Goal: Task Accomplishment & Management: Manage account settings

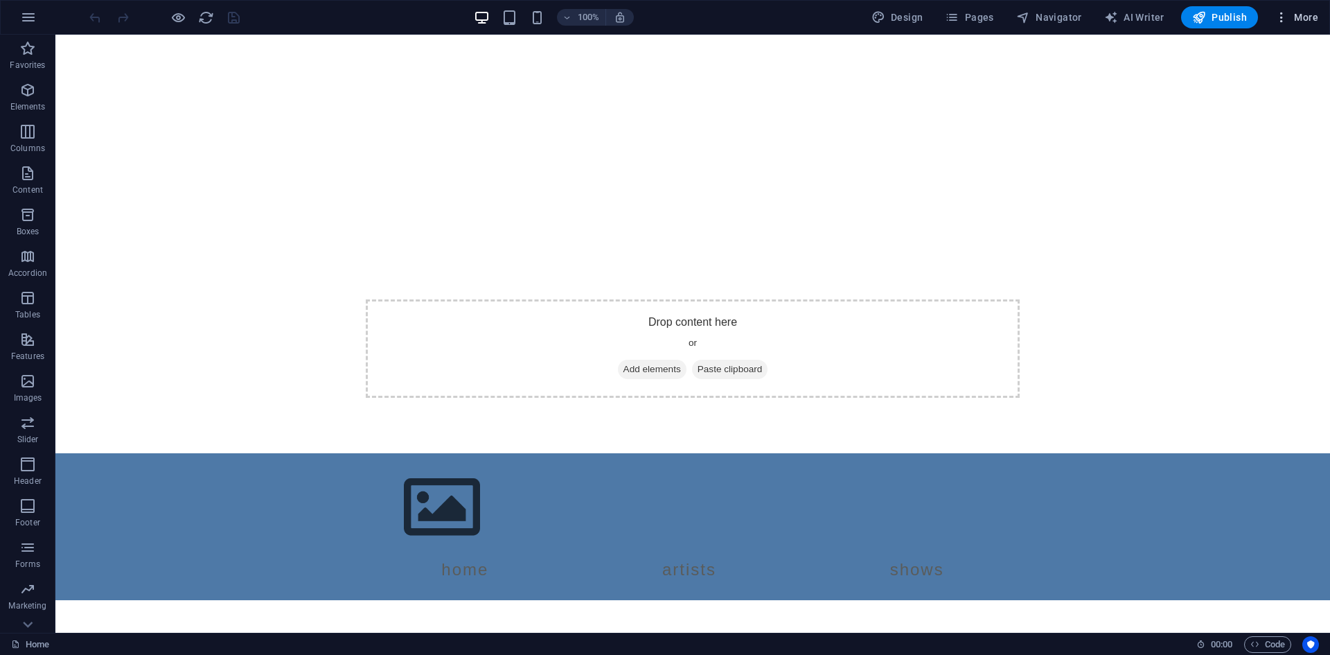
click at [1293, 17] on span "More" at bounding box center [1297, 17] width 44 height 14
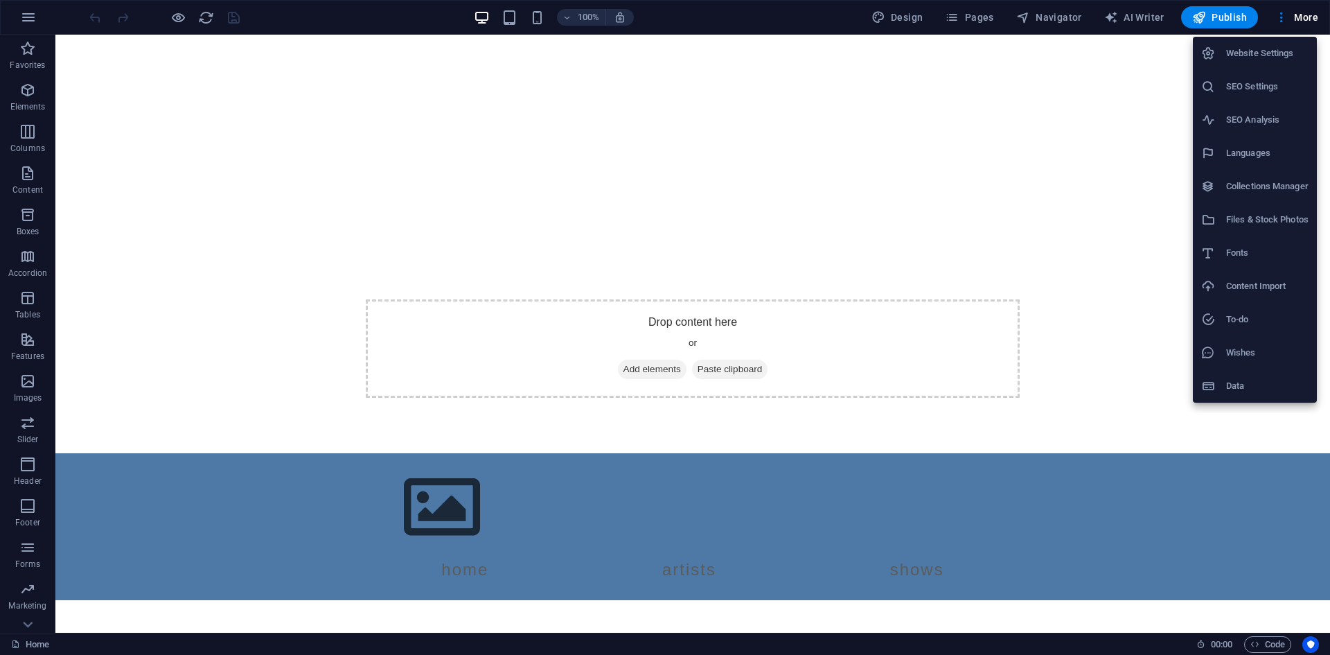
click at [1258, 379] on h6 "Data" at bounding box center [1267, 386] width 82 height 17
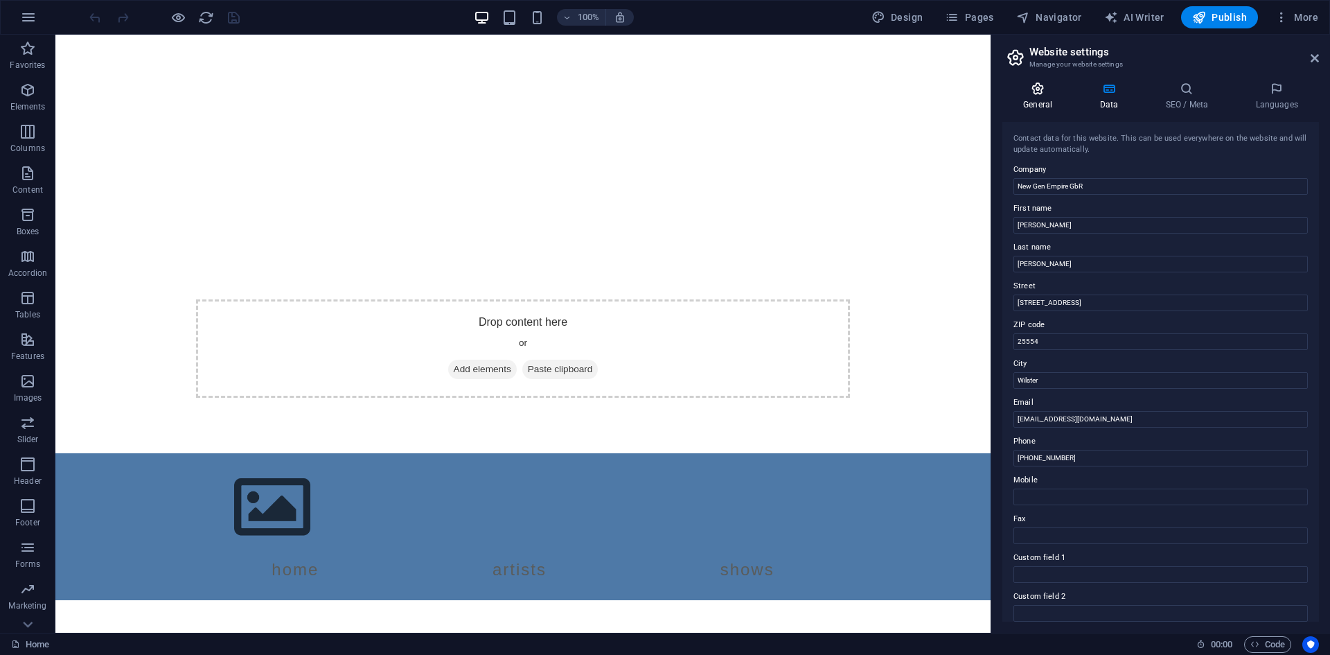
click at [1030, 94] on icon at bounding box center [1038, 89] width 71 height 14
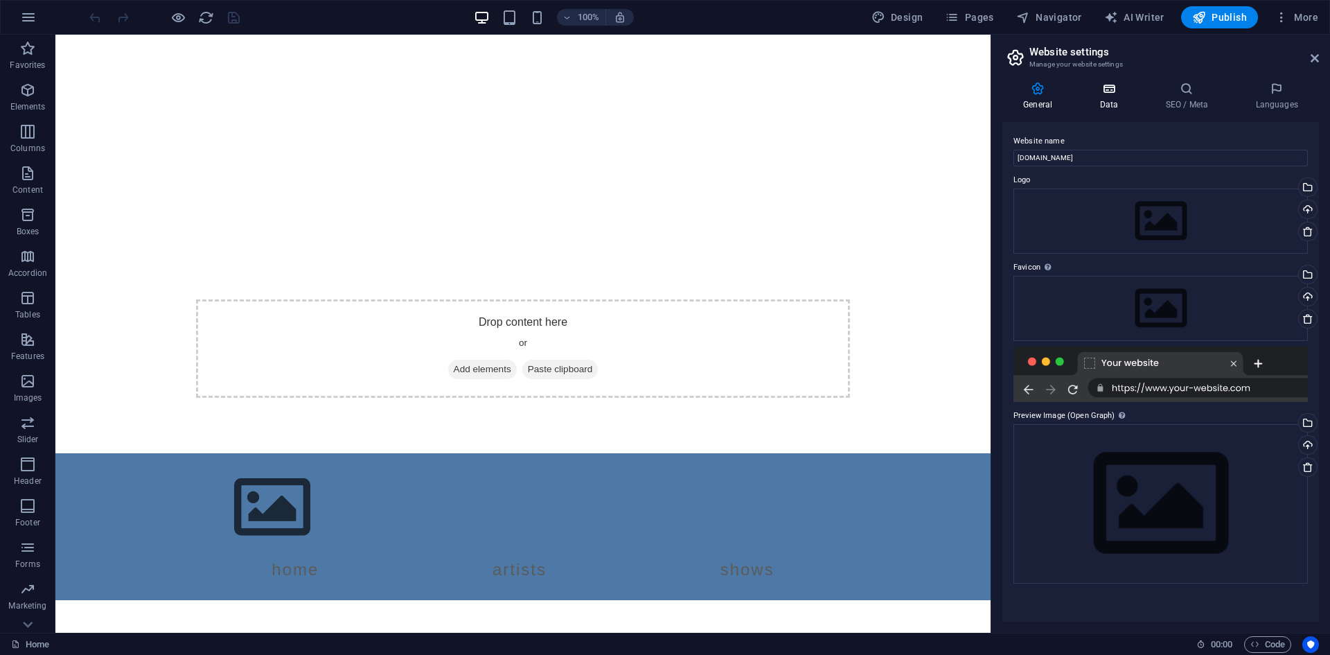
click at [1107, 90] on icon at bounding box center [1109, 89] width 60 height 14
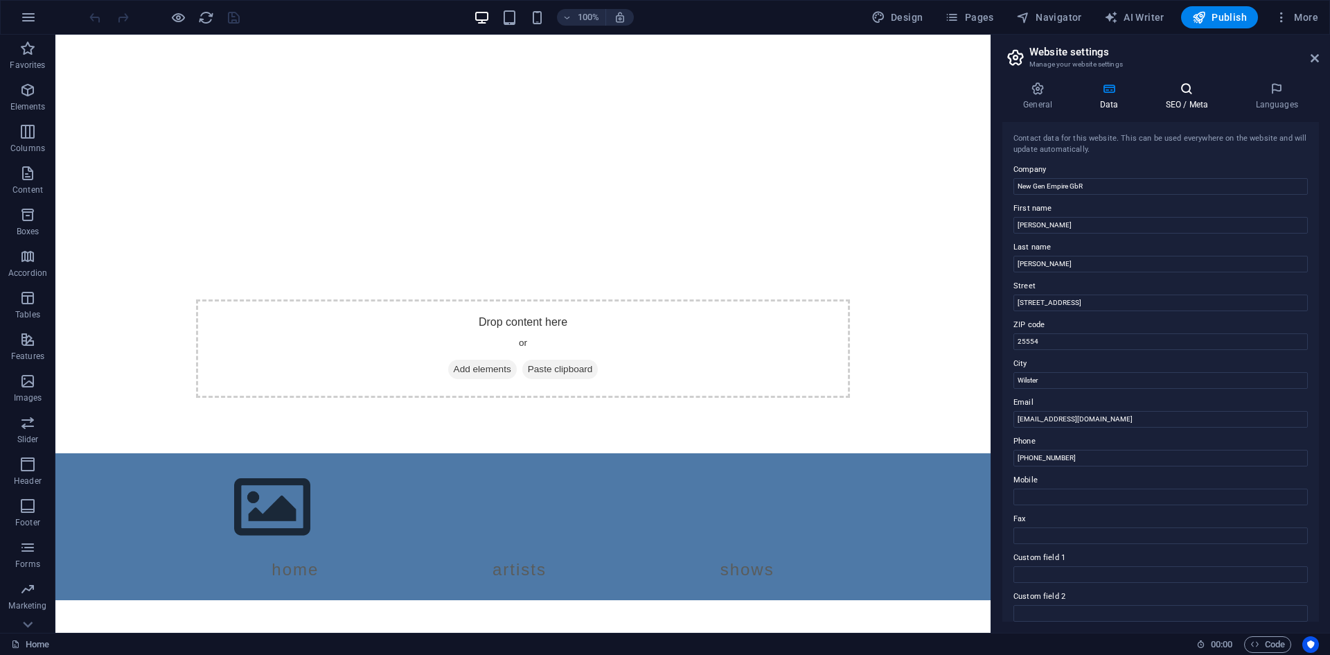
click at [1187, 85] on icon at bounding box center [1187, 89] width 85 height 14
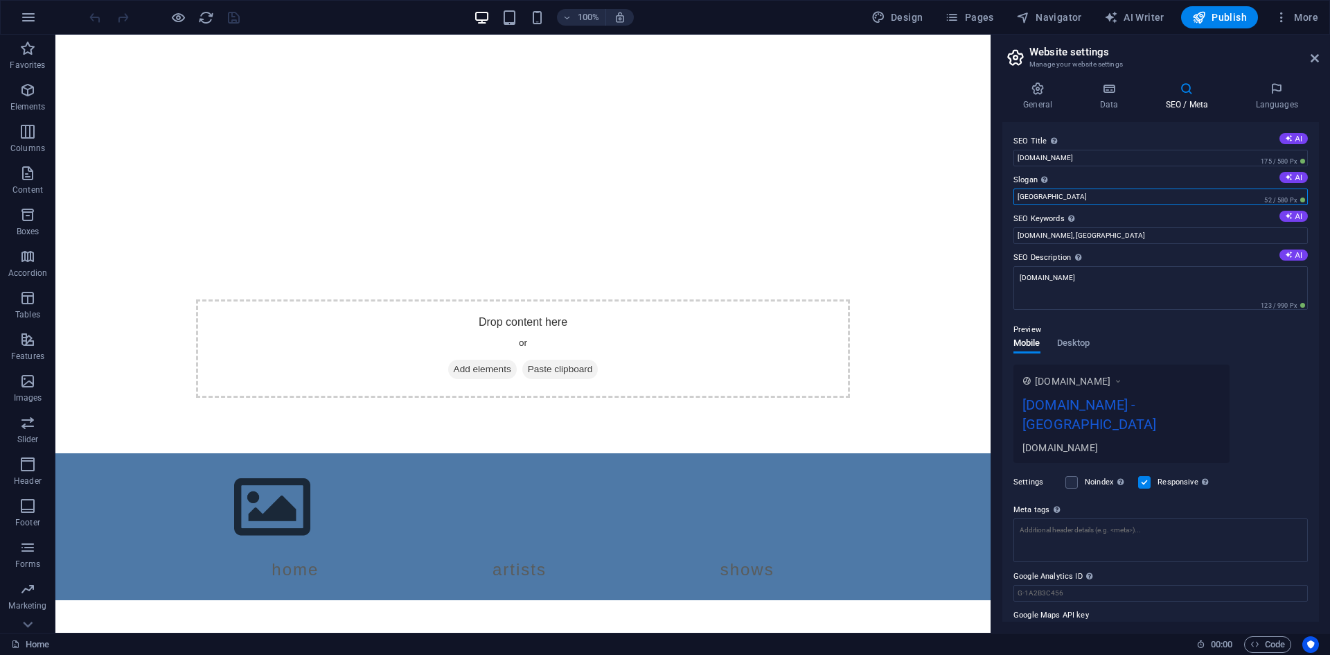
drag, startPoint x: 1079, startPoint y: 203, endPoint x: 994, endPoint y: 204, distance: 85.2
click at [994, 204] on div "General Data SEO / Meta Languages Website name [DOMAIN_NAME] Logo Drag files he…" at bounding box center [1160, 352] width 339 height 562
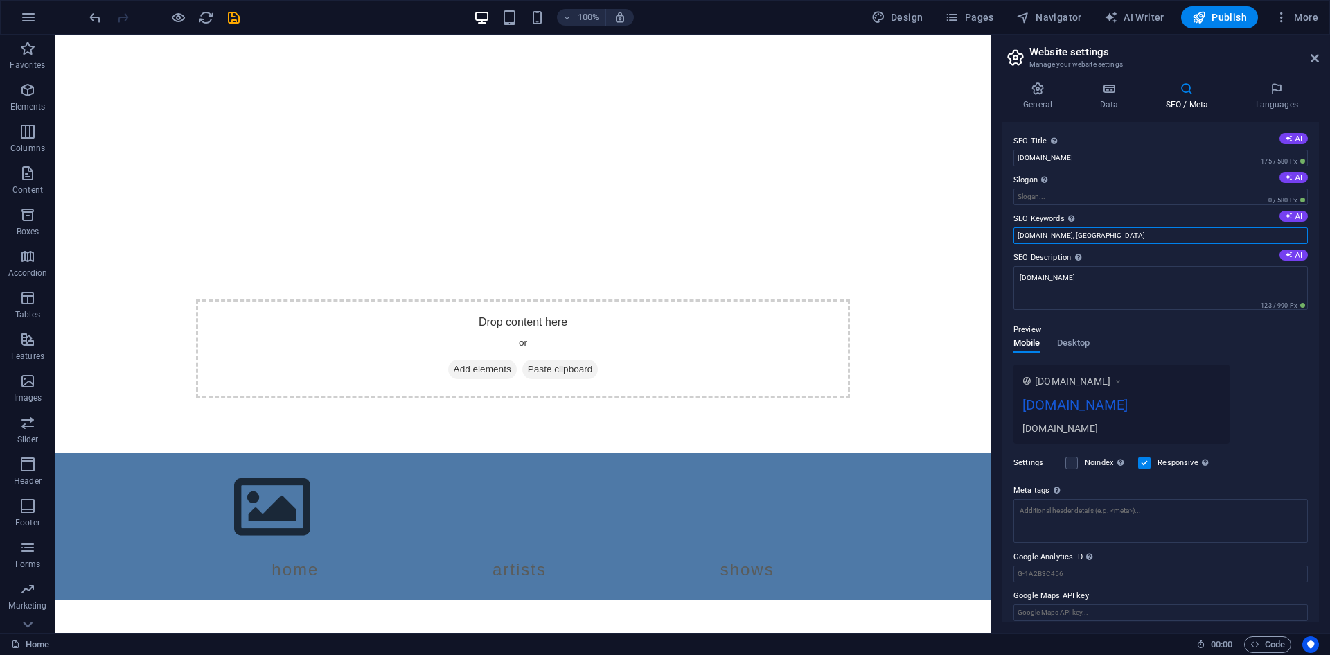
click at [1098, 234] on input "[DOMAIN_NAME], [GEOGRAPHIC_DATA]" at bounding box center [1161, 235] width 294 height 17
type input "[DOMAIN_NAME], Musik, Künstler, Buchen, Shows."
click at [1098, 184] on label "Slogan The slogan of your website. AI" at bounding box center [1161, 180] width 294 height 17
click at [1098, 188] on input "Slogan The slogan of your website. AI" at bounding box center [1161, 196] width 294 height 17
click at [238, 21] on icon "save" at bounding box center [234, 18] width 16 height 16
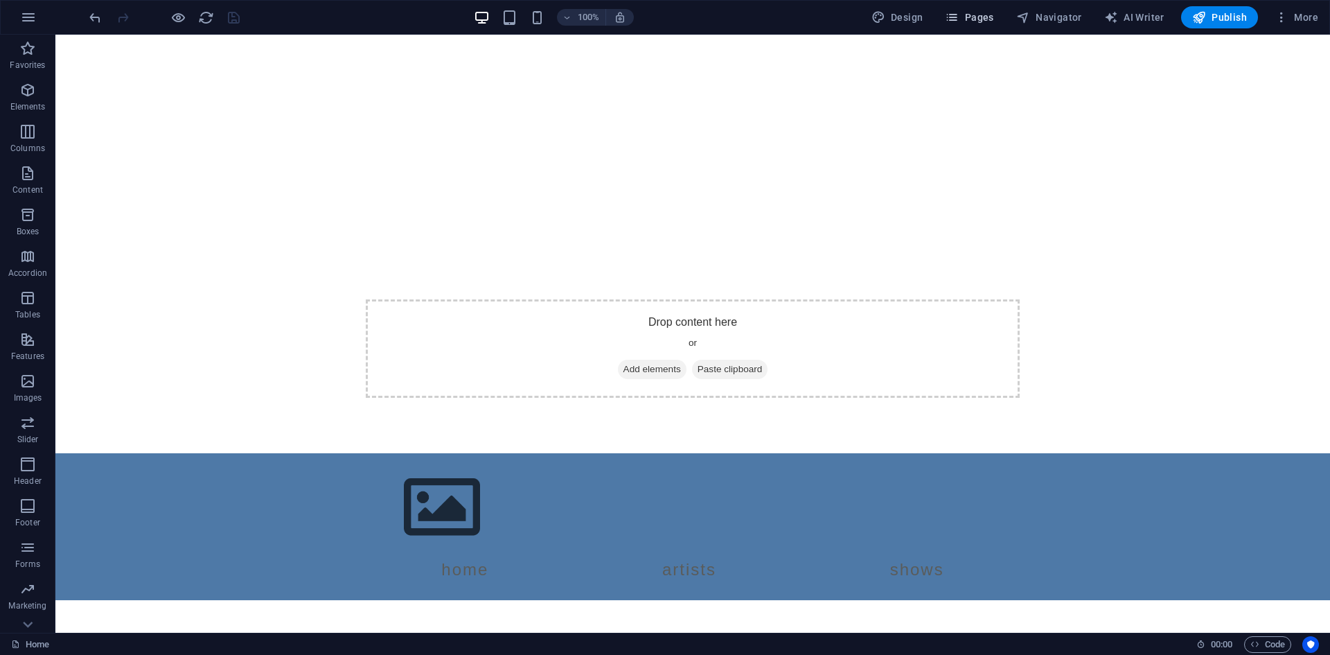
click at [984, 17] on span "Pages" at bounding box center [969, 17] width 48 height 14
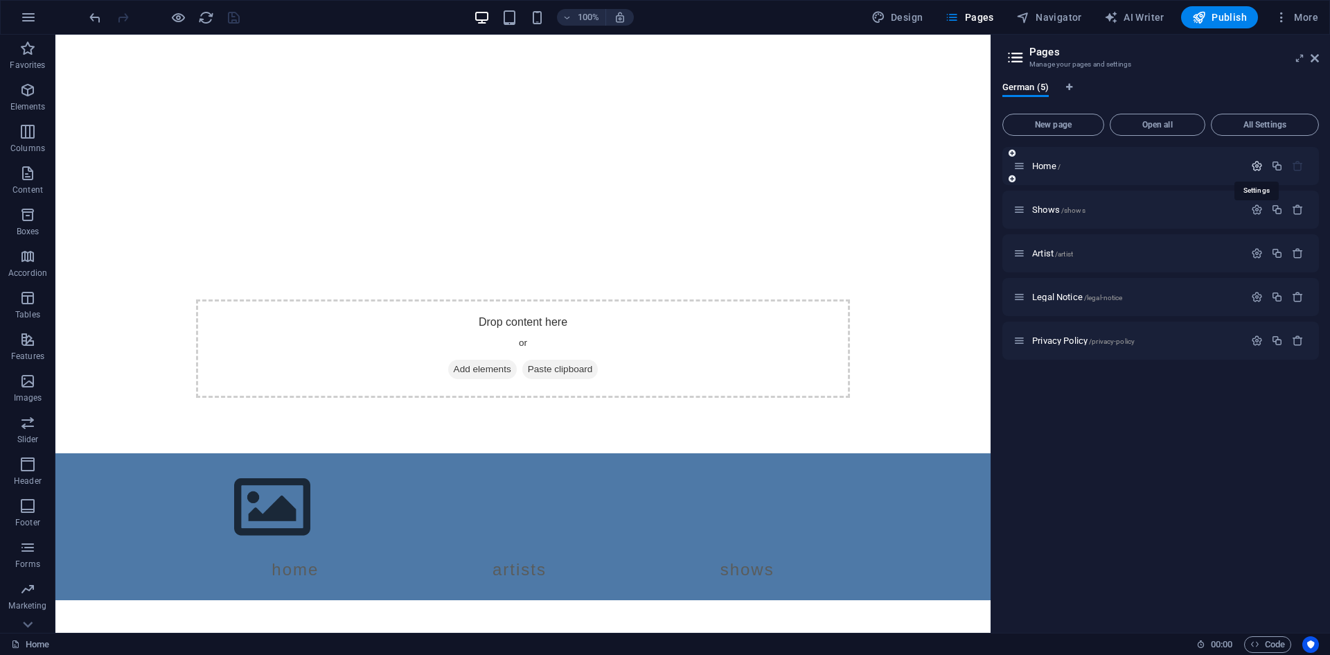
click at [1262, 164] on icon "button" at bounding box center [1257, 166] width 12 height 12
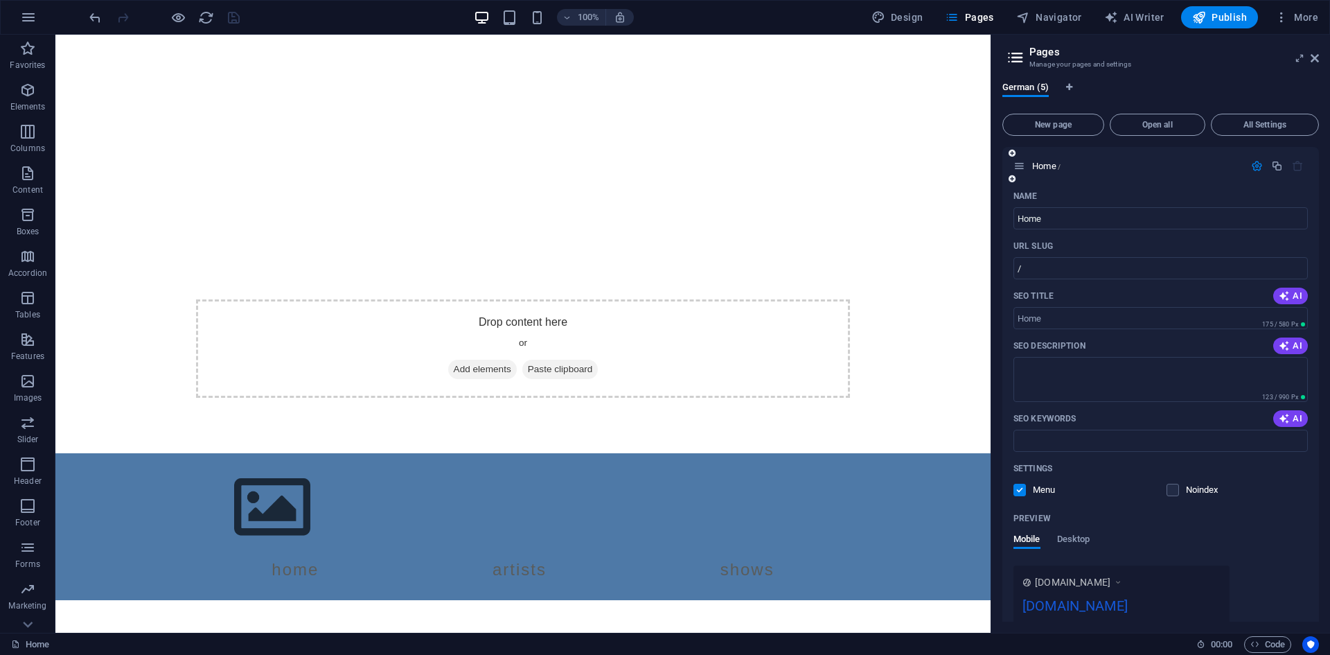
click at [1262, 164] on button "button" at bounding box center [1257, 166] width 20 height 12
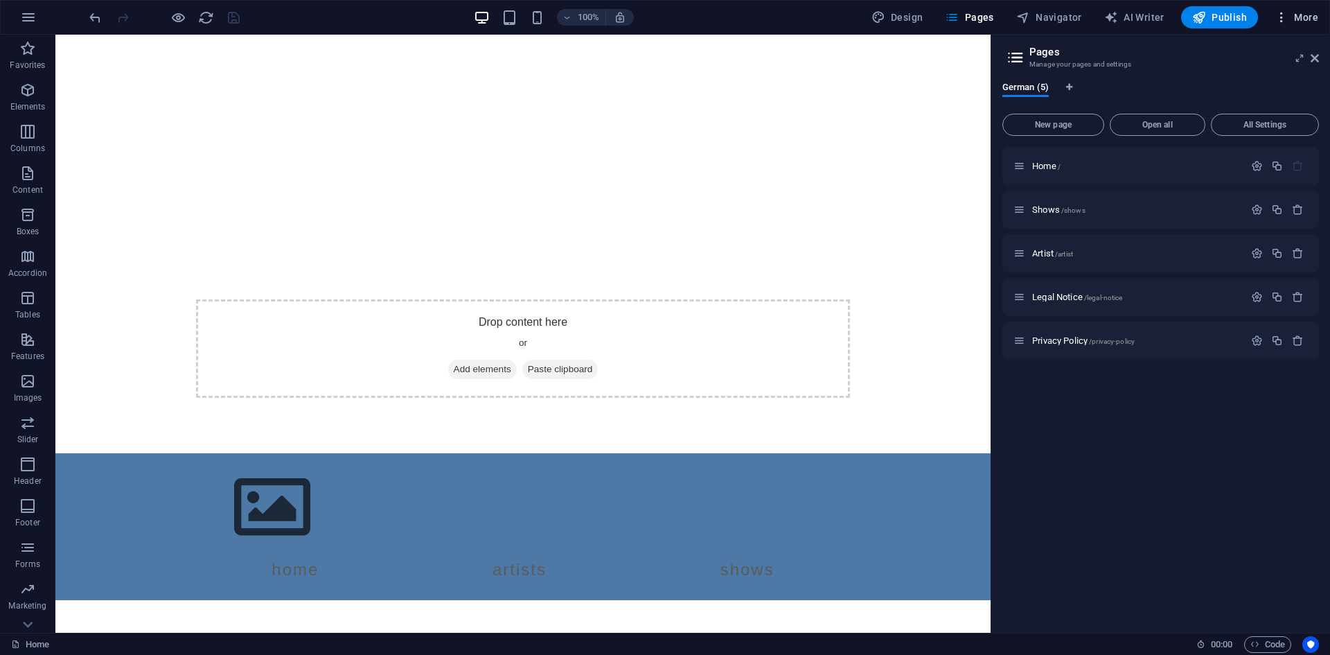
click at [1280, 11] on icon "button" at bounding box center [1282, 17] width 14 height 14
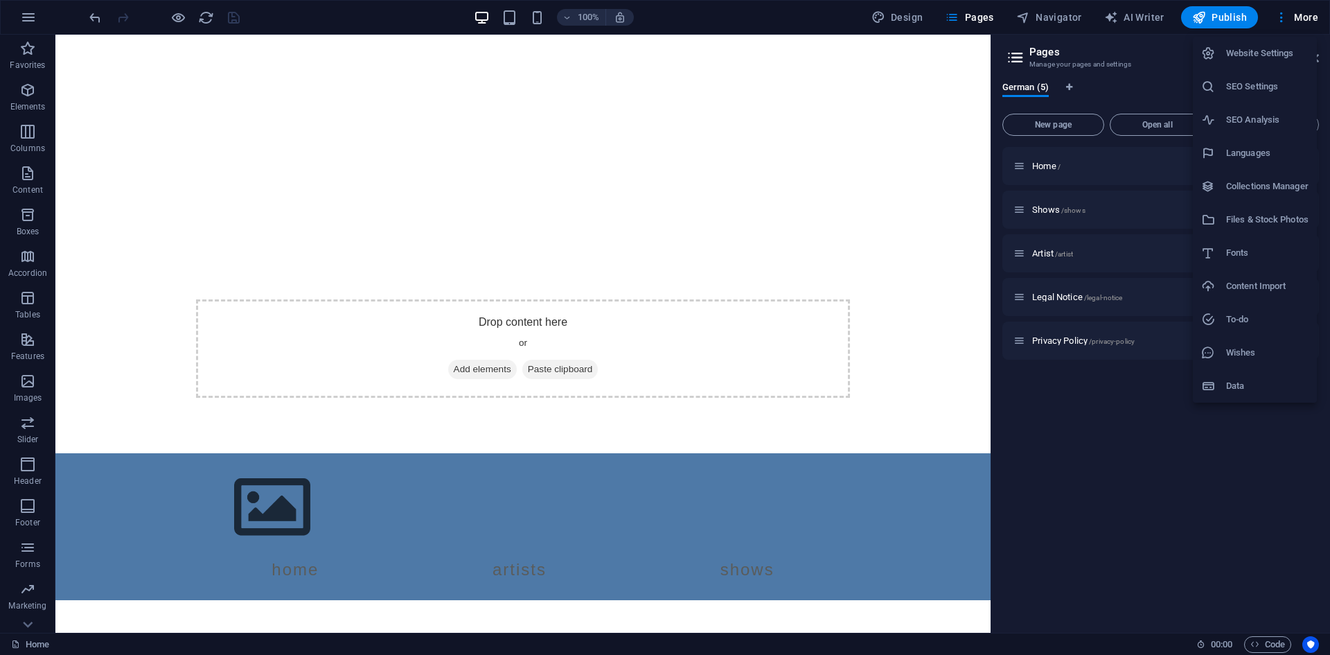
click at [1222, 386] on div at bounding box center [1213, 386] width 25 height 14
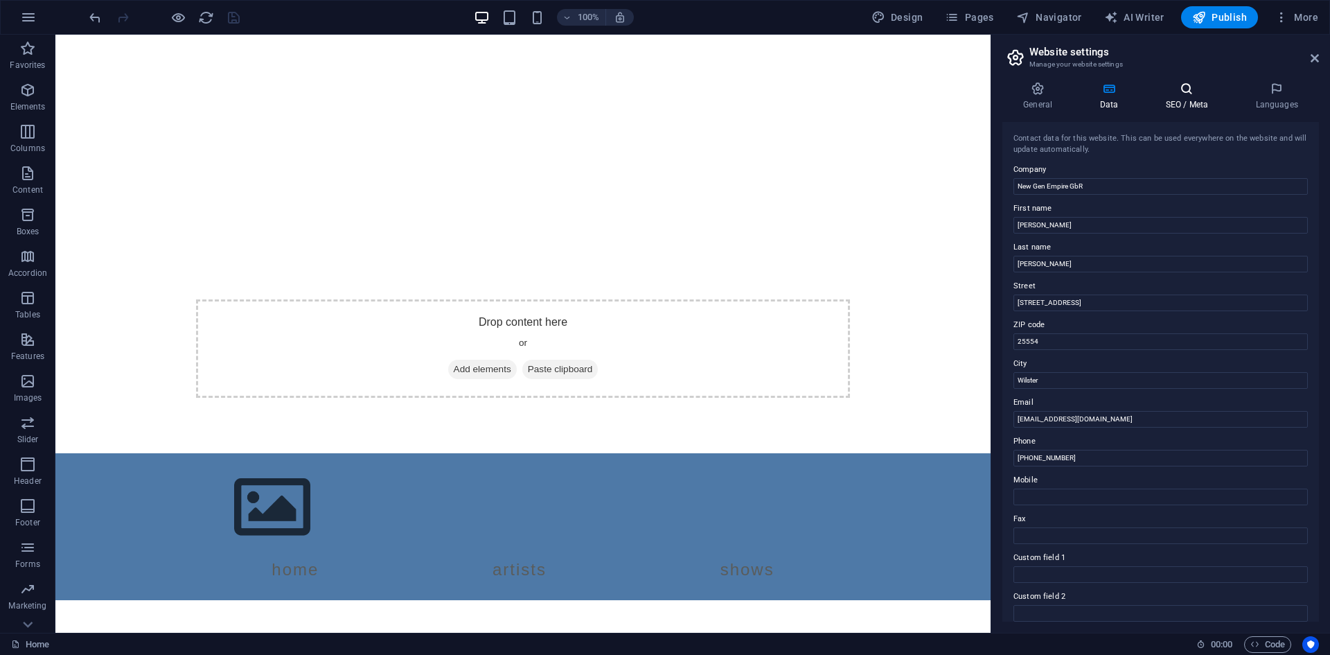
click at [1183, 83] on icon at bounding box center [1187, 89] width 85 height 14
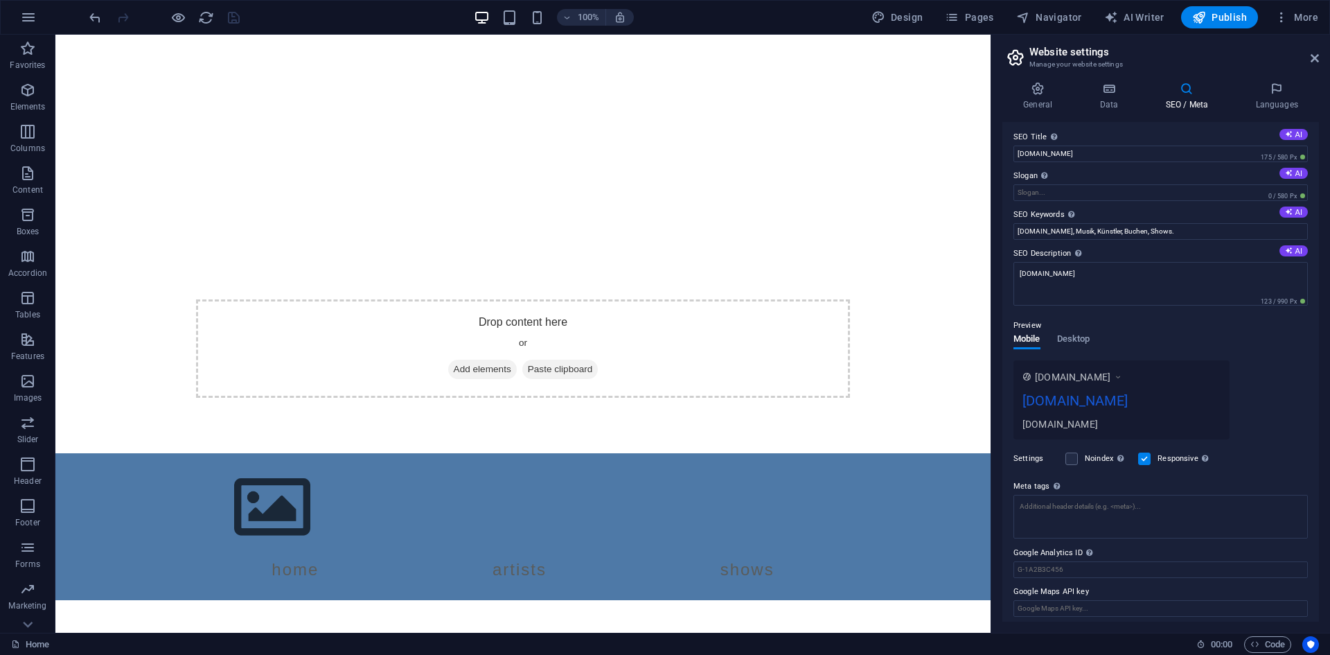
scroll to position [10, 0]
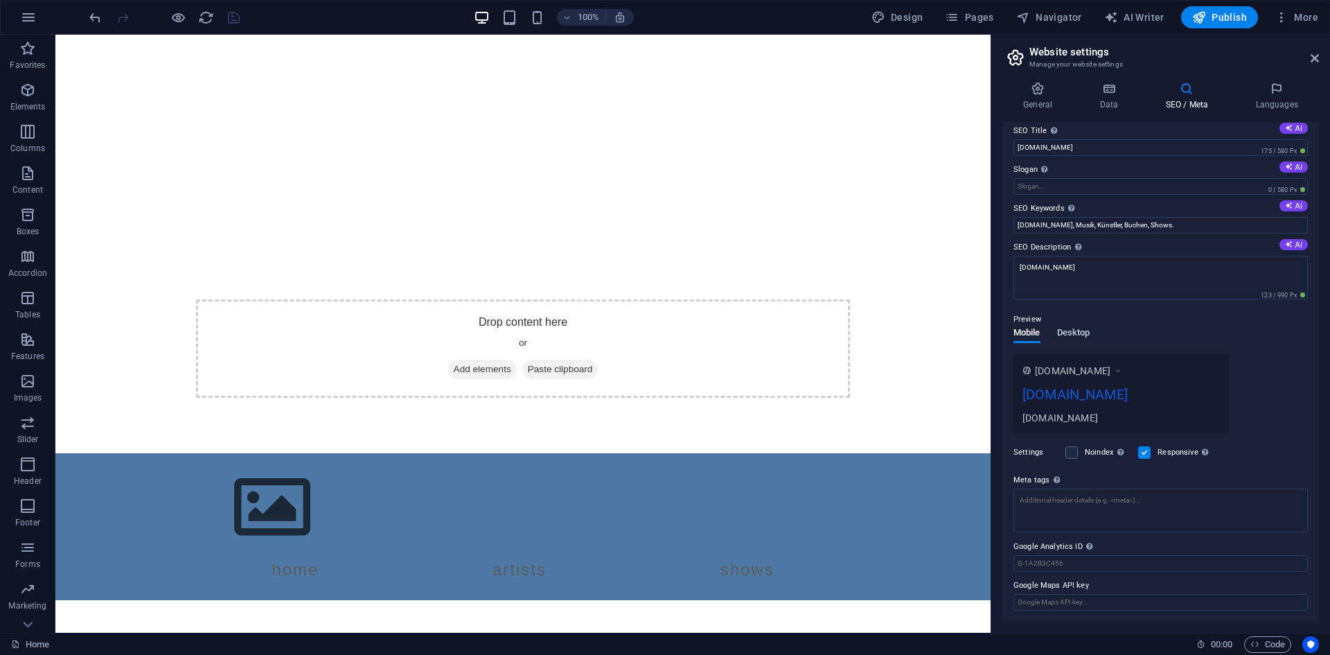
click at [1072, 335] on span "Desktop" at bounding box center [1073, 333] width 33 height 19
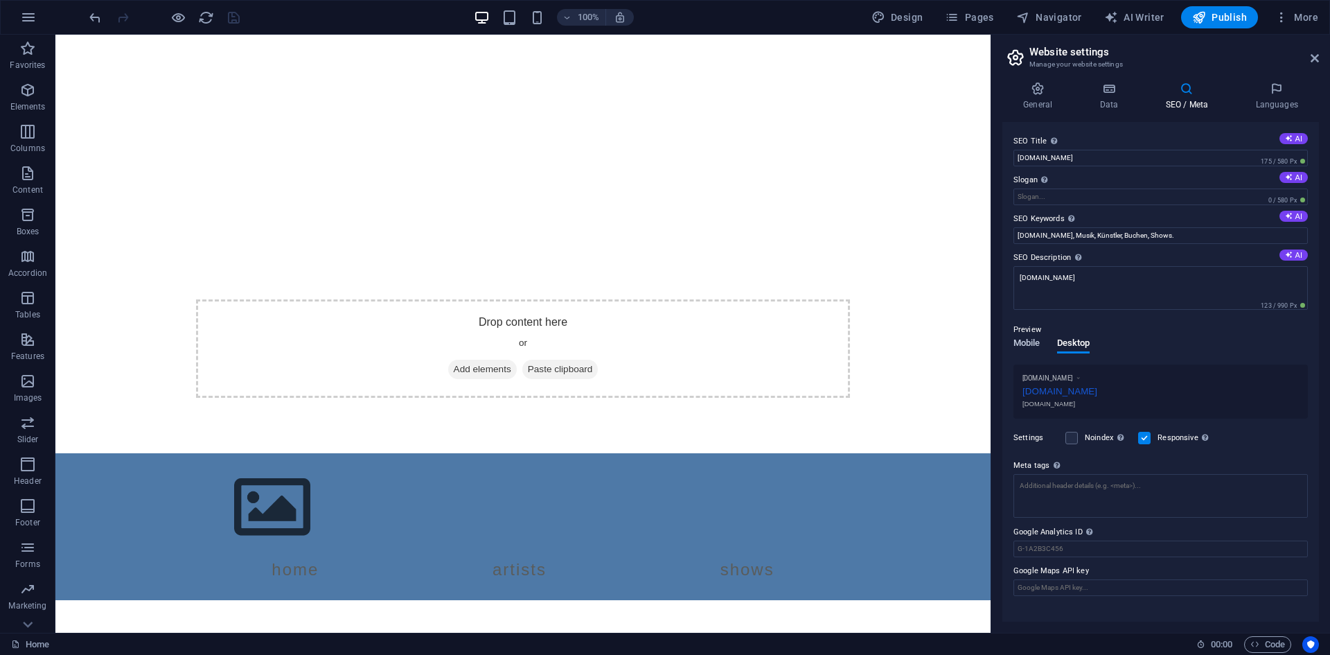
click at [1027, 346] on span "Mobile" at bounding box center [1027, 344] width 27 height 19
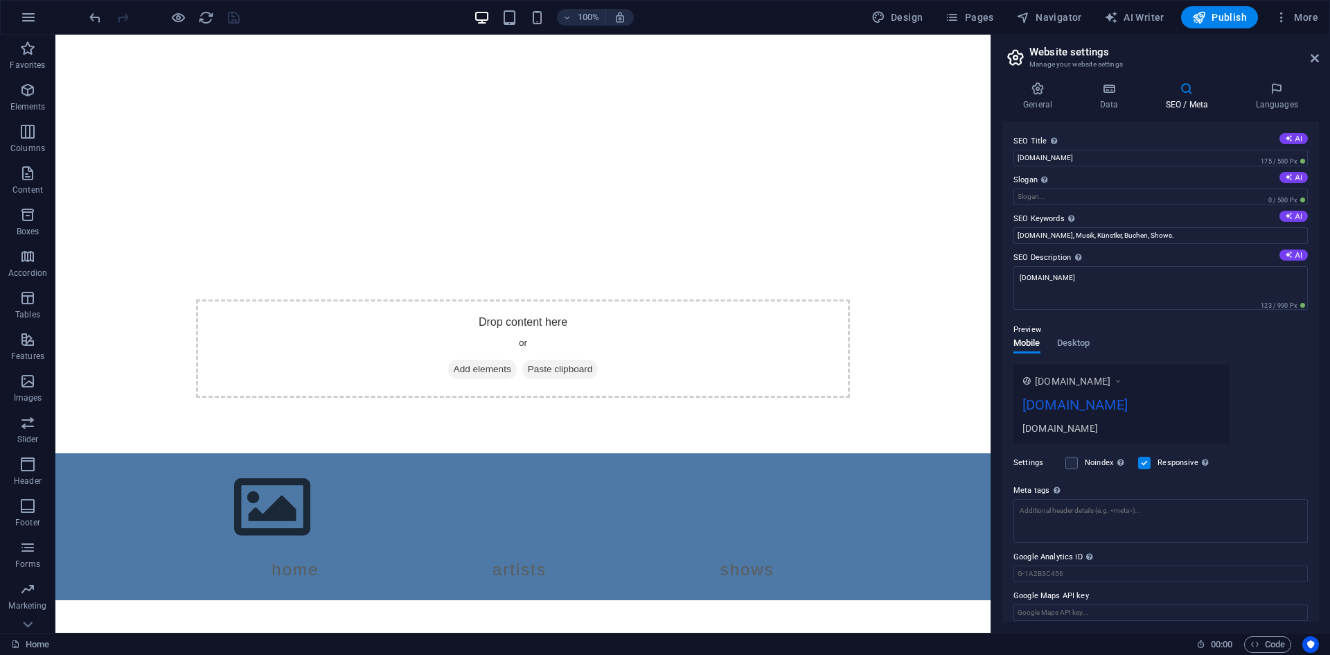
click at [1080, 334] on div "Preview" at bounding box center [1161, 329] width 294 height 17
click at [1080, 343] on span "Desktop" at bounding box center [1073, 344] width 33 height 19
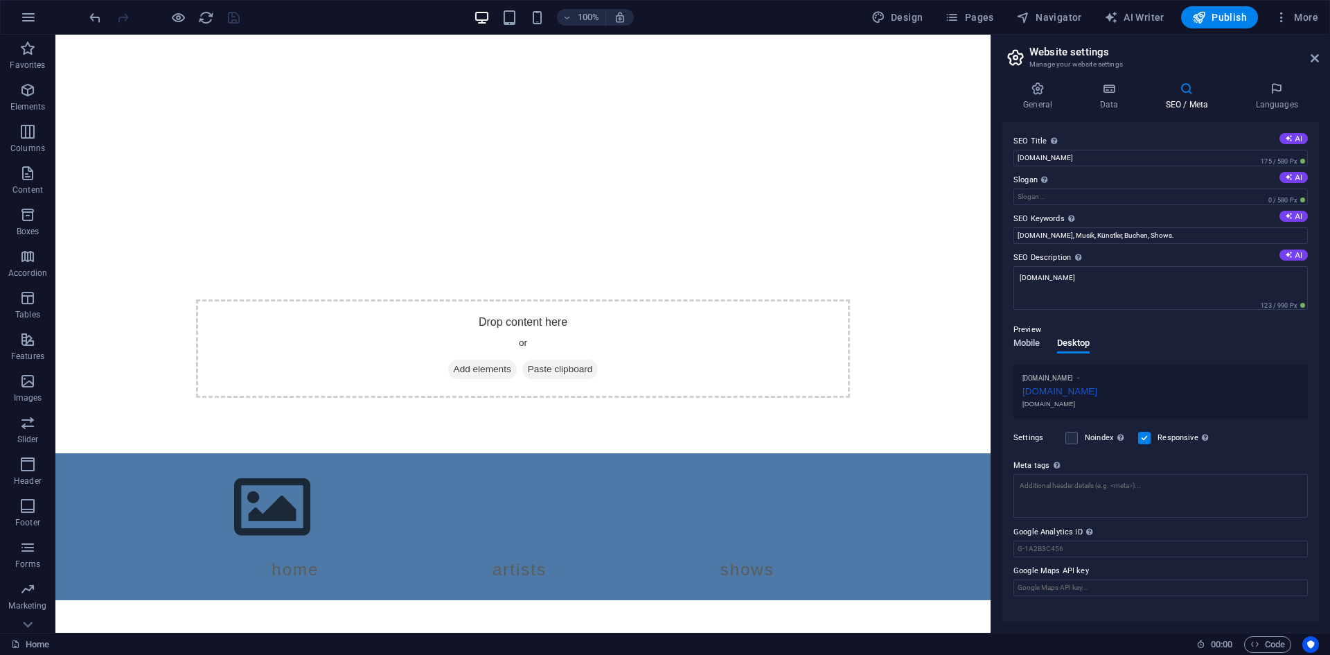
drag, startPoint x: 1041, startPoint y: 345, endPoint x: 1034, endPoint y: 344, distance: 7.0
click at [1039, 345] on span "Mobile" at bounding box center [1027, 344] width 27 height 19
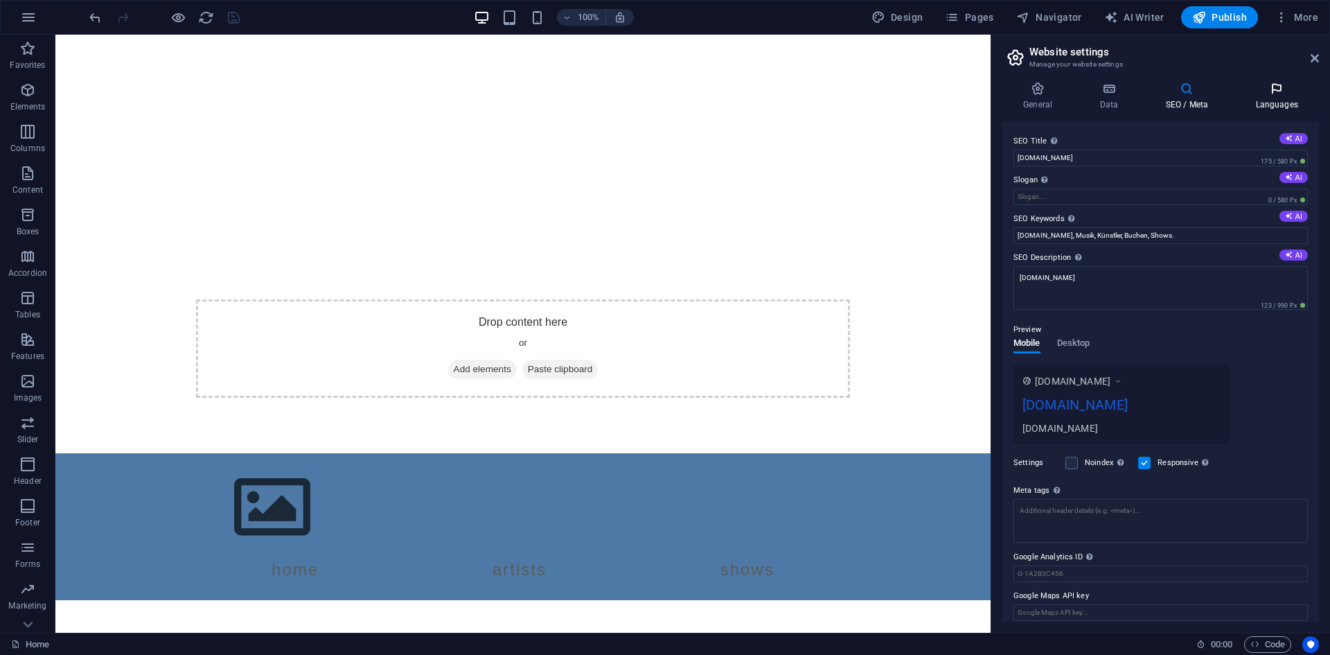
click at [1260, 98] on h4 "Languages" at bounding box center [1277, 96] width 85 height 29
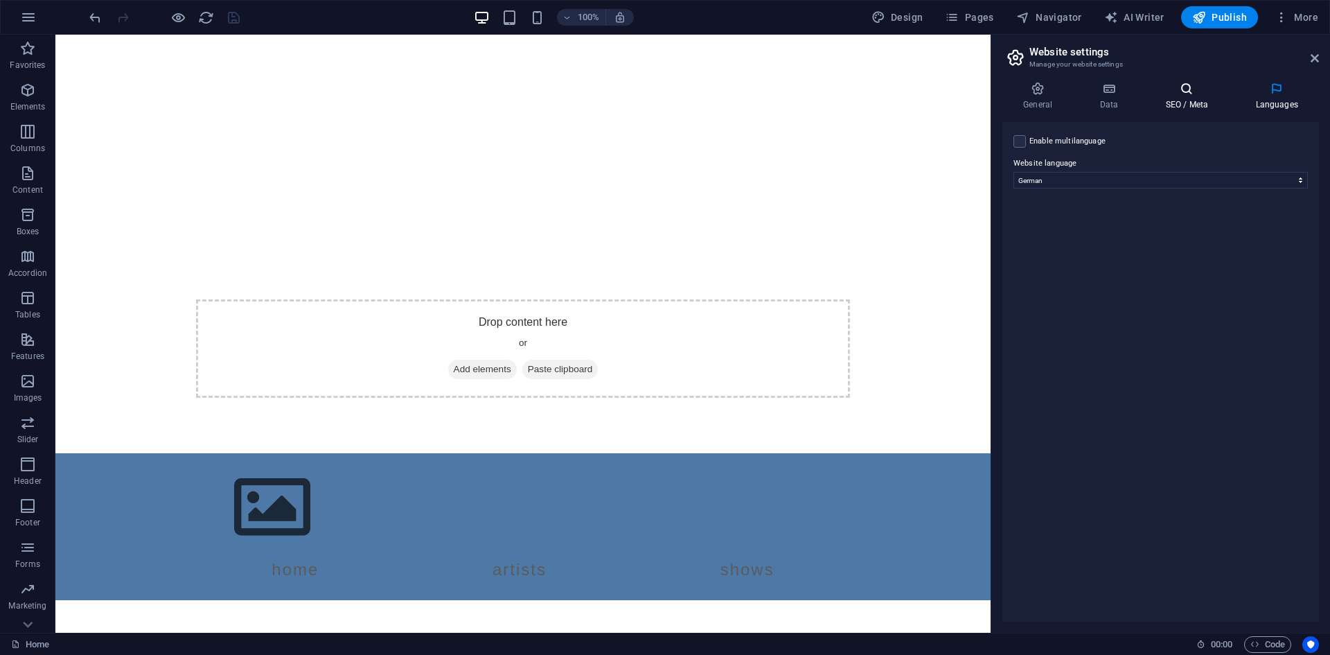
click at [1183, 100] on h4 "SEO / Meta" at bounding box center [1190, 96] width 90 height 29
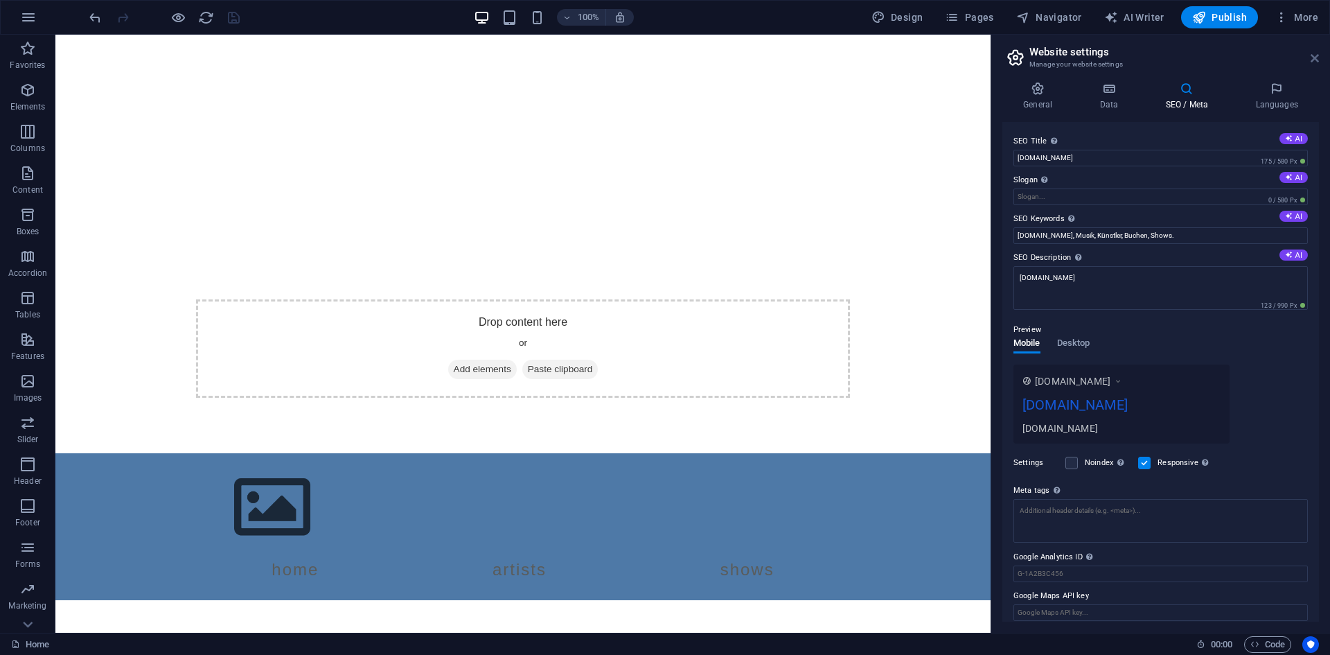
click at [1316, 62] on icon at bounding box center [1315, 58] width 8 height 11
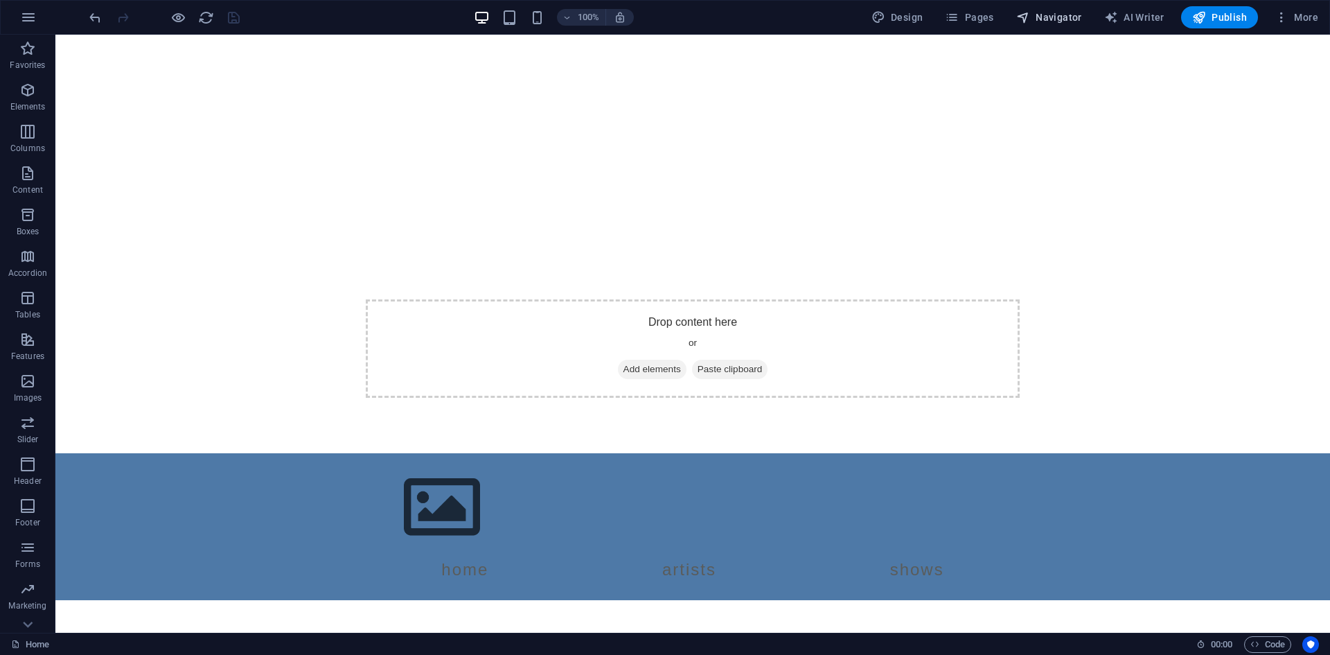
click at [1044, 13] on span "Navigator" at bounding box center [1049, 17] width 66 height 14
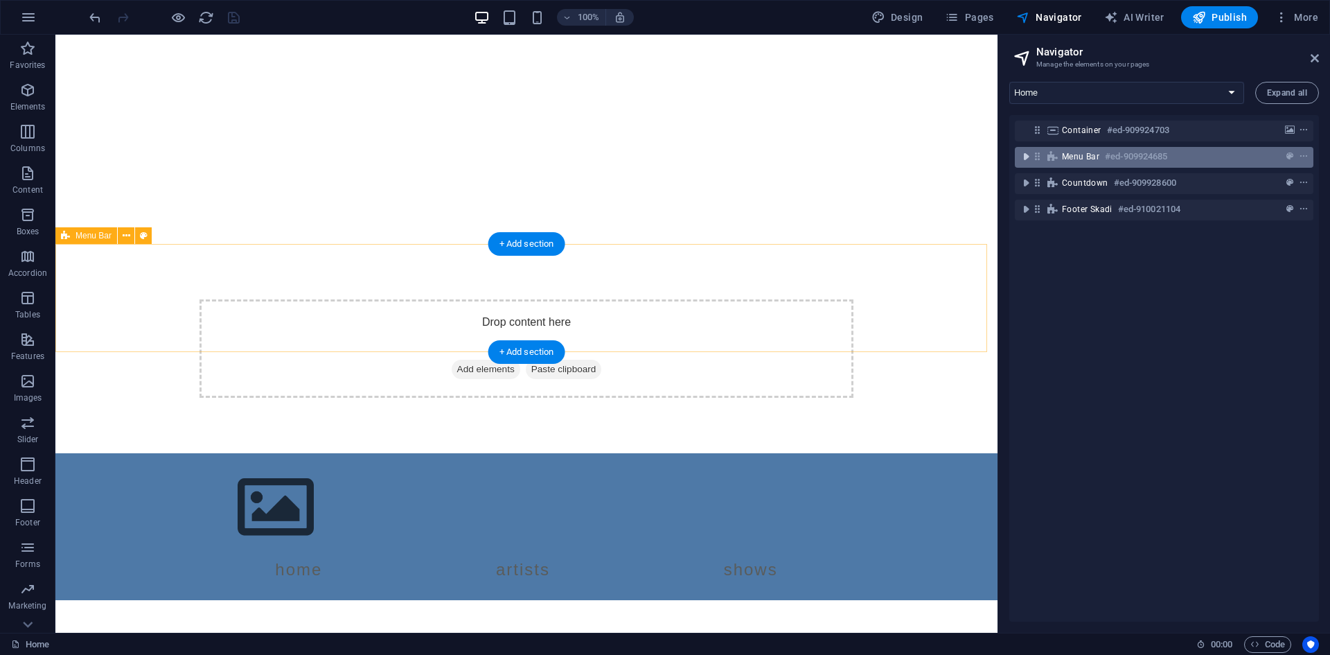
click at [1022, 160] on icon "toggle-expand" at bounding box center [1026, 157] width 14 height 14
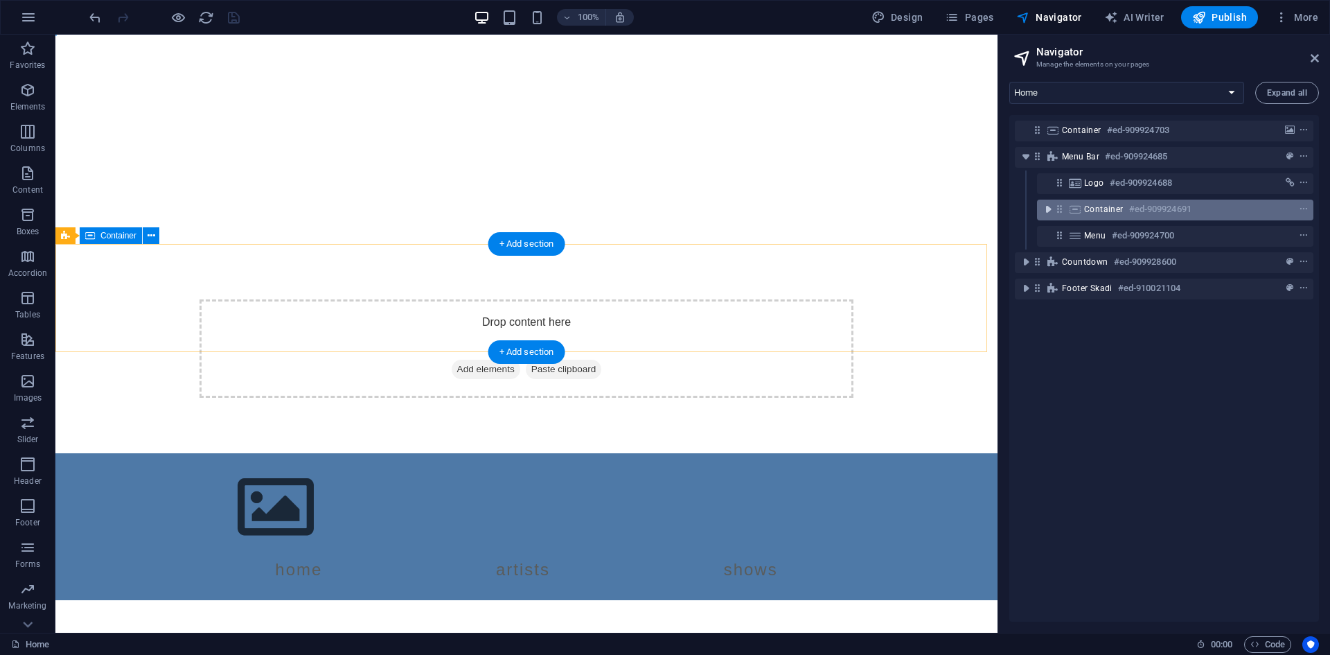
click at [1048, 206] on icon "toggle-expand" at bounding box center [1048, 209] width 14 height 14
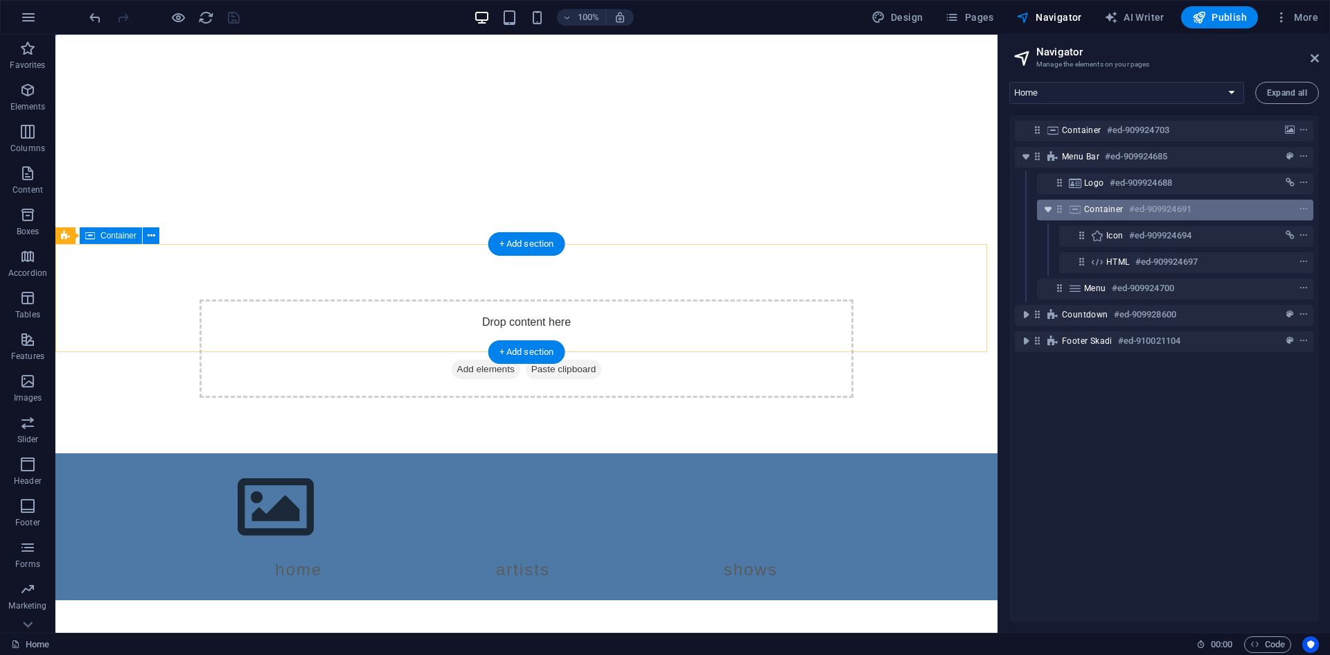
click at [1048, 206] on icon "toggle-expand" at bounding box center [1048, 209] width 14 height 14
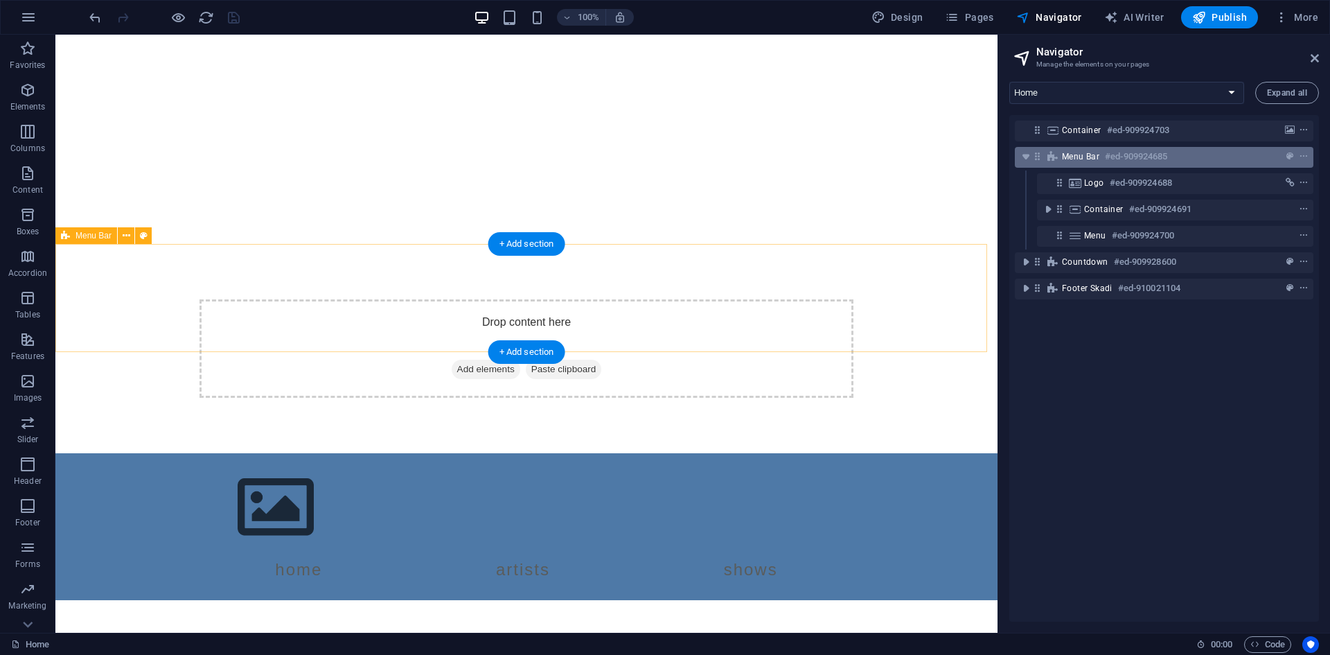
click at [1024, 166] on div "Menu Bar #ed-909924685" at bounding box center [1164, 157] width 299 height 21
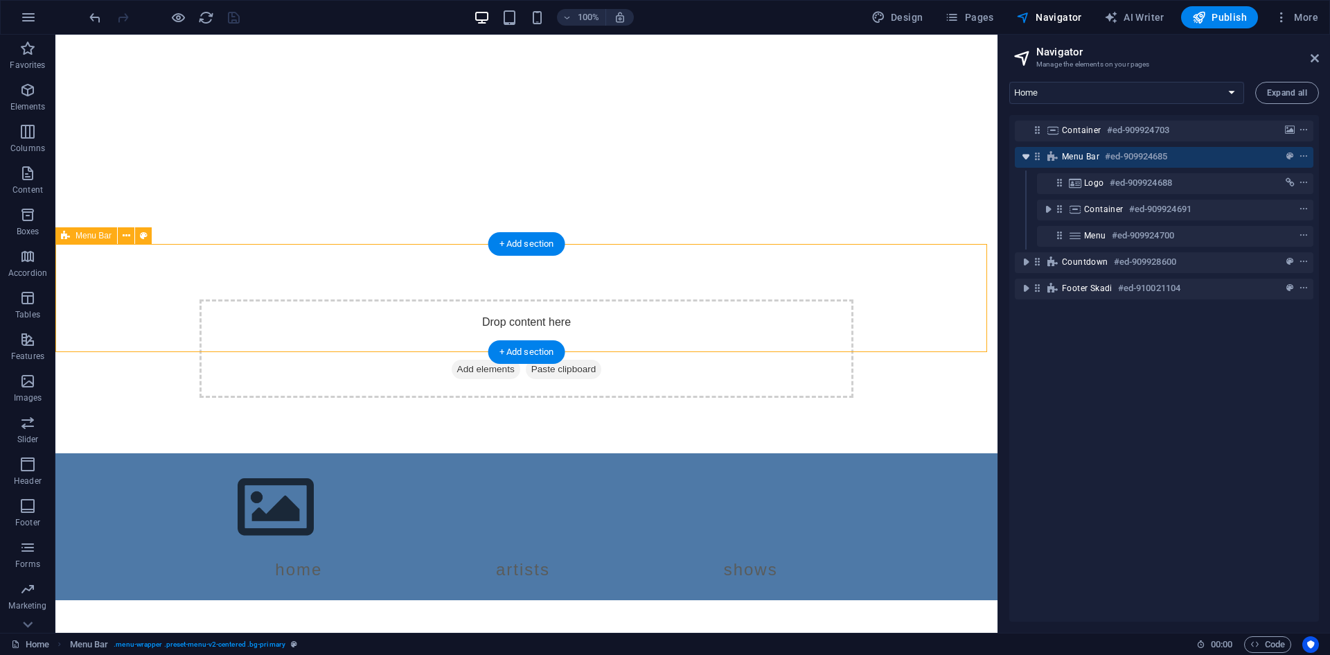
click at [1024, 159] on icon "toggle-expand" at bounding box center [1026, 157] width 14 height 14
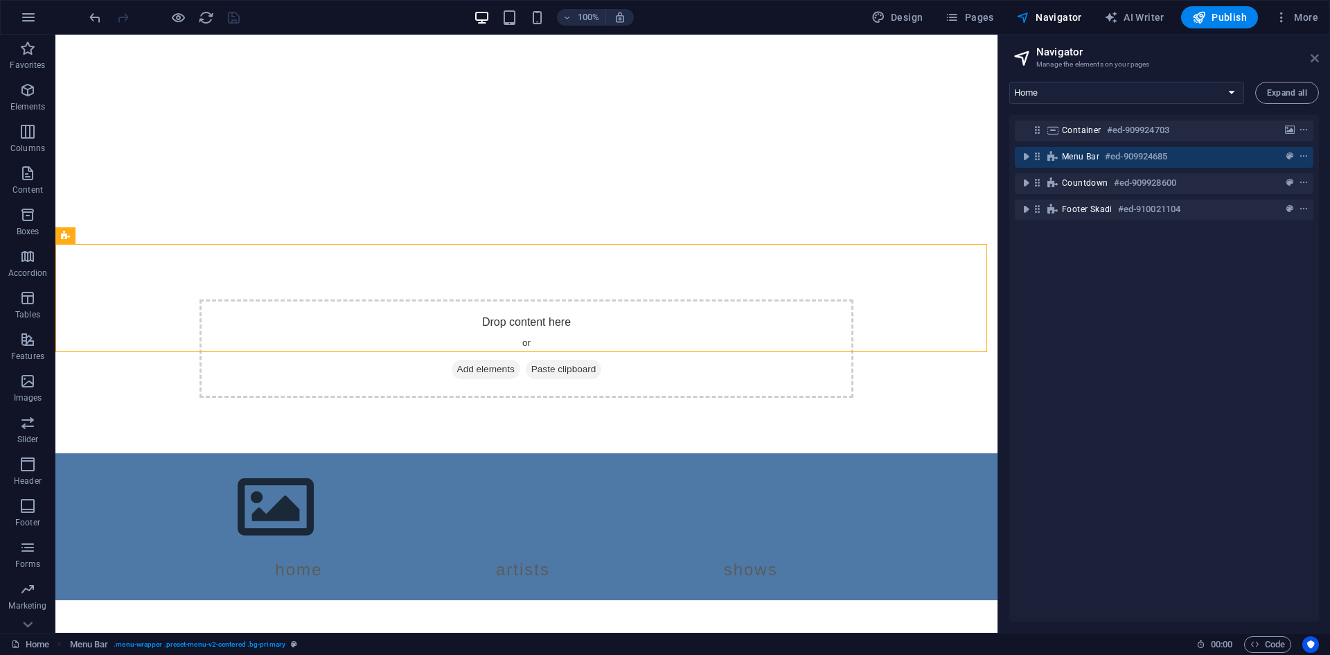
click at [1317, 57] on icon at bounding box center [1315, 58] width 8 height 11
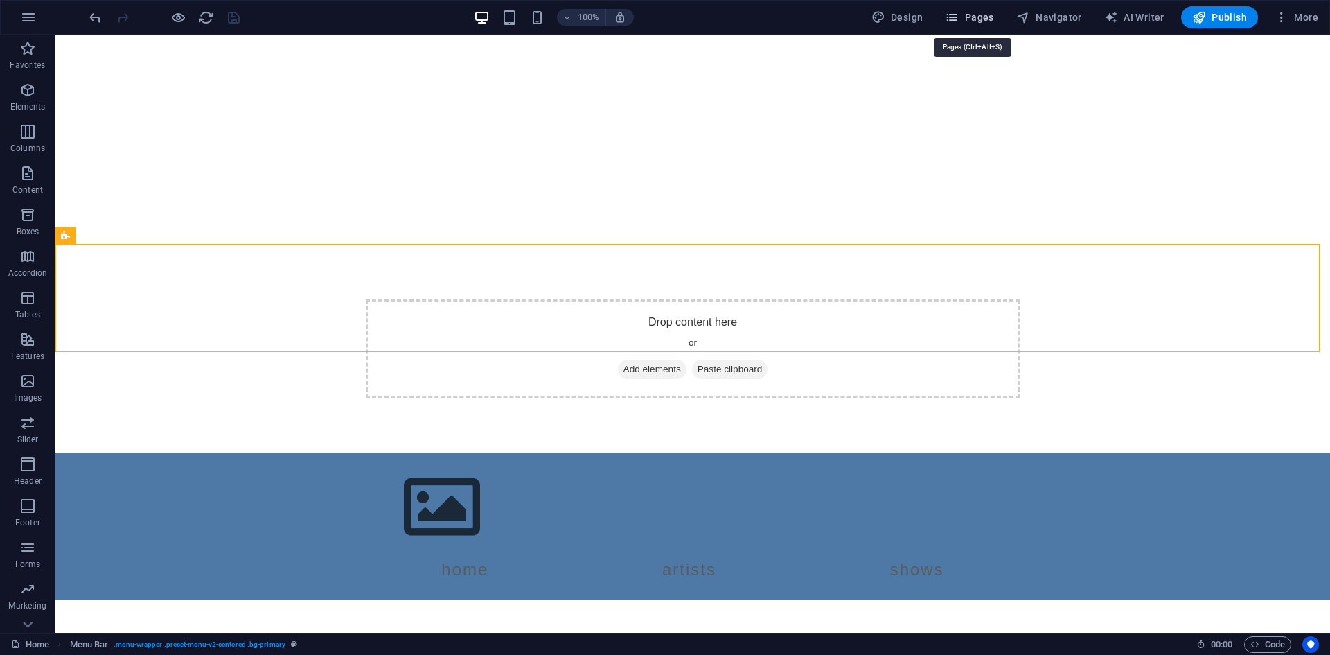
click at [969, 15] on span "Pages" at bounding box center [969, 17] width 48 height 14
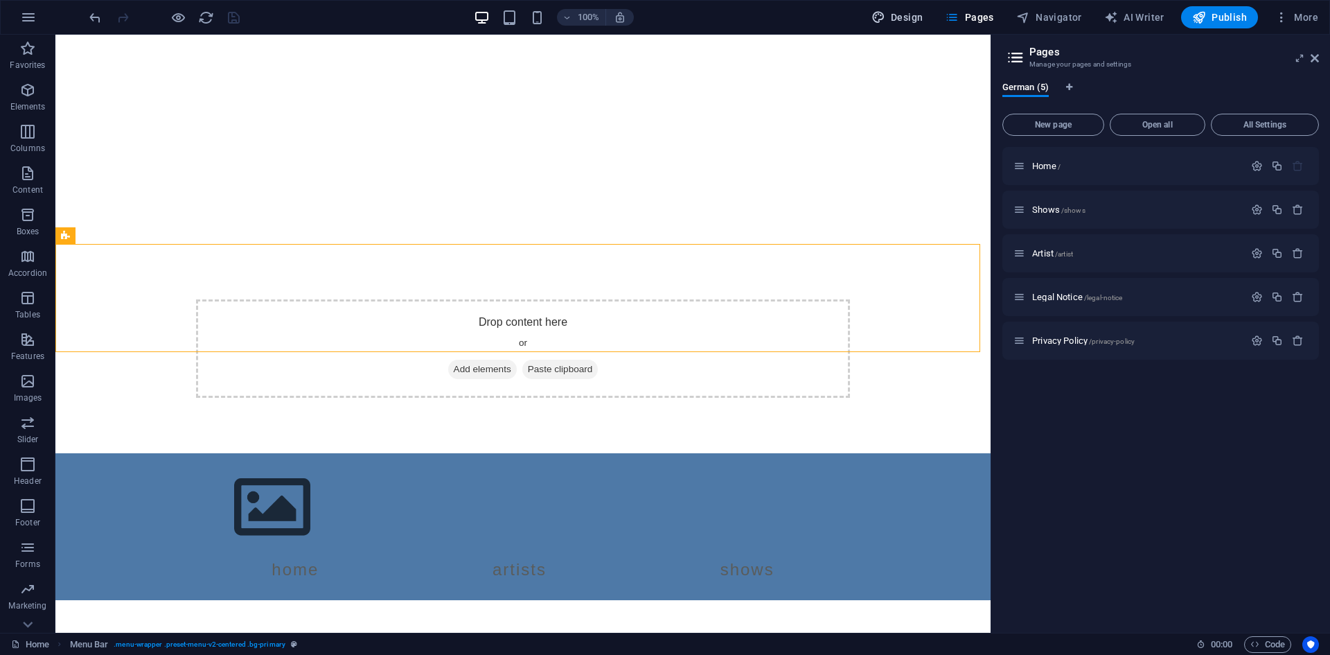
click at [894, 18] on span "Design" at bounding box center [898, 17] width 52 height 14
select select "px"
select select "400"
select select "px"
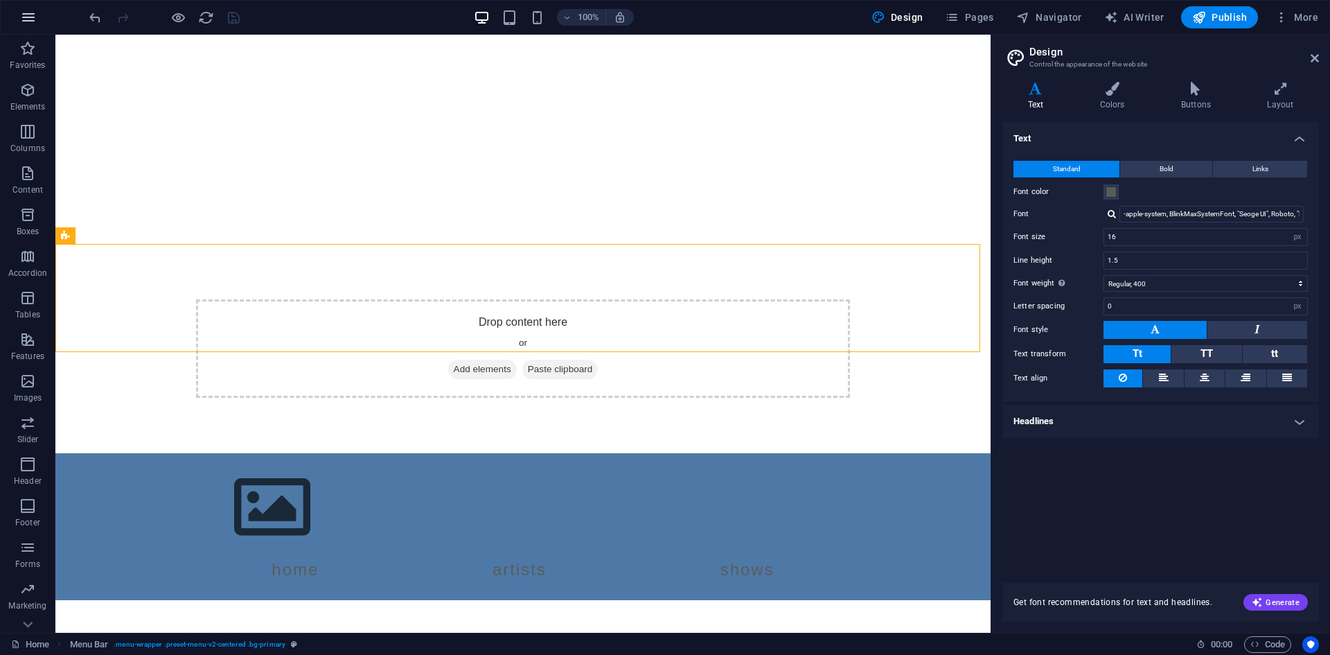
click at [30, 12] on icon "button" at bounding box center [28, 17] width 17 height 17
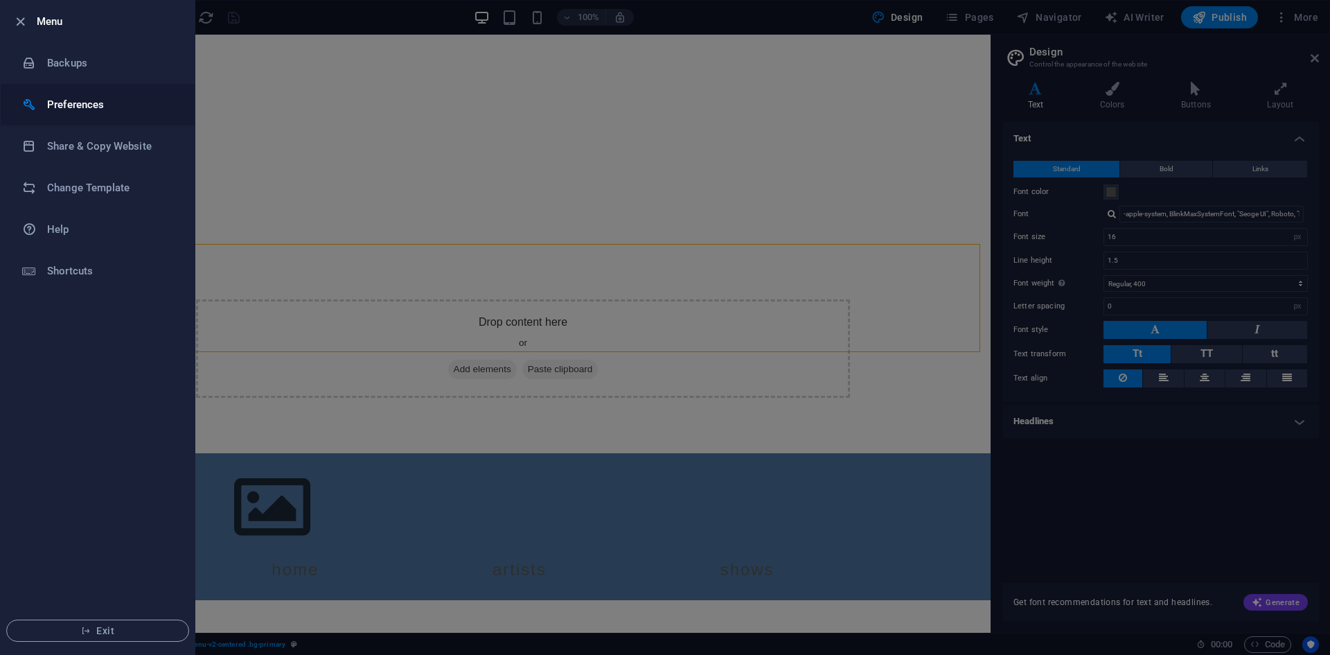
click at [126, 99] on h6 "Preferences" at bounding box center [111, 104] width 128 height 17
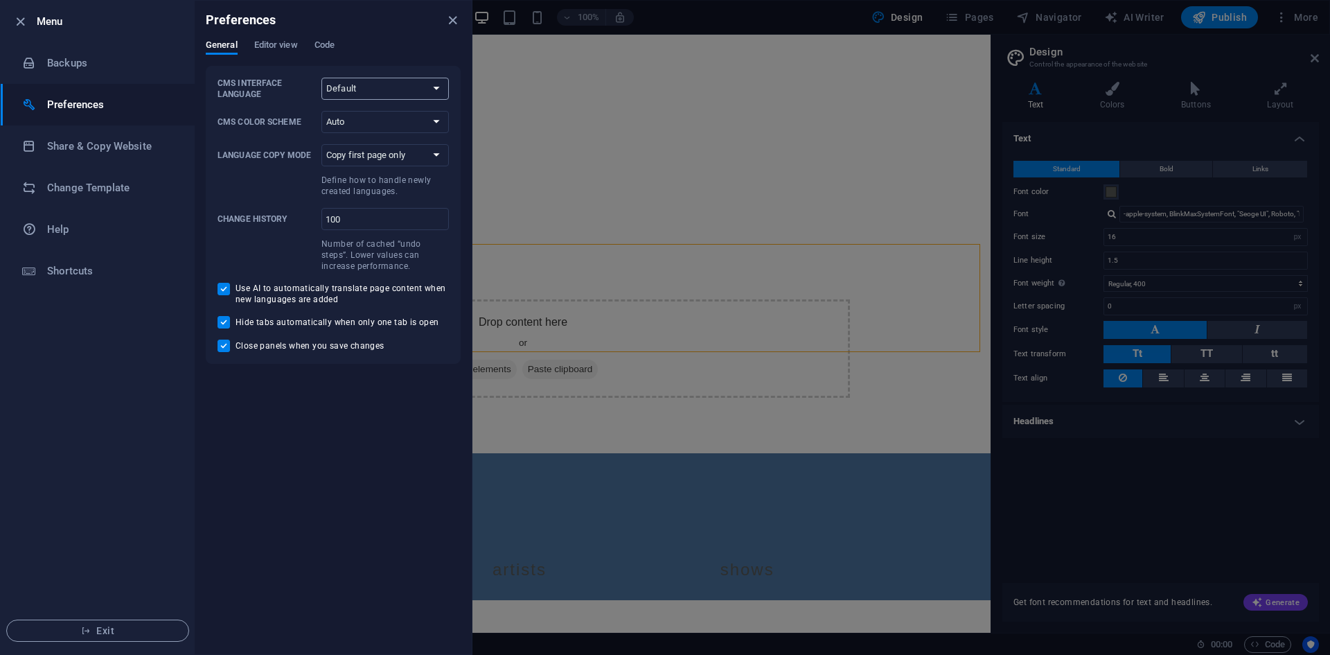
click at [376, 91] on select "Default Deutsch English Español Français Magyar Italiano Nederlands Polski Port…" at bounding box center [384, 89] width 127 height 22
click at [113, 229] on h6 "Help" at bounding box center [111, 229] width 128 height 17
click at [455, 19] on icon "close" at bounding box center [453, 20] width 16 height 16
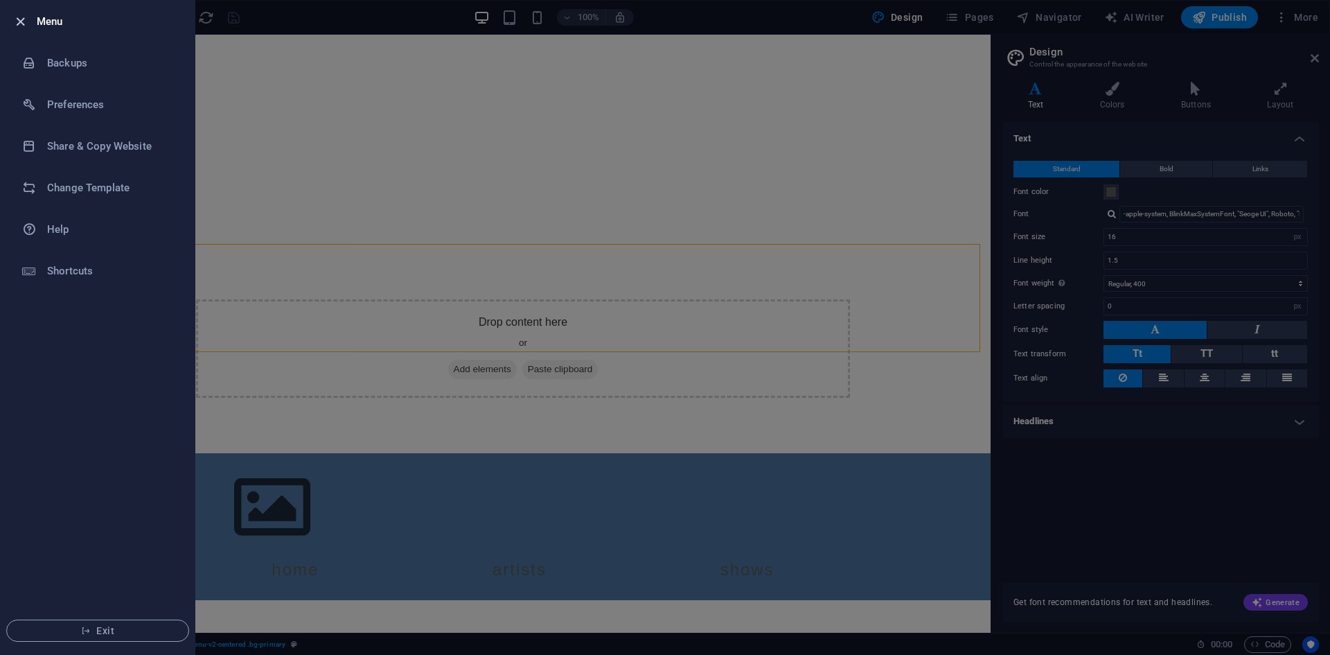
click at [19, 18] on icon "button" at bounding box center [20, 22] width 16 height 16
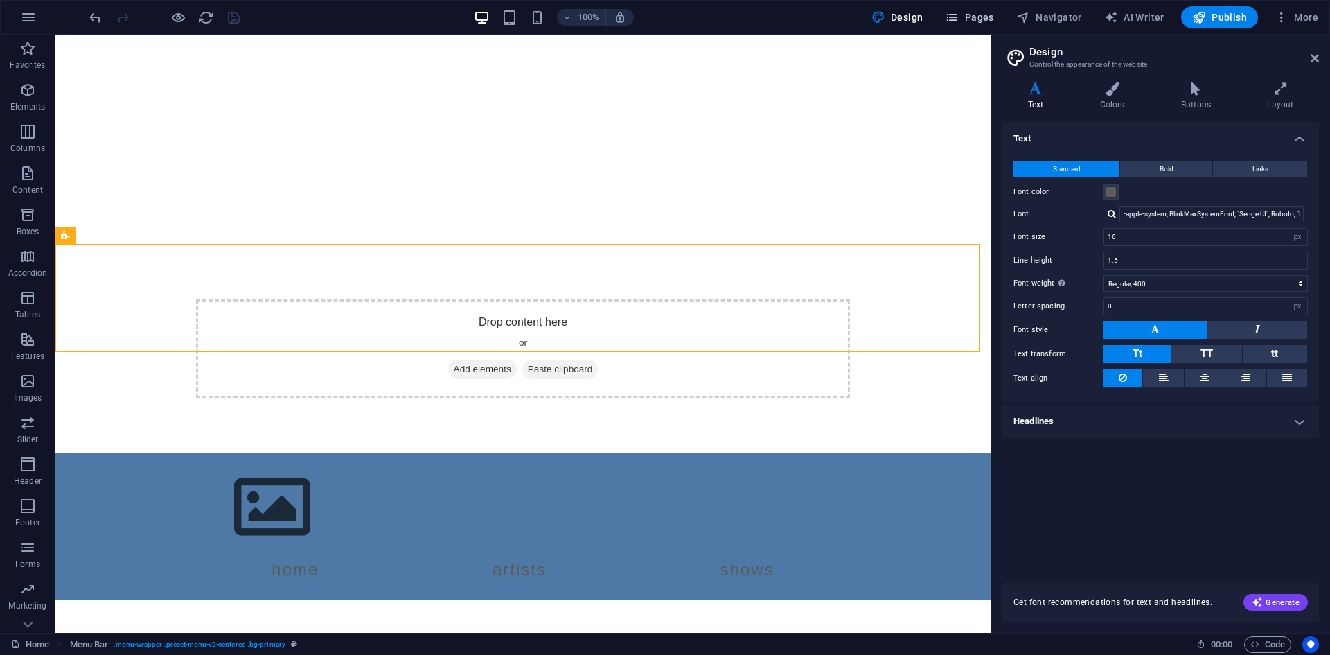
click at [969, 21] on span "Pages" at bounding box center [969, 17] width 48 height 14
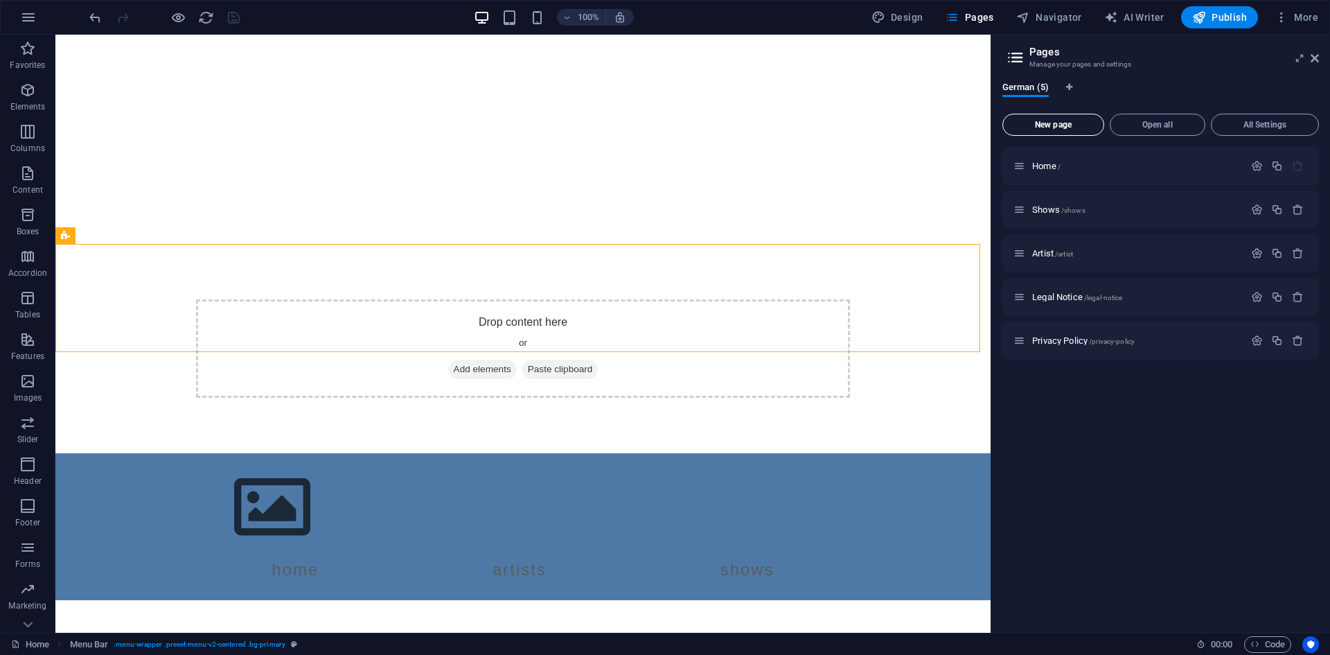
click at [1086, 125] on span "New page" at bounding box center [1053, 125] width 89 height 8
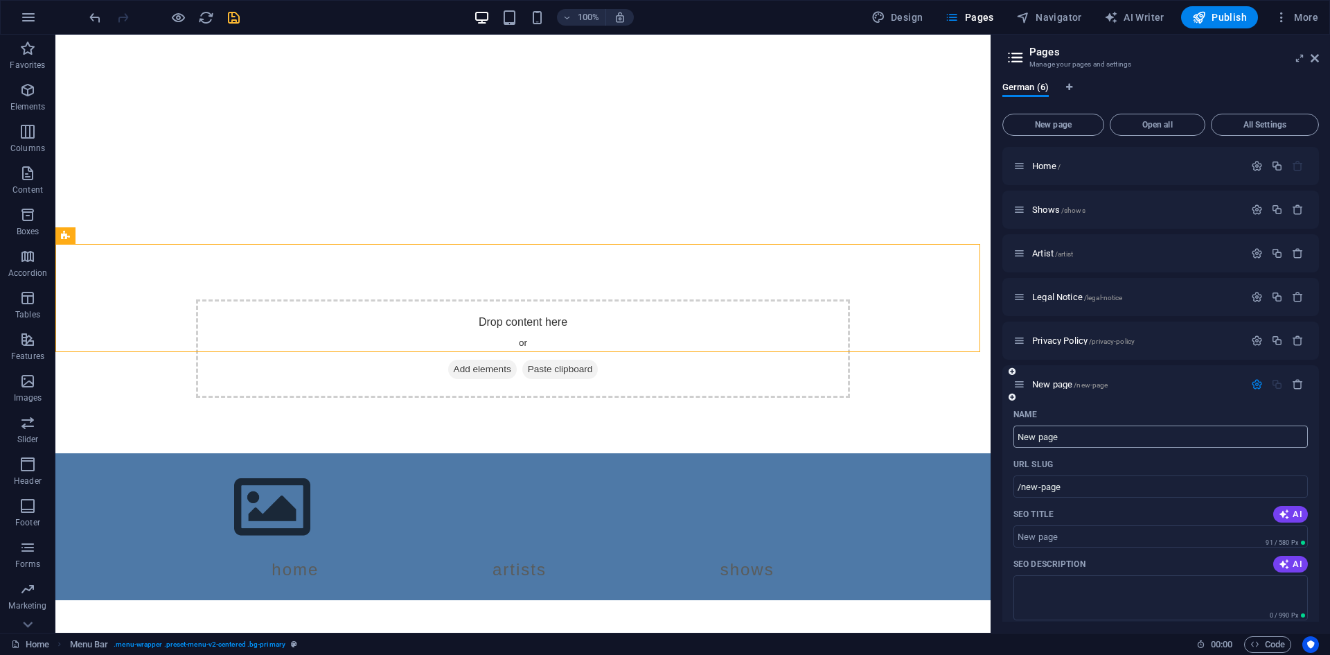
drag, startPoint x: 1111, startPoint y: 384, endPoint x: 1091, endPoint y: 436, distance: 55.7
click at [1091, 436] on div "New page /new-page Name New page ​ URL SLUG /new-page ​ SEO Title AI ​ 91 / 580…" at bounding box center [1161, 625] width 317 height 521
click at [1294, 383] on icon "button" at bounding box center [1298, 384] width 12 height 12
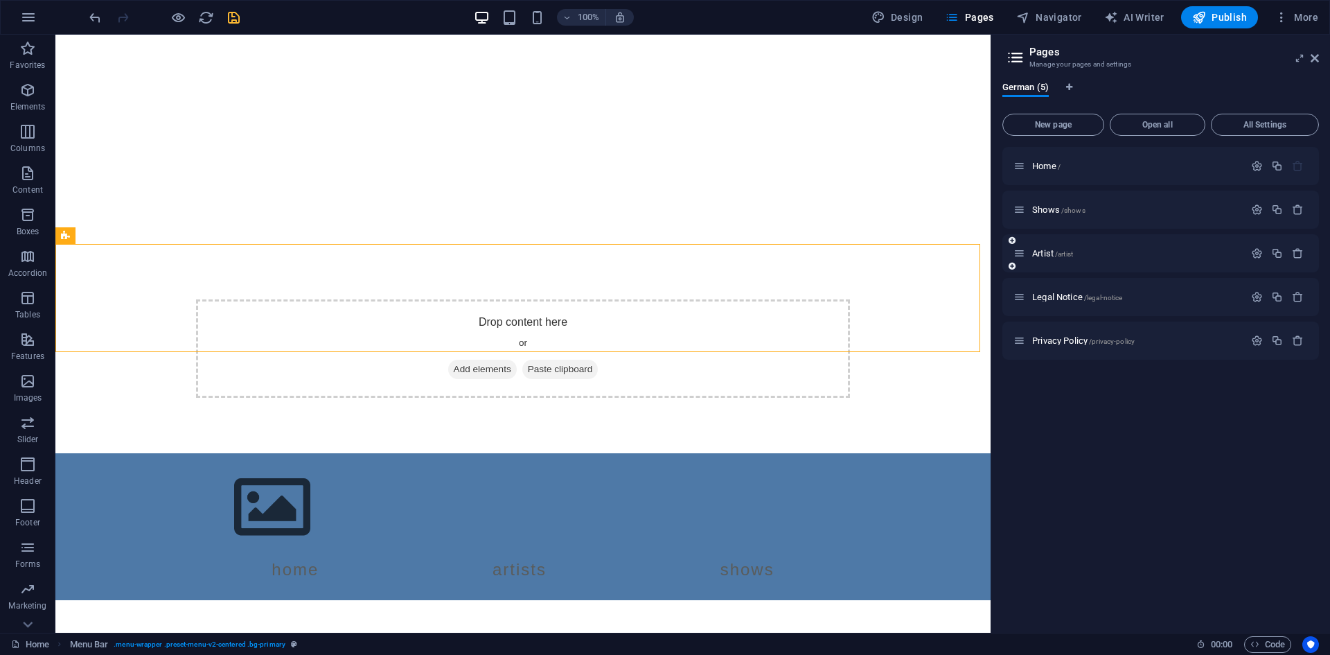
click at [1010, 268] on icon at bounding box center [1012, 266] width 7 height 8
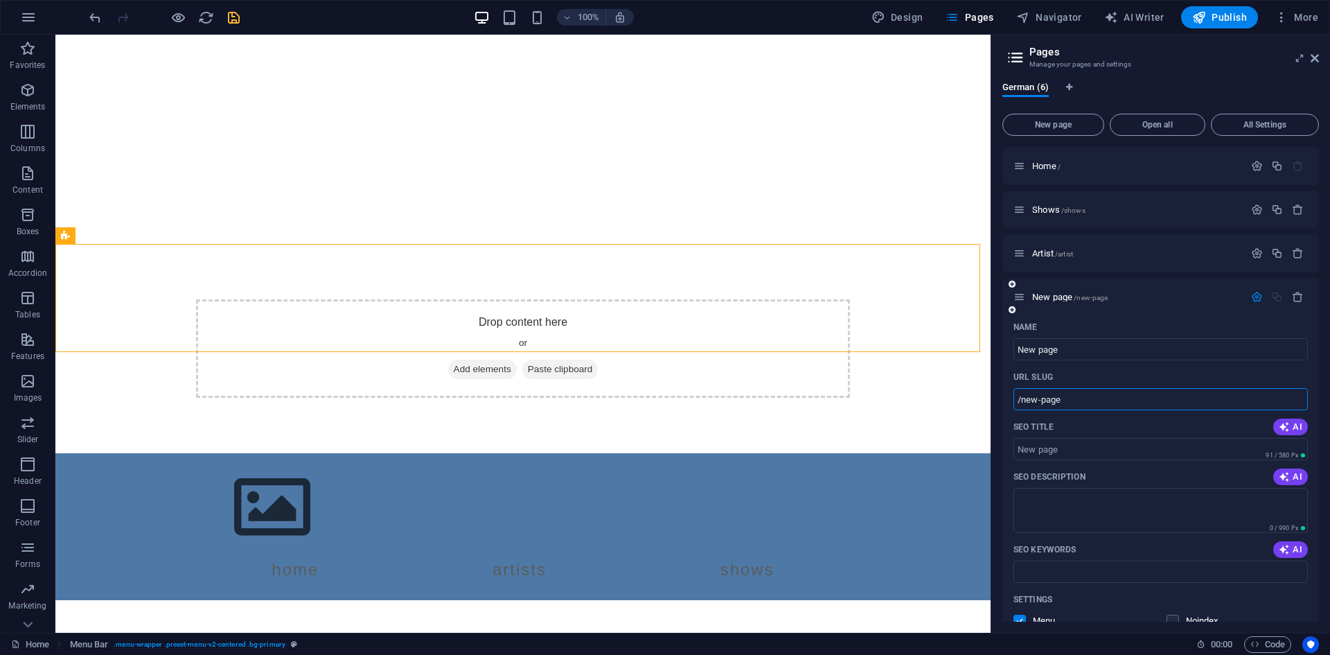
click at [1023, 400] on input "/new-page" at bounding box center [1161, 399] width 294 height 22
click at [1108, 352] on input "New page" at bounding box center [1161, 349] width 294 height 22
type input "GB"
type input "/g"
type input "GB"
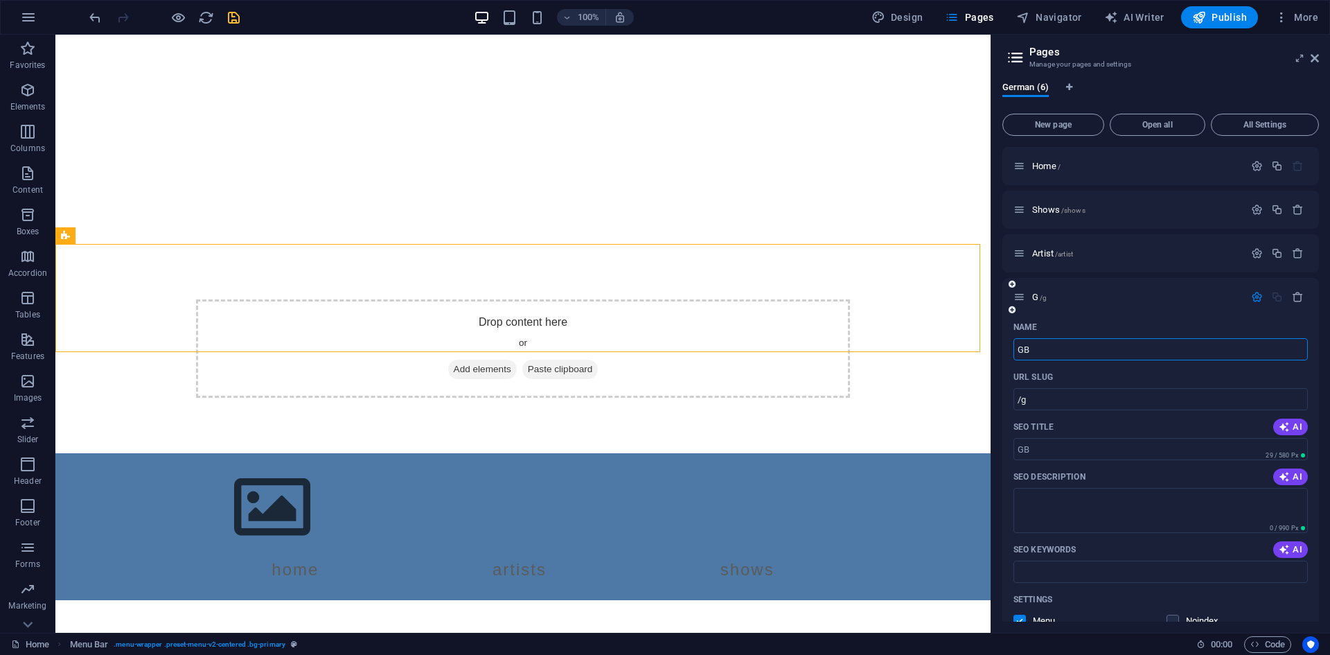
type input "/gb"
type input "GB"
click at [1018, 402] on input "/gb" at bounding box center [1161, 399] width 294 height 22
type input "/"
type input "/artist/gb"
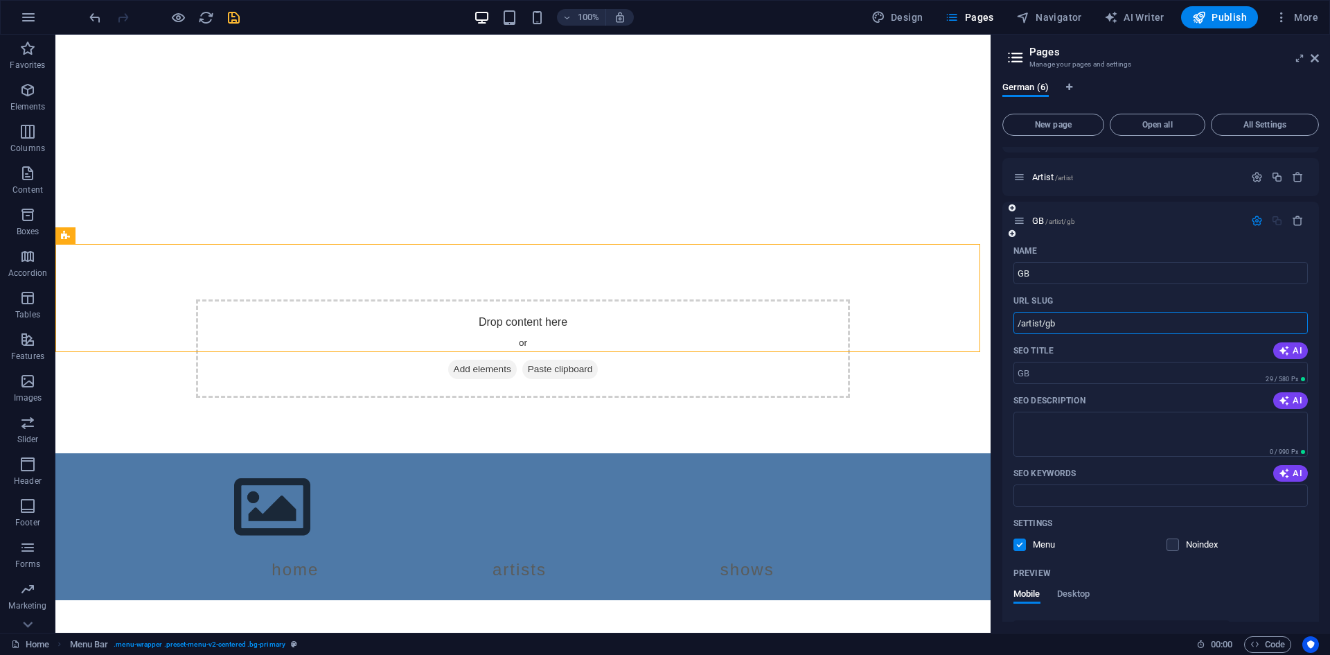
scroll to position [270, 0]
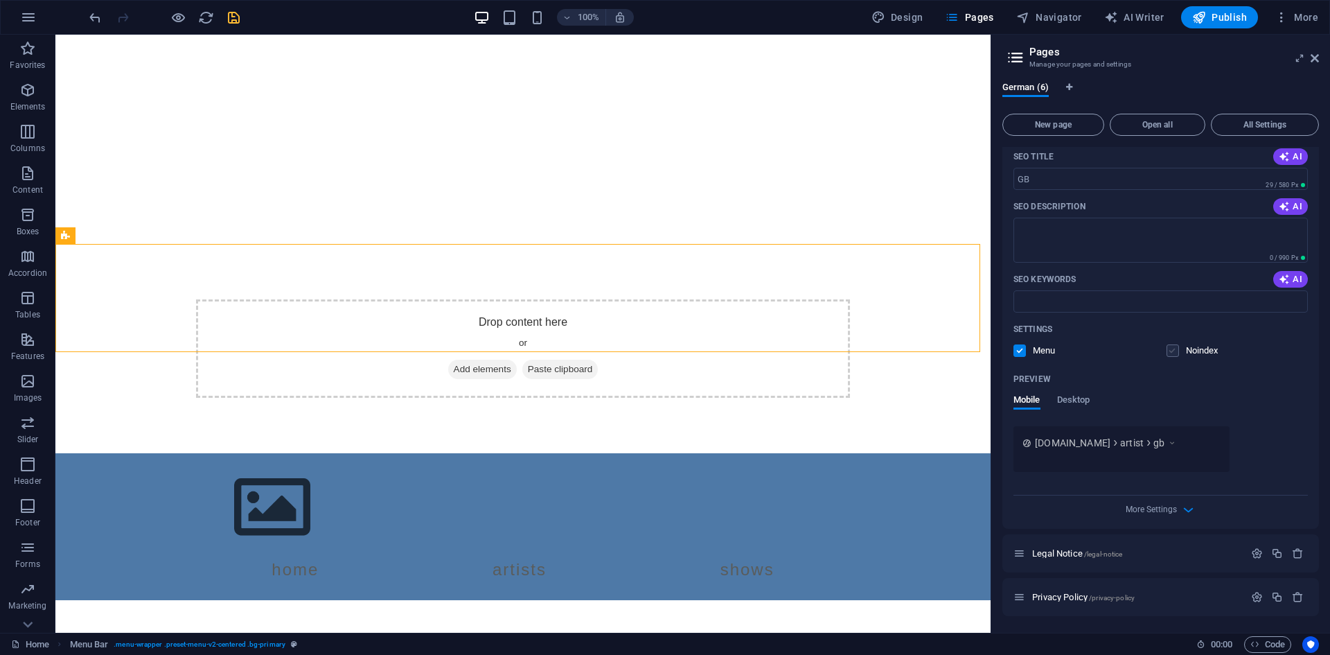
click at [1176, 348] on label at bounding box center [1173, 350] width 12 height 12
click at [0, 0] on input "checkbox" at bounding box center [0, 0] width 0 height 0
click at [1175, 348] on label at bounding box center [1173, 350] width 12 height 12
click at [0, 0] on input "checkbox" at bounding box center [0, 0] width 0 height 0
click at [1180, 517] on div "More Settings" at bounding box center [1161, 506] width 294 height 22
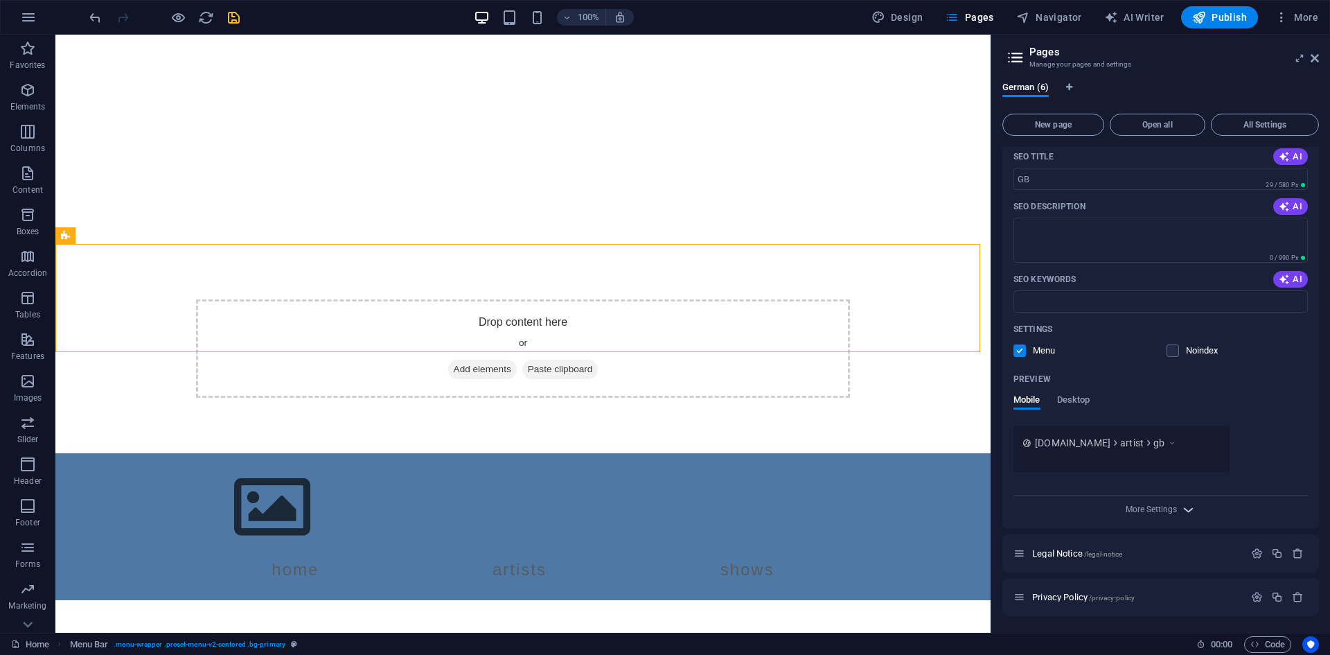
click at [1182, 510] on icon "button" at bounding box center [1189, 510] width 16 height 16
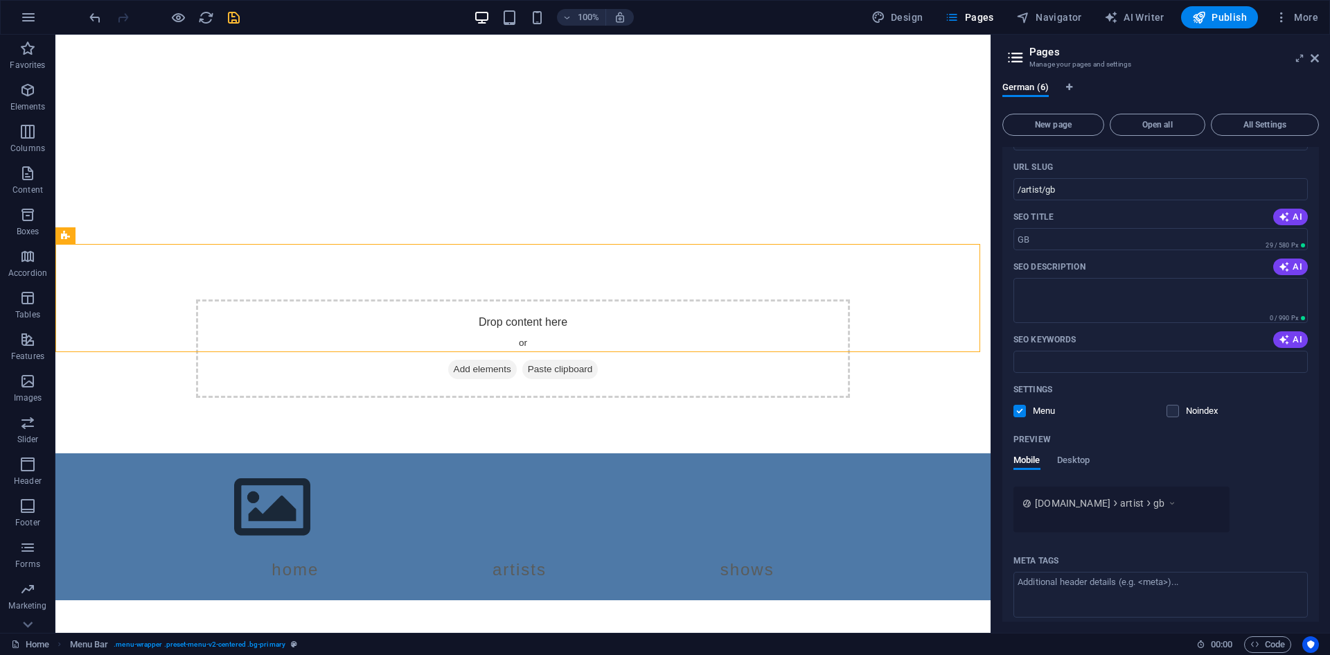
scroll to position [470, 0]
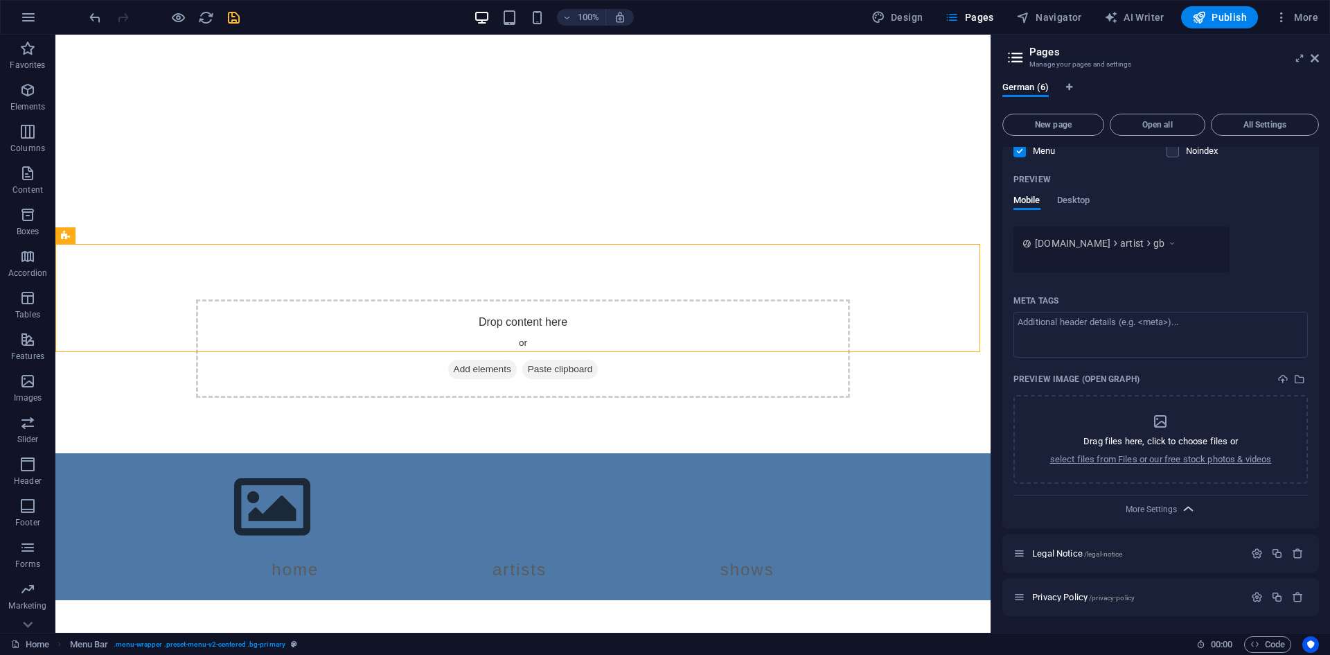
click at [1188, 510] on icon "button" at bounding box center [1189, 509] width 16 height 16
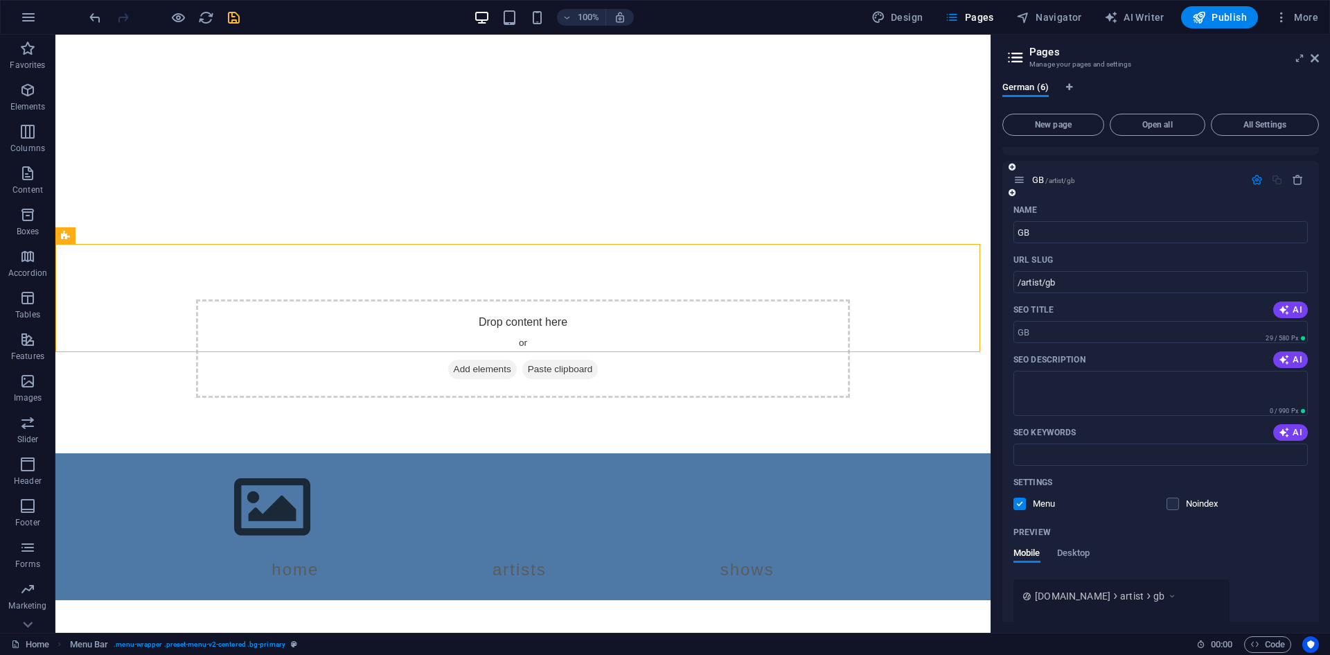
scroll to position [0, 0]
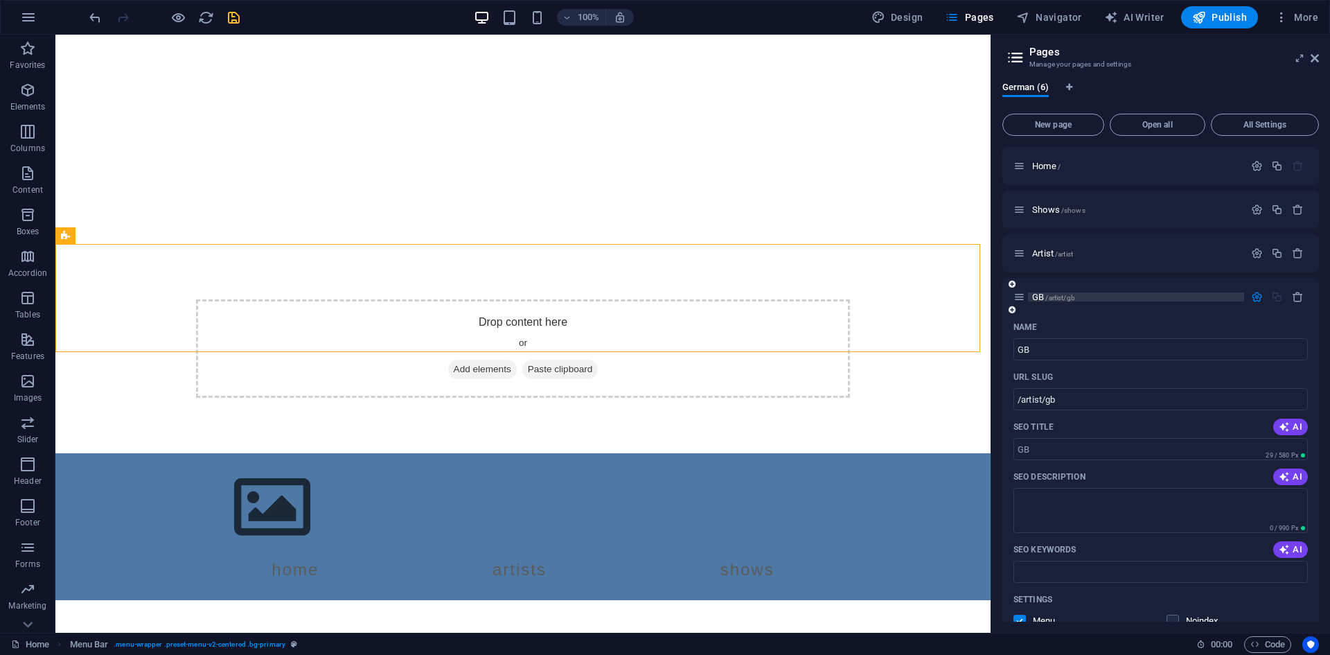
click at [1157, 301] on p "GB /artist/gb" at bounding box center [1136, 296] width 208 height 9
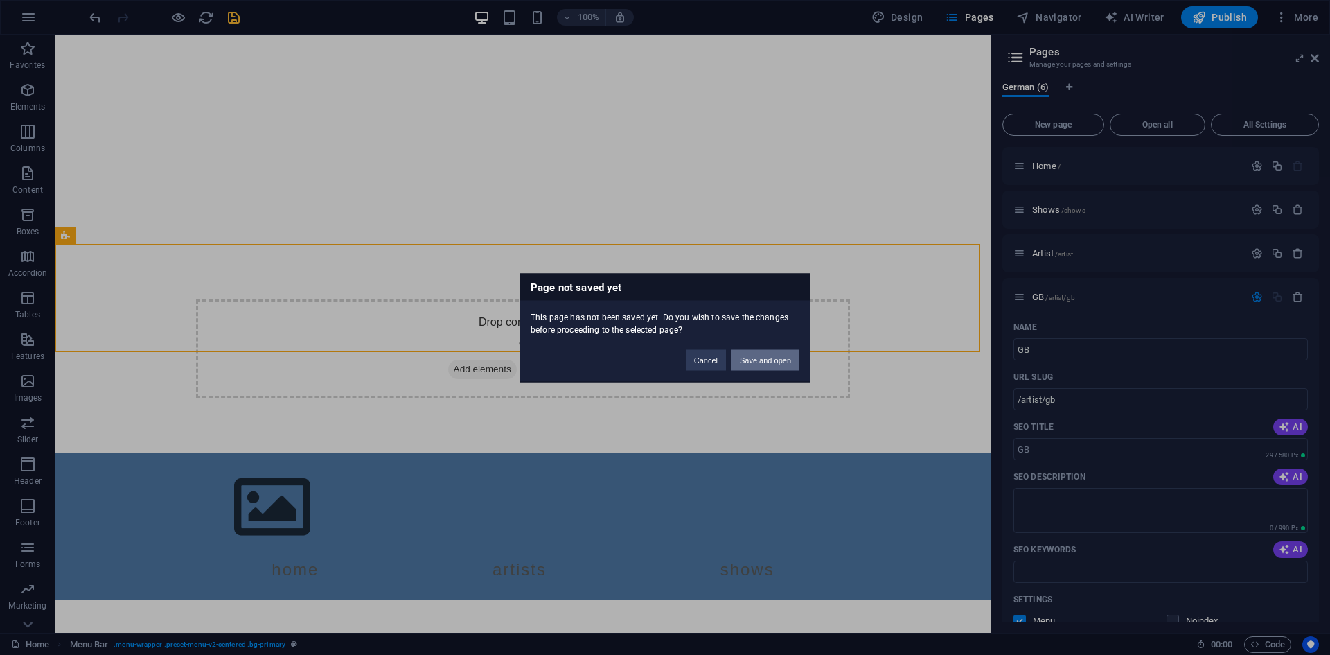
drag, startPoint x: 779, startPoint y: 365, endPoint x: 723, endPoint y: 330, distance: 65.7
click at [779, 364] on button "Save and open" at bounding box center [766, 359] width 68 height 21
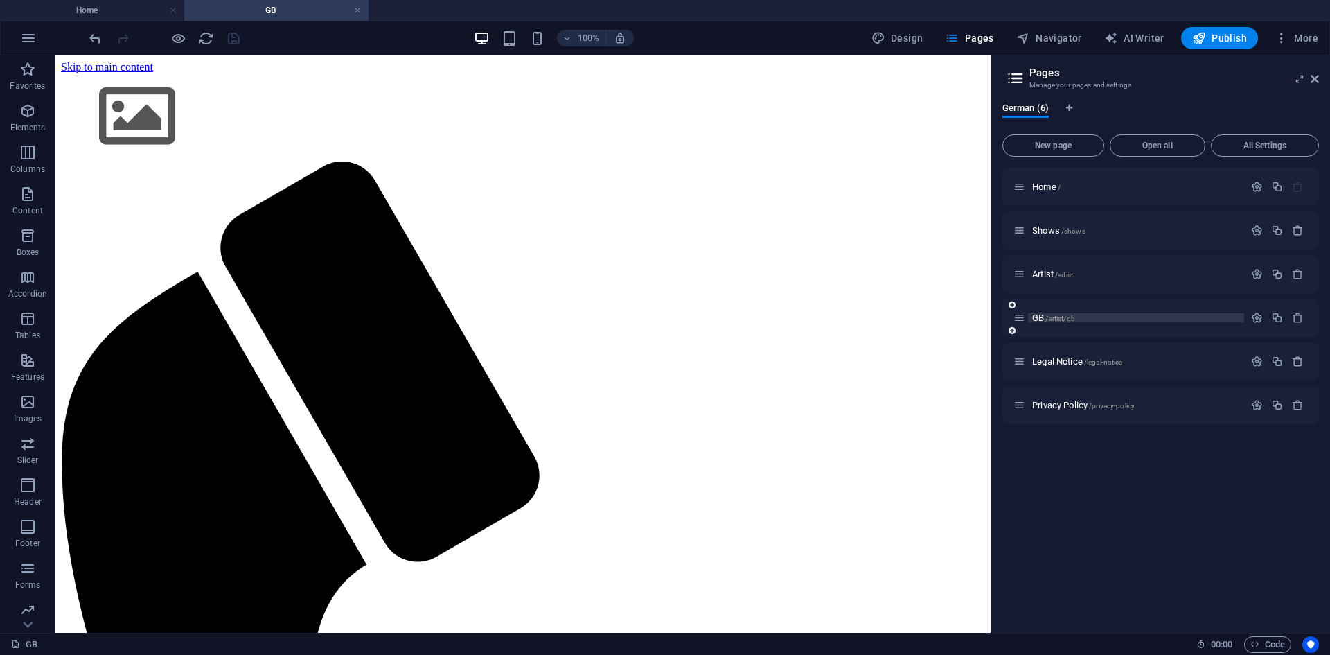
click at [1106, 320] on p "GB /artist/gb" at bounding box center [1136, 317] width 208 height 9
click at [1303, 317] on icon "button" at bounding box center [1298, 318] width 12 height 12
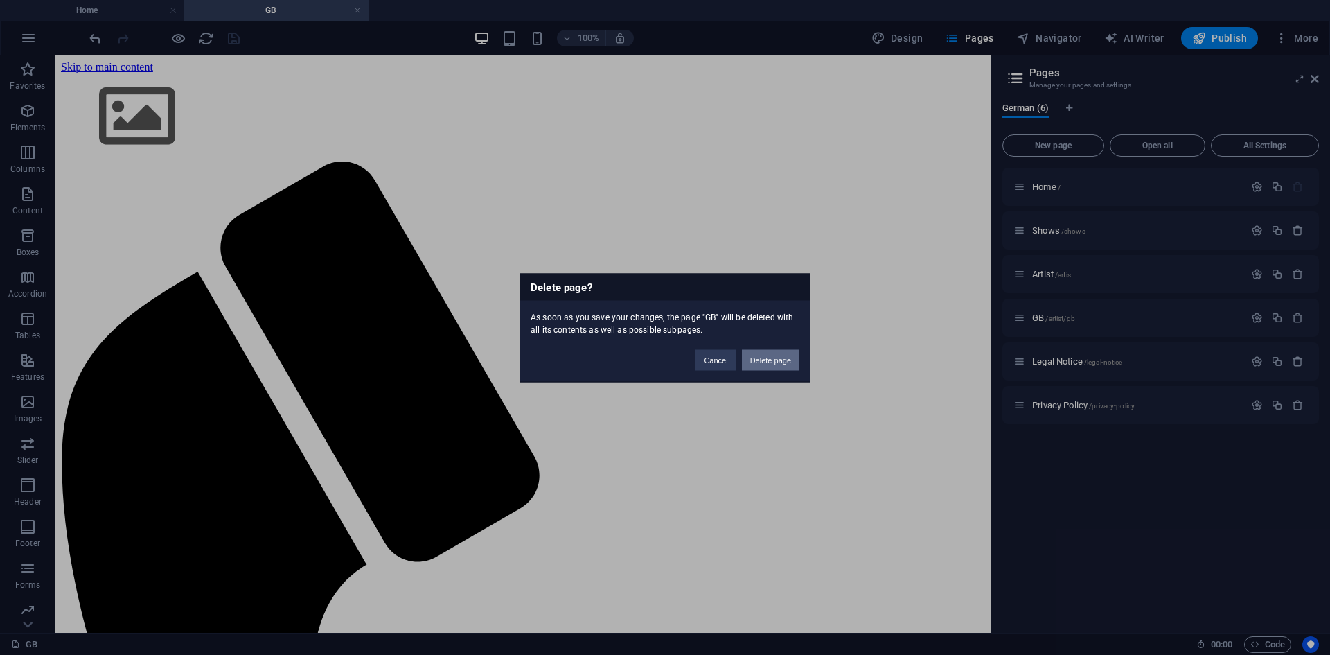
click at [790, 360] on button "Delete page" at bounding box center [771, 359] width 58 height 21
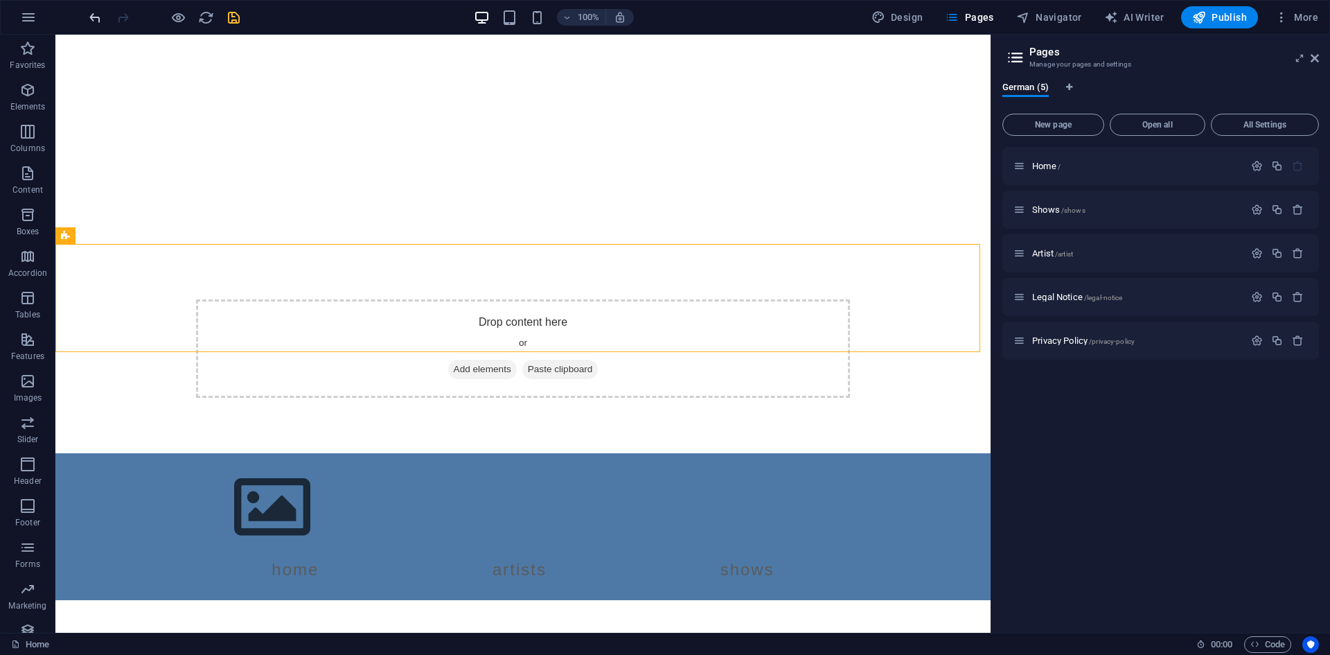
click at [98, 19] on icon "undo" at bounding box center [95, 18] width 16 height 16
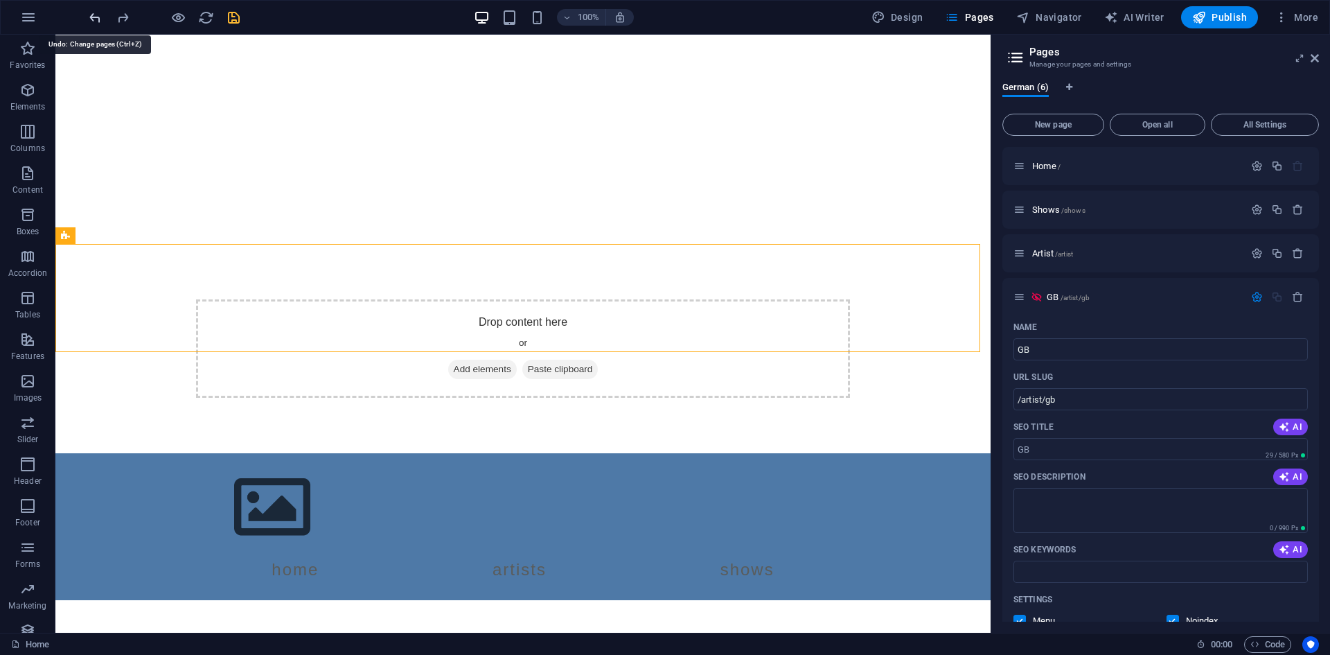
click at [98, 19] on icon "undo" at bounding box center [95, 18] width 16 height 16
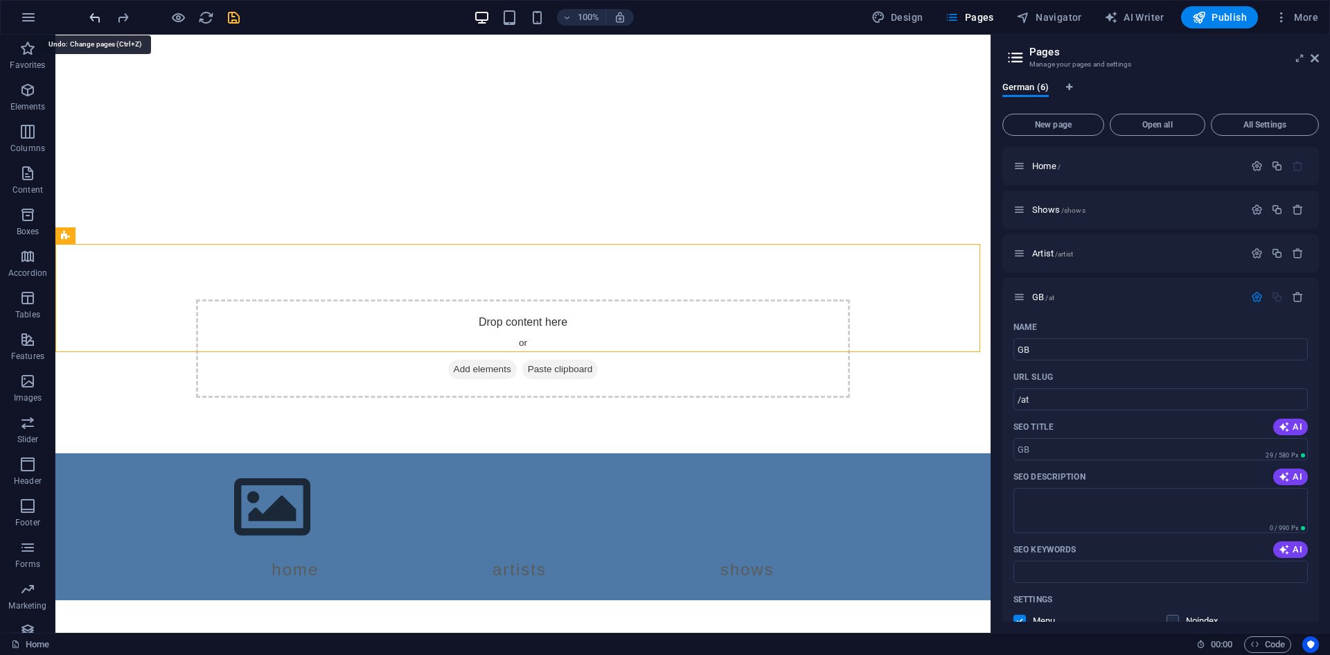
click at [98, 19] on icon "undo" at bounding box center [95, 18] width 16 height 16
type input "/a"
click at [98, 19] on icon "undo" at bounding box center [95, 18] width 16 height 16
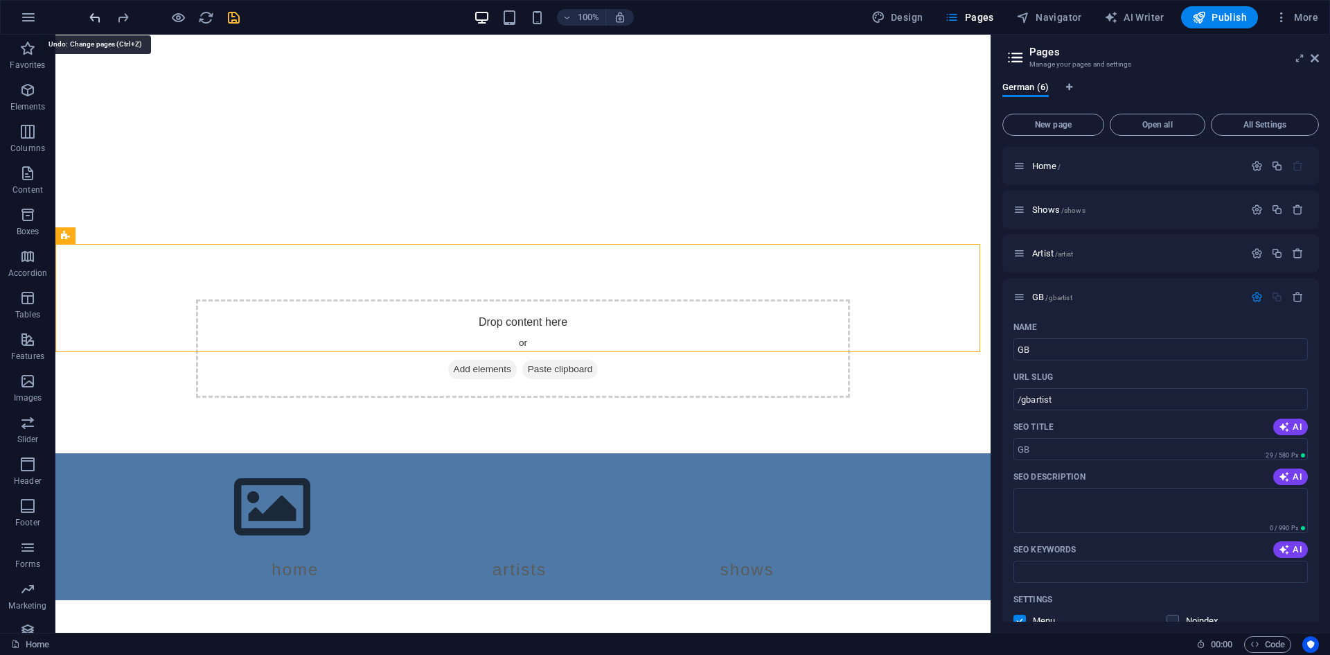
click at [98, 19] on icon "undo" at bounding box center [95, 18] width 16 height 16
type input "/gb"
click at [98, 19] on icon "undo" at bounding box center [95, 18] width 16 height 16
type input "G"
type input "/g"
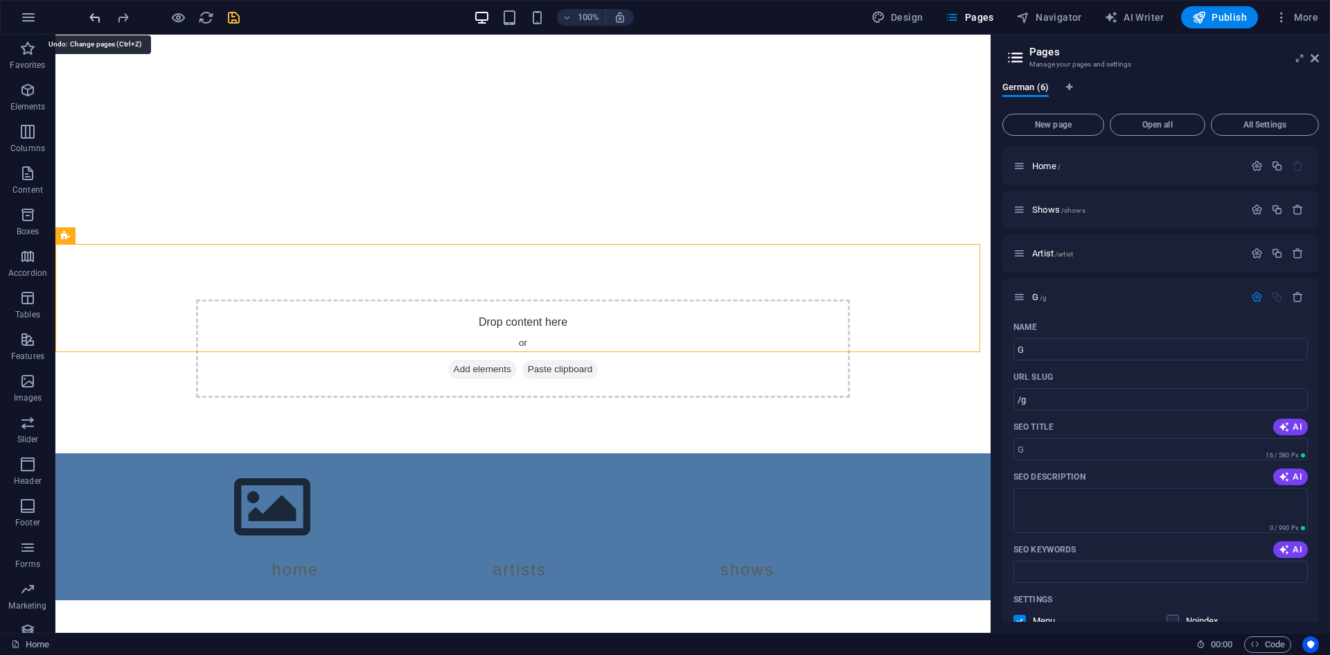
click at [98, 19] on icon "undo" at bounding box center [95, 18] width 16 height 16
type input "New page"
type input "/new-page"
click at [98, 19] on icon "undo" at bounding box center [95, 18] width 16 height 16
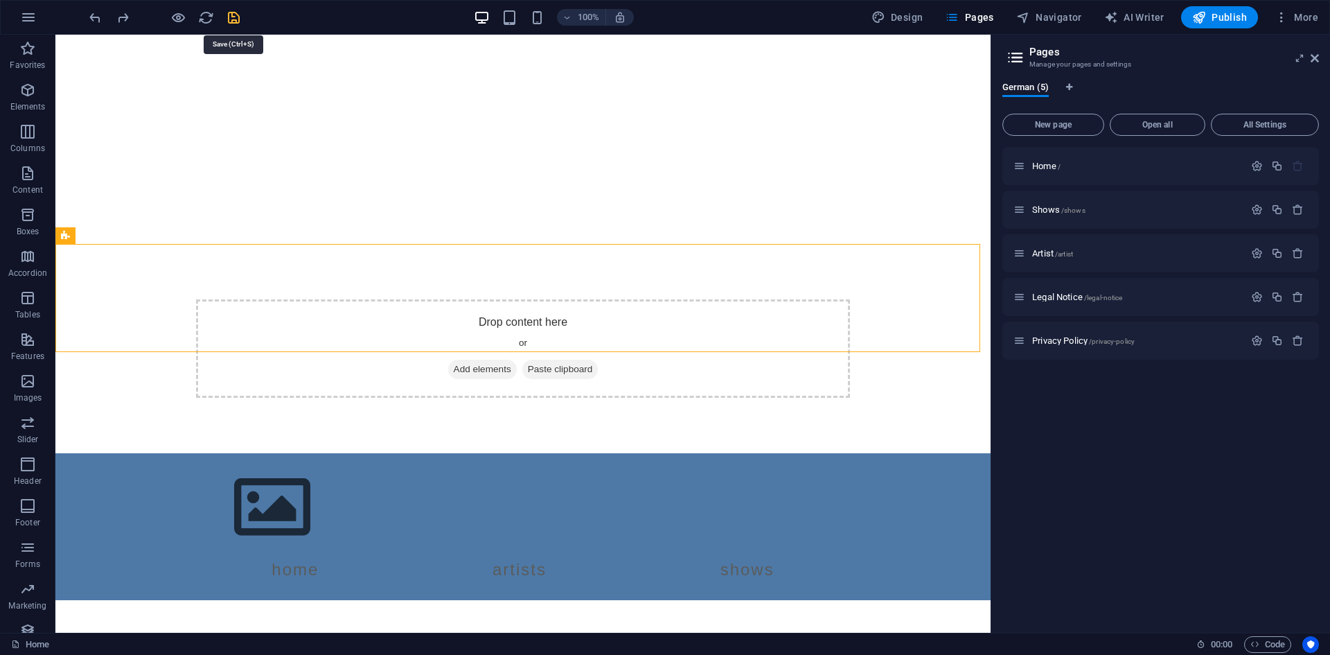
click at [236, 19] on icon "save" at bounding box center [234, 18] width 16 height 16
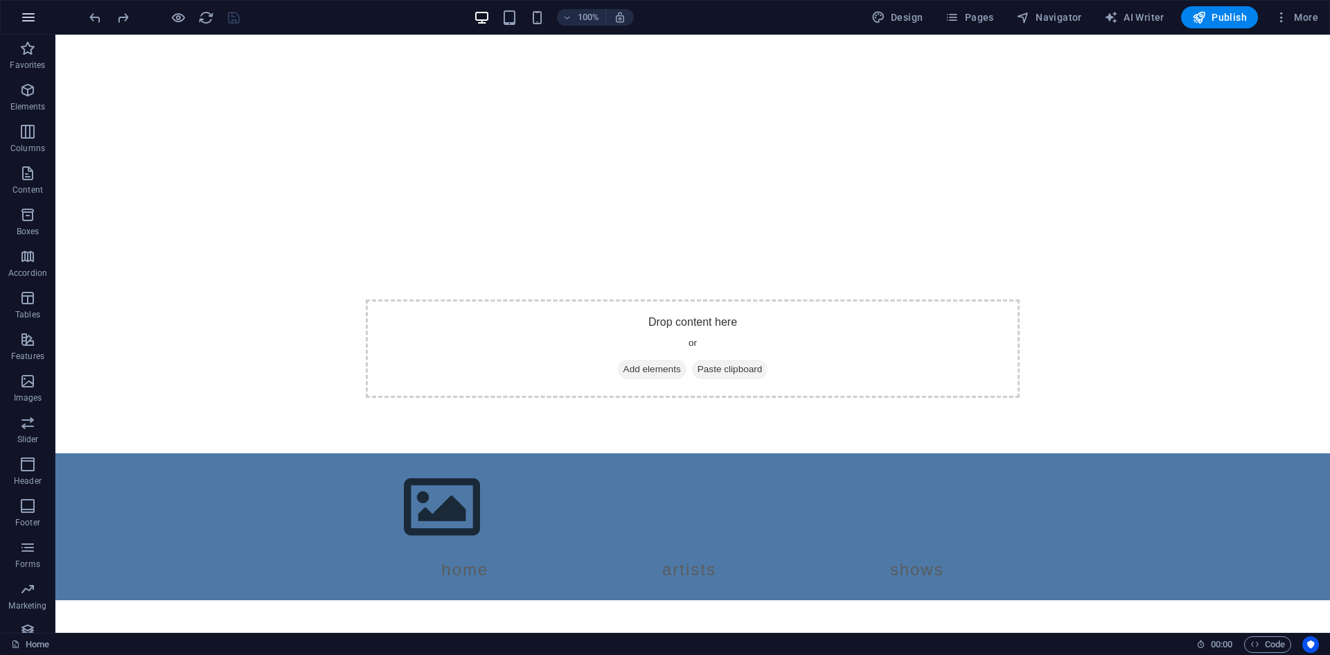
click at [28, 22] on icon "button" at bounding box center [28, 17] width 17 height 17
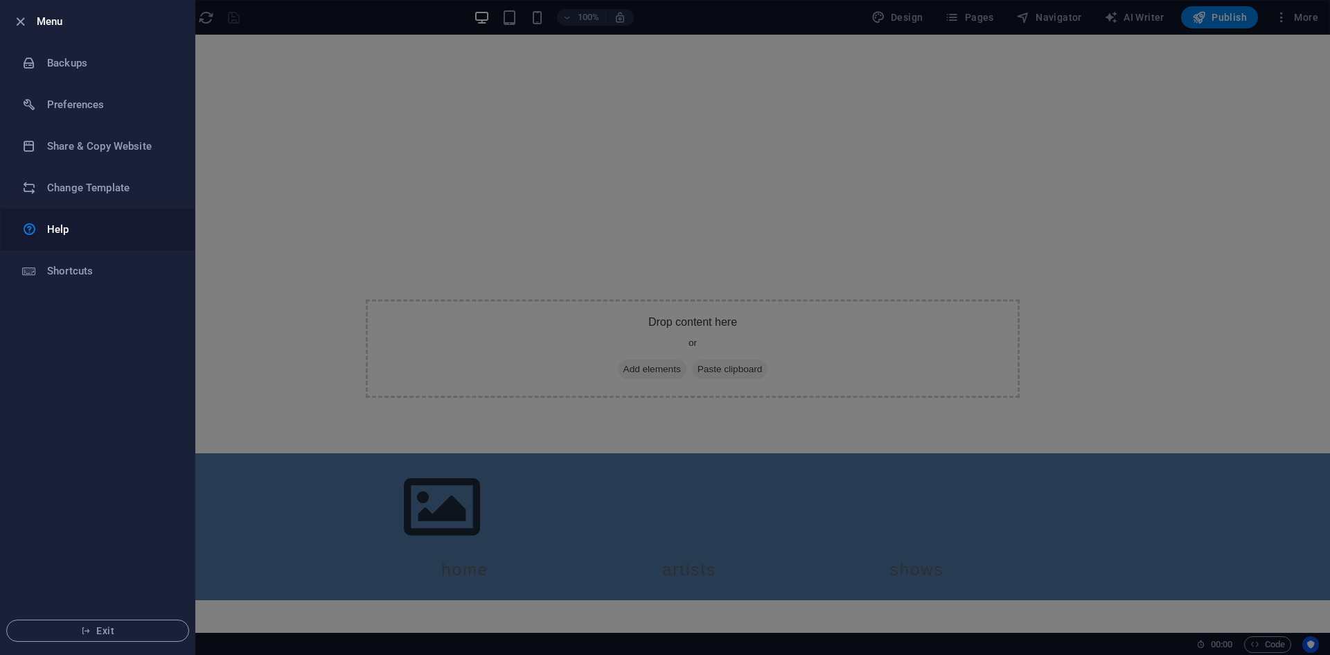
click at [90, 233] on h6 "Help" at bounding box center [111, 229] width 128 height 17
click at [1074, 391] on div at bounding box center [665, 327] width 1330 height 655
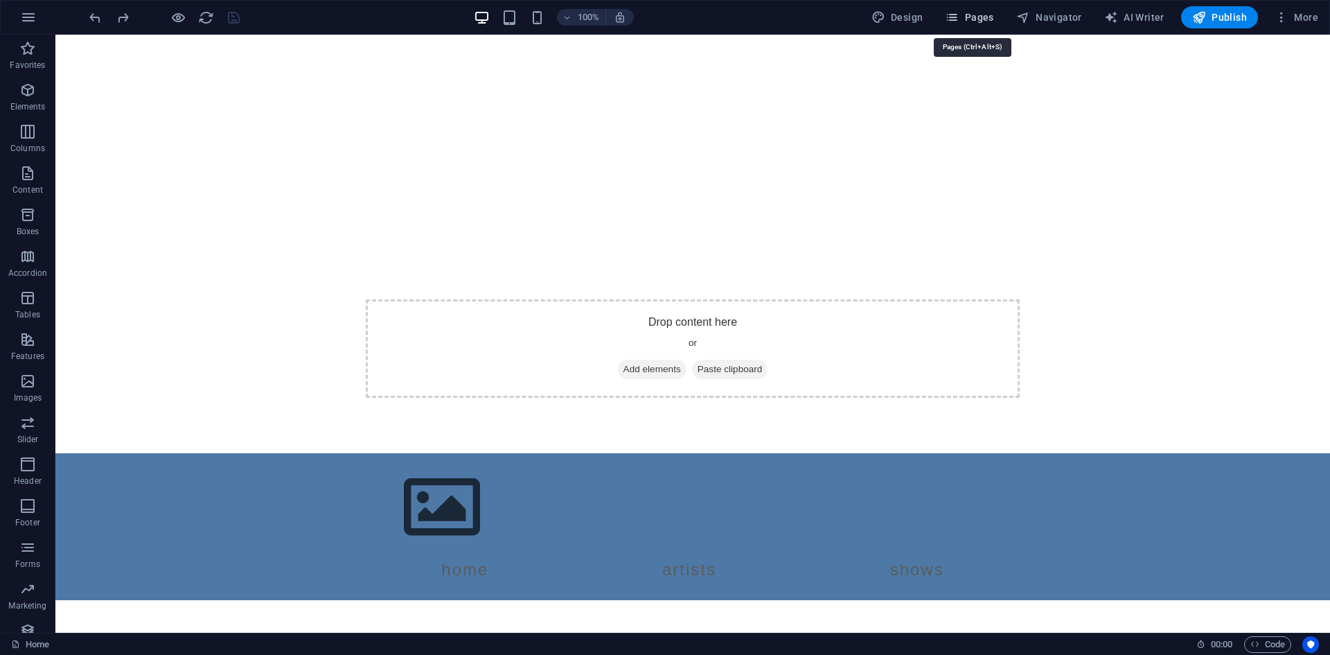
click at [987, 13] on span "Pages" at bounding box center [969, 17] width 48 height 14
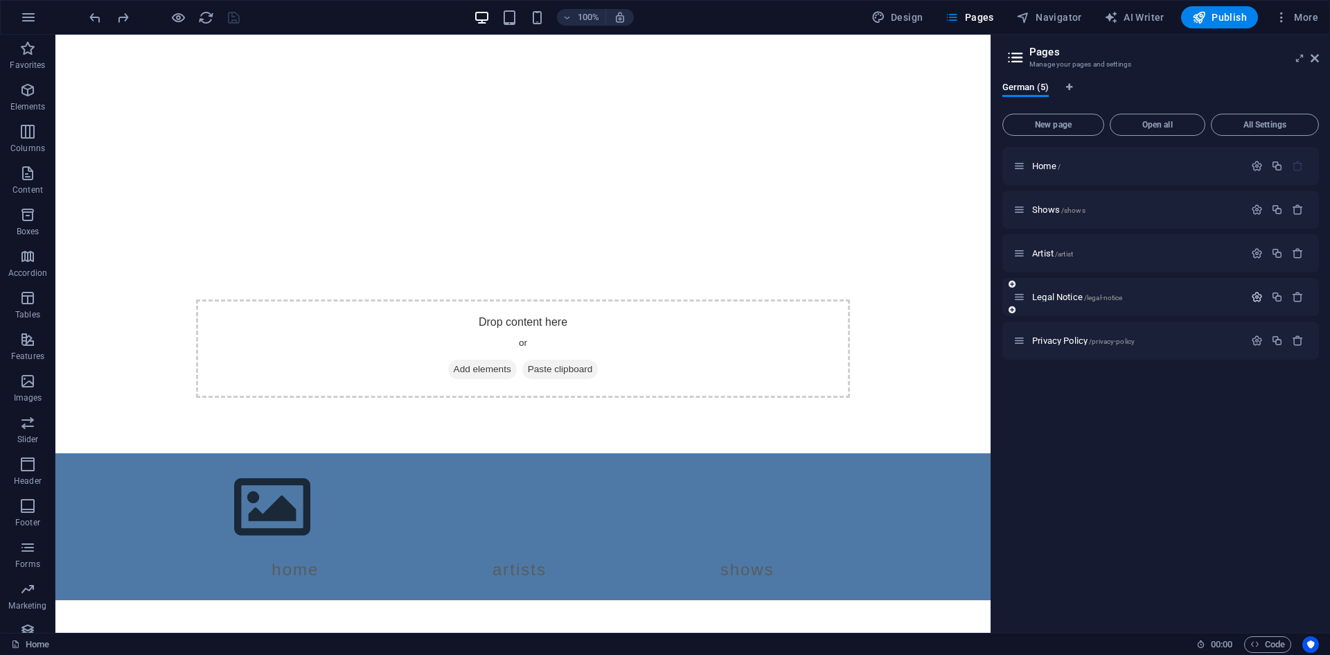
click at [1251, 300] on icon "button" at bounding box center [1257, 297] width 12 height 12
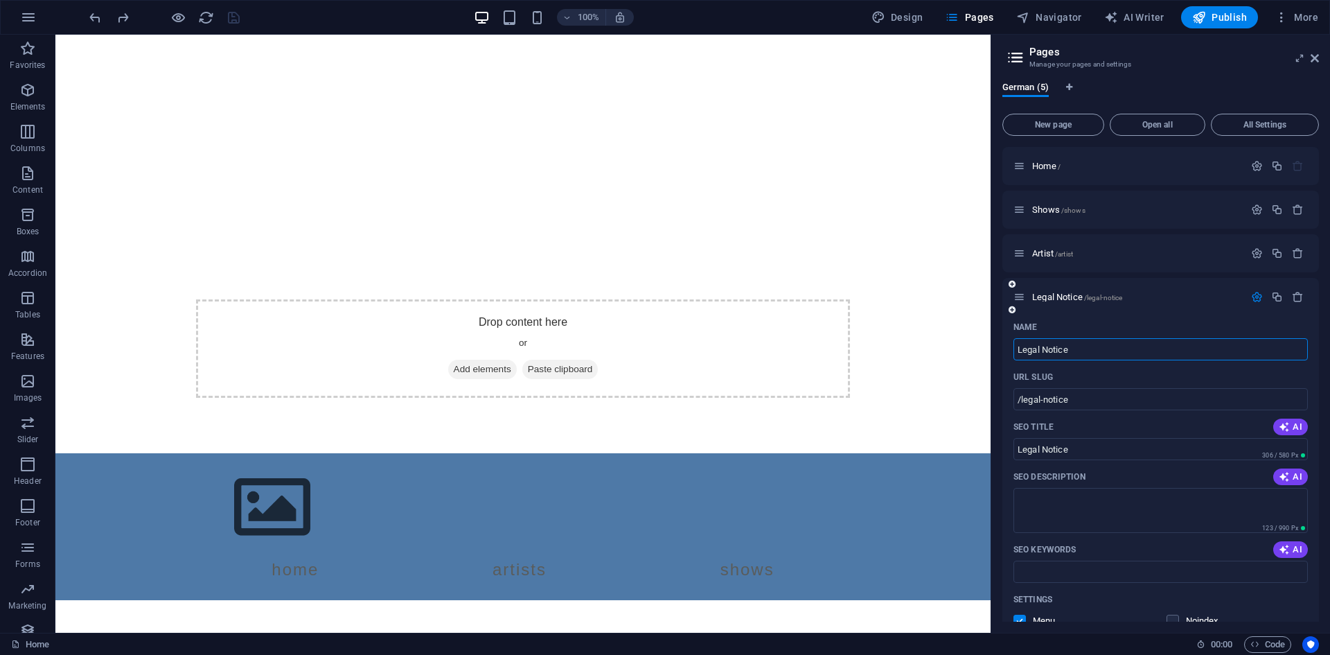
scroll to position [69, 0]
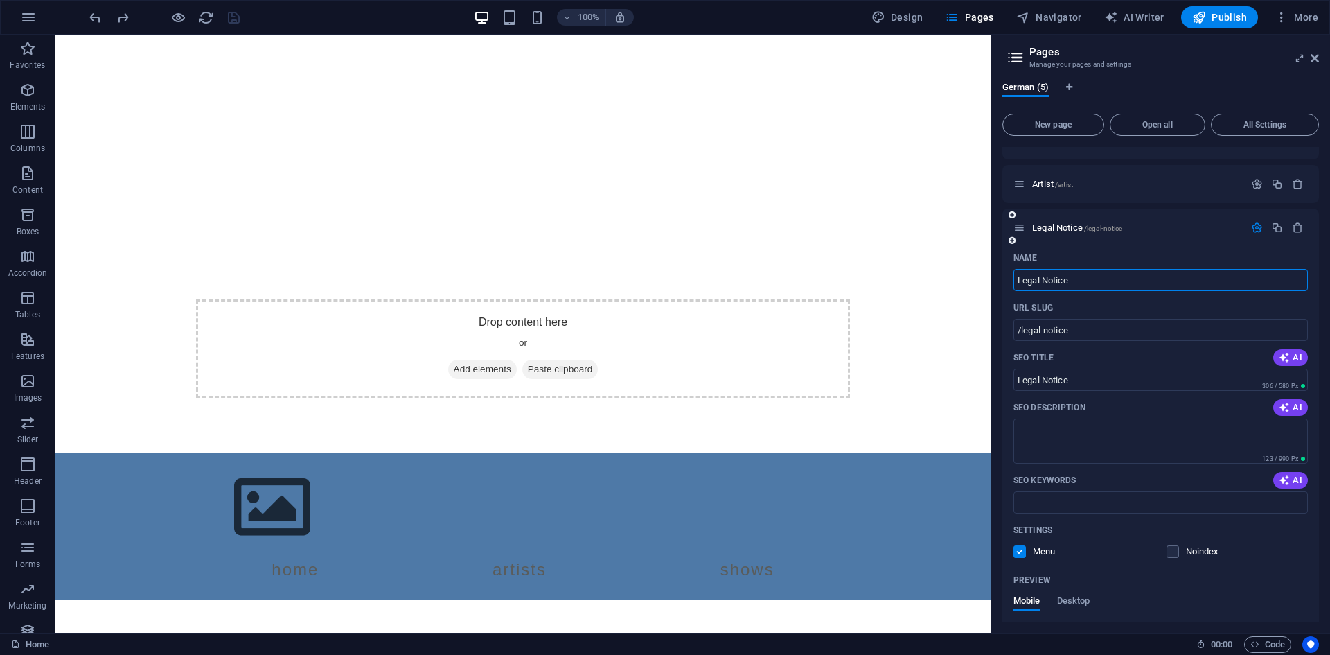
click at [1024, 551] on label at bounding box center [1020, 551] width 12 height 12
click at [0, 0] on input "checkbox" at bounding box center [0, 0] width 0 height 0
click at [1032, 555] on span at bounding box center [1029, 551] width 7 height 7
click at [1015, 552] on label at bounding box center [1020, 551] width 12 height 12
click at [0, 0] on input "checkbox" at bounding box center [0, 0] width 0 height 0
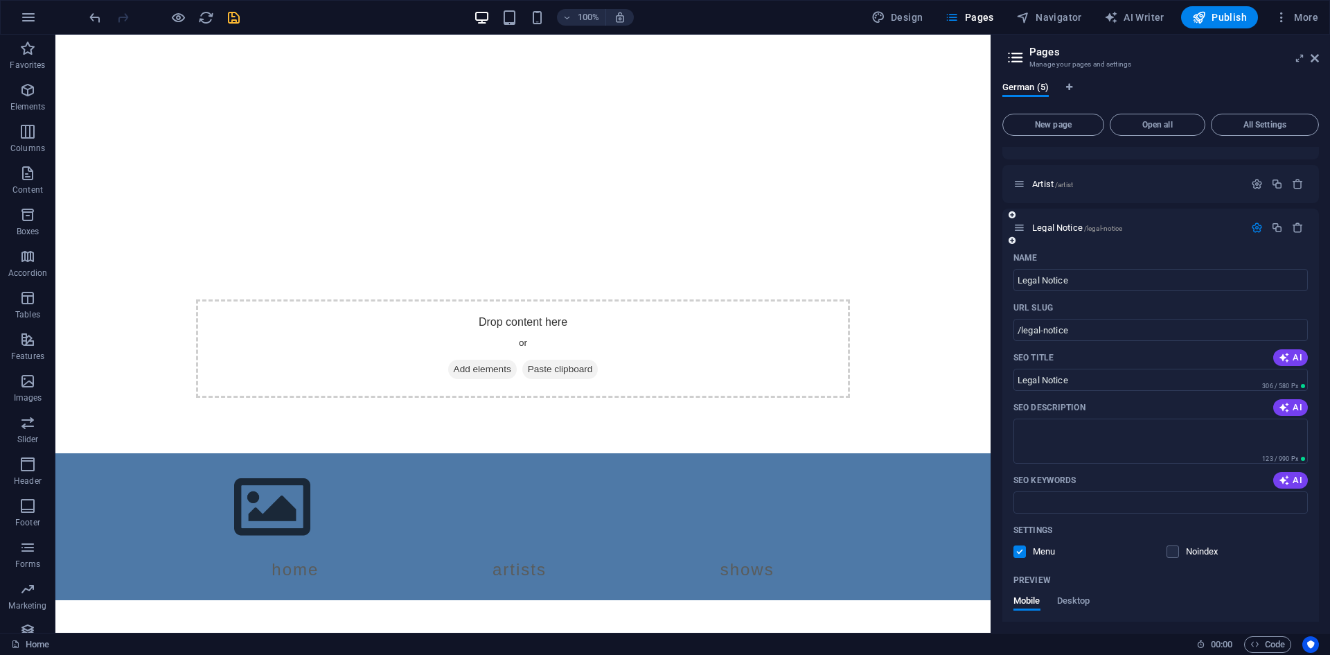
click at [1017, 553] on label at bounding box center [1020, 551] width 12 height 12
click at [0, 0] on input "checkbox" at bounding box center [0, 0] width 0 height 0
click at [1253, 231] on icon "button" at bounding box center [1257, 228] width 12 height 12
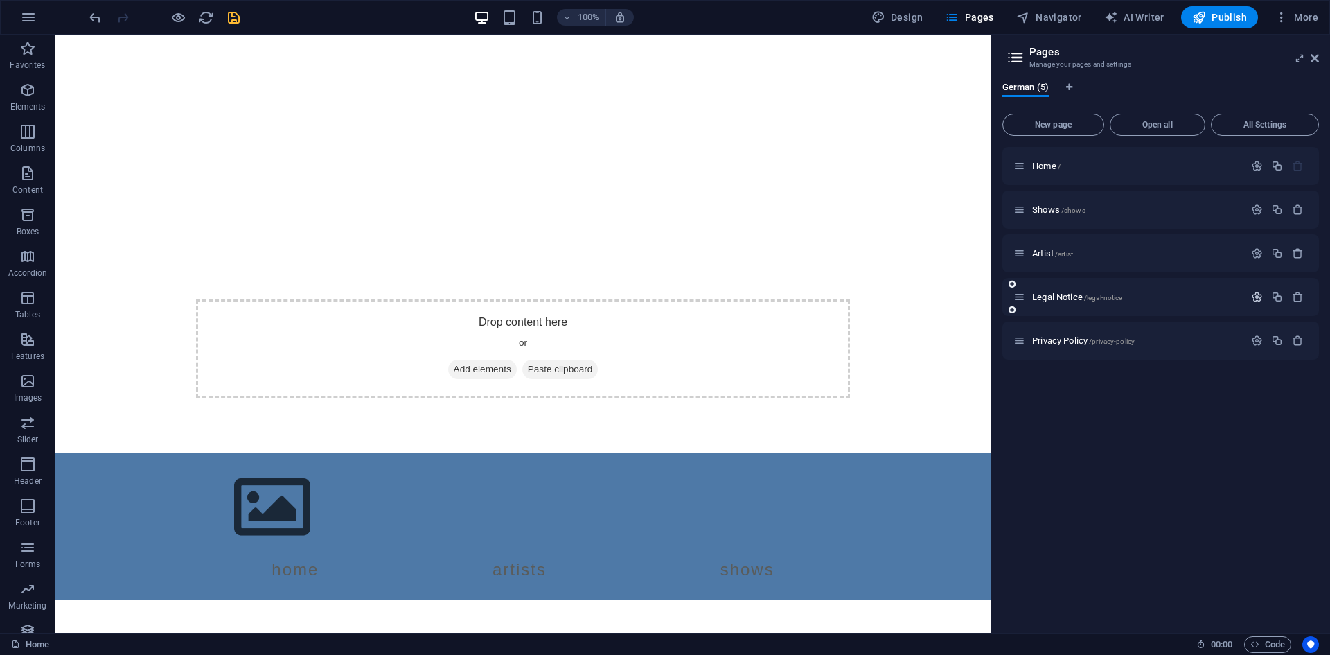
scroll to position [0, 0]
click at [1257, 344] on icon "button" at bounding box center [1257, 341] width 12 height 12
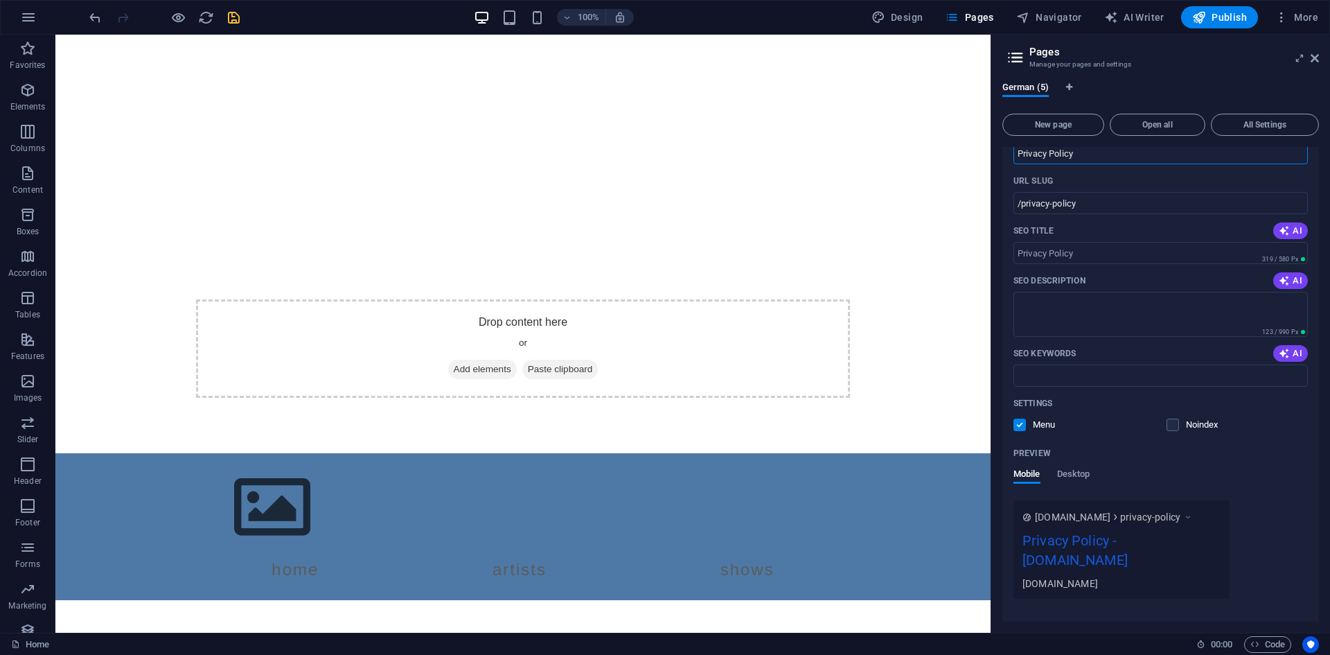
scroll to position [277, 0]
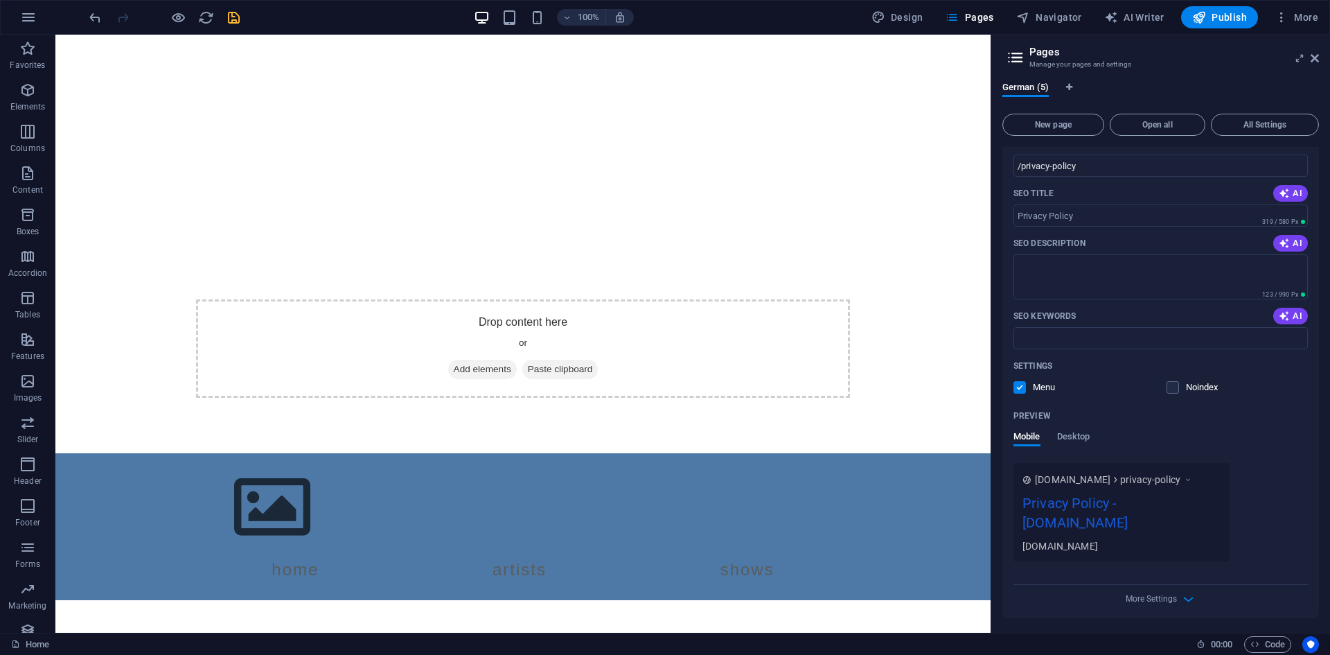
click at [1025, 387] on label at bounding box center [1020, 387] width 12 height 12
click at [0, 0] on input "checkbox" at bounding box center [0, 0] width 0 height 0
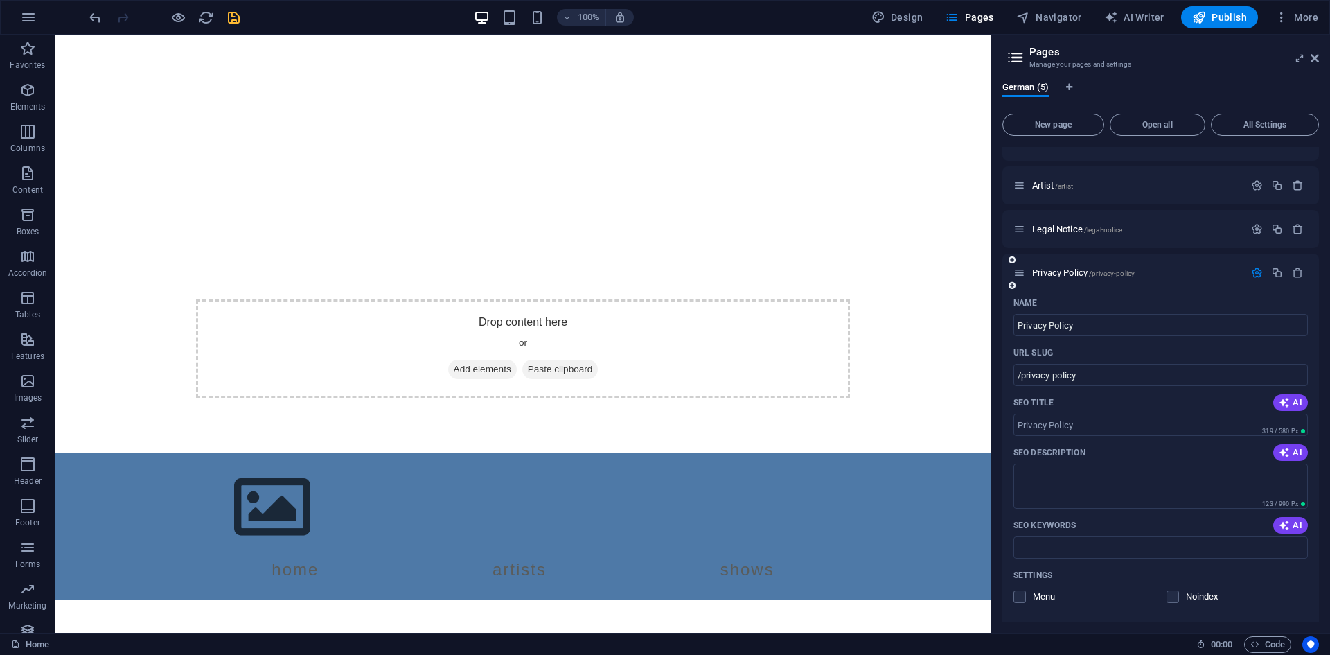
scroll to position [0, 0]
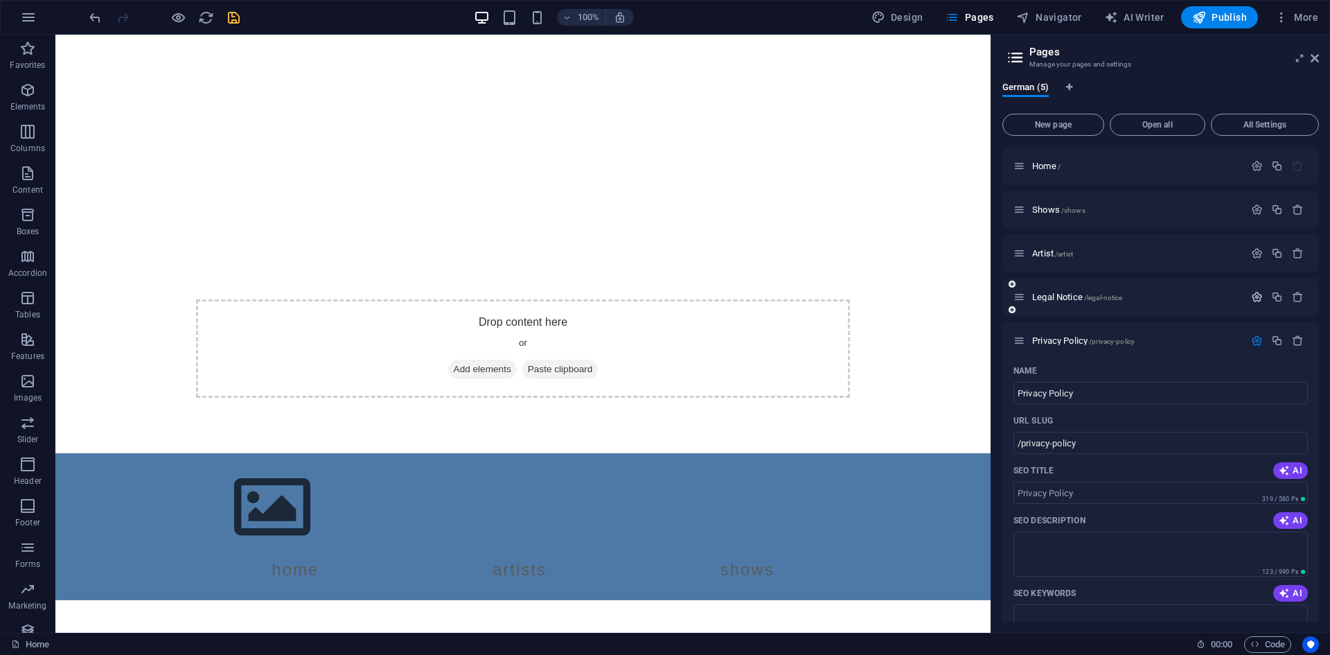
click at [1260, 297] on icon "button" at bounding box center [1257, 297] width 12 height 12
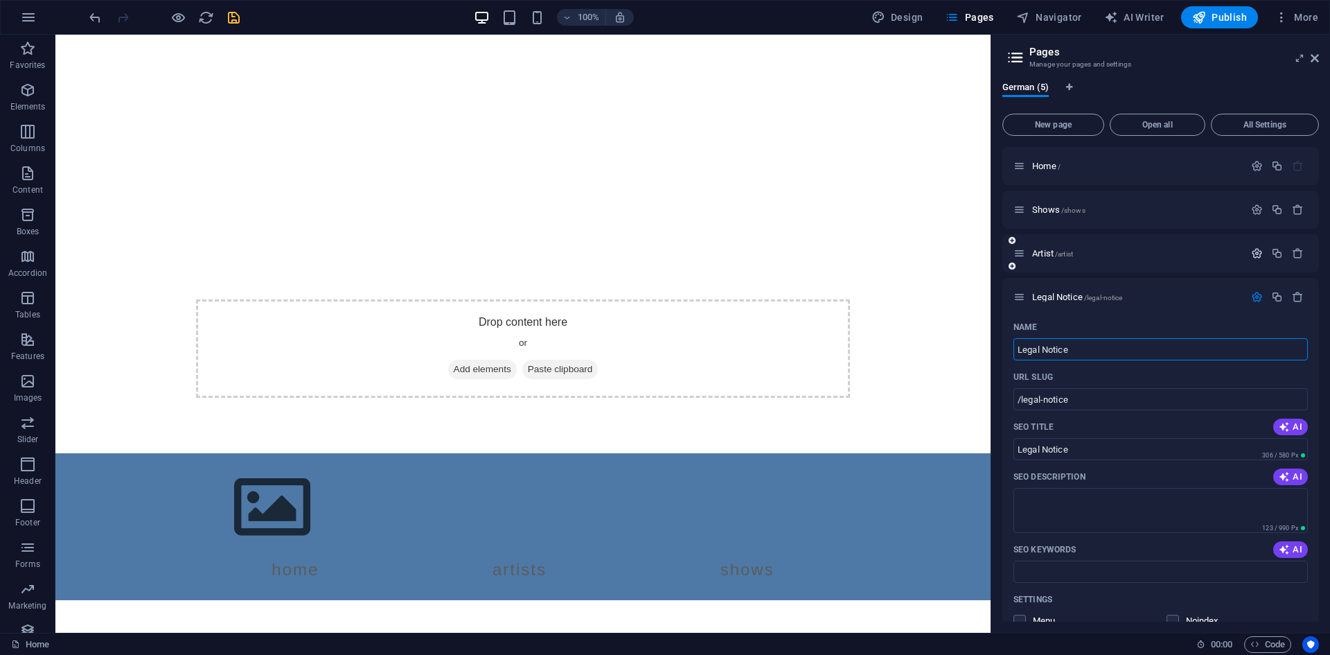
click at [1260, 254] on icon "button" at bounding box center [1257, 253] width 12 height 12
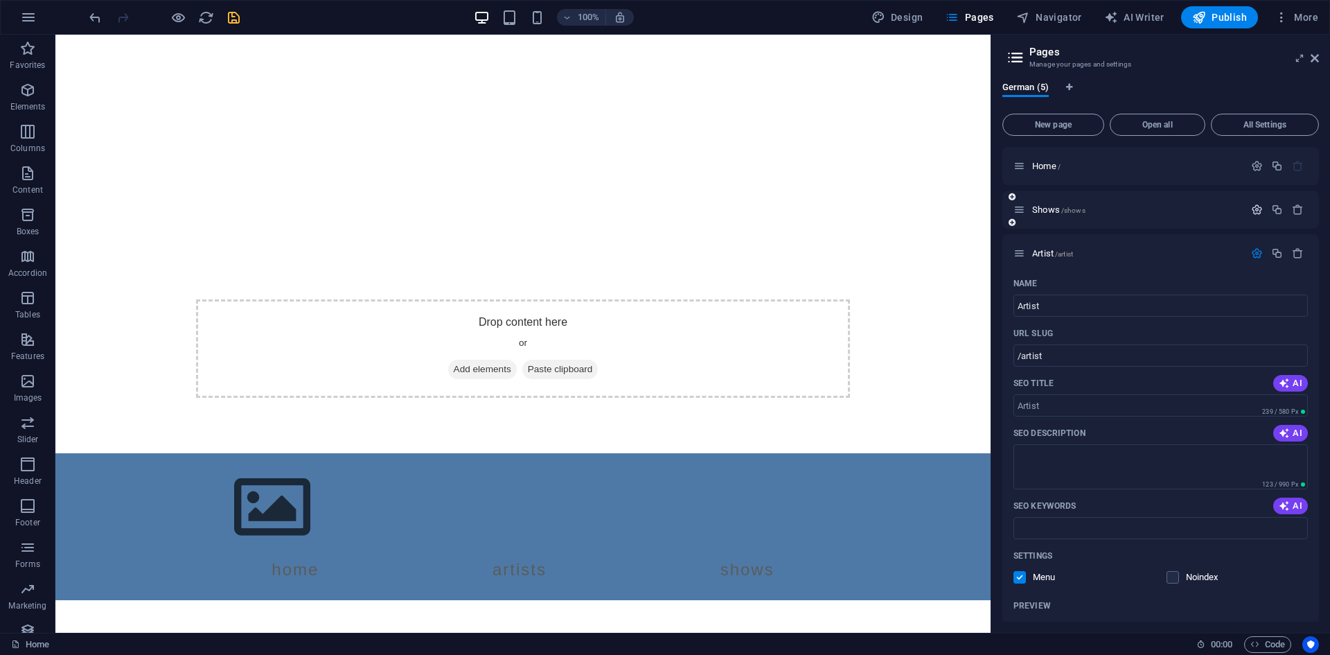
click at [1253, 213] on icon "button" at bounding box center [1257, 210] width 12 height 12
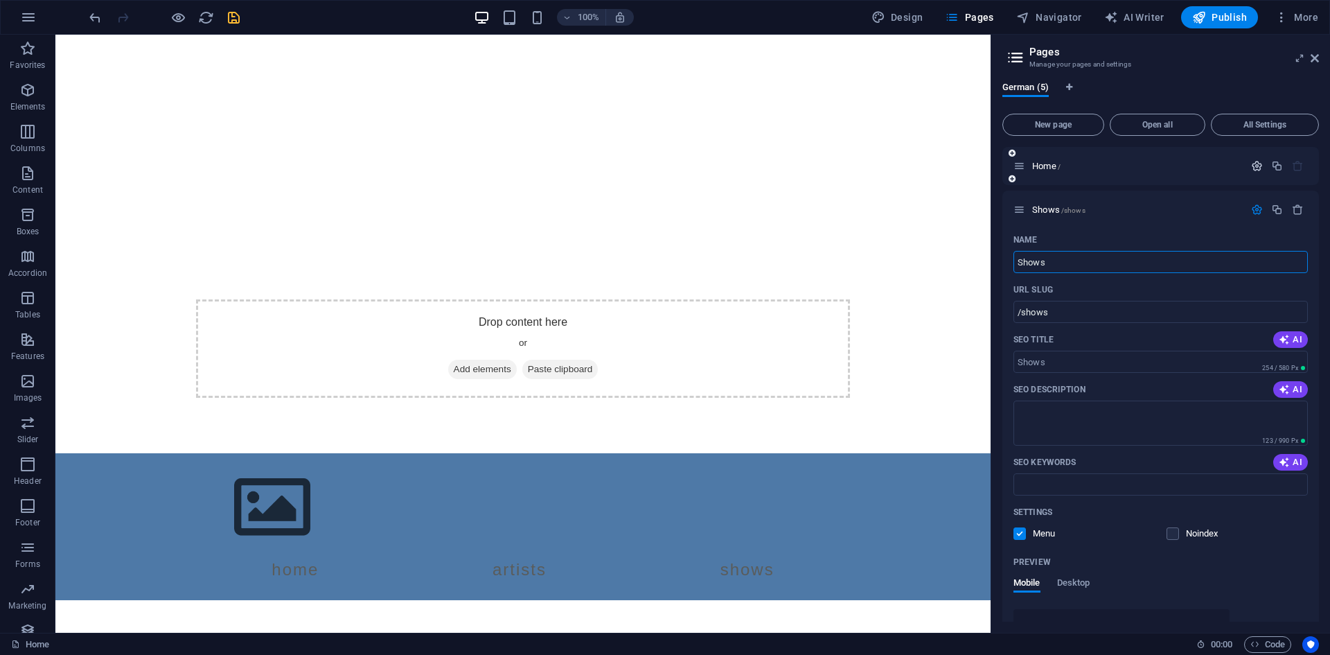
click at [1259, 166] on icon "button" at bounding box center [1257, 166] width 12 height 12
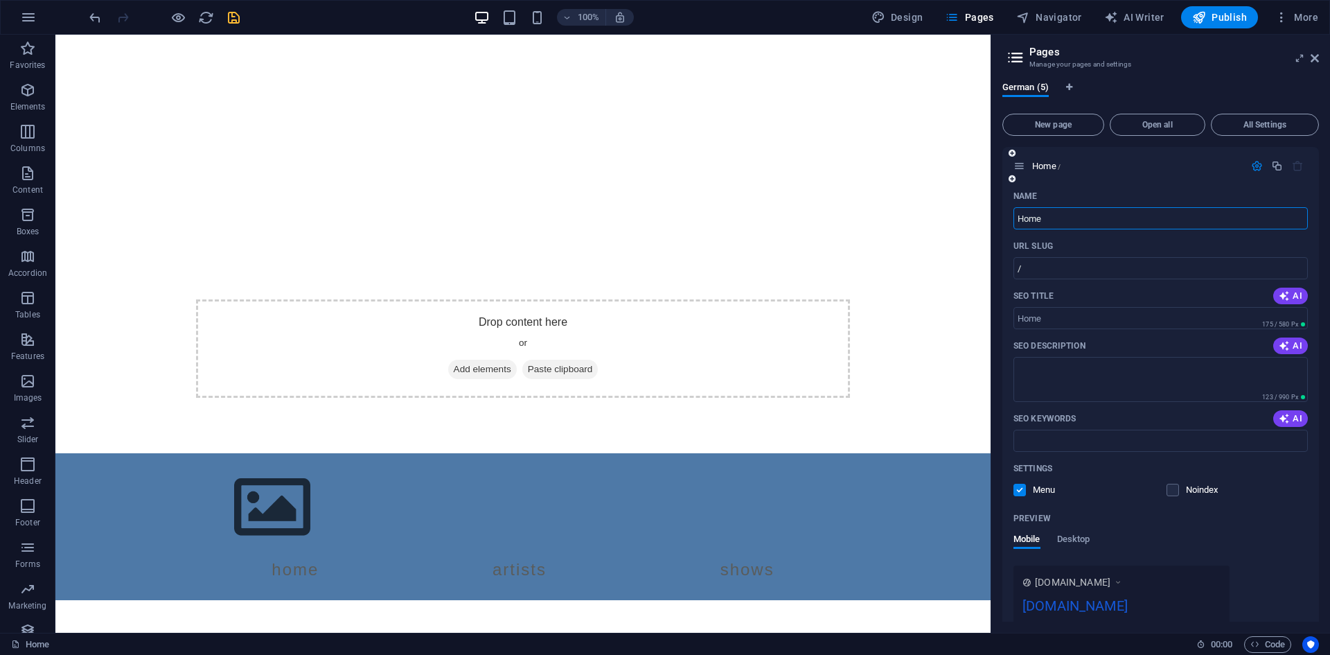
click at [1260, 166] on icon "button" at bounding box center [1257, 166] width 12 height 12
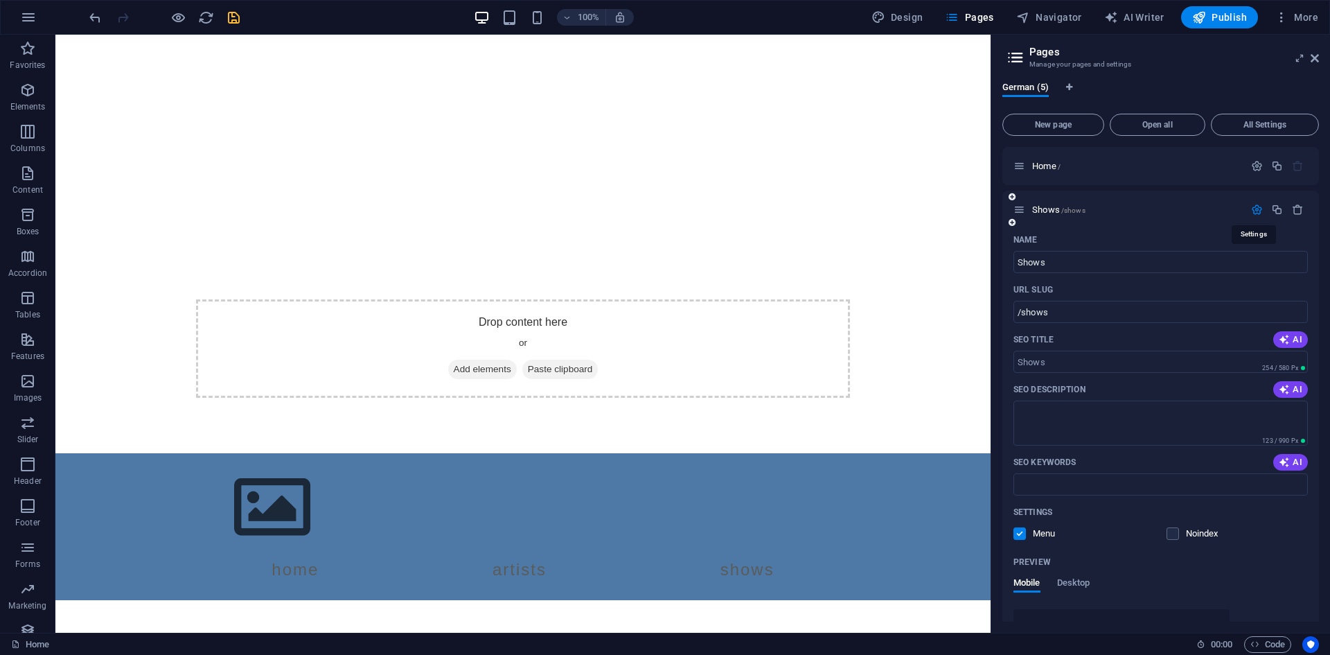
click at [1251, 208] on icon "button" at bounding box center [1257, 210] width 12 height 12
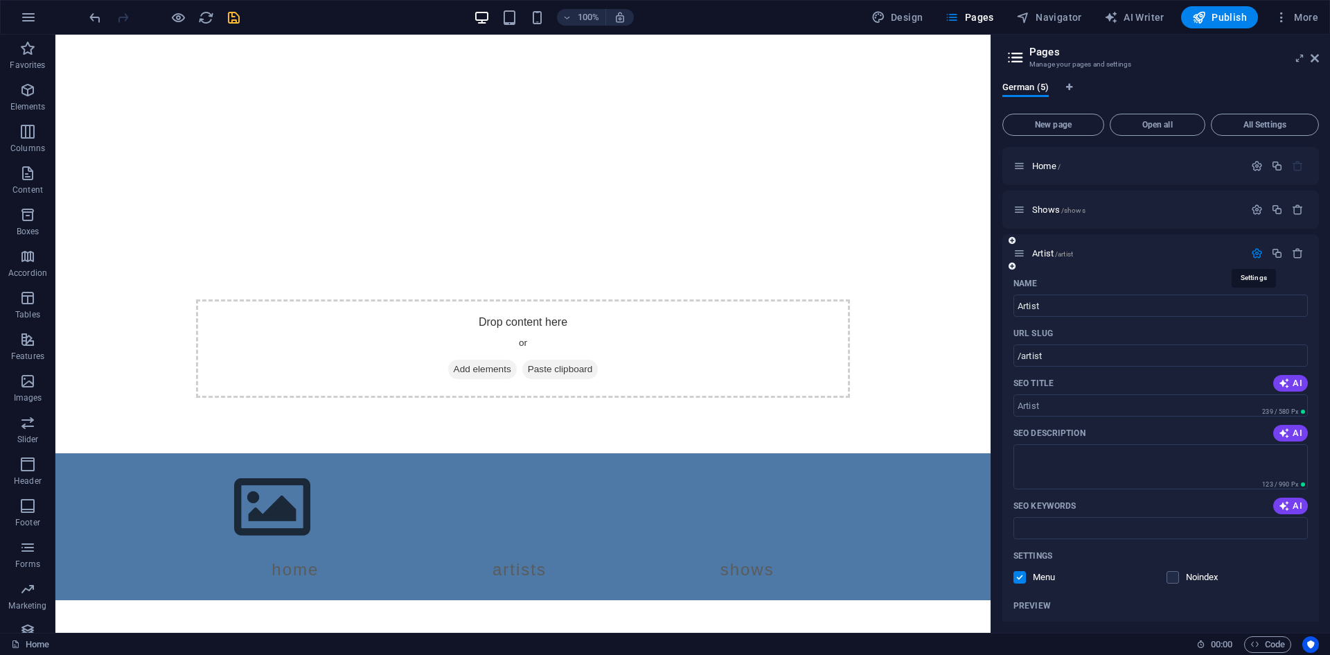
click at [1252, 254] on icon "button" at bounding box center [1257, 253] width 12 height 12
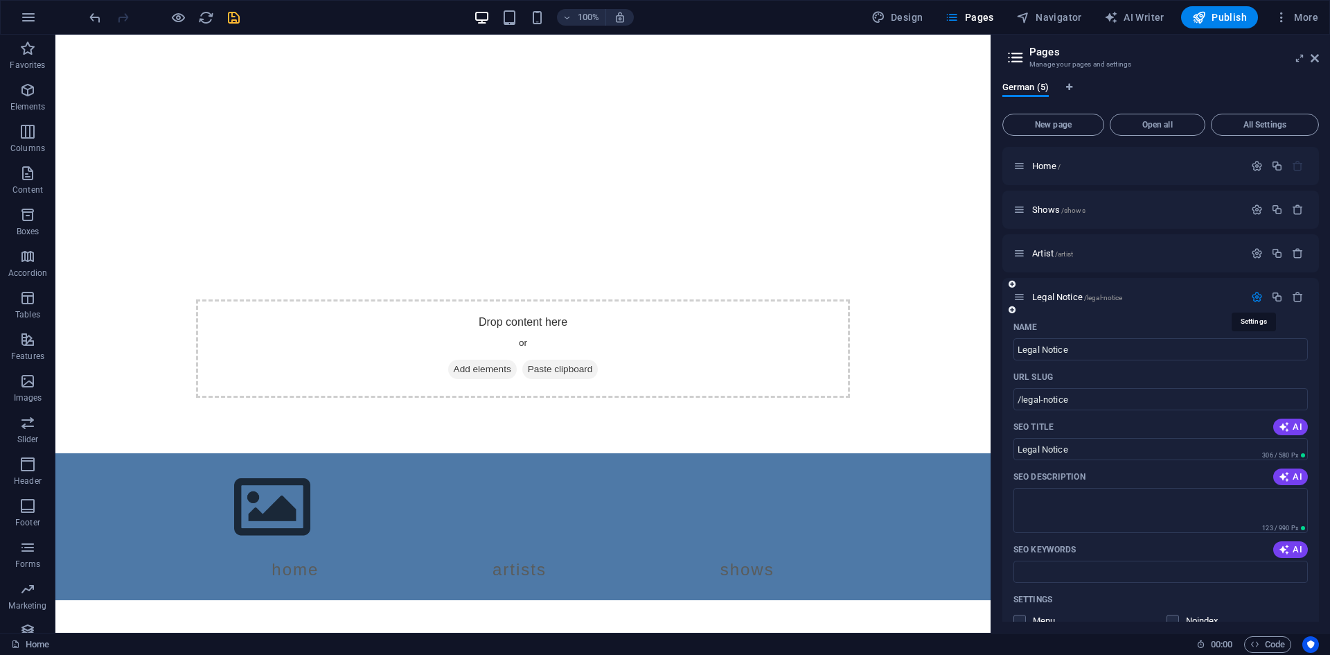
click at [1252, 298] on icon "button" at bounding box center [1257, 297] width 12 height 12
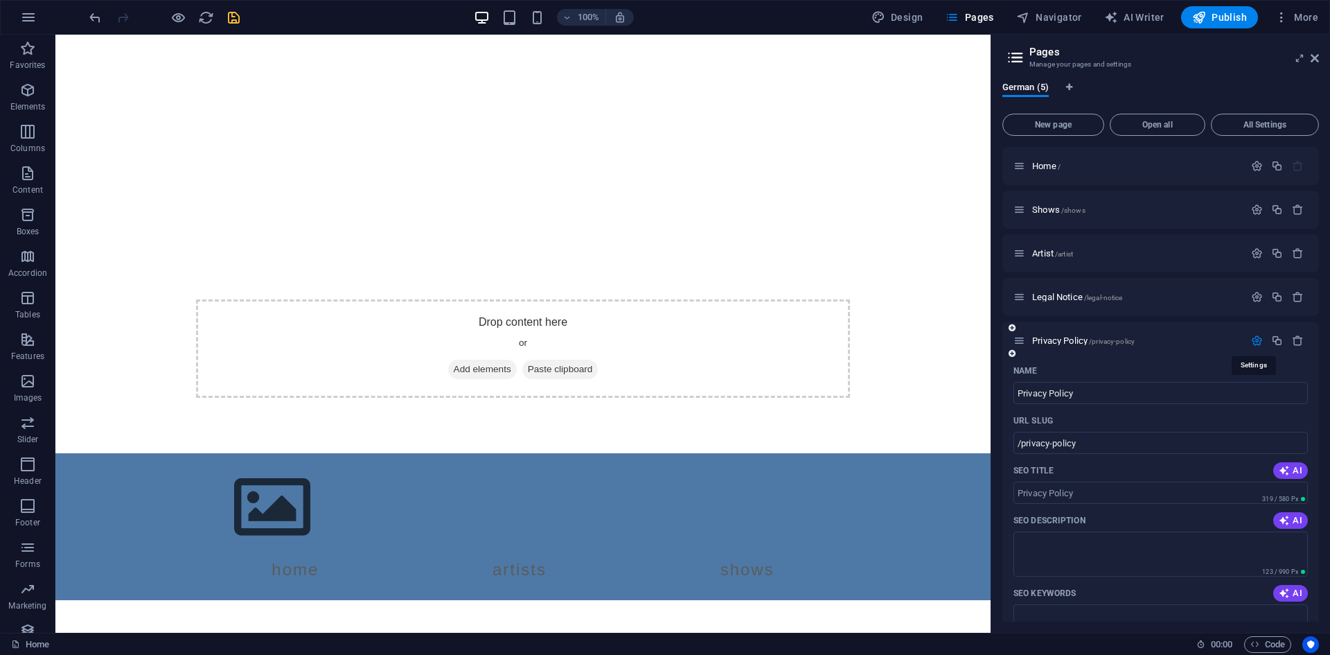
click at [1256, 339] on icon "button" at bounding box center [1257, 341] width 12 height 12
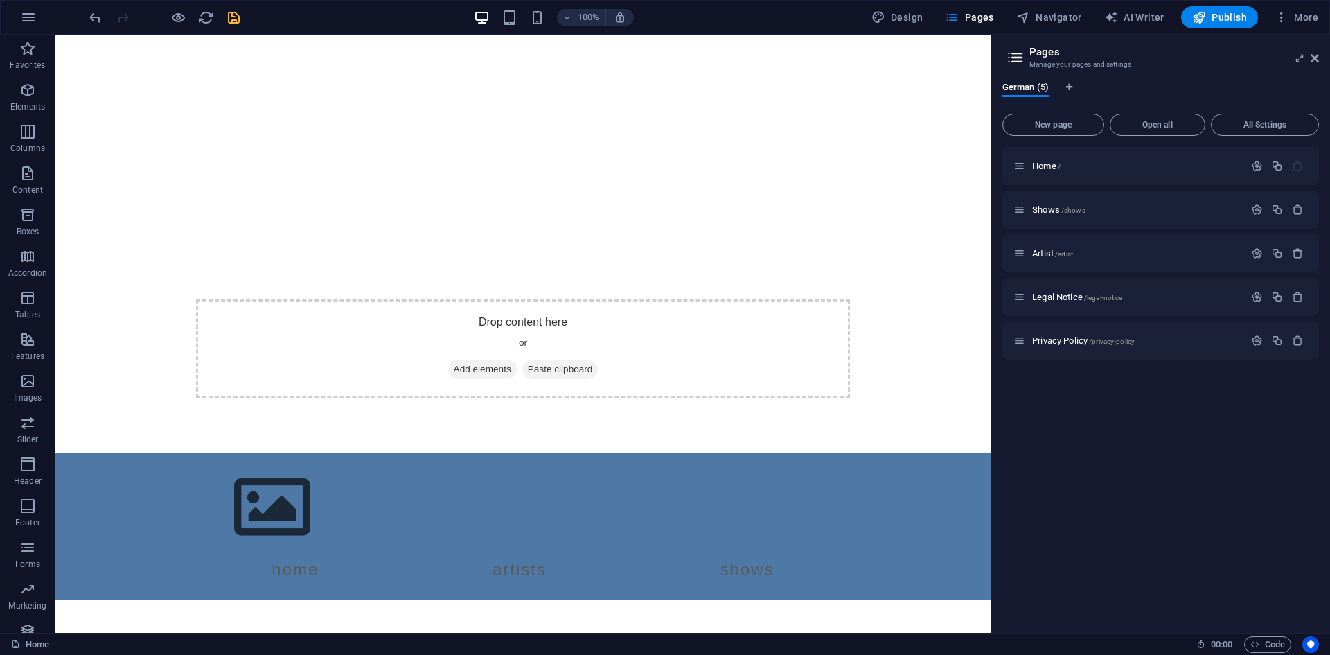
click at [227, 12] on icon "save" at bounding box center [234, 18] width 16 height 16
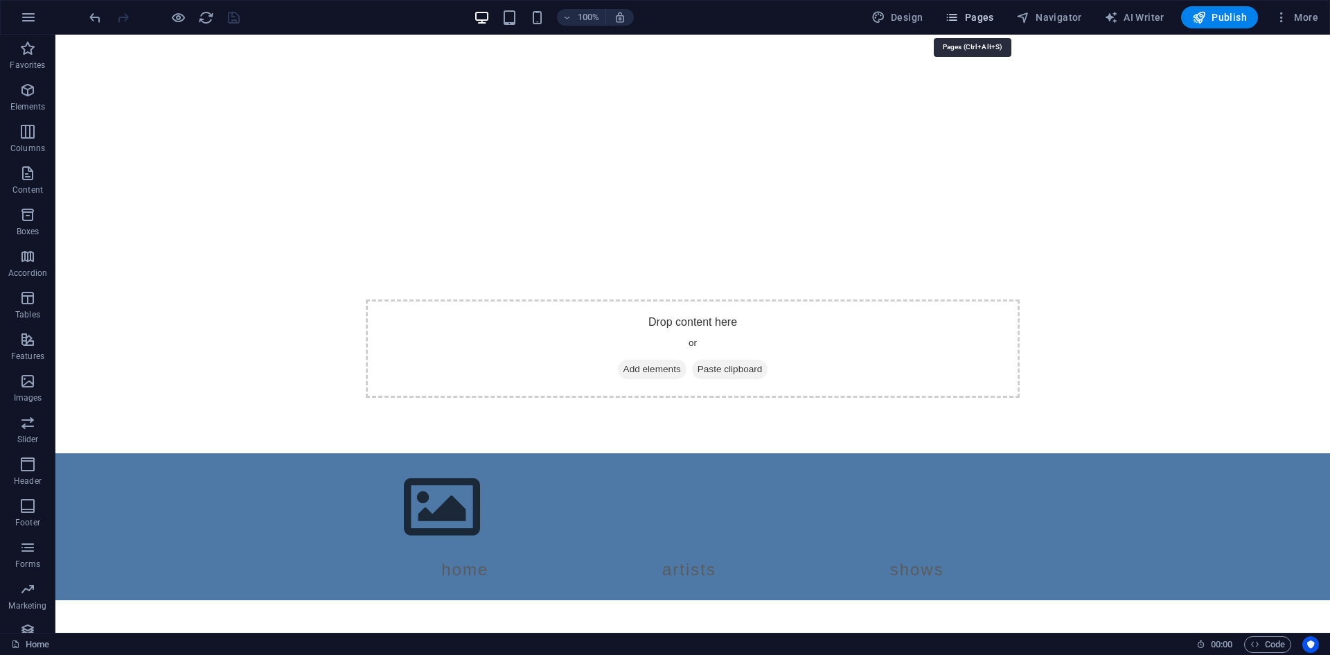
click at [953, 12] on icon "button" at bounding box center [952, 17] width 14 height 14
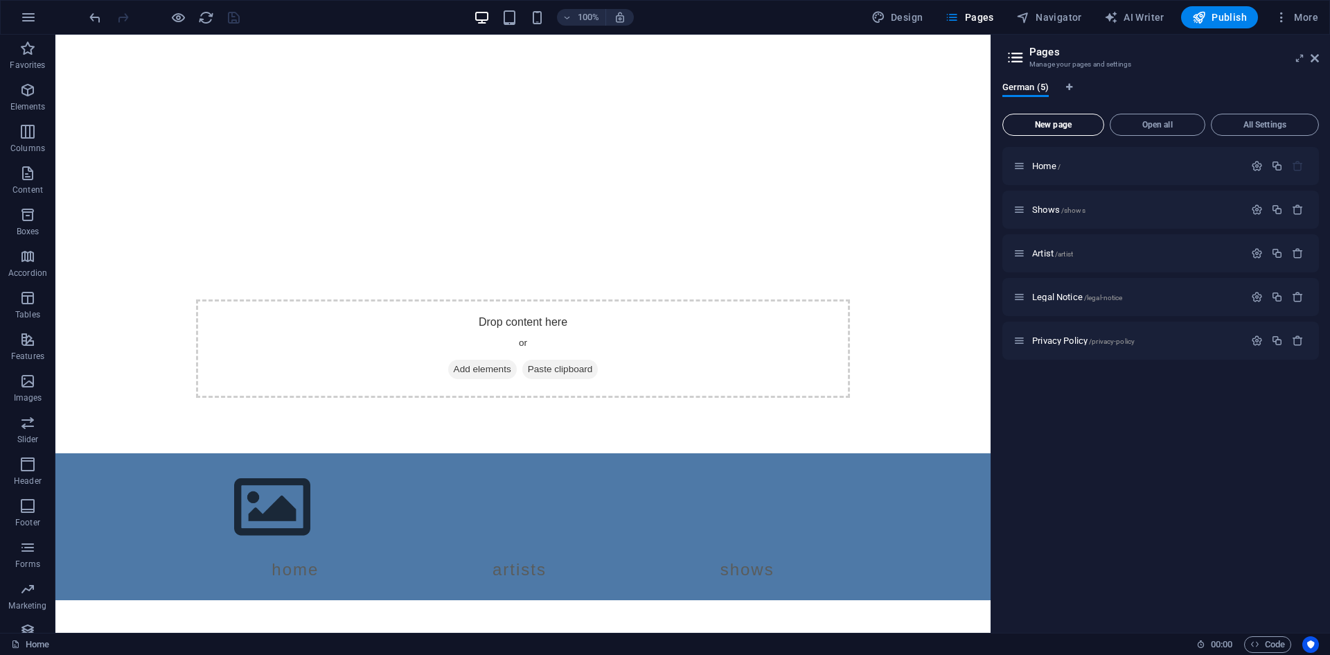
click at [1066, 125] on span "New page" at bounding box center [1053, 125] width 89 height 8
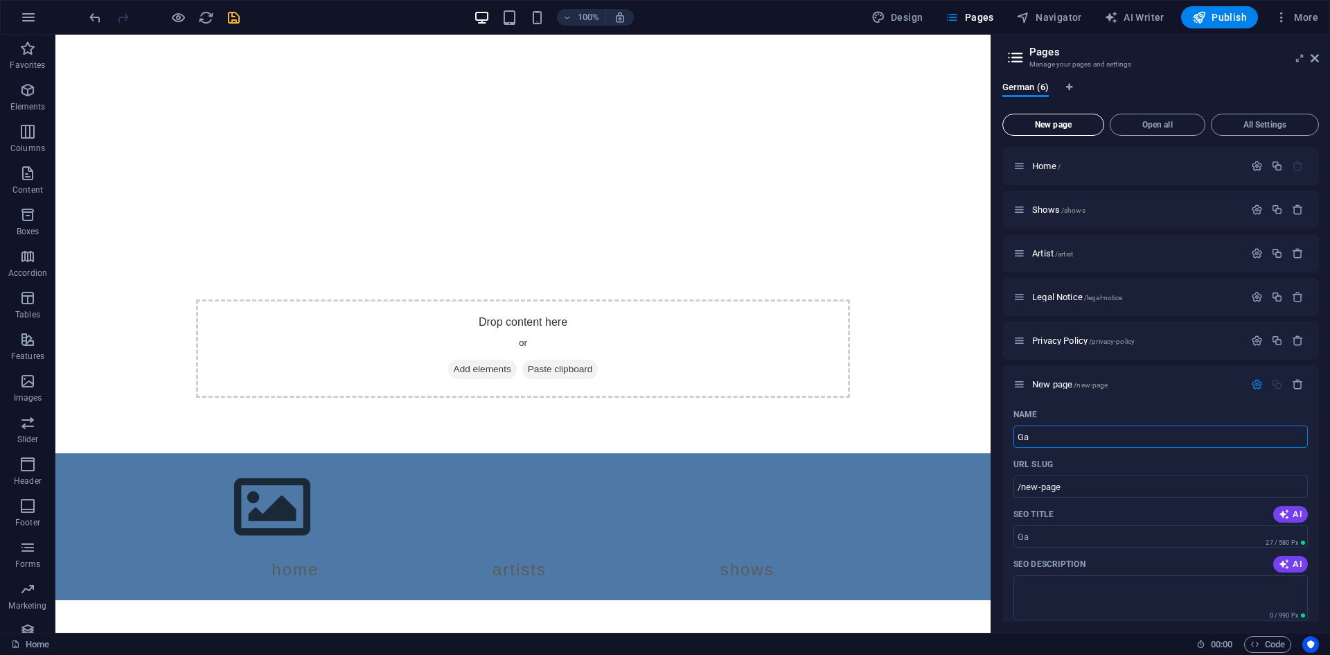
type input "Gal"
type input "/ga"
type input "GalaxyB"
type input "/galaxy"
type input "GalaxyB"
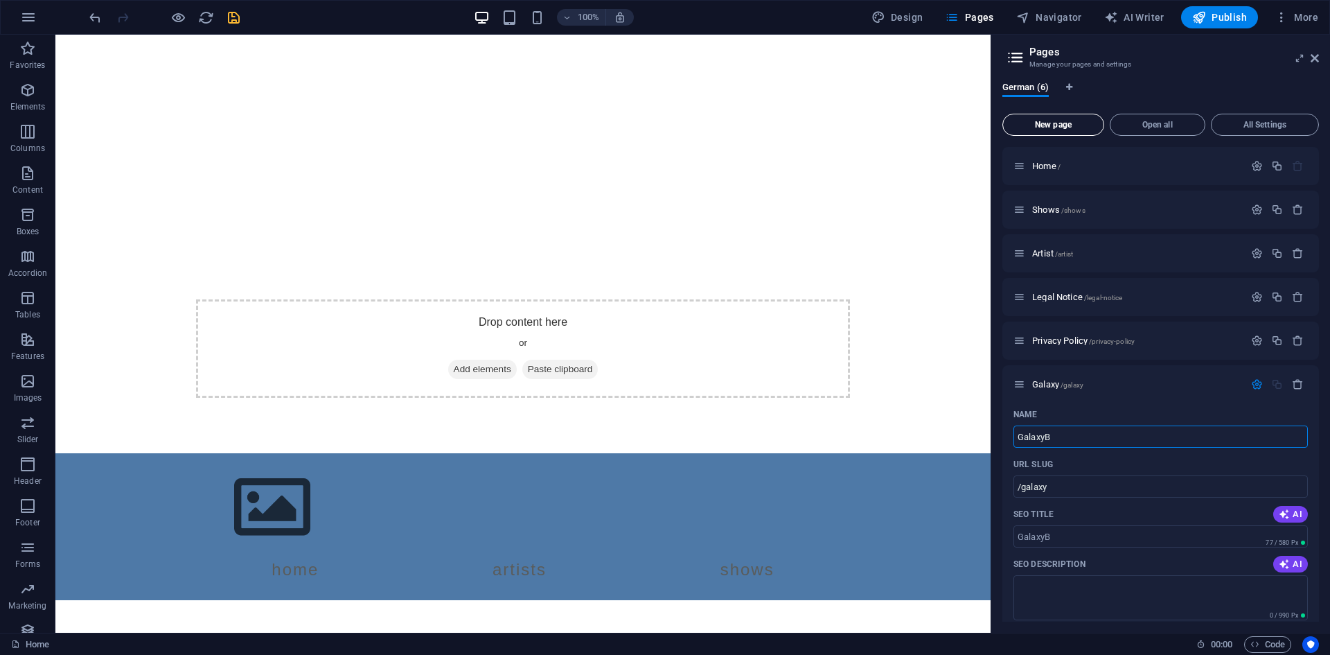
type input "/galaxyb"
type input "GalaxyBoy"
type input "/galaxyboy"
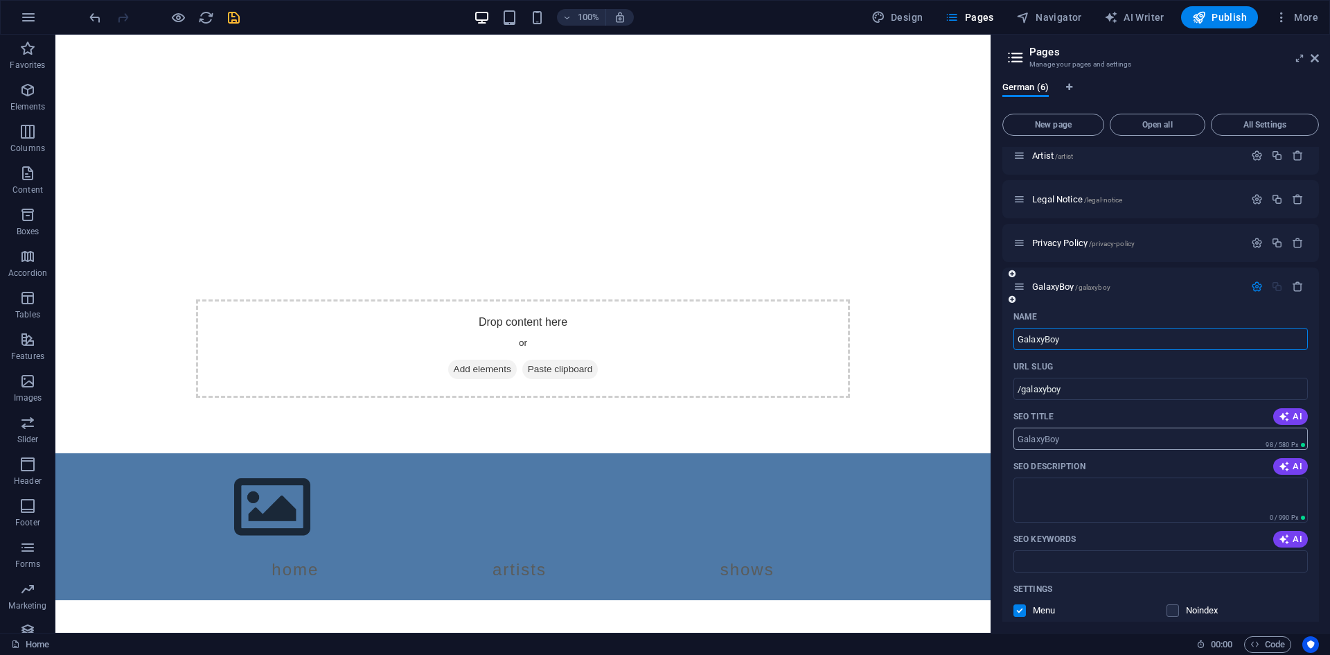
scroll to position [62, 0]
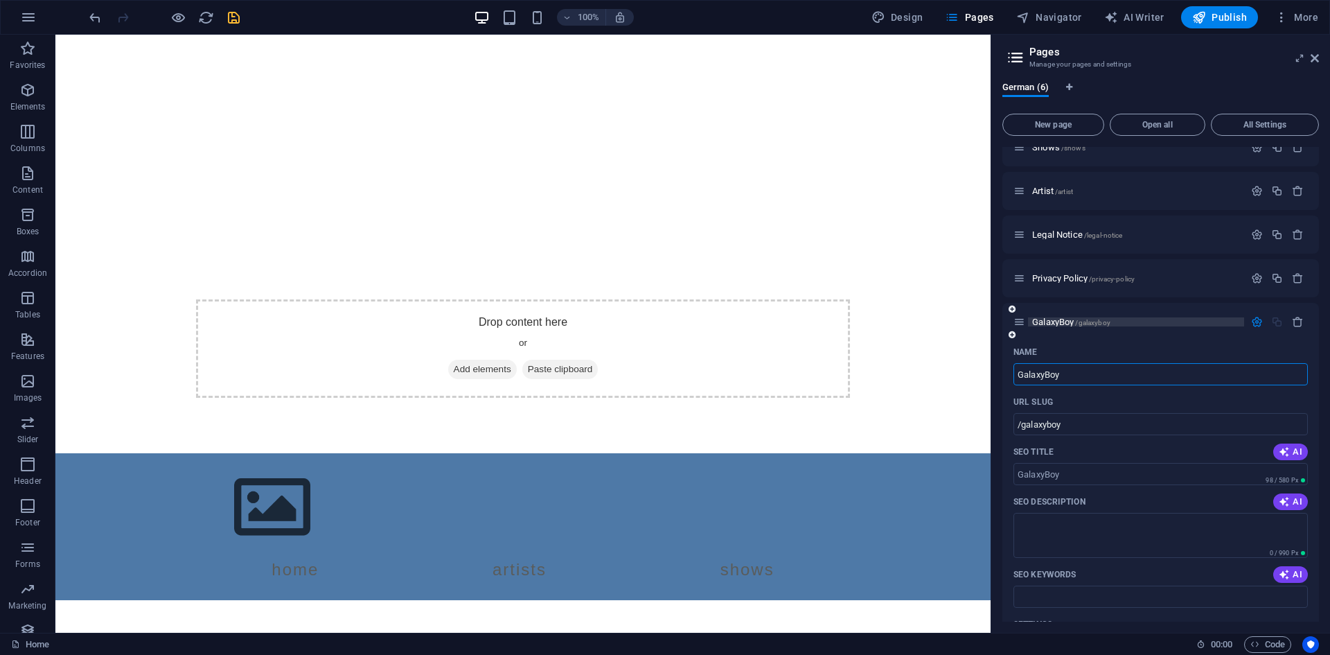
type input "GalaxyBoy"
drag, startPoint x: 1113, startPoint y: 326, endPoint x: 1086, endPoint y: 319, distance: 27.7
click at [1086, 319] on p "GalaxyBoy /galaxyboy" at bounding box center [1136, 321] width 208 height 9
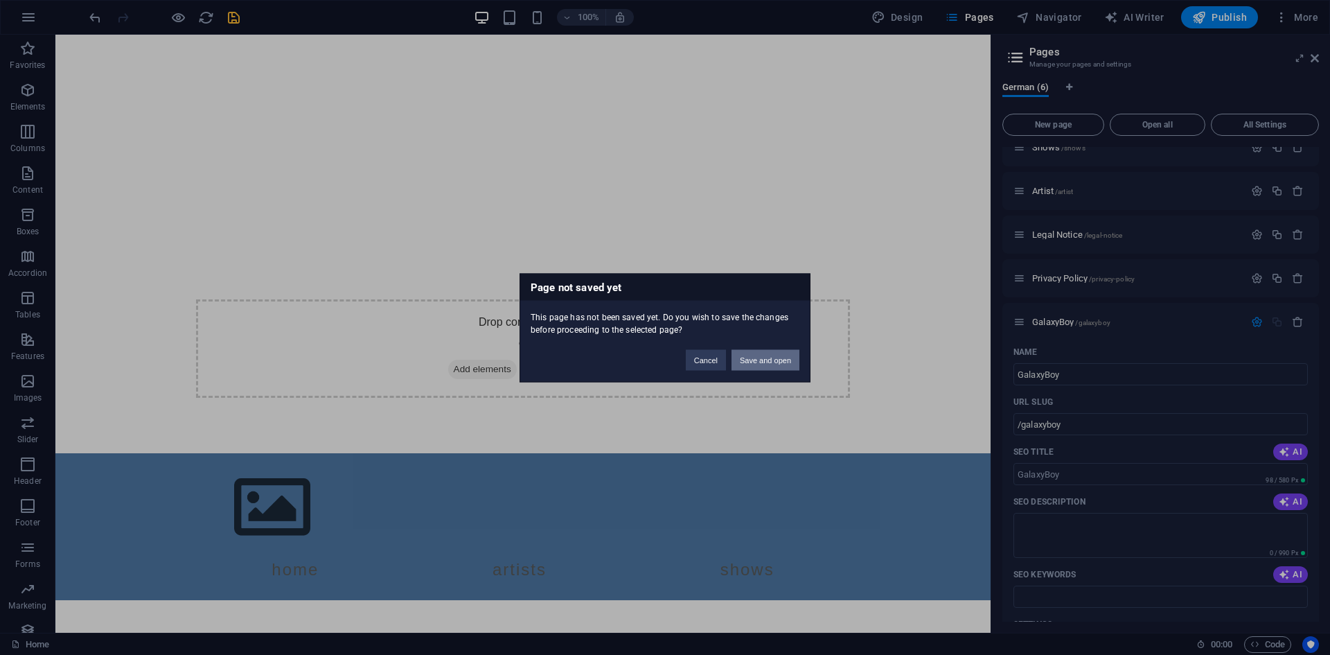
click at [749, 365] on button "Save and open" at bounding box center [766, 359] width 68 height 21
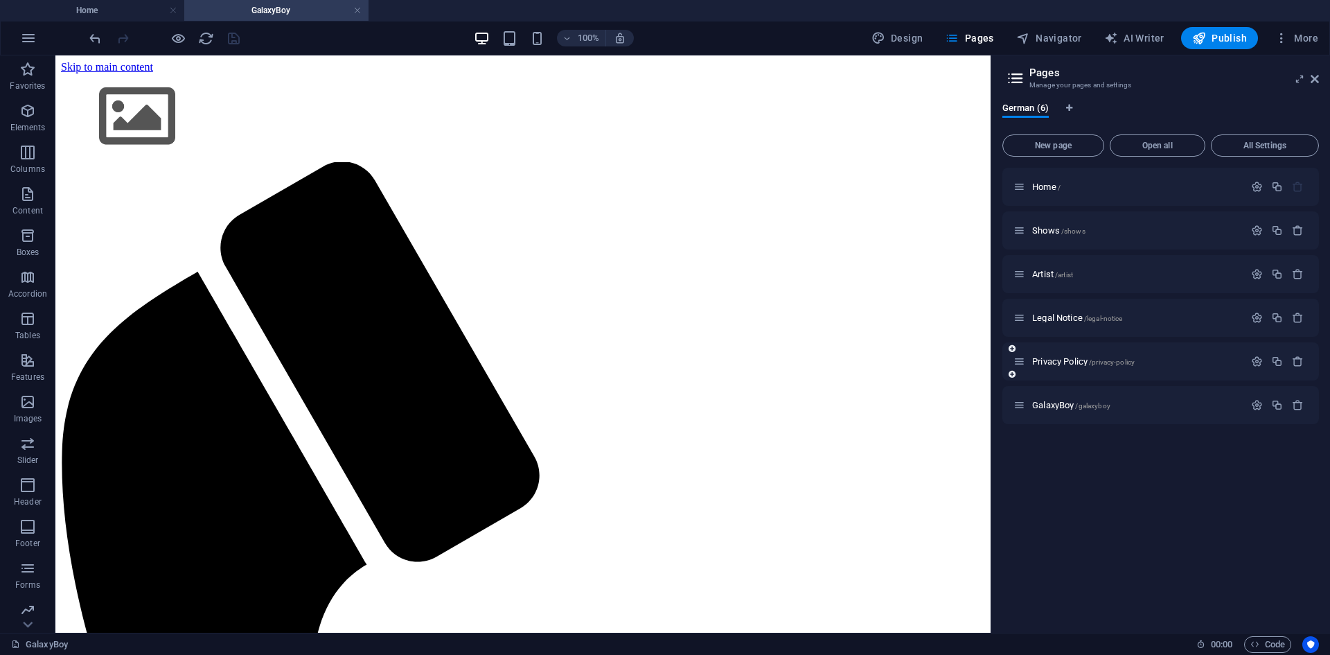
scroll to position [0, 0]
drag, startPoint x: 1021, startPoint y: 409, endPoint x: 1018, endPoint y: 285, distance: 123.4
click at [1018, 285] on div "Home / Shows /shows Artist /artist Legal Notice /legal-notice Privacy Policy /p…" at bounding box center [1161, 274] width 317 height 213
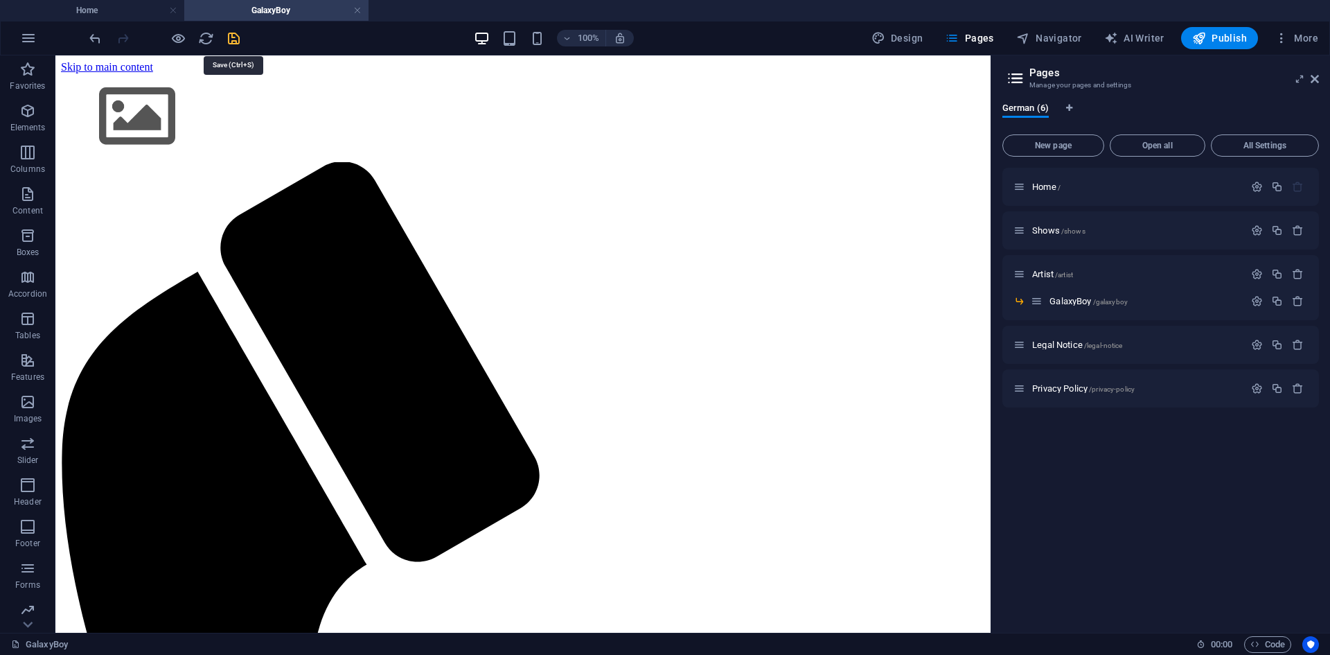
click at [231, 33] on icon "save" at bounding box center [234, 38] width 16 height 16
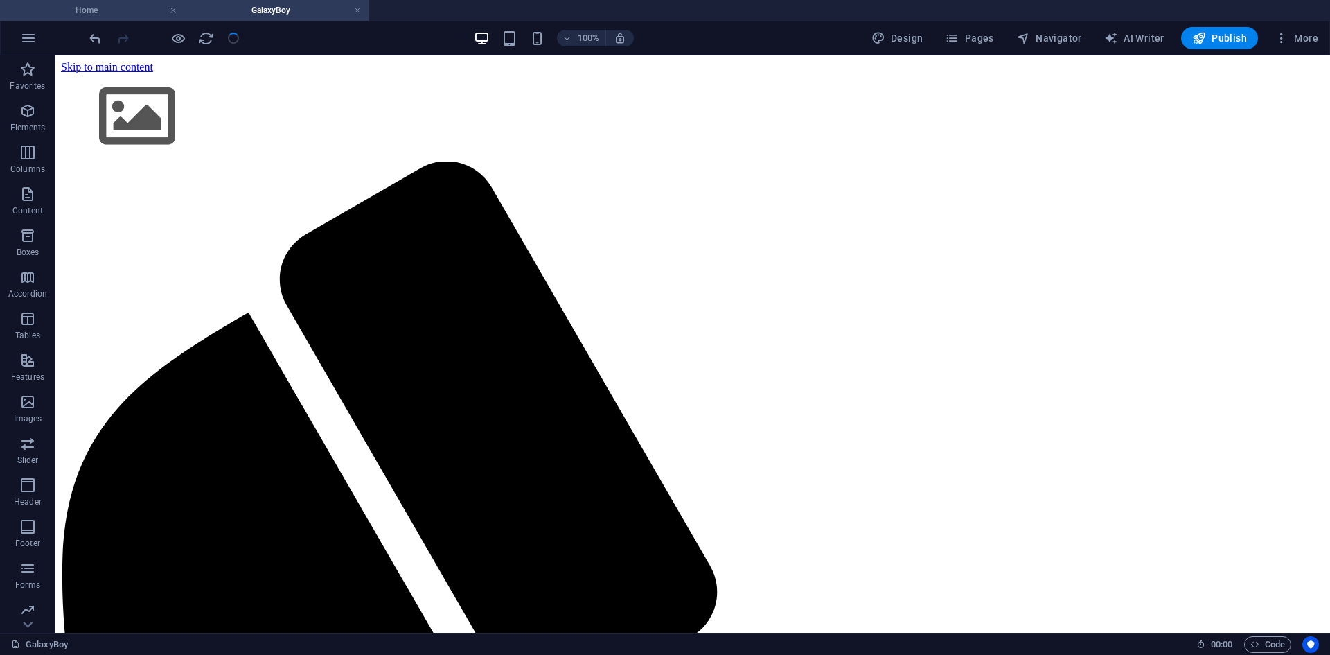
click at [115, 12] on h4 "Home" at bounding box center [92, 10] width 184 height 15
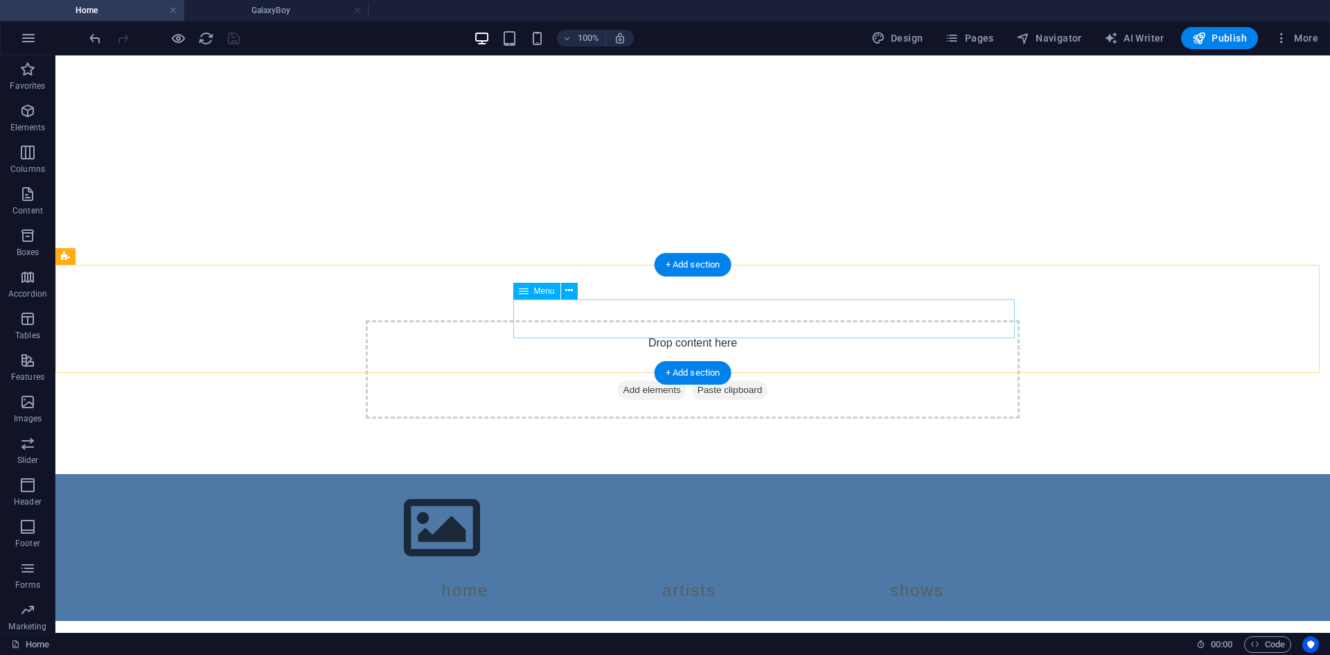
click at [565, 571] on nav "Home Artists Shows" at bounding box center [693, 590] width 654 height 39
select select
select select "2"
select select
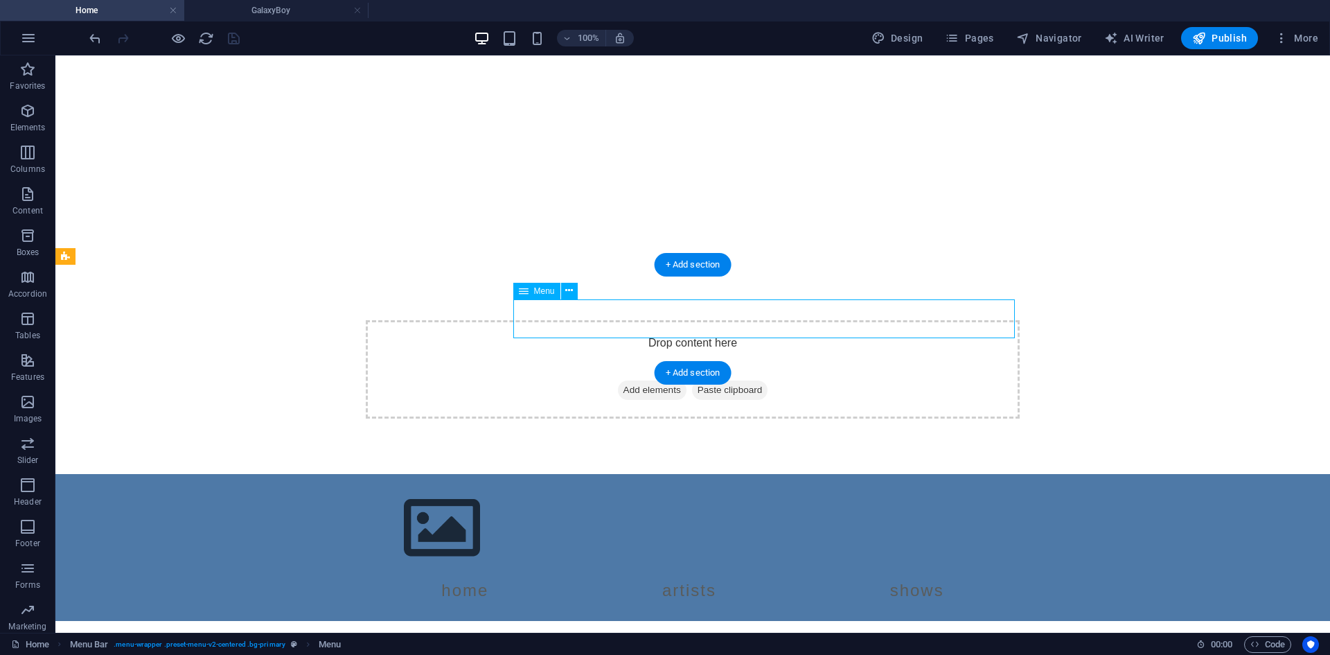
select select "1"
select select
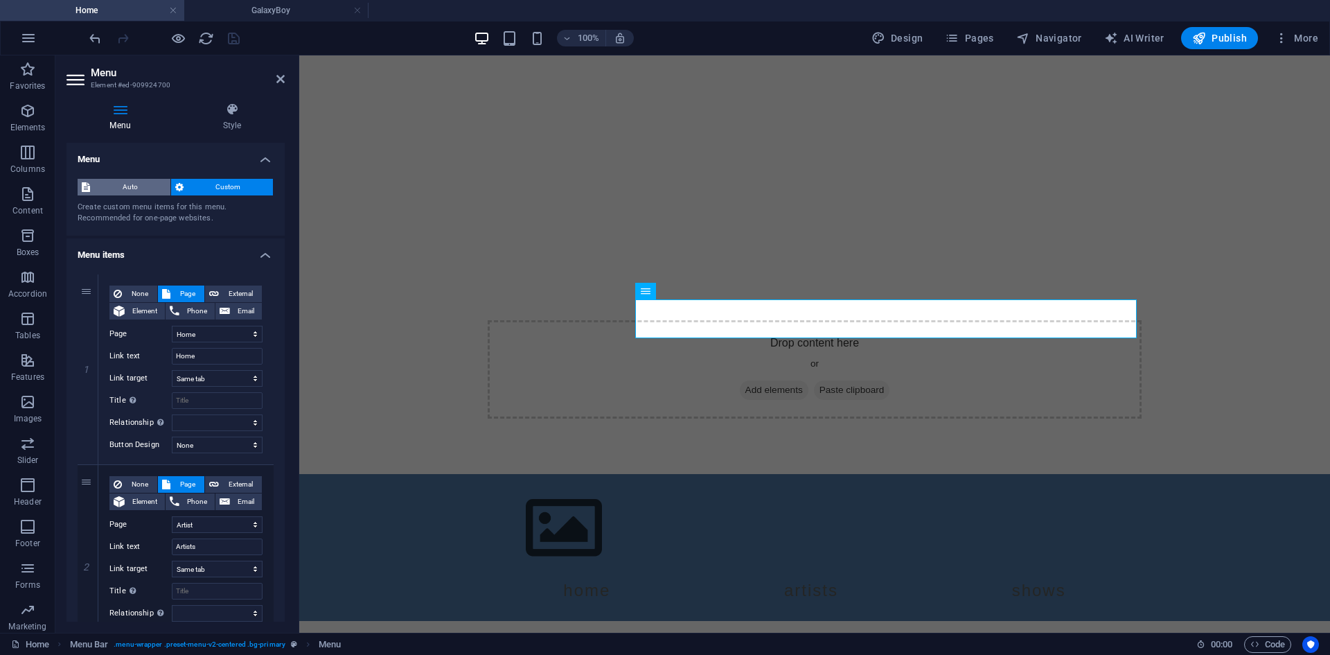
click at [141, 190] on span "Auto" at bounding box center [130, 187] width 72 height 17
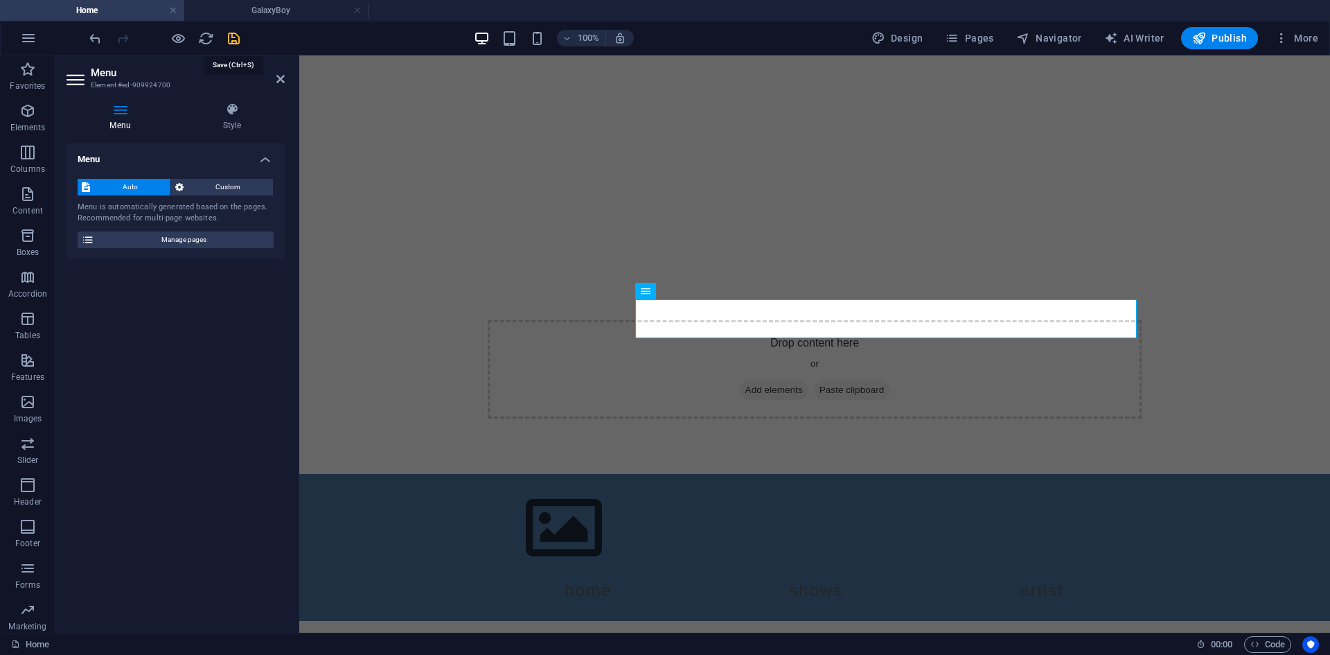
click at [236, 33] on icon "save" at bounding box center [234, 38] width 16 height 16
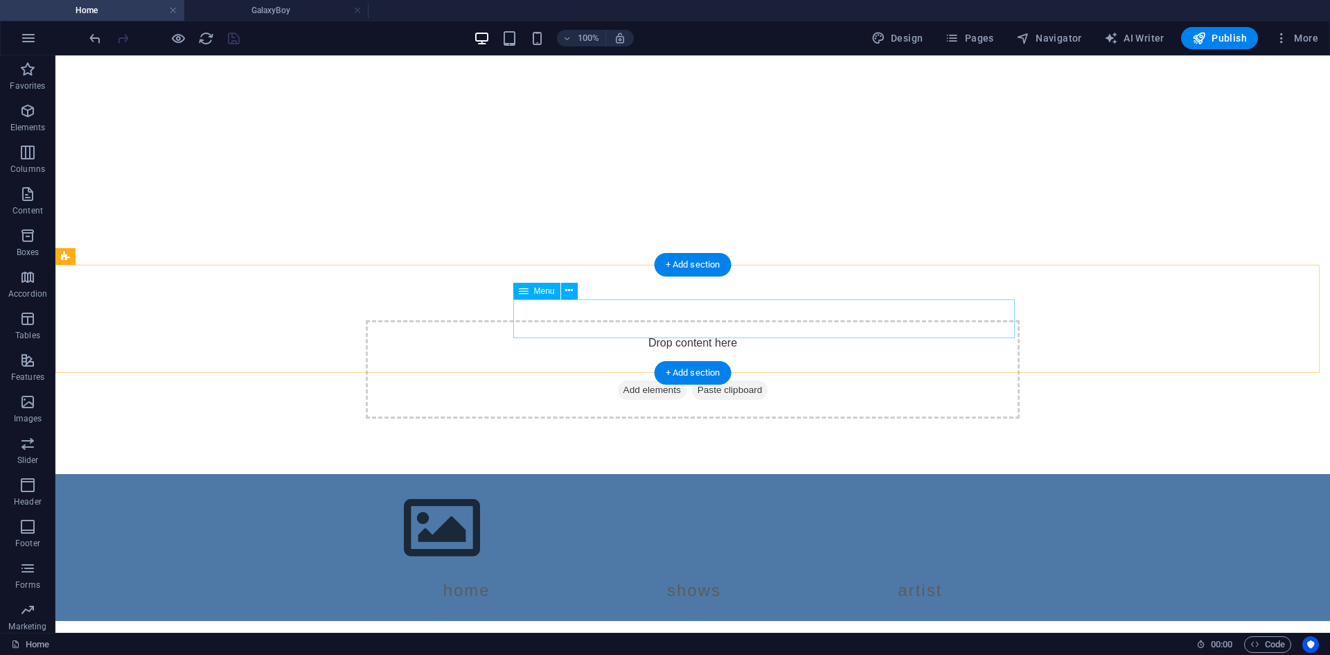
click at [761, 571] on nav "Home Shows Artist GalaxyBoy" at bounding box center [693, 590] width 654 height 39
click at [593, 571] on nav "Home Shows Artist GalaxyBoy" at bounding box center [693, 590] width 654 height 39
select select
select select "2"
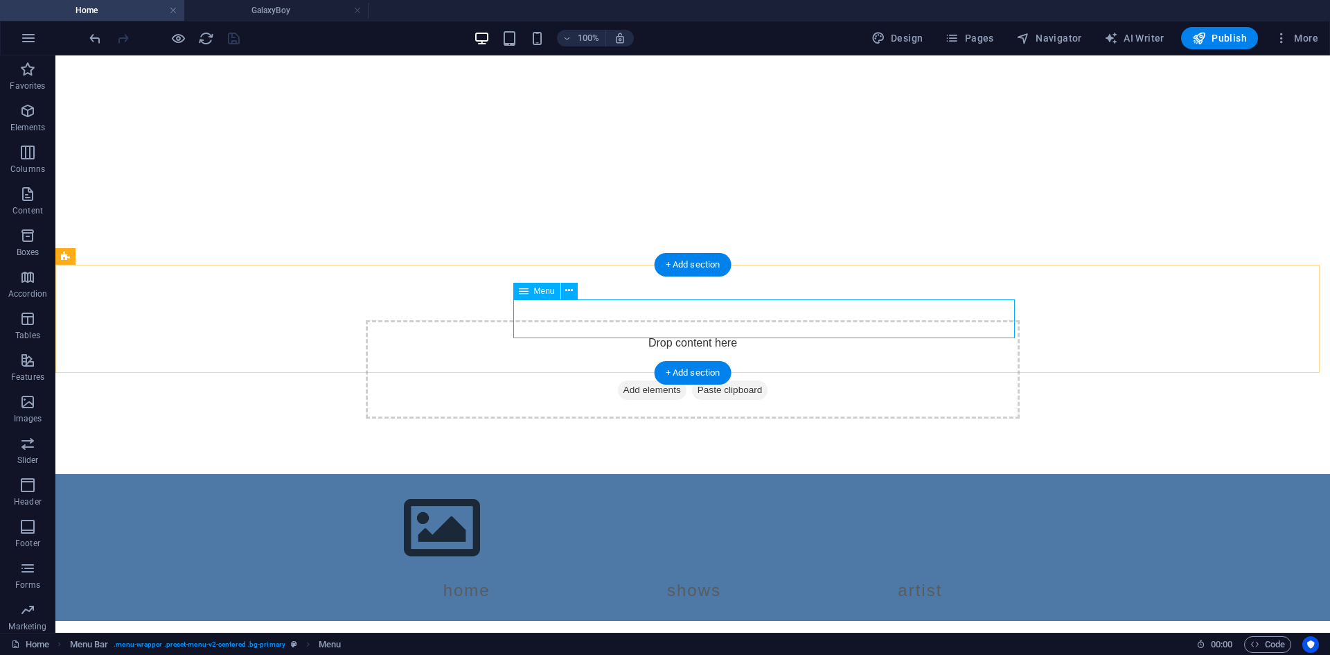
select select
select select "1"
select select
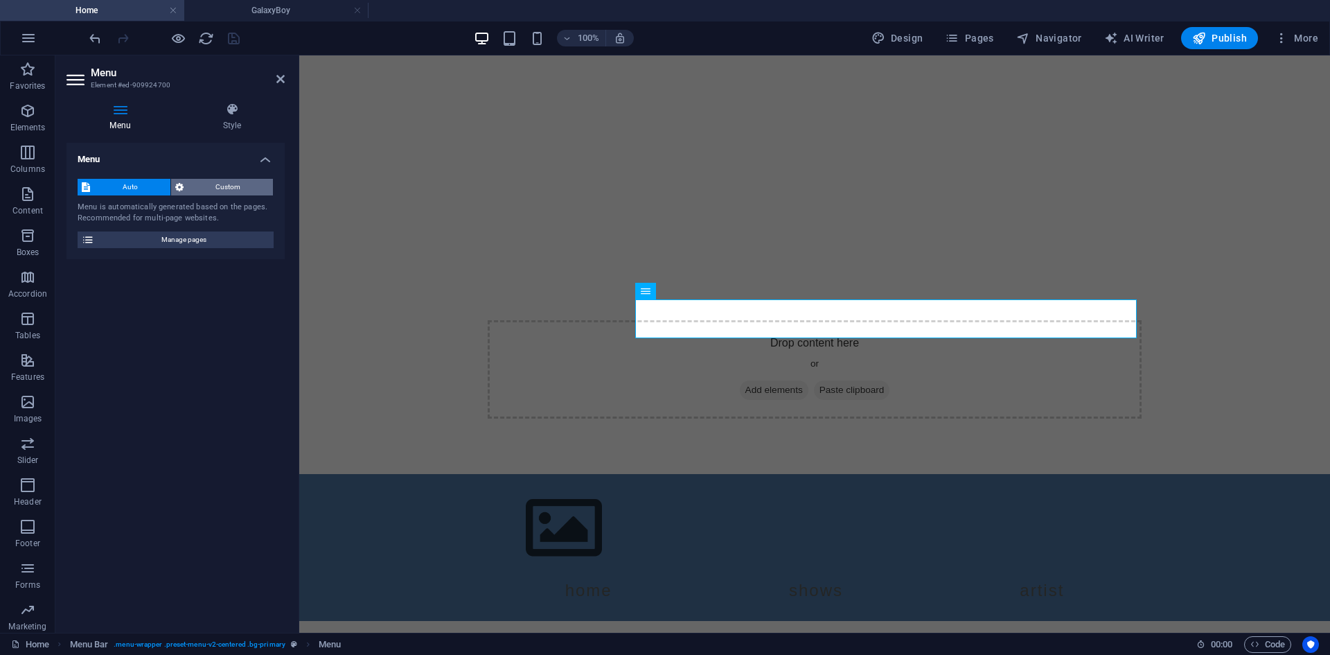
click at [256, 187] on span "Custom" at bounding box center [229, 187] width 82 height 17
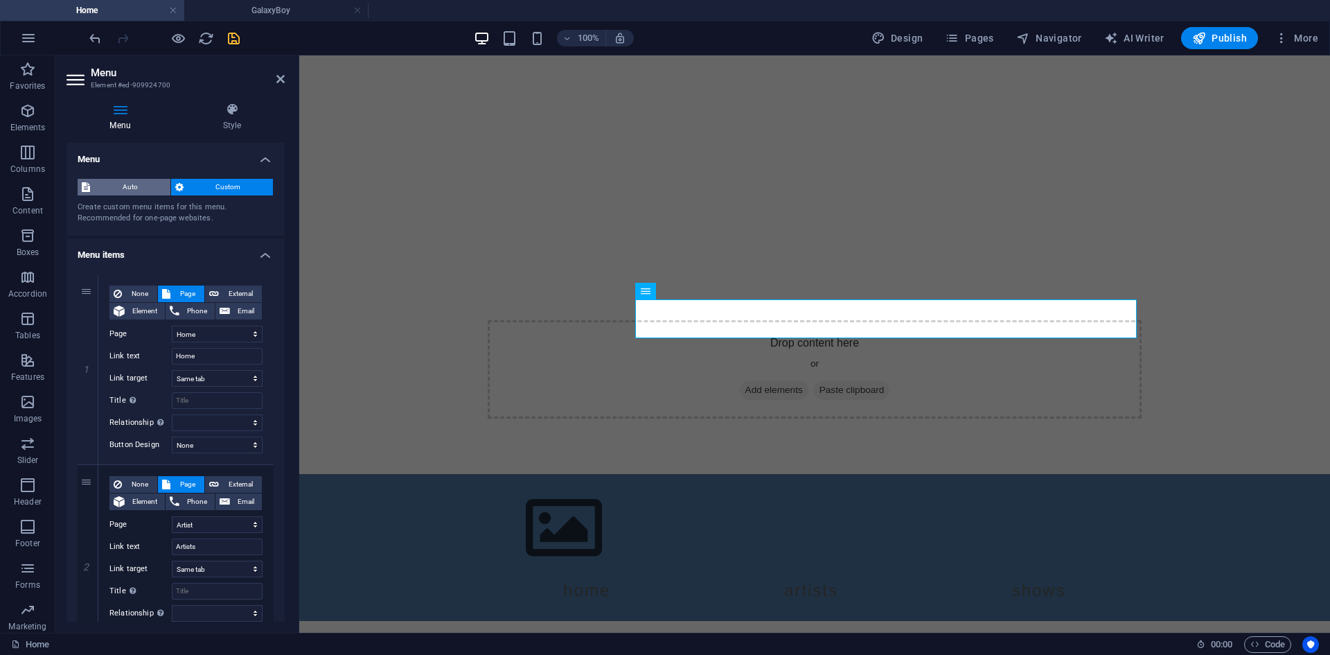
click at [141, 182] on span "Auto" at bounding box center [130, 187] width 72 height 17
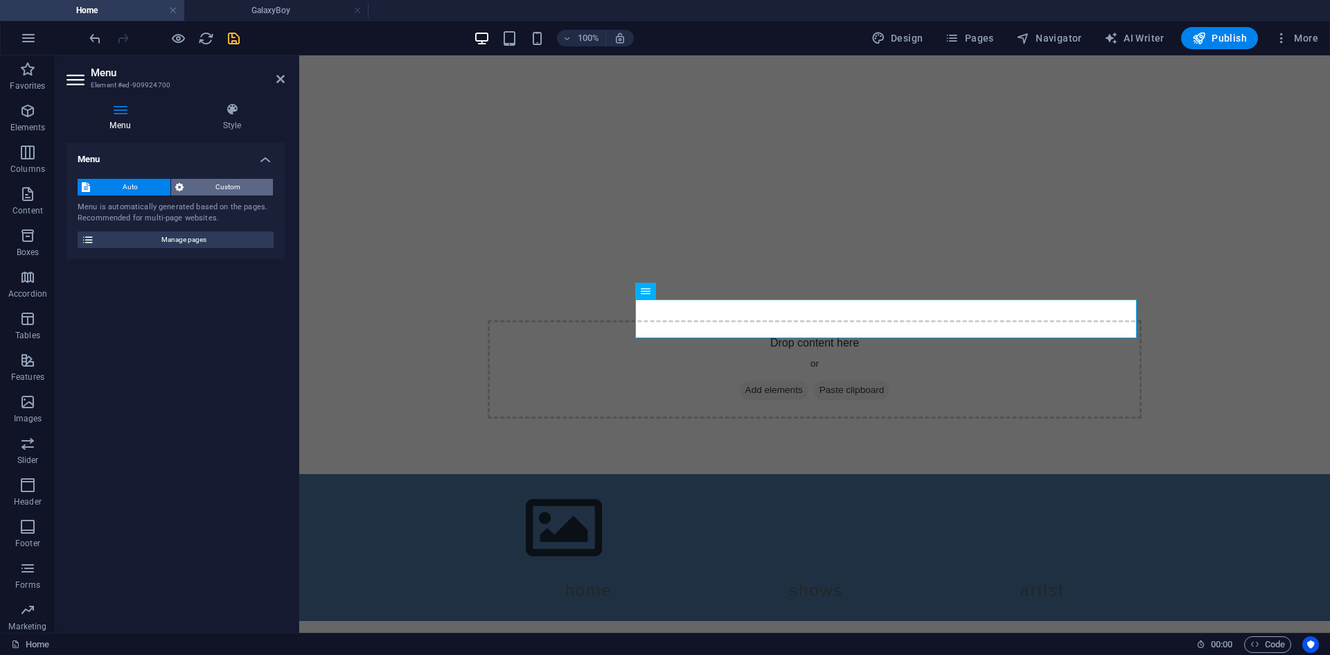
click at [225, 182] on span "Custom" at bounding box center [229, 187] width 82 height 17
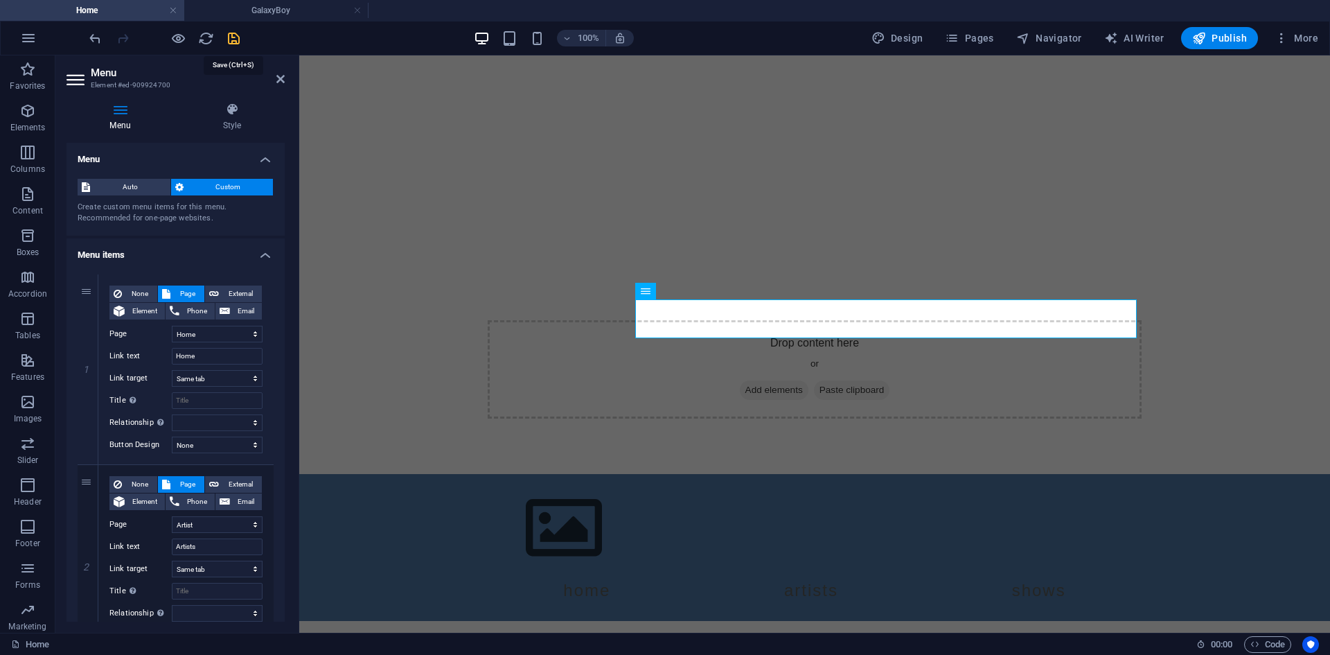
click at [229, 35] on icon "save" at bounding box center [234, 38] width 16 height 16
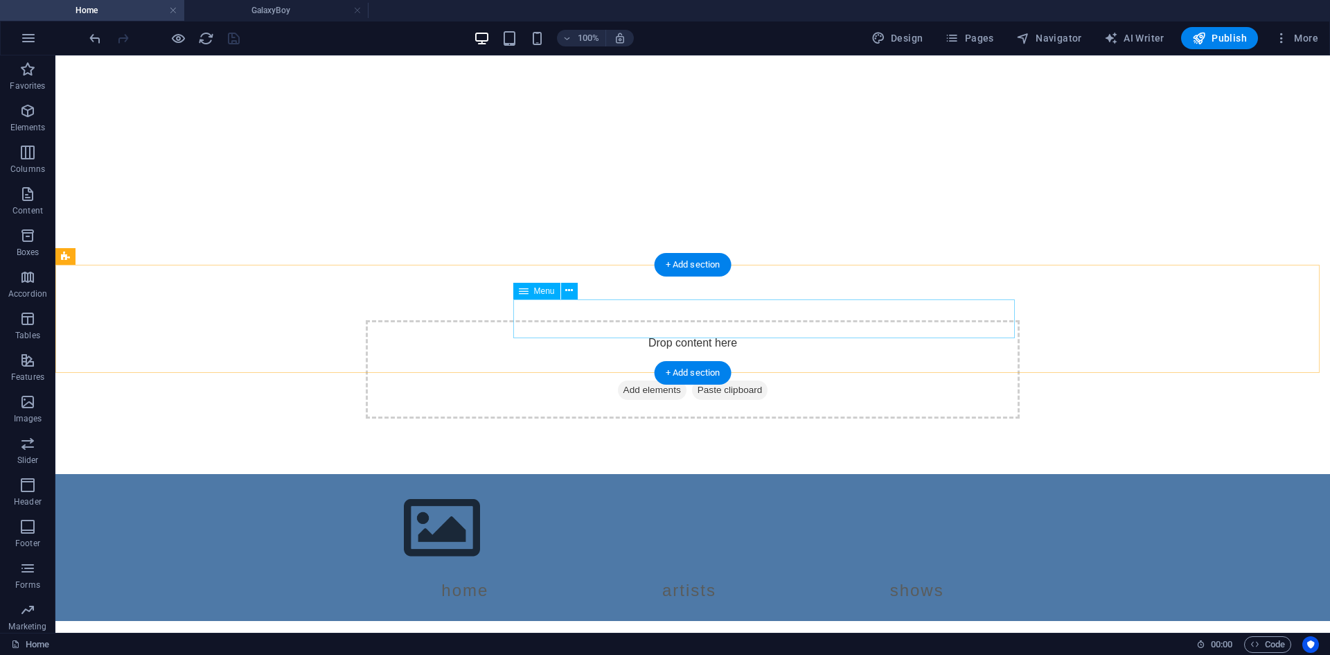
click at [592, 571] on nav "Home Artists Shows" at bounding box center [693, 590] width 654 height 39
select select
select select "2"
select select
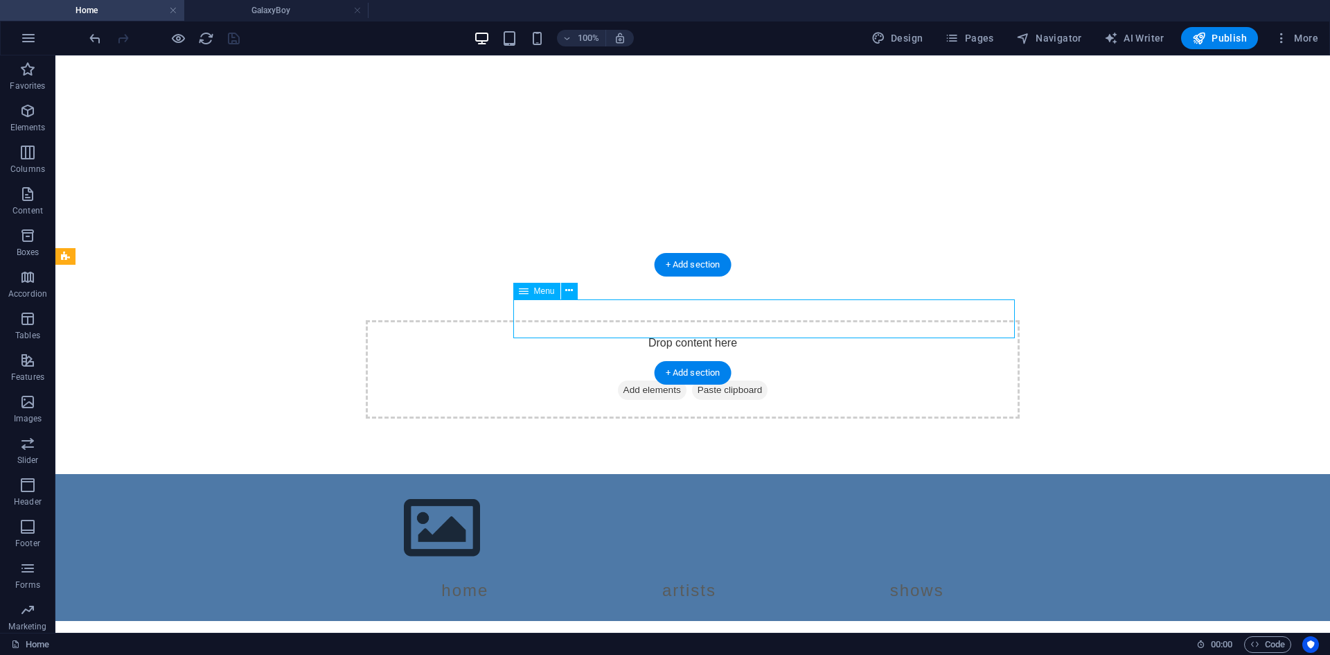
select select "1"
select select
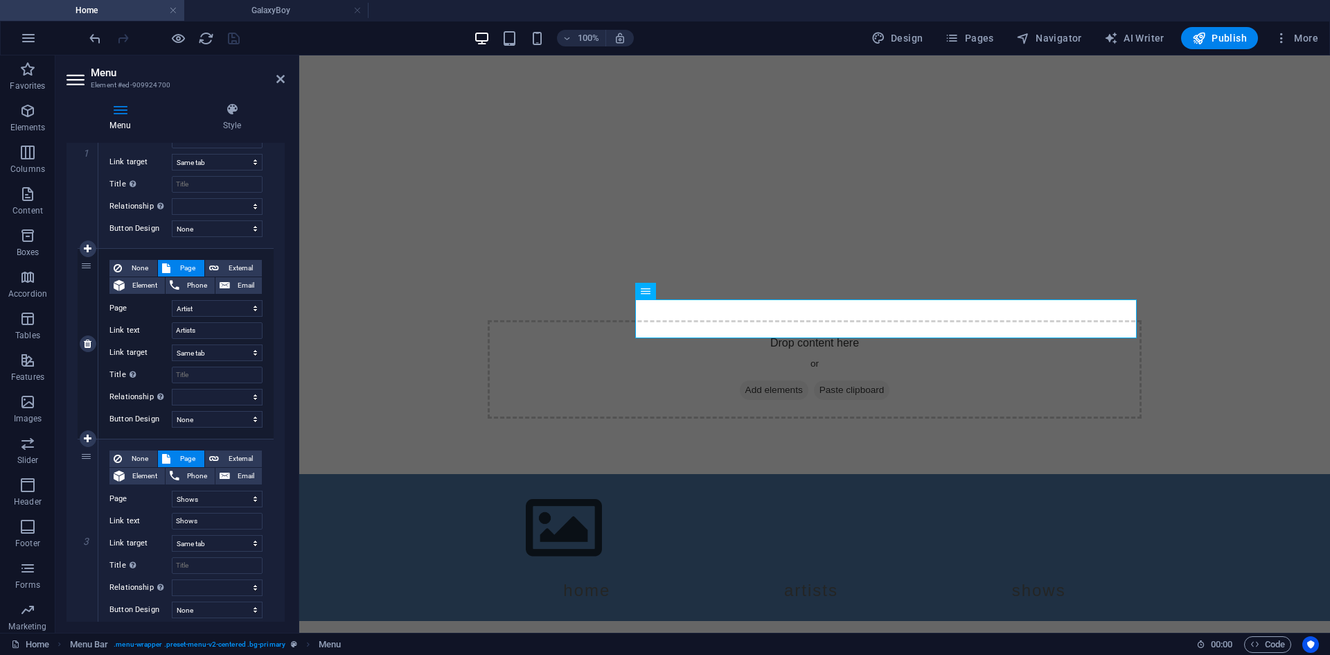
scroll to position [193, 0]
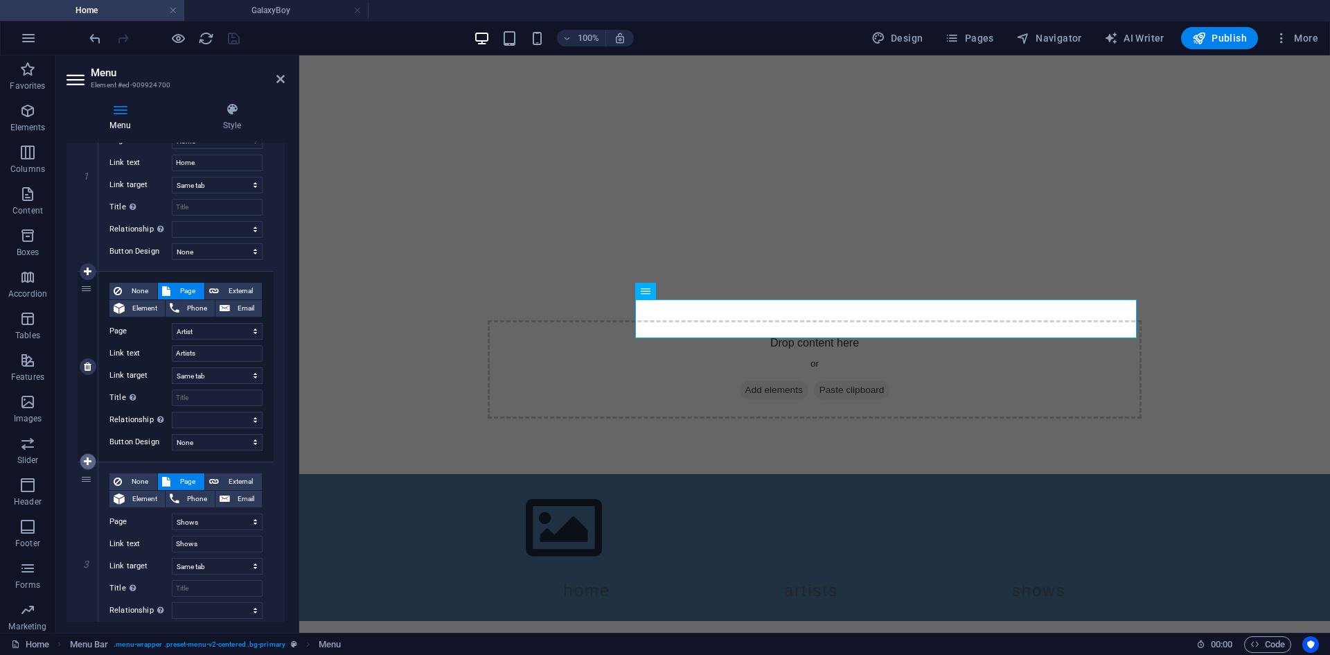
click at [82, 459] on link at bounding box center [88, 461] width 17 height 17
select select
select select "1"
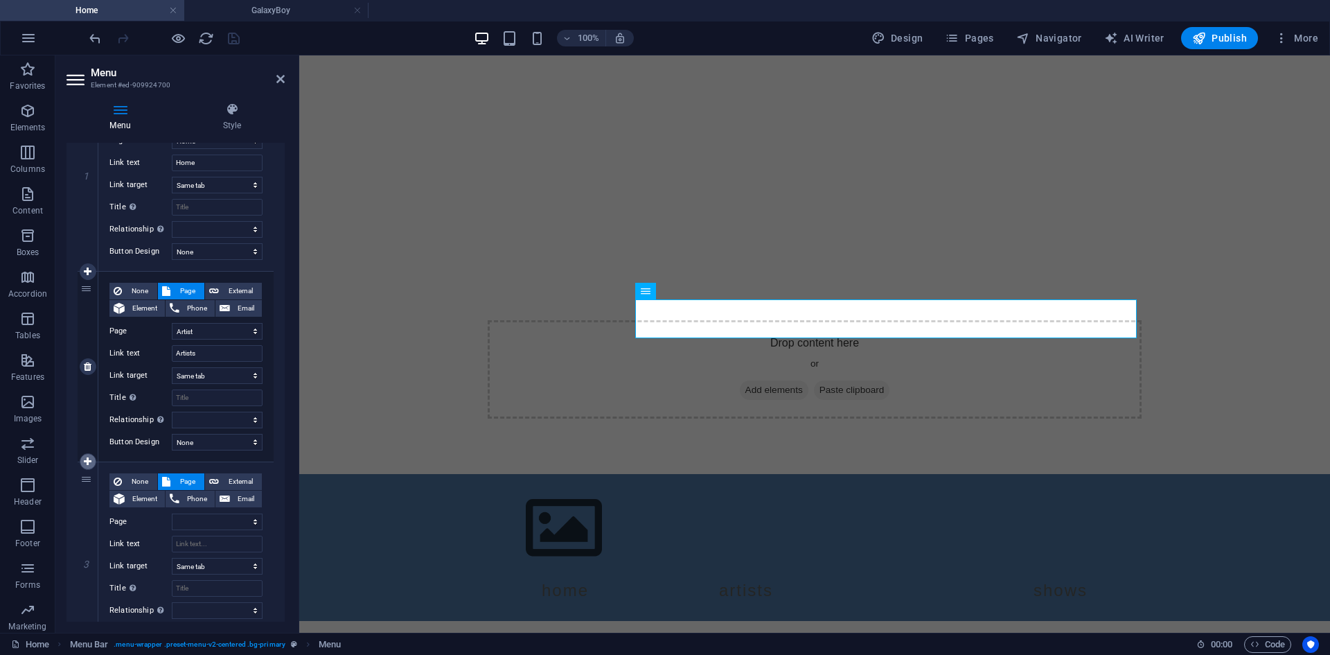
select select
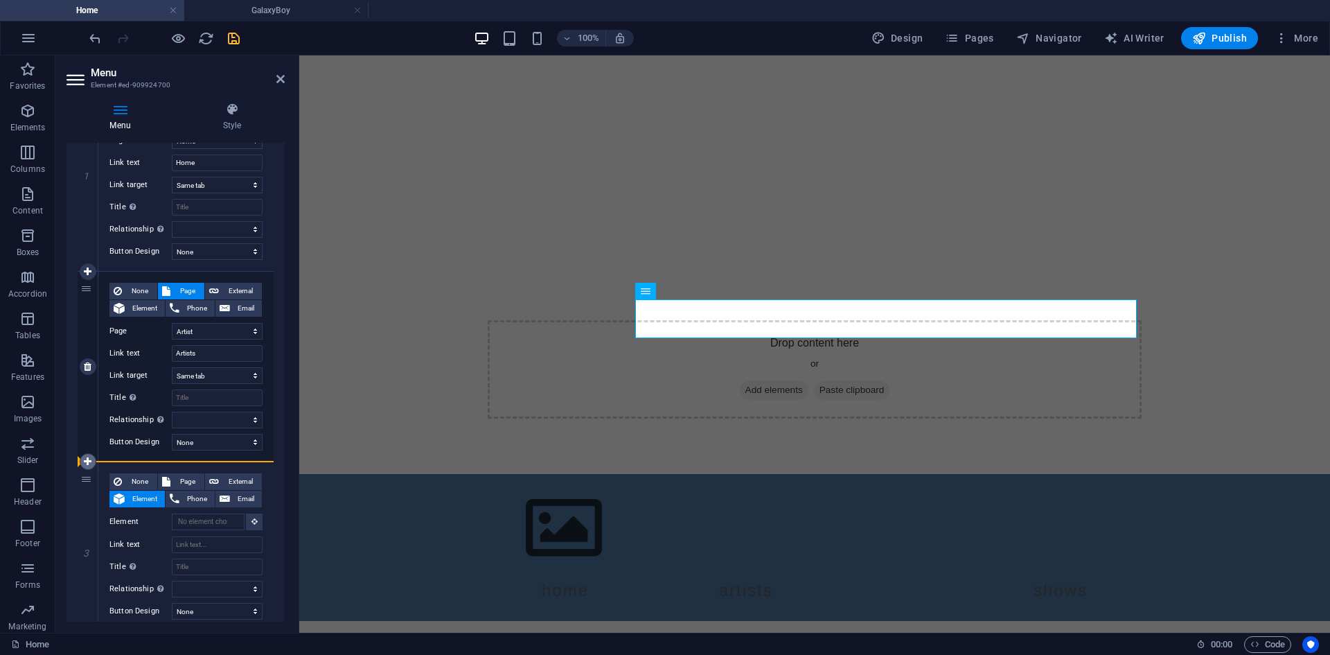
drag, startPoint x: 85, startPoint y: 482, endPoint x: 89, endPoint y: 457, distance: 26.0
click at [89, 457] on div "1 None Page External Element Phone Email Page Home Shows Artist -- GalaxyBoy Le…" at bounding box center [176, 451] width 196 height 741
select select
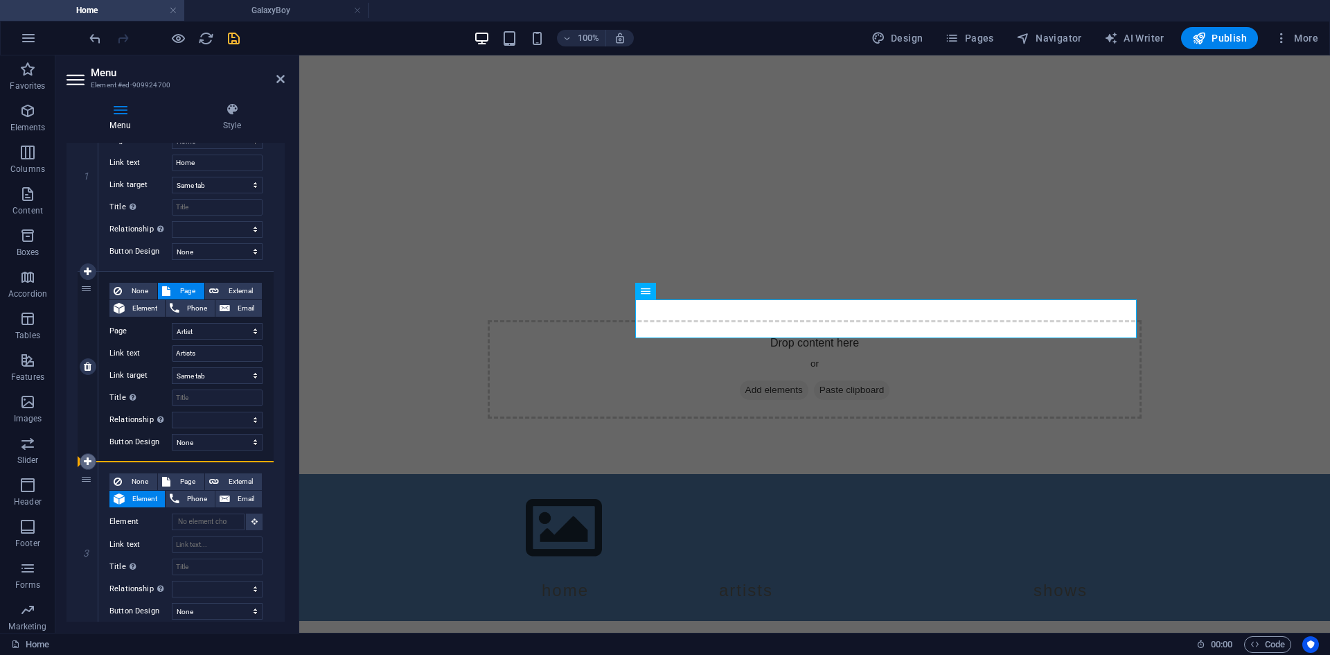
select select
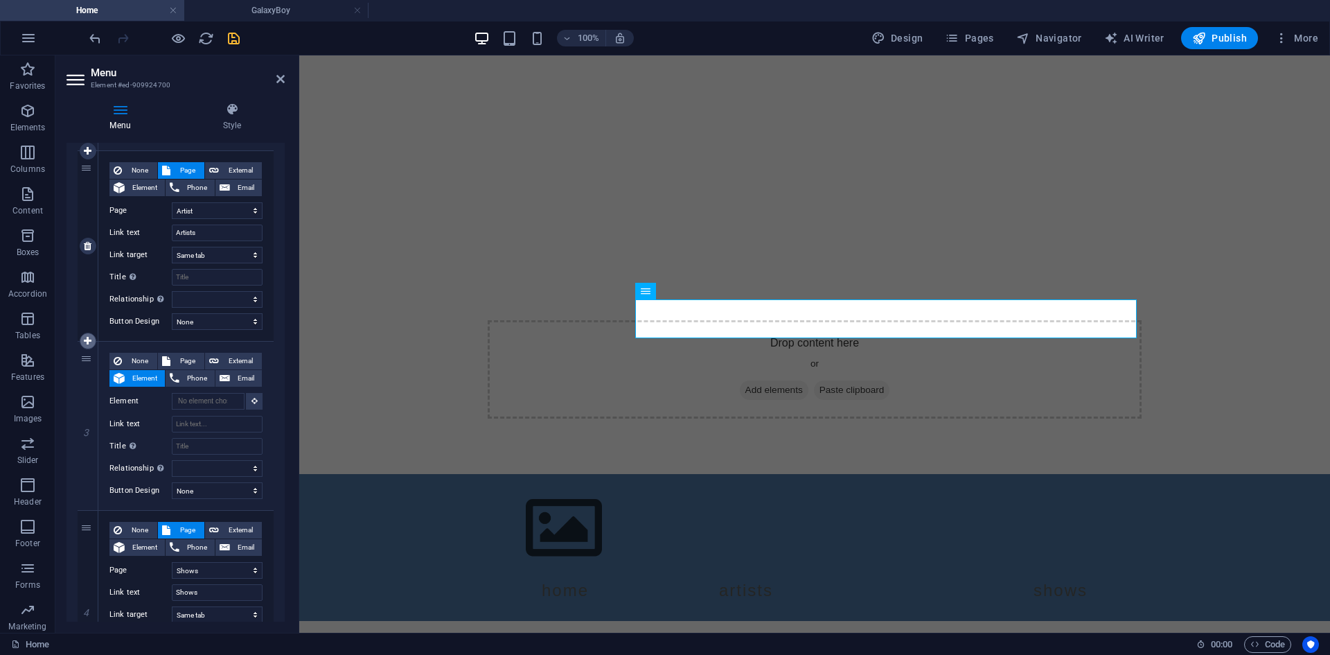
scroll to position [332, 0]
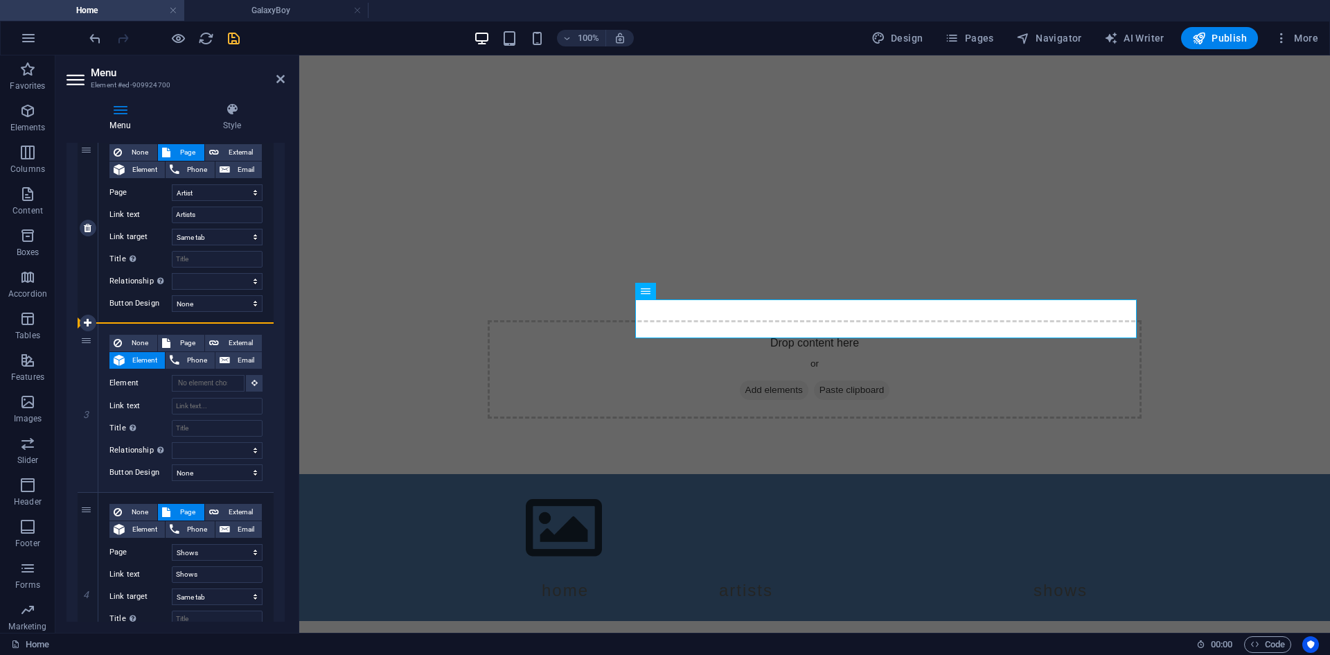
drag, startPoint x: 89, startPoint y: 339, endPoint x: 103, endPoint y: 279, distance: 62.0
click at [103, 279] on div "1 None Page External Element Phone Email Page Home Shows Artist -- GalaxyBoy Le…" at bounding box center [176, 312] width 196 height 741
select select
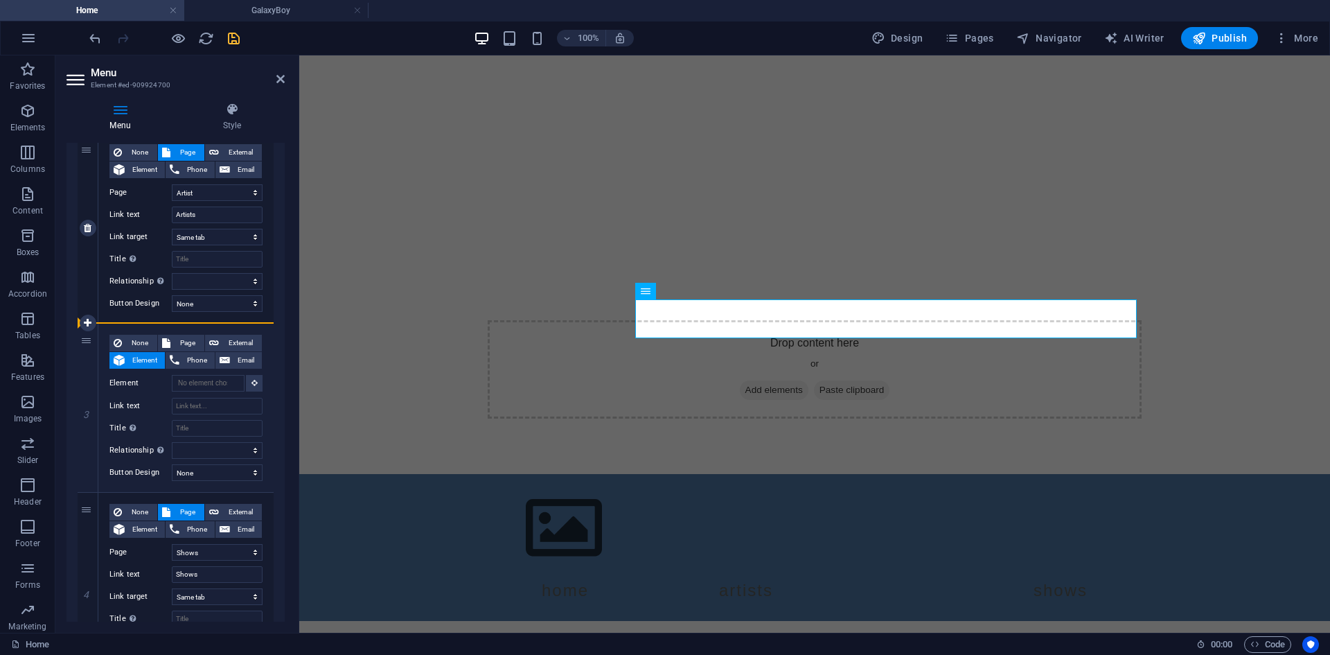
select select
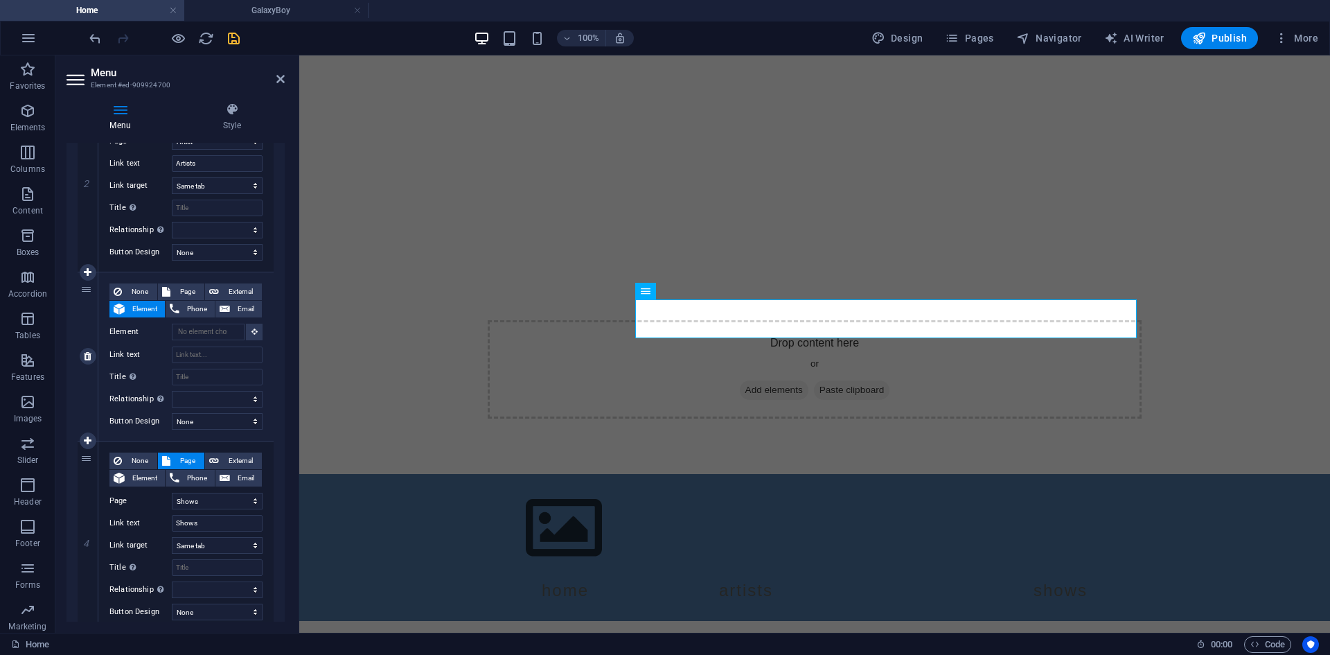
scroll to position [362, 0]
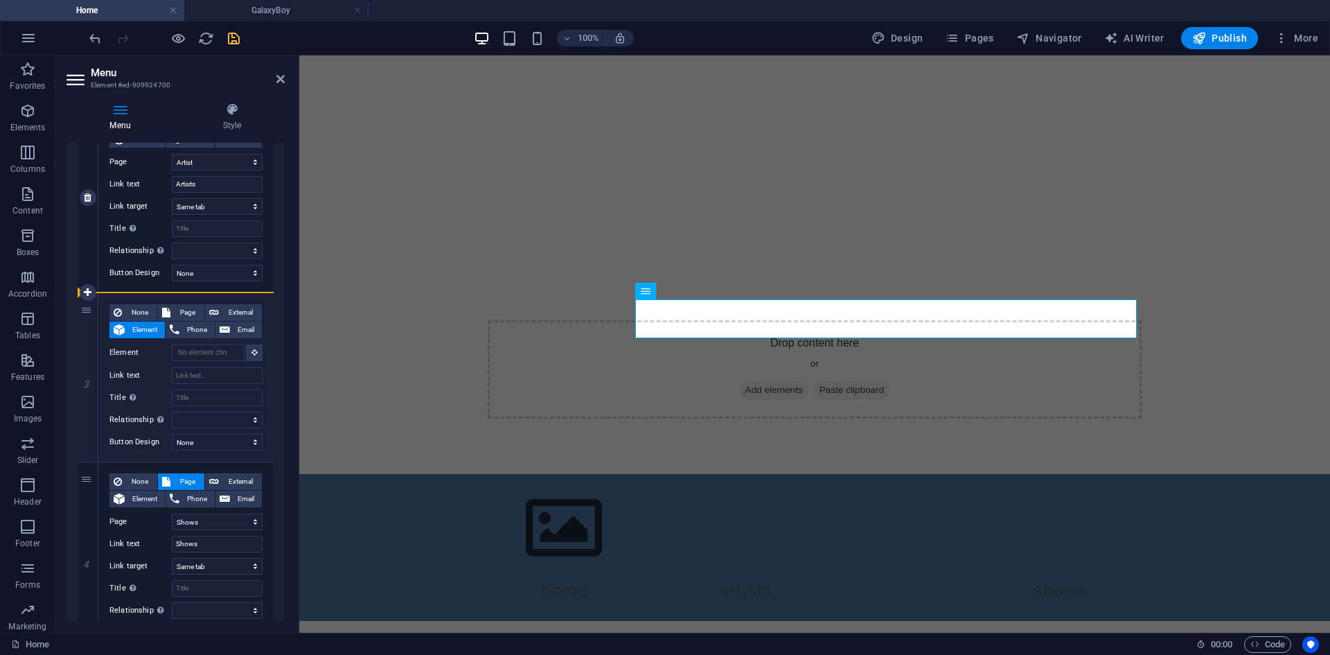
drag, startPoint x: 85, startPoint y: 310, endPoint x: 99, endPoint y: 229, distance: 81.7
click at [99, 229] on div "1 None Page External Element Phone Email Page Home Shows Artist -- GalaxyBoy Le…" at bounding box center [176, 282] width 196 height 741
select select
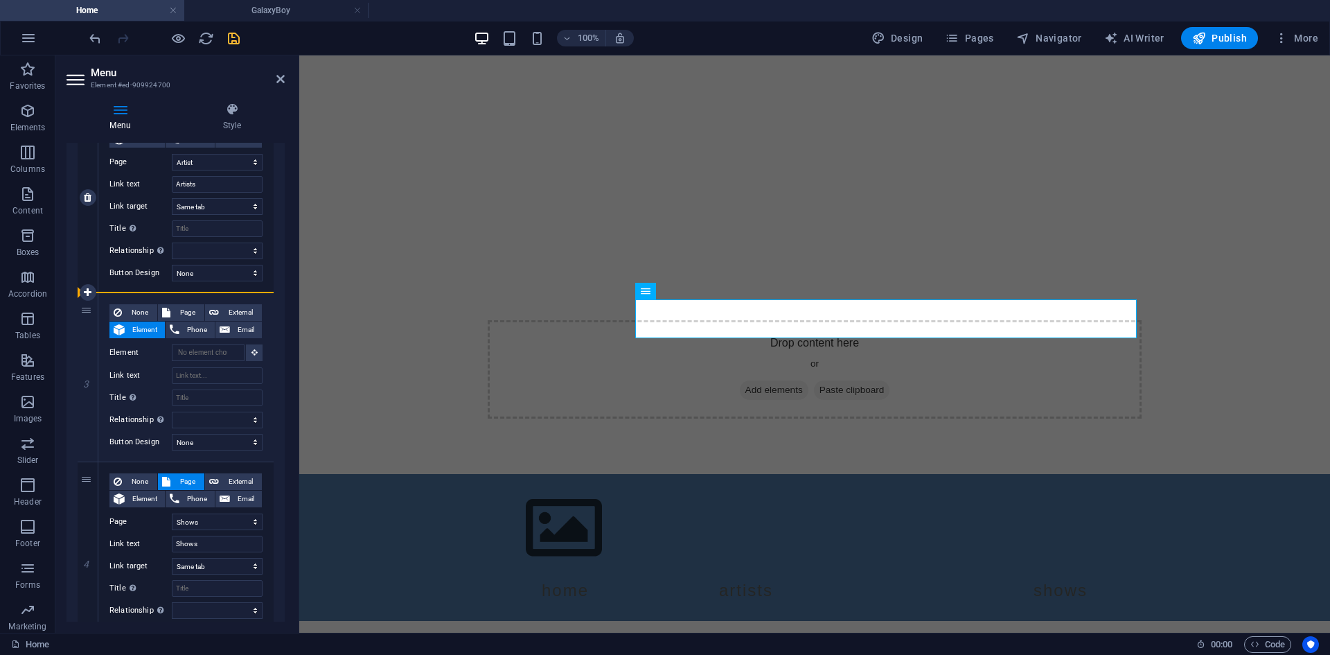
select select
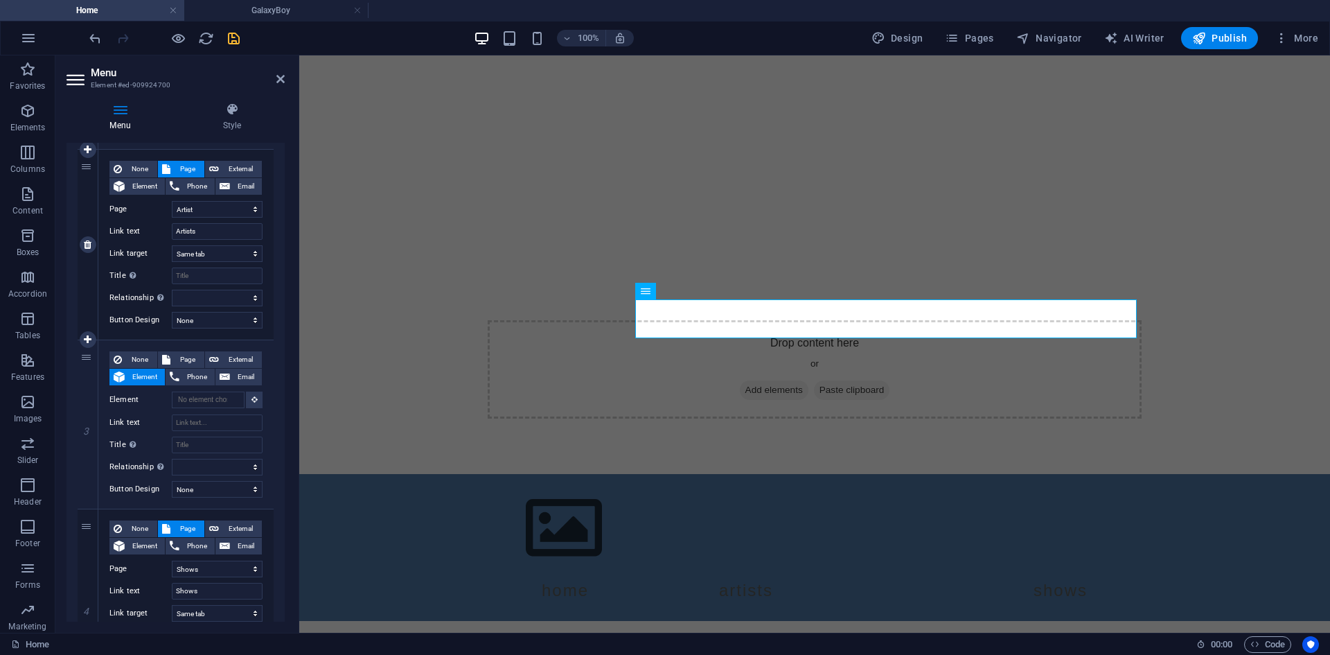
scroll to position [293, 0]
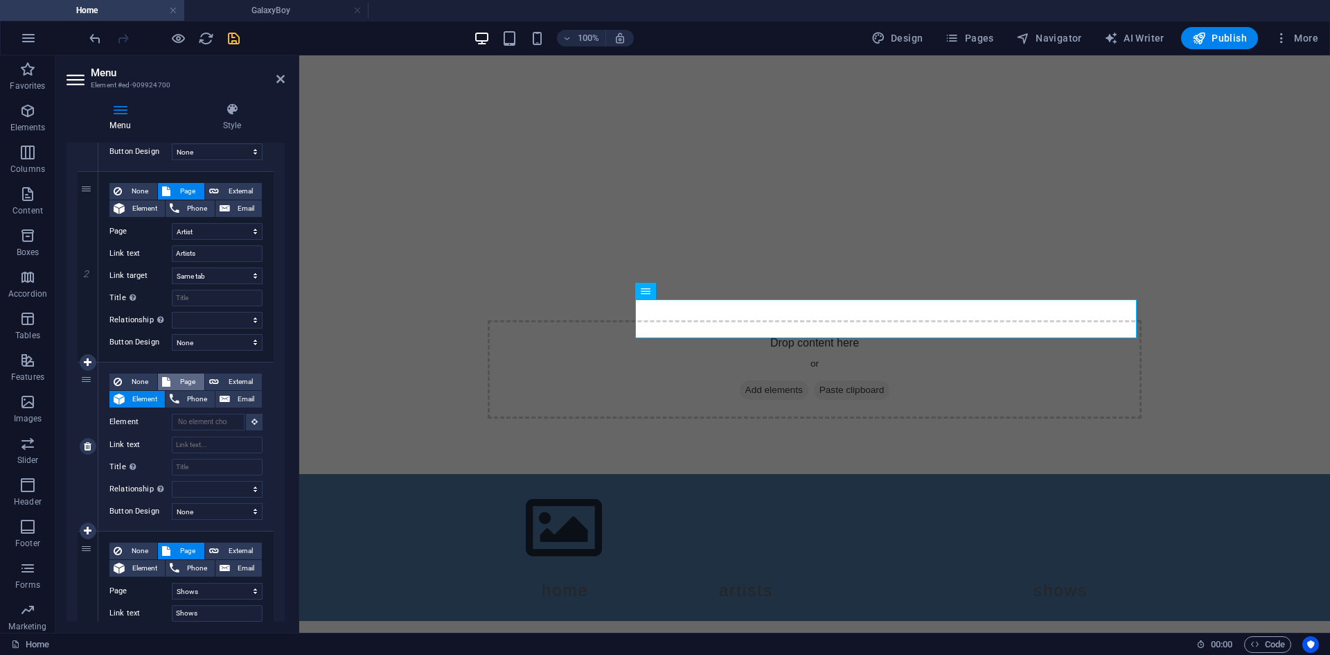
click at [167, 382] on icon at bounding box center [166, 381] width 8 height 17
select select
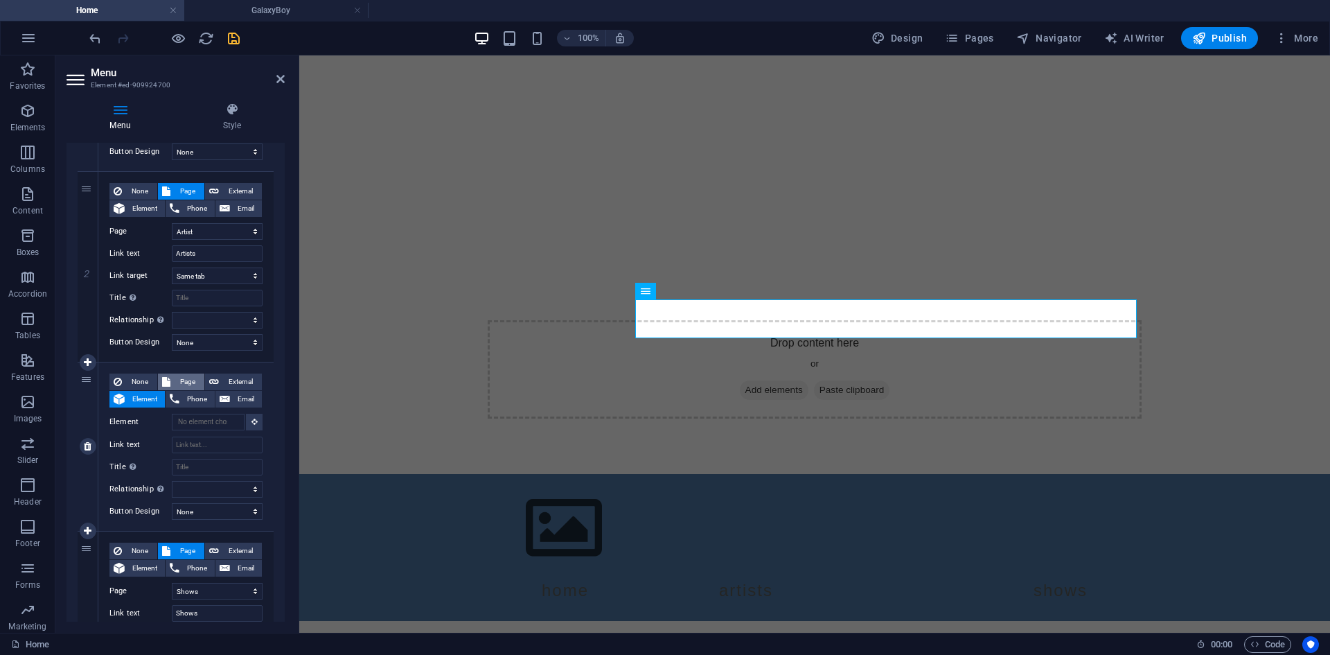
select select
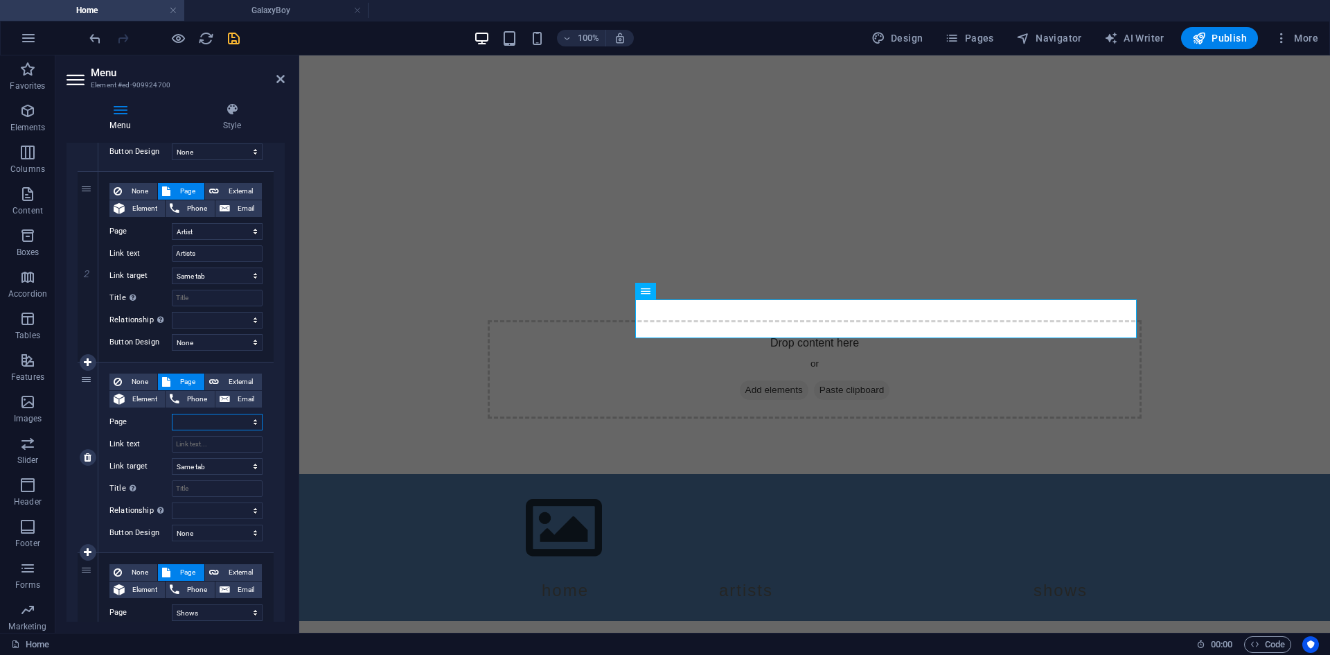
click at [196, 421] on select "Home Shows Artist -- GalaxyBoy Legal Notice Privacy Policy" at bounding box center [217, 422] width 91 height 17
select select "3"
click at [172, 414] on select "Home Shows Artist -- GalaxyBoy Legal Notice Privacy Policy" at bounding box center [217, 422] width 91 height 17
select select
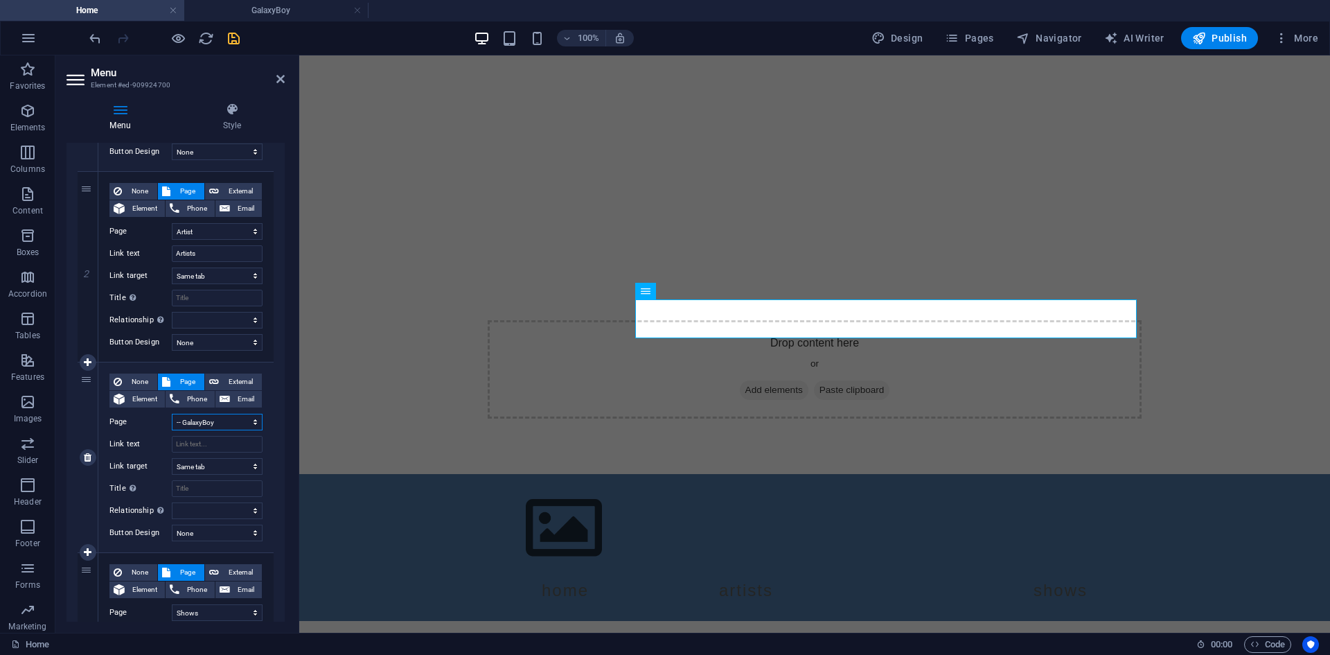
select select
drag, startPoint x: 88, startPoint y: 380, endPoint x: 91, endPoint y: 339, distance: 41.0
click at [91, 339] on div "1 None Page External Element Phone Email Page Home Shows Artist -- GalaxyBoy Le…" at bounding box center [176, 362] width 196 height 762
select select
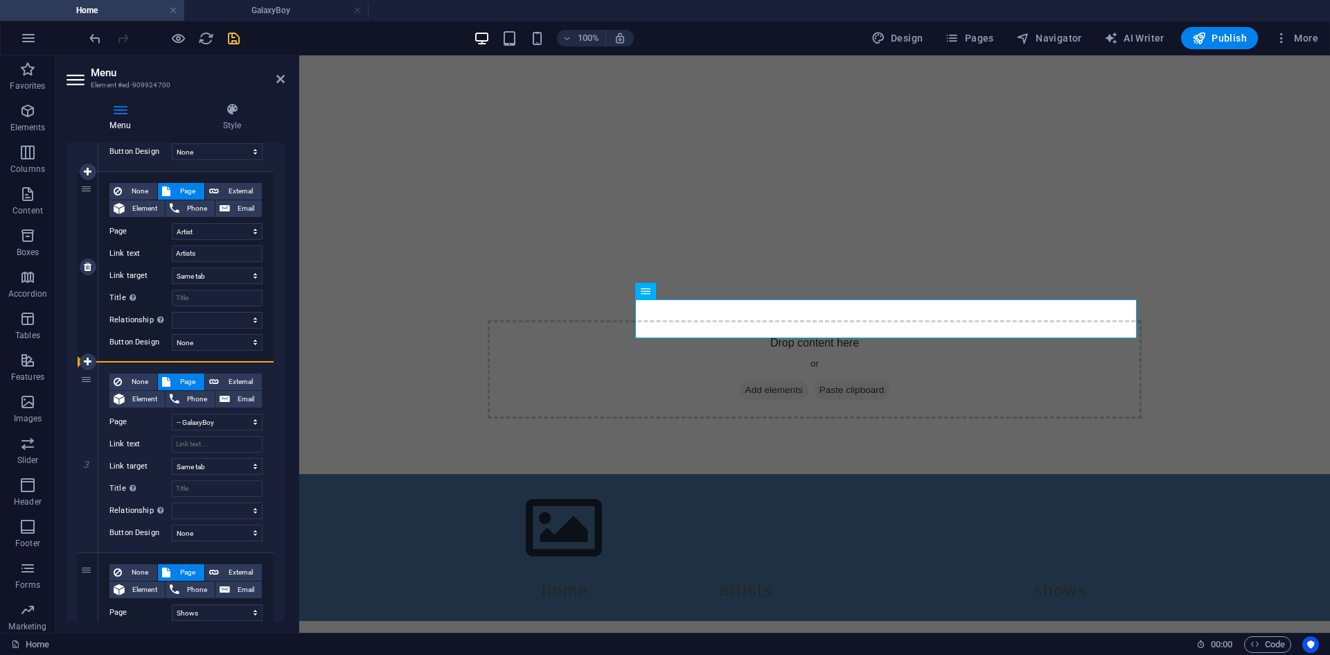
select select
click at [67, 400] on div "1 None Page External Element Phone Email Page Home Shows Artist -- GalaxyBoy Le…" at bounding box center [176, 362] width 218 height 784
click at [231, 39] on icon "save" at bounding box center [234, 38] width 16 height 16
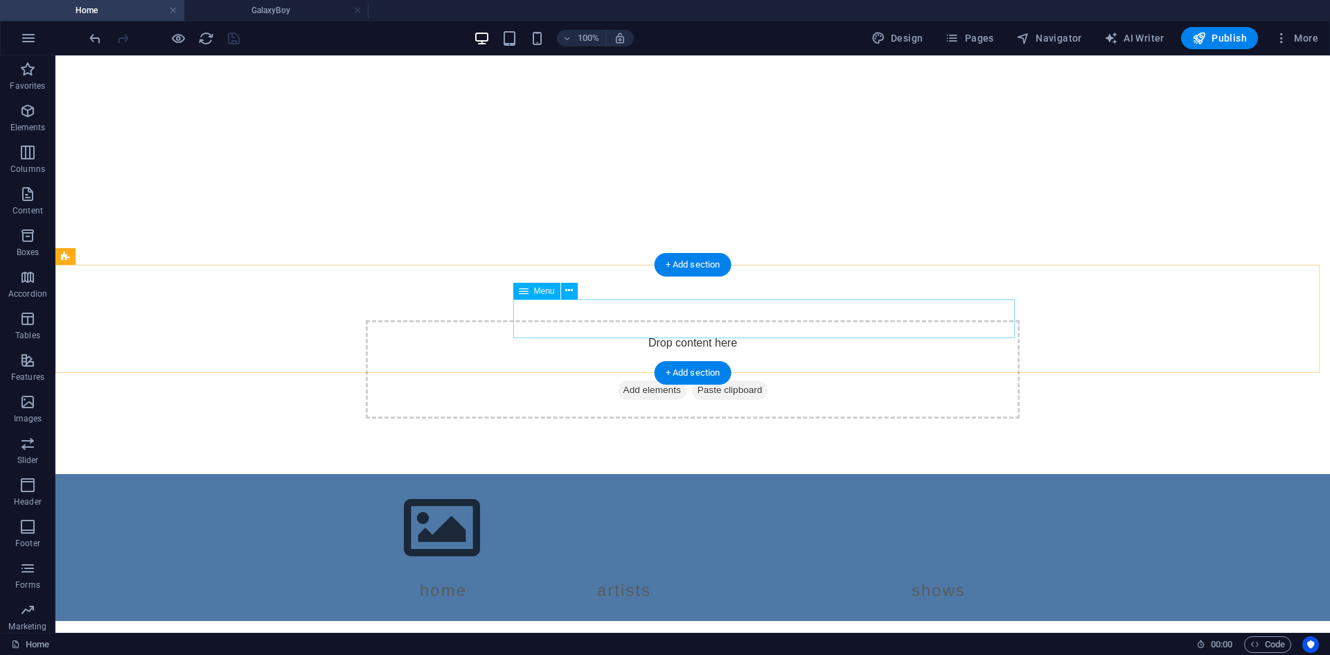
click at [814, 571] on nav "Home Artists Shows" at bounding box center [693, 590] width 654 height 39
click at [606, 571] on nav "Home Artists Shows" at bounding box center [693, 590] width 654 height 39
select select
select select "2"
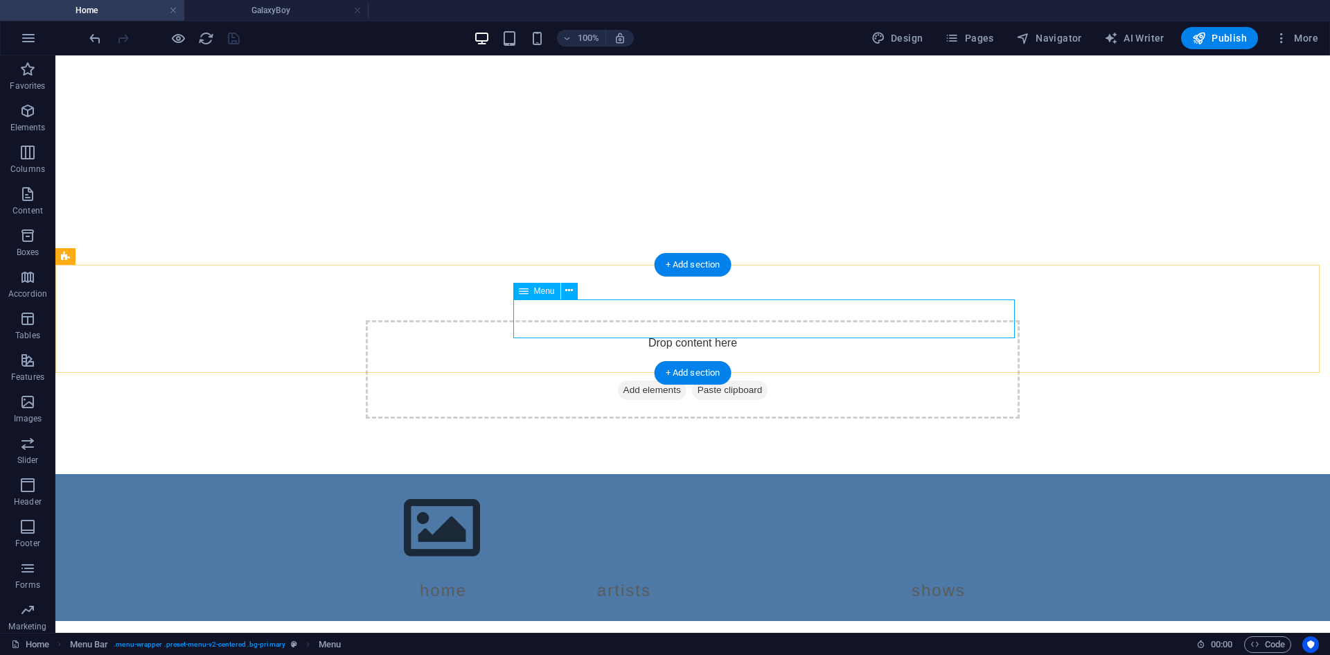
select select
select select "3"
select select
select select "1"
select select
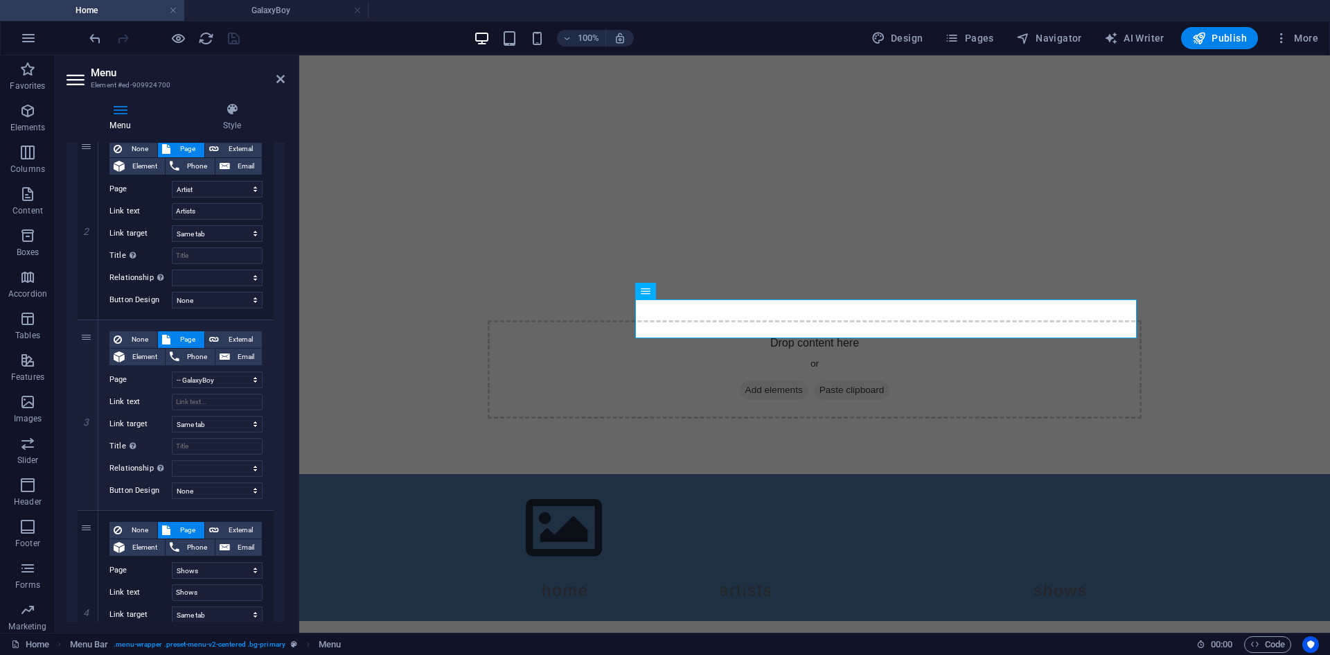
scroll to position [346, 0]
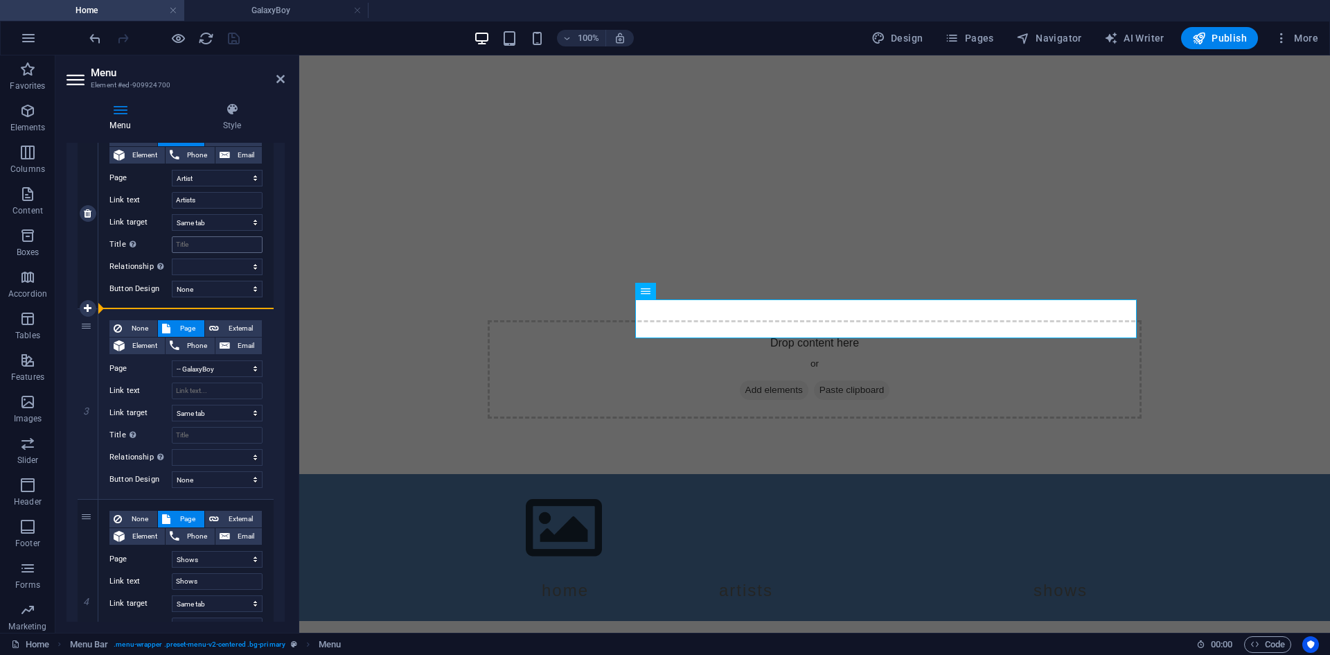
drag, startPoint x: 89, startPoint y: 328, endPoint x: 188, endPoint y: 238, distance: 133.9
click at [188, 238] on div "1 None Page External Element Phone Email Page Home Shows Artist -- GalaxyBoy Le…" at bounding box center [176, 309] width 196 height 762
select select
select select "1"
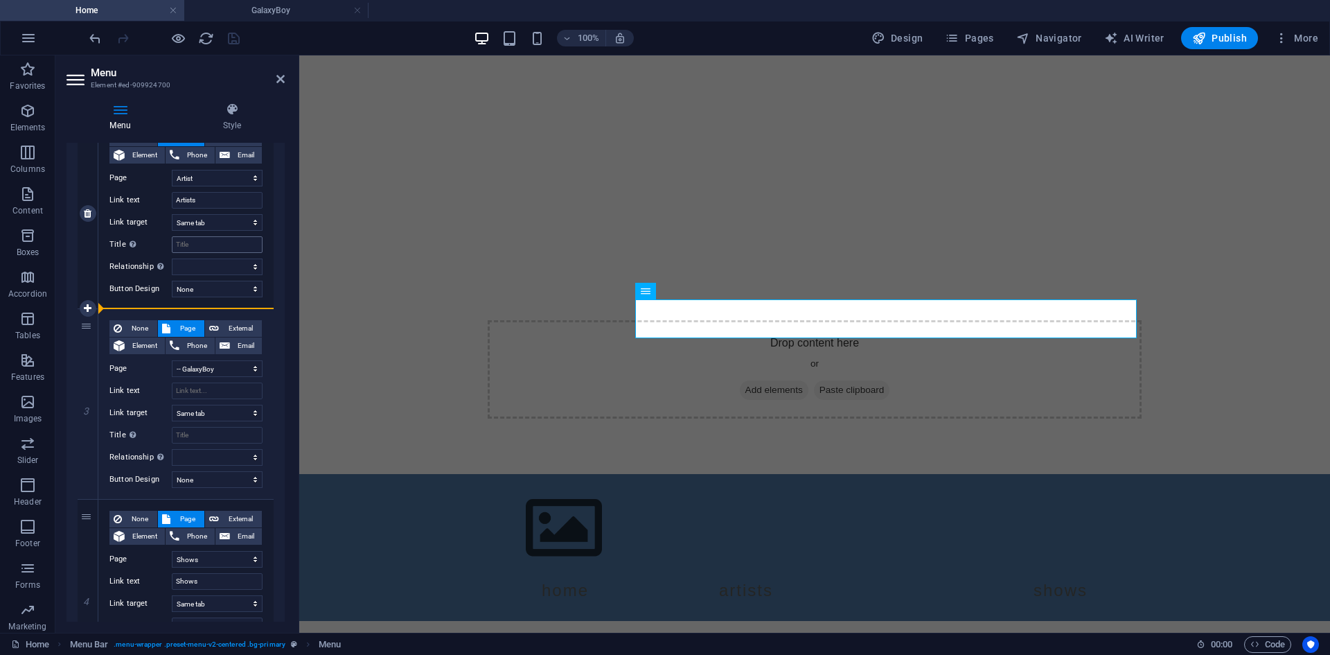
type input "Shows"
select select
select select "3"
select select
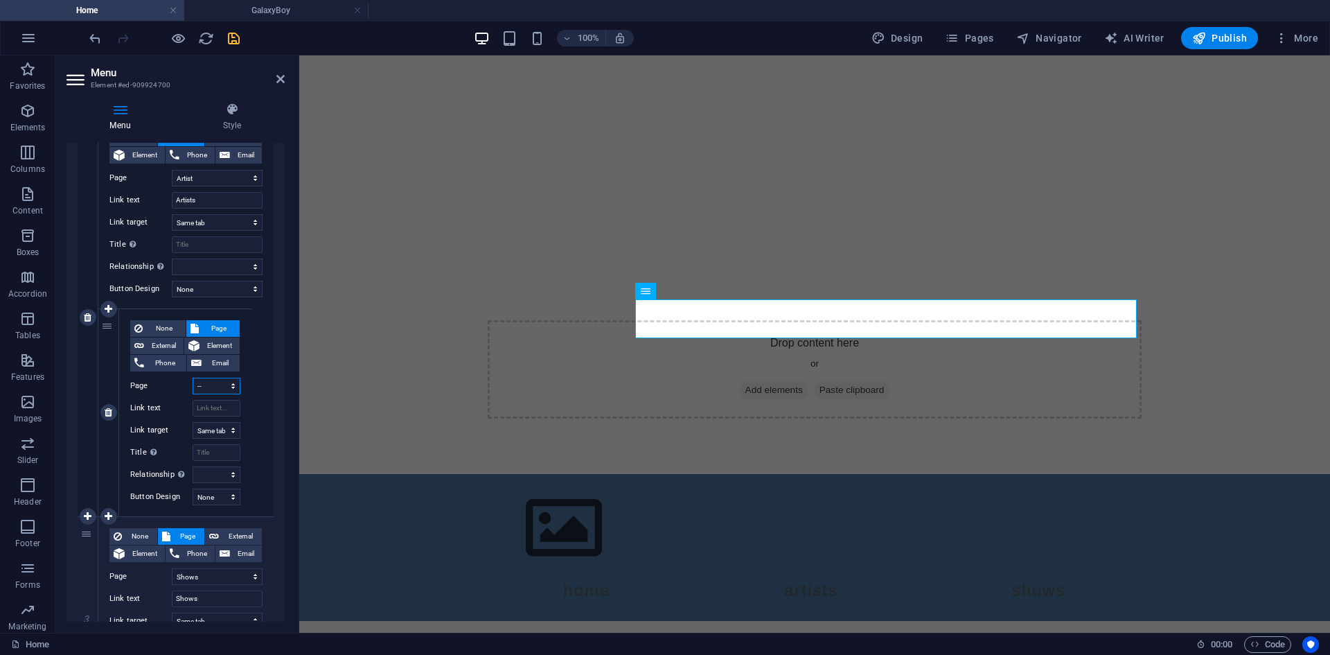
click at [211, 380] on select "Home Shows Artist -- GalaxyBoy Legal Notice Privacy Policy" at bounding box center [217, 386] width 48 height 17
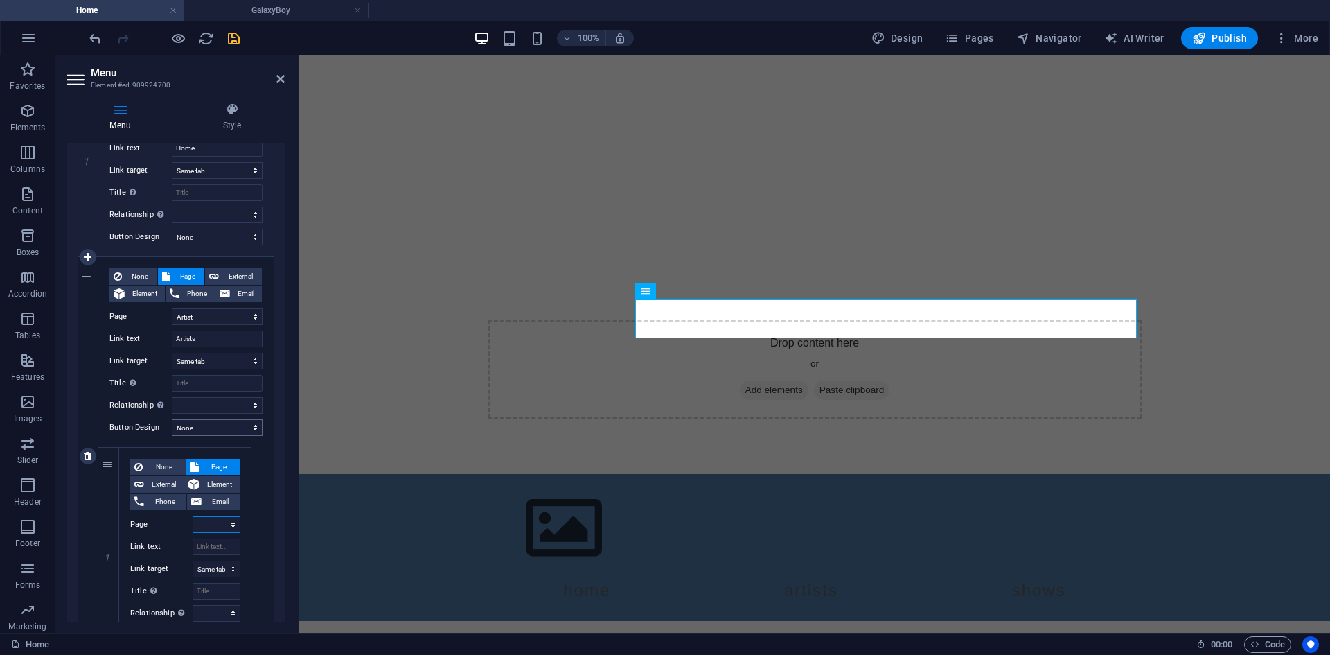
scroll to position [277, 0]
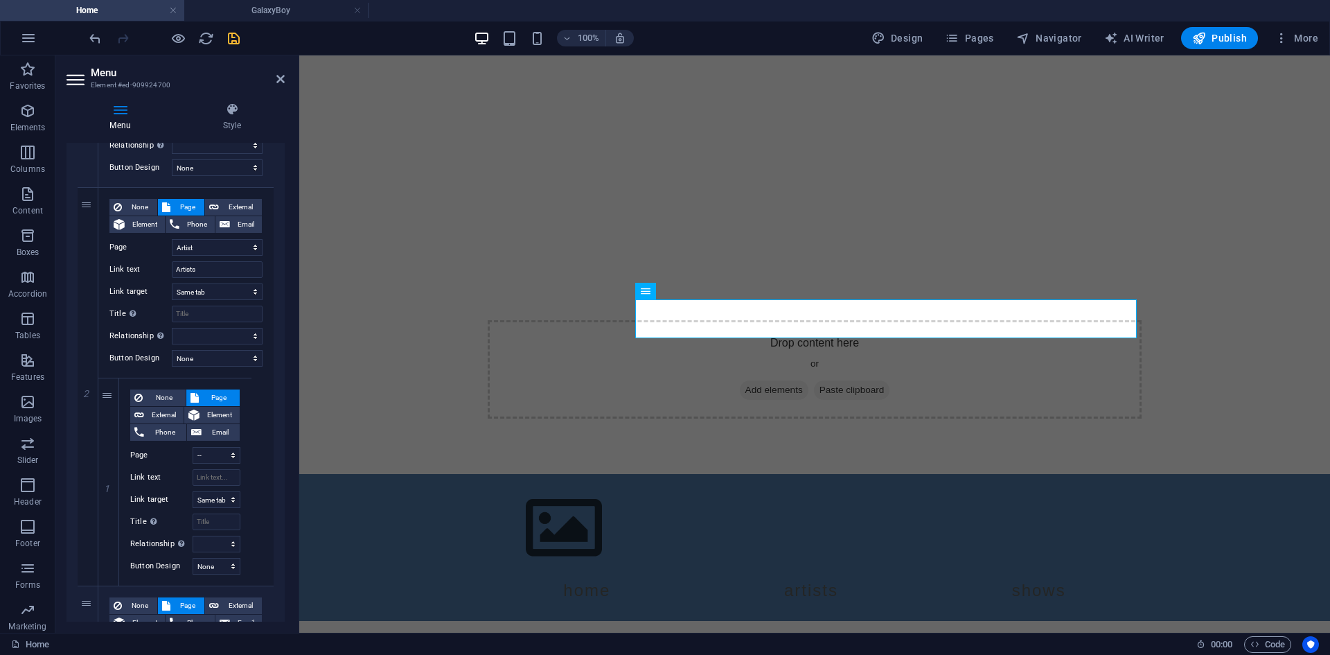
click at [238, 33] on icon "save" at bounding box center [234, 38] width 16 height 16
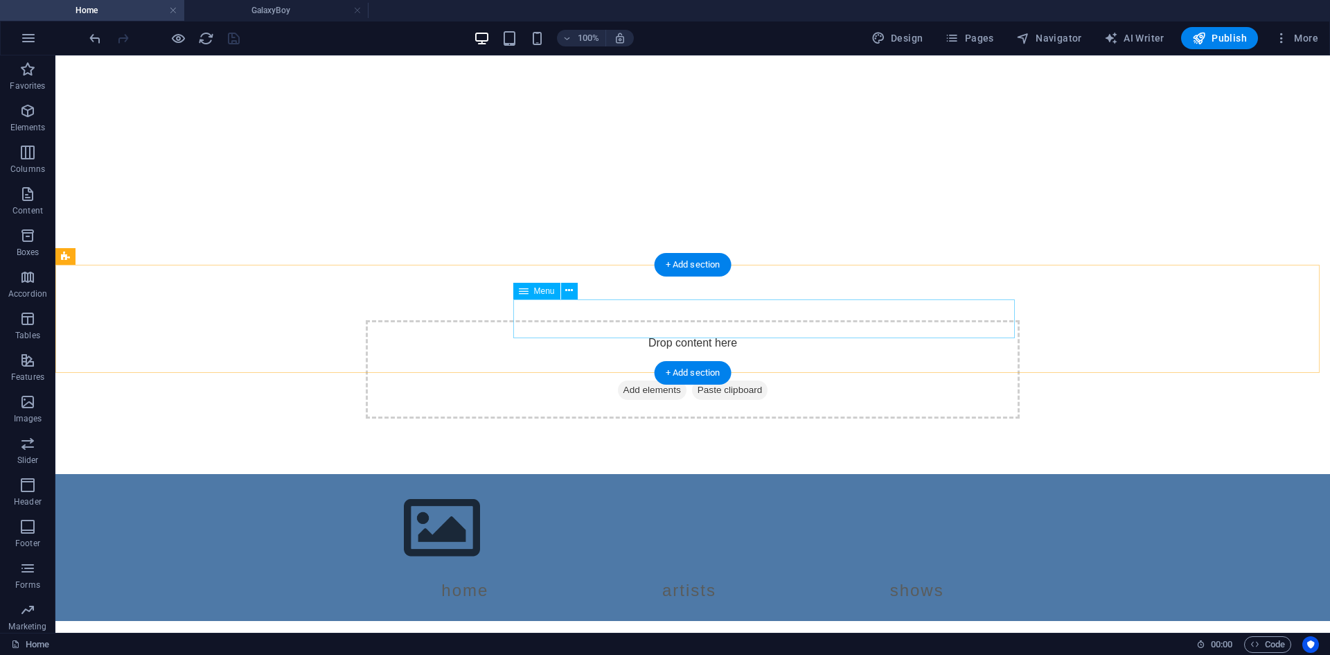
click at [606, 571] on nav "Home Artists Shows" at bounding box center [693, 590] width 654 height 39
select select
select select "2"
select select
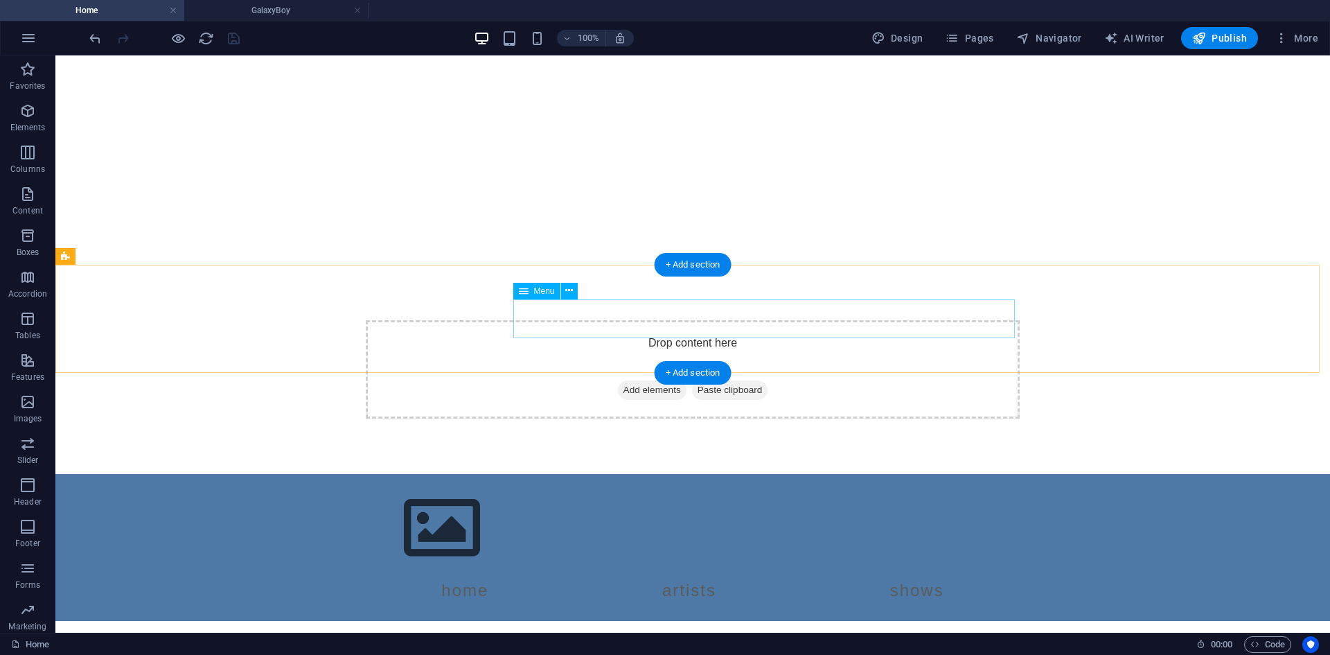
select select "3"
select select
select select "1"
select select
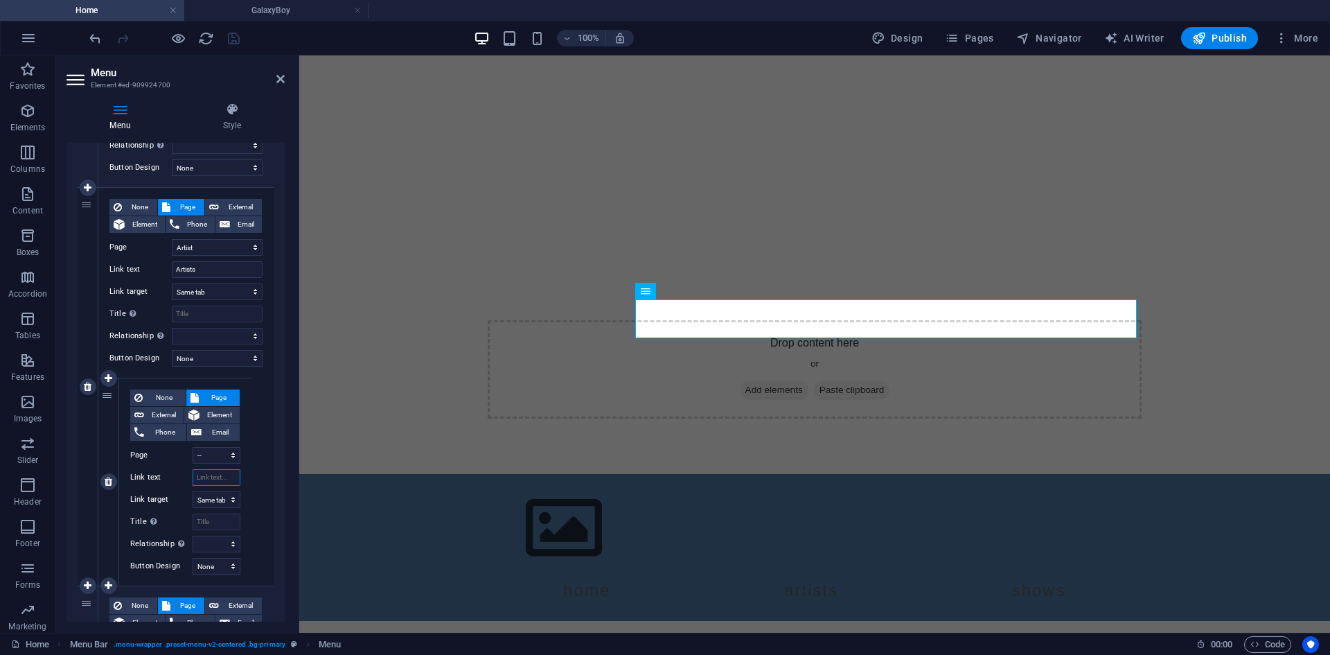
click at [220, 481] on input "Link text" at bounding box center [217, 477] width 48 height 17
type input "Ga"
select select
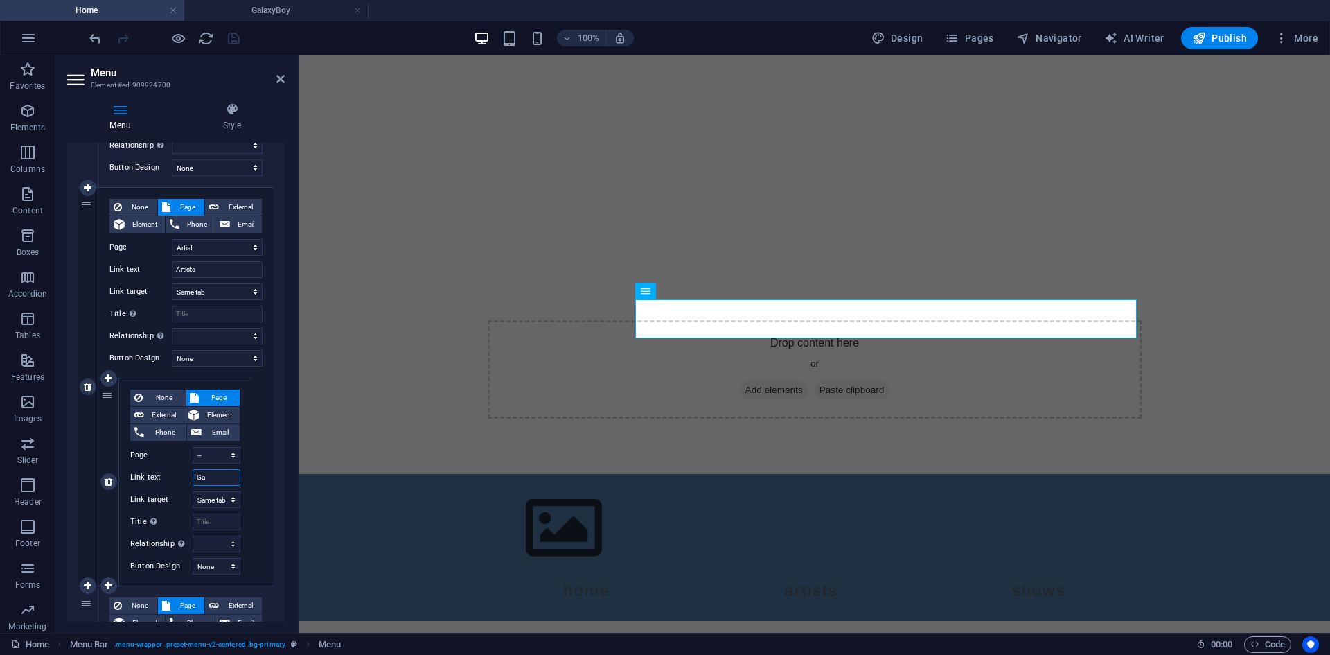
select select
type input "GB"
select select
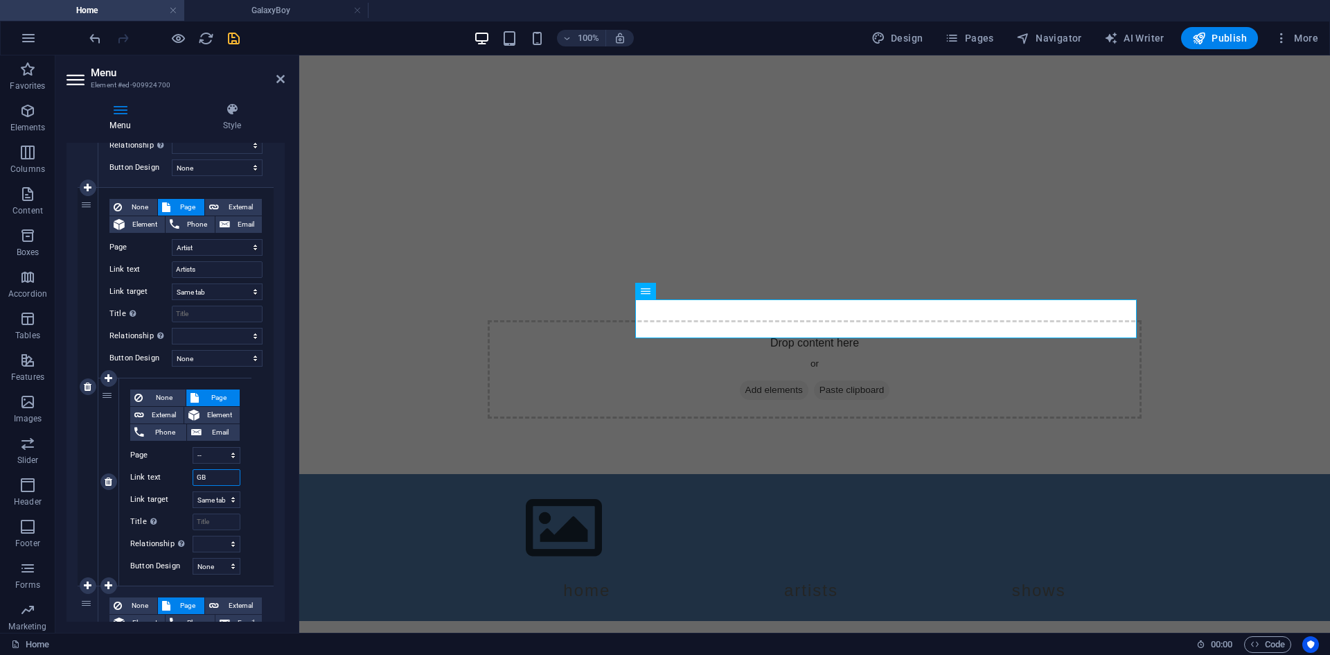
select select
type input "GB"
select select
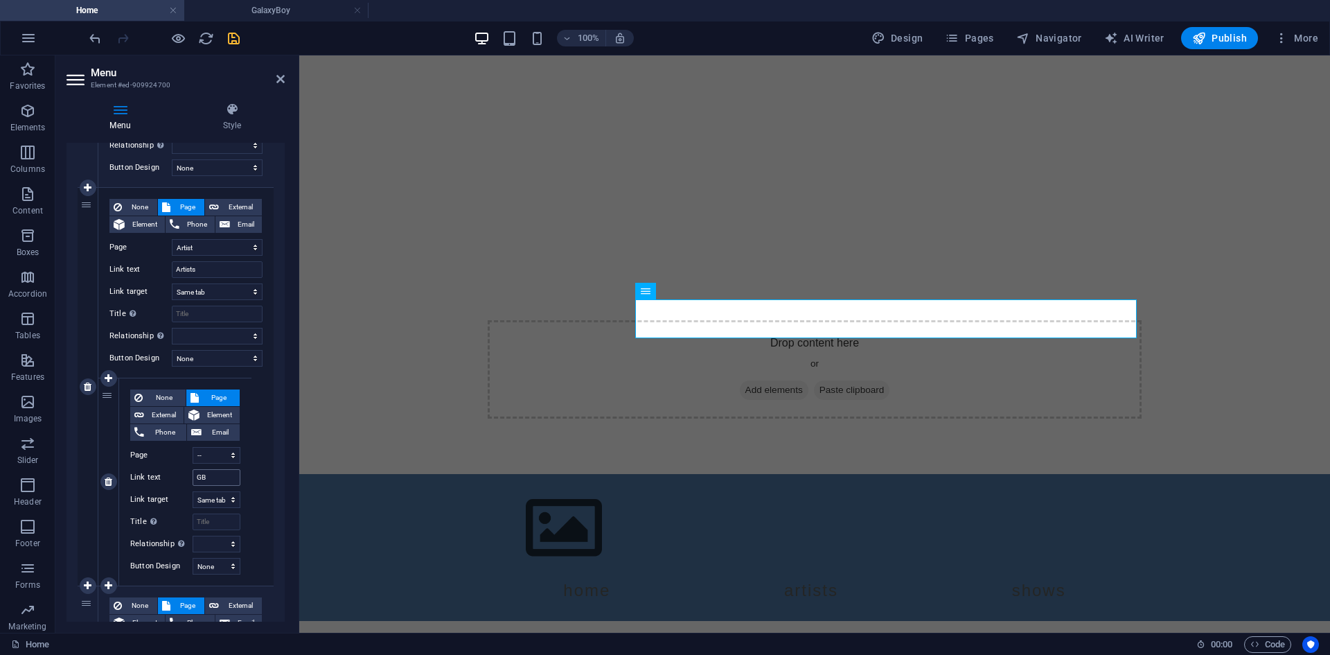
select select
click at [218, 520] on input "Title Additional link description, should not be the same as the link text. The…" at bounding box center [217, 521] width 48 height 17
type input "Gb"
select select
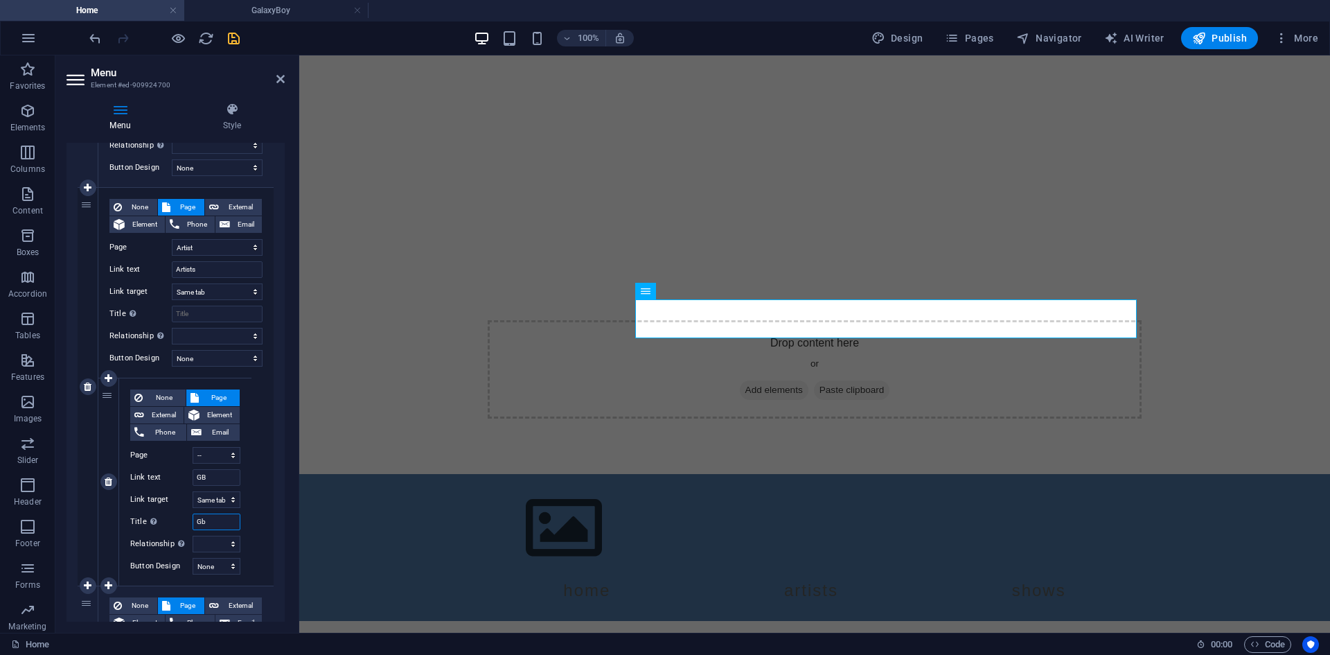
select select
type input "Gb"
click at [238, 35] on icon "save" at bounding box center [234, 38] width 16 height 16
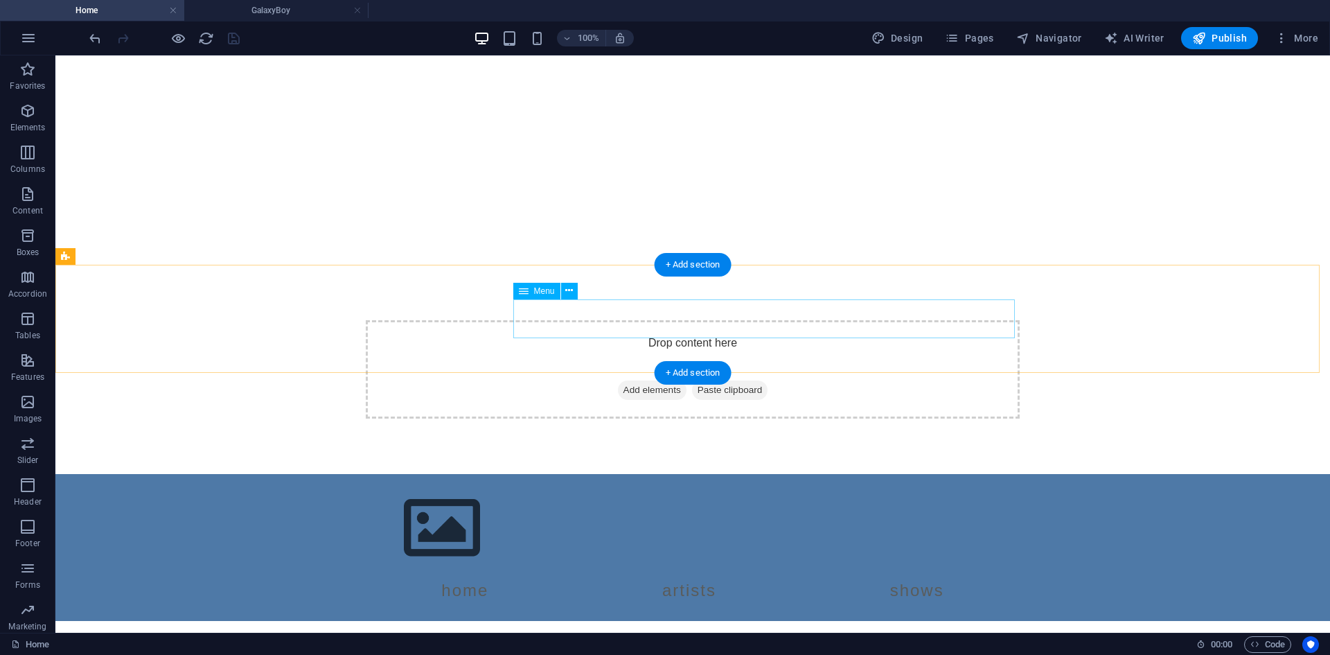
click at [751, 571] on nav "Home Artists GB Shows" at bounding box center [693, 590] width 654 height 39
select select
select select "2"
select select
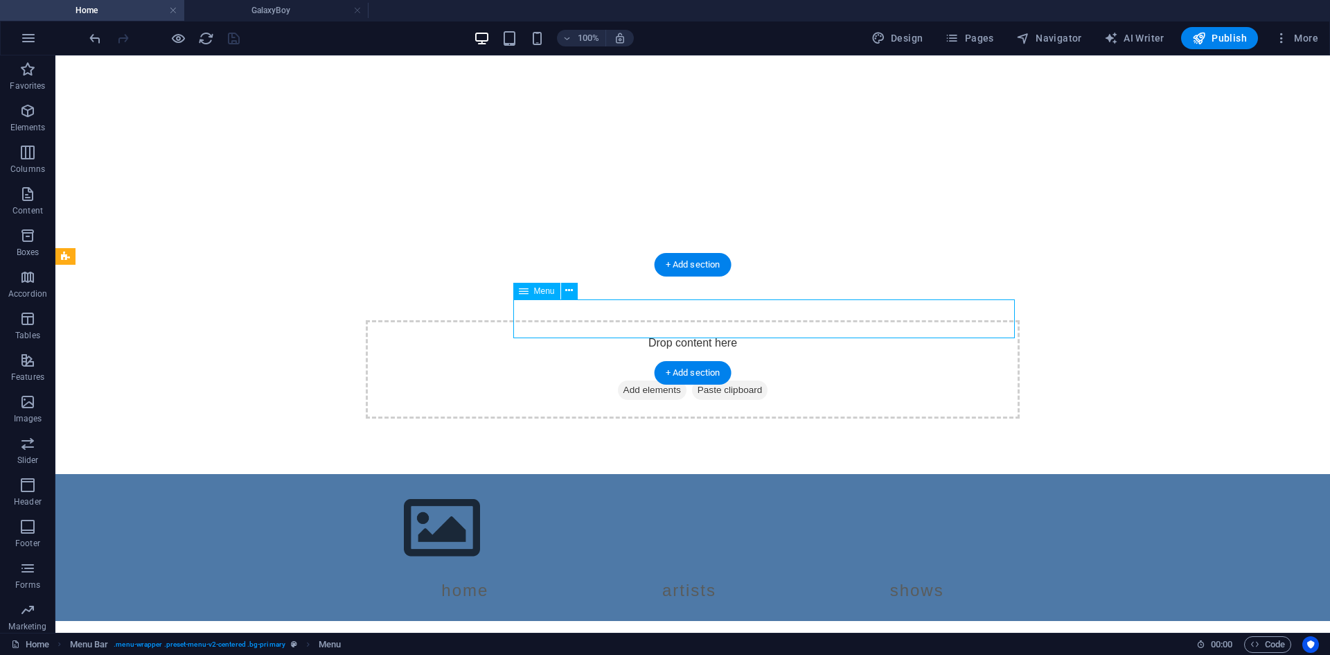
select select "3"
select select
select select "1"
select select
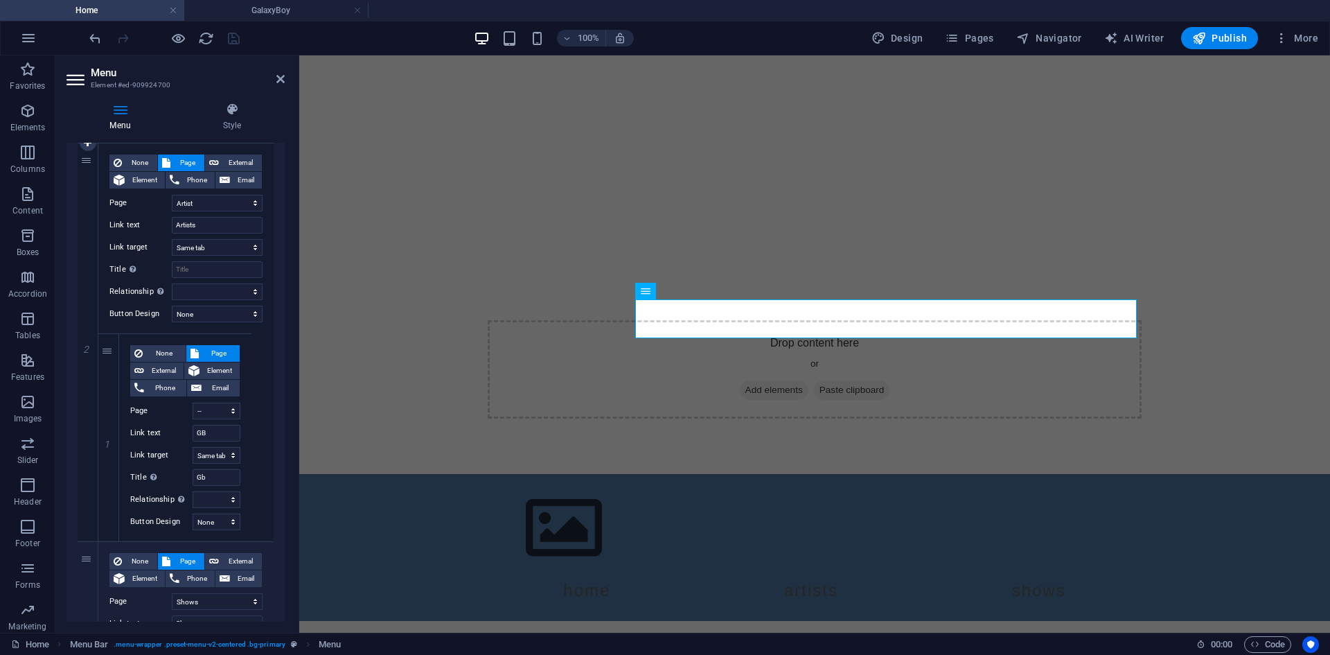
scroll to position [346, 0]
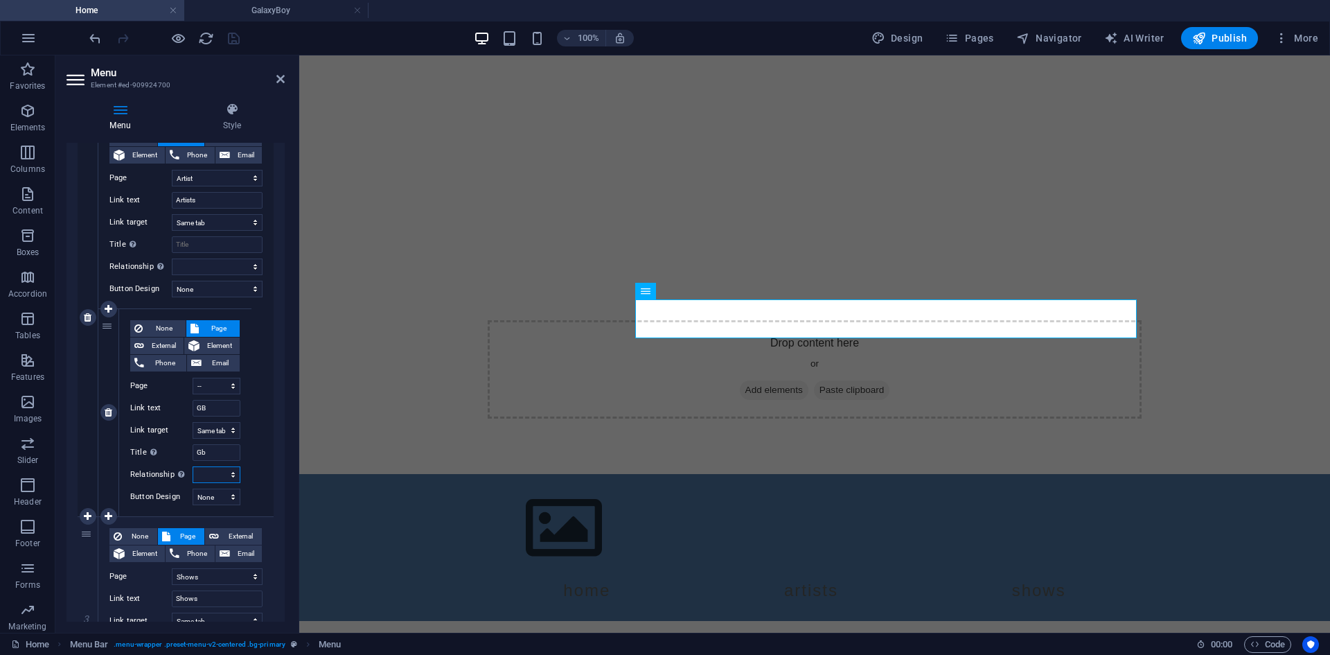
click at [209, 475] on select "alternate author bookmark external help license next nofollow noreferrer noopen…" at bounding box center [217, 474] width 48 height 17
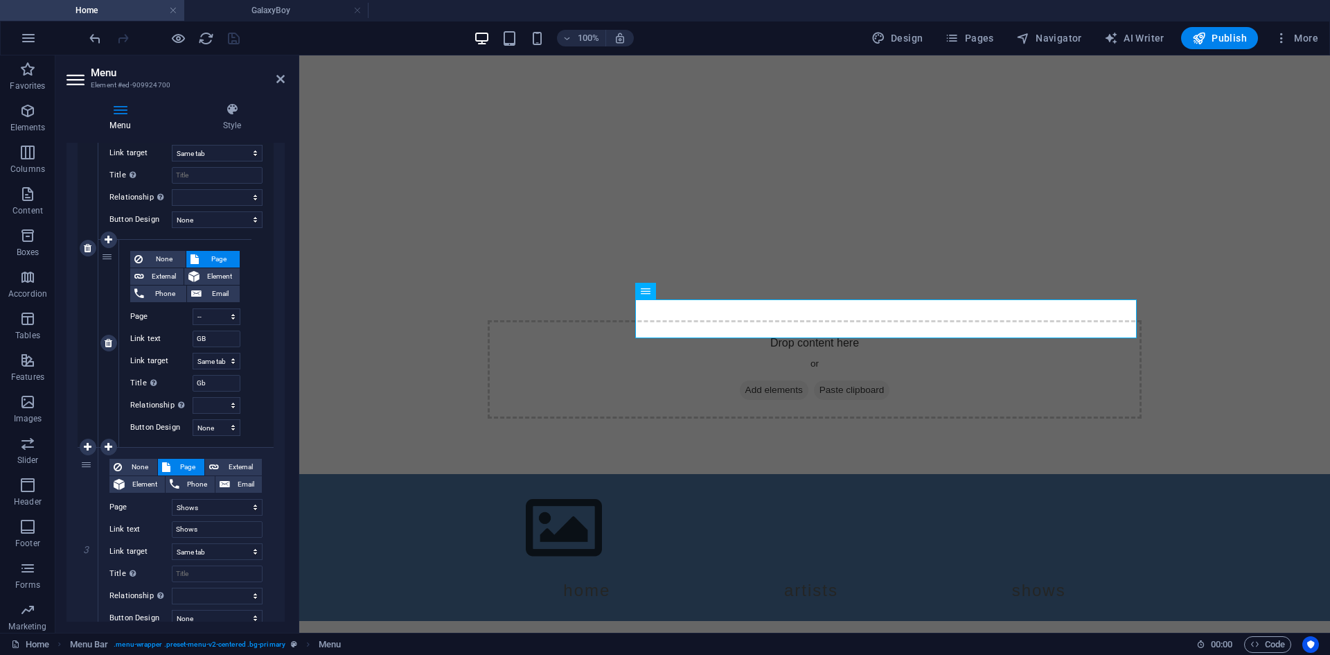
click at [226, 436] on div "None Page External Element Phone Email Page Home Shows Artist -- GalaxyBoy Lega…" at bounding box center [185, 343] width 132 height 207
click at [226, 432] on select "None Default Primary Secondary" at bounding box center [217, 427] width 48 height 17
select select "default"
click at [193, 419] on select "None Default Primary Secondary" at bounding box center [217, 427] width 48 height 17
select select
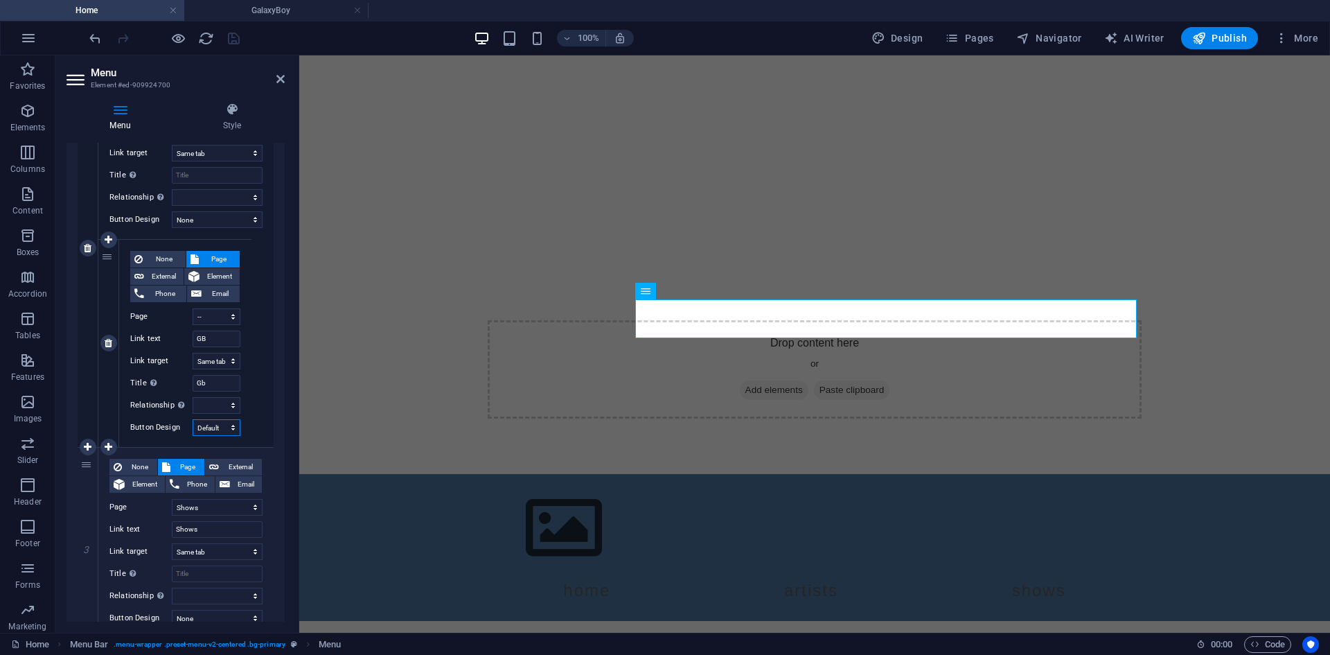
select select
click at [230, 425] on select "None Default Primary Secondary" at bounding box center [217, 427] width 48 height 17
select select "secondary"
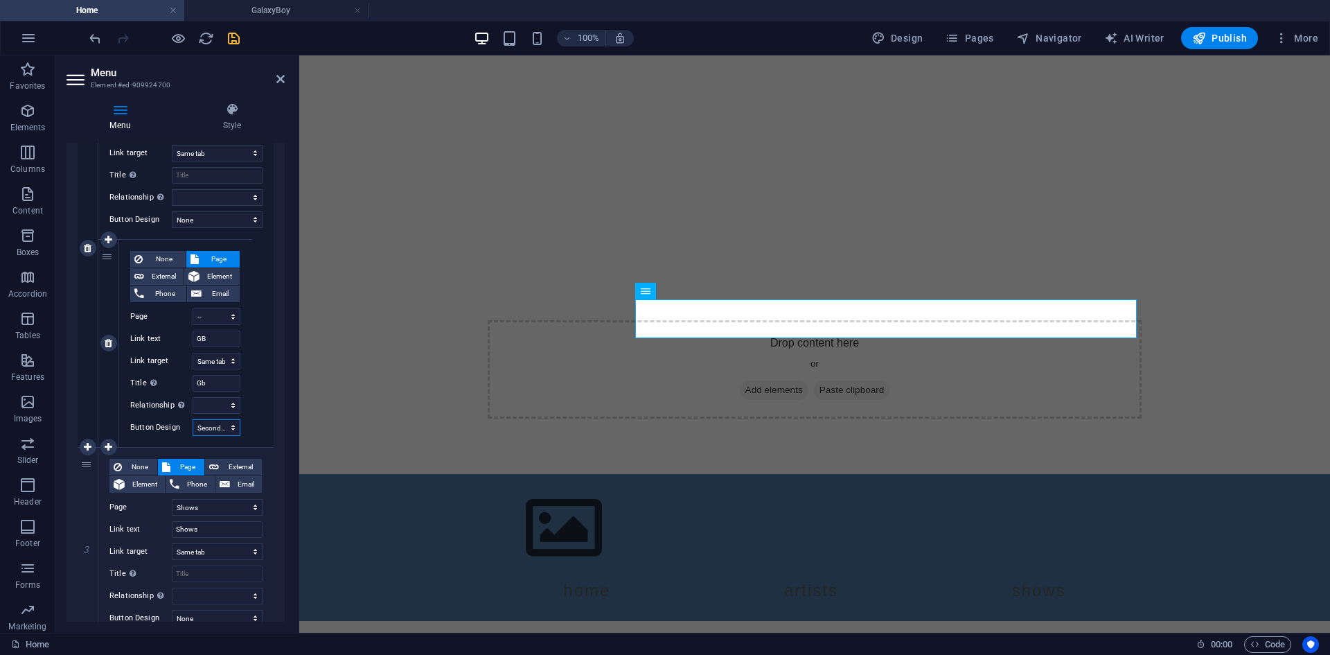
click at [193, 419] on select "None Default Primary Secondary" at bounding box center [217, 427] width 48 height 17
select select
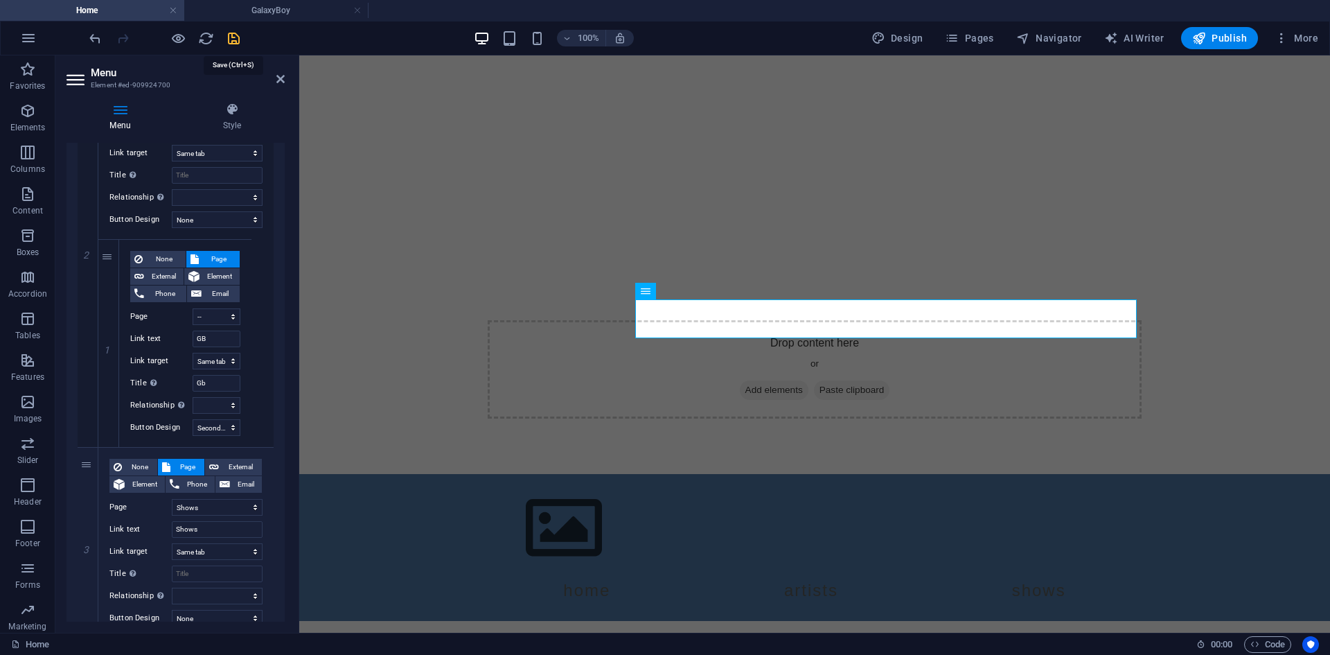
click at [237, 37] on icon "save" at bounding box center [234, 38] width 16 height 16
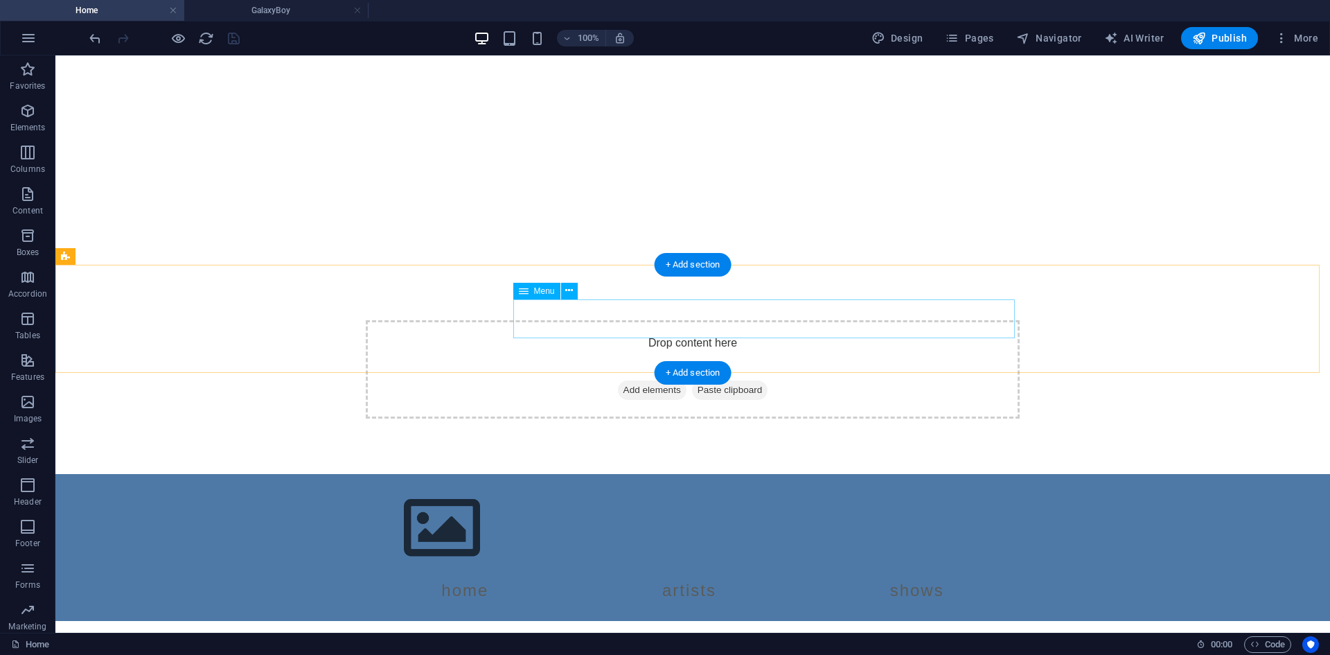
click at [590, 571] on nav "Home Artists GB Shows" at bounding box center [693, 590] width 654 height 39
select select
select select "2"
select select
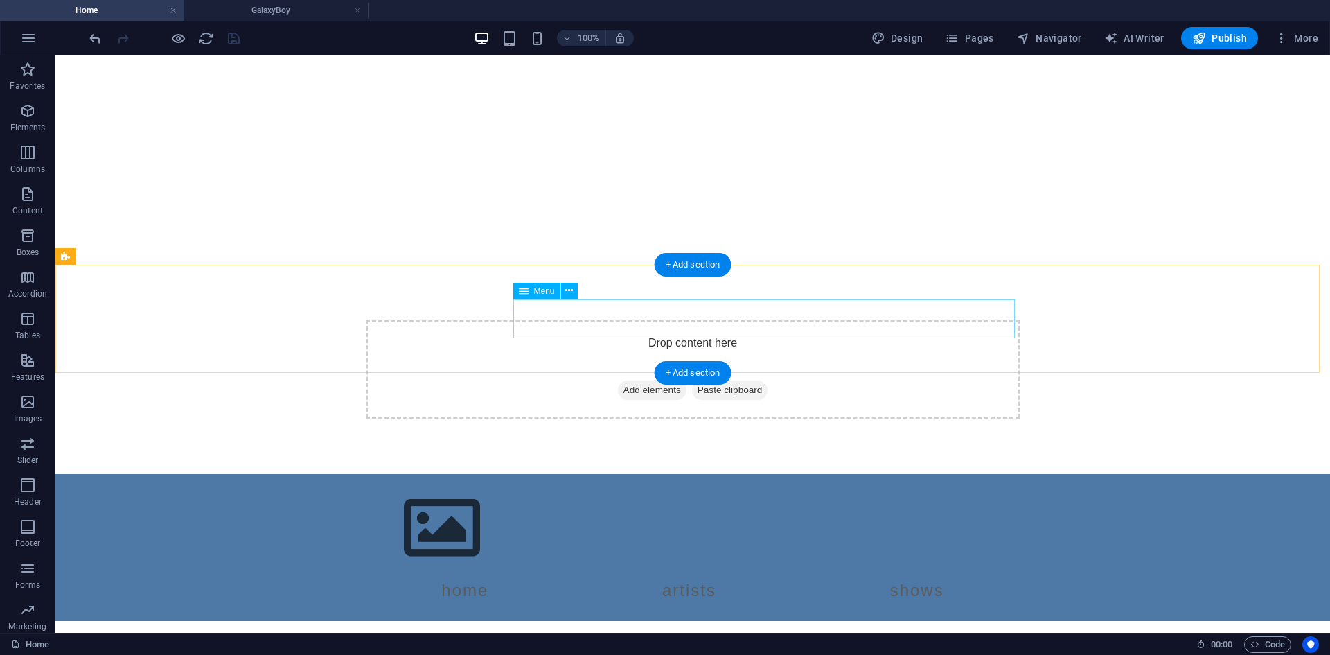
select select "3"
select select
select select "secondary"
select select "1"
select select
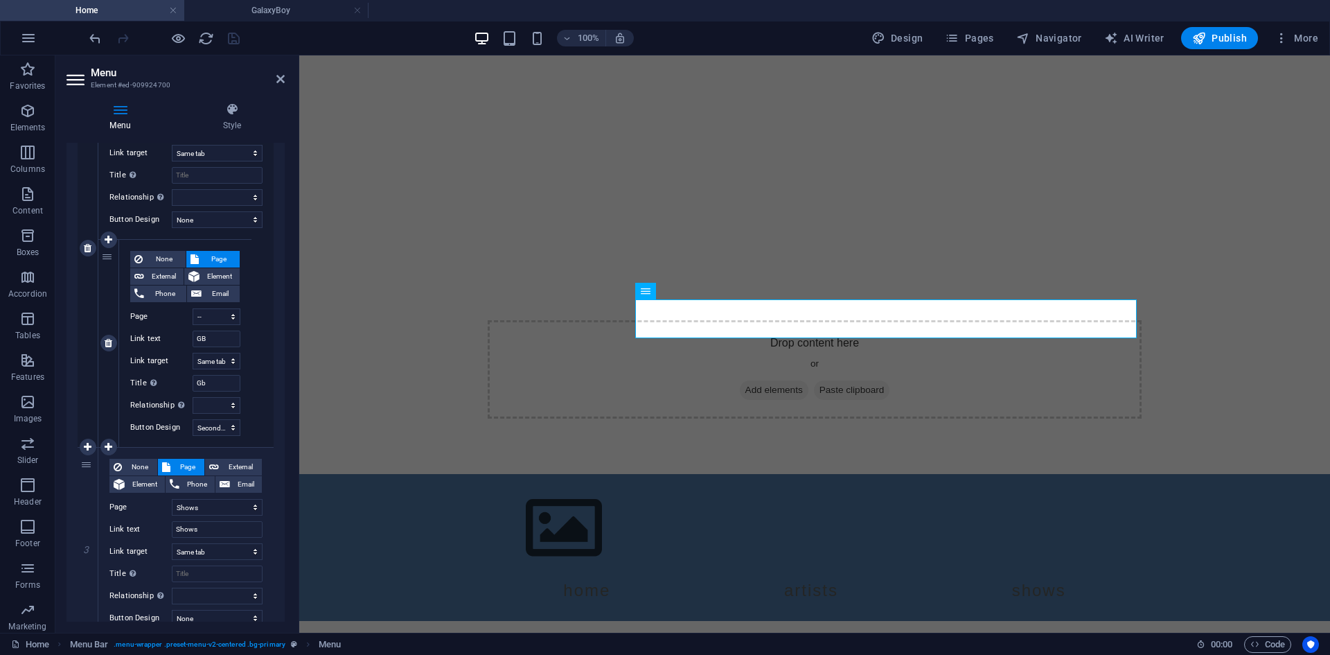
click at [221, 373] on div "None Page External Element Phone Email Page Home Shows Artist -- GalaxyBoy Lega…" at bounding box center [185, 332] width 110 height 163
click at [222, 376] on input "Gb" at bounding box center [217, 383] width 48 height 17
type input "Galaxy"
select select
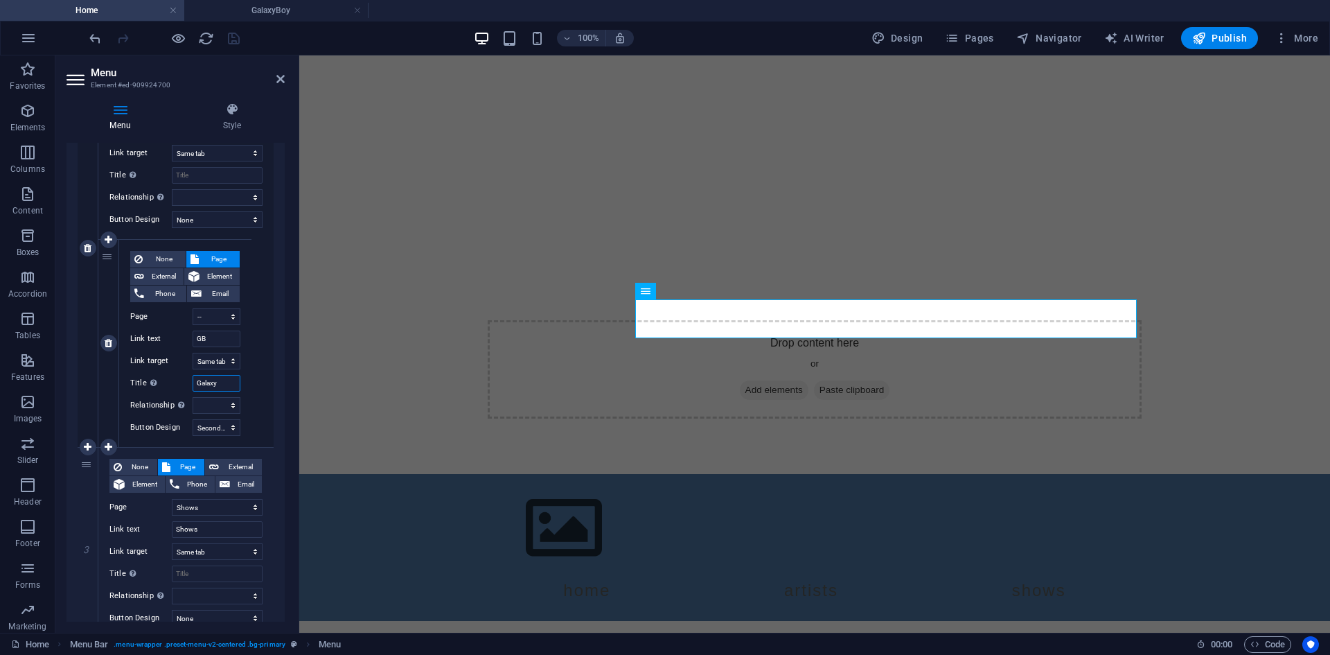
type input "GalaxyB"
select select
type input "GalaxyBoy"
select select
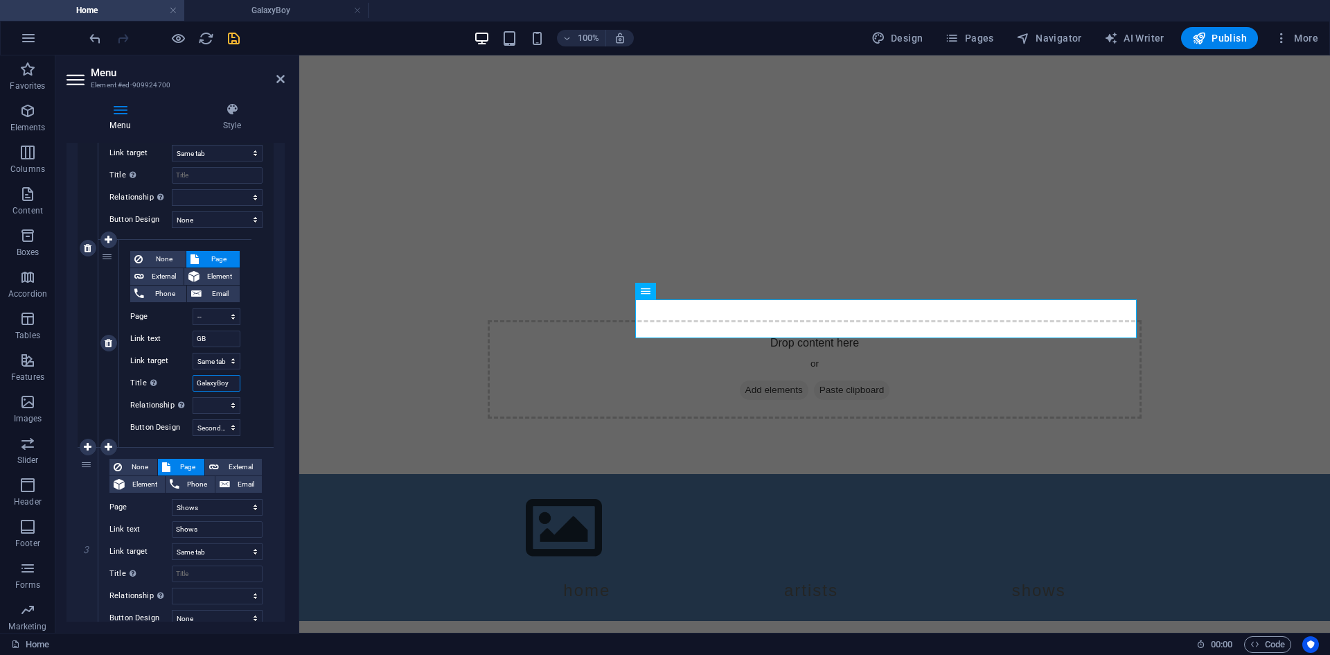
select select
type input "GalaxyBoy"
click at [215, 425] on select "None Default Primary Secondary" at bounding box center [217, 427] width 48 height 17
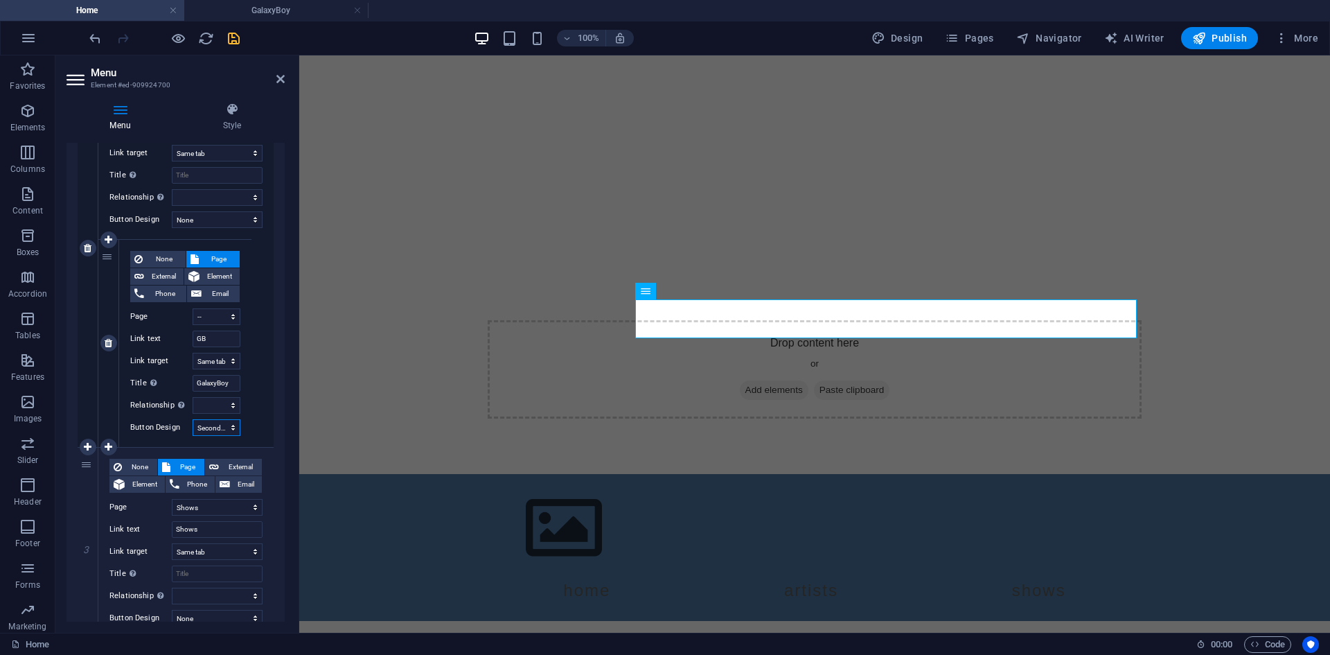
select select "primary"
click at [193, 419] on select "None Default Primary Secondary" at bounding box center [217, 427] width 48 height 17
select select
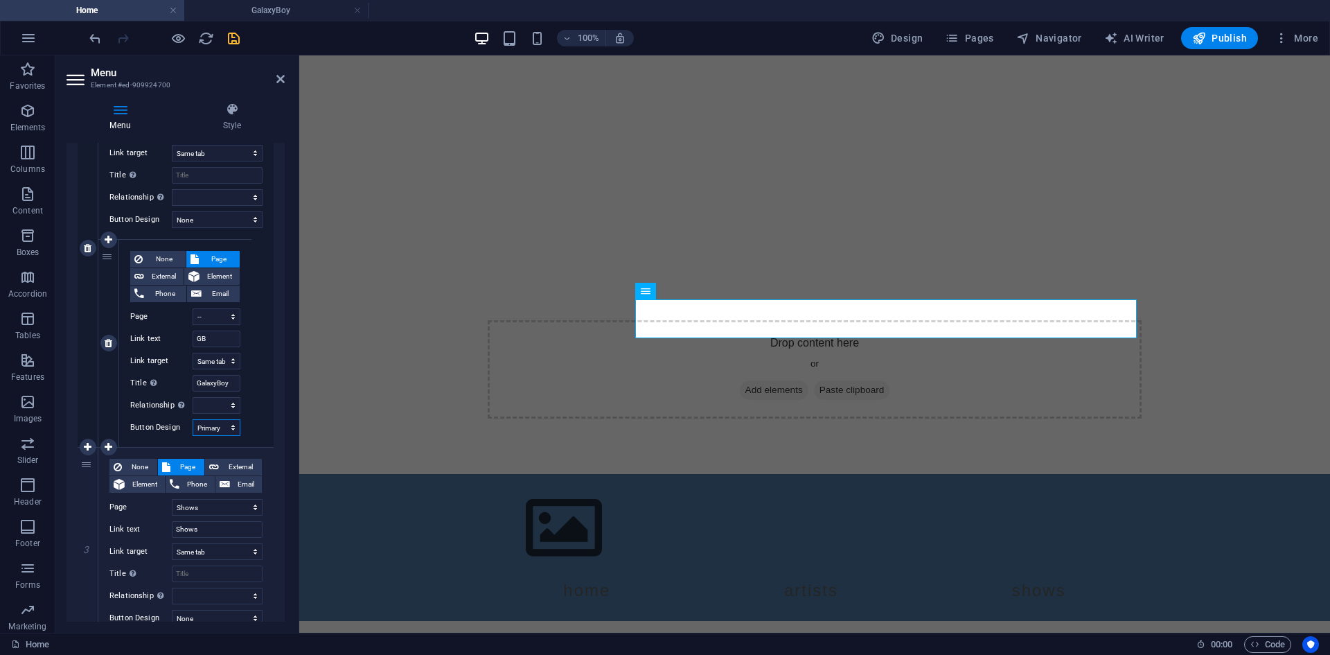
select select
click at [231, 40] on icon "save" at bounding box center [234, 38] width 16 height 16
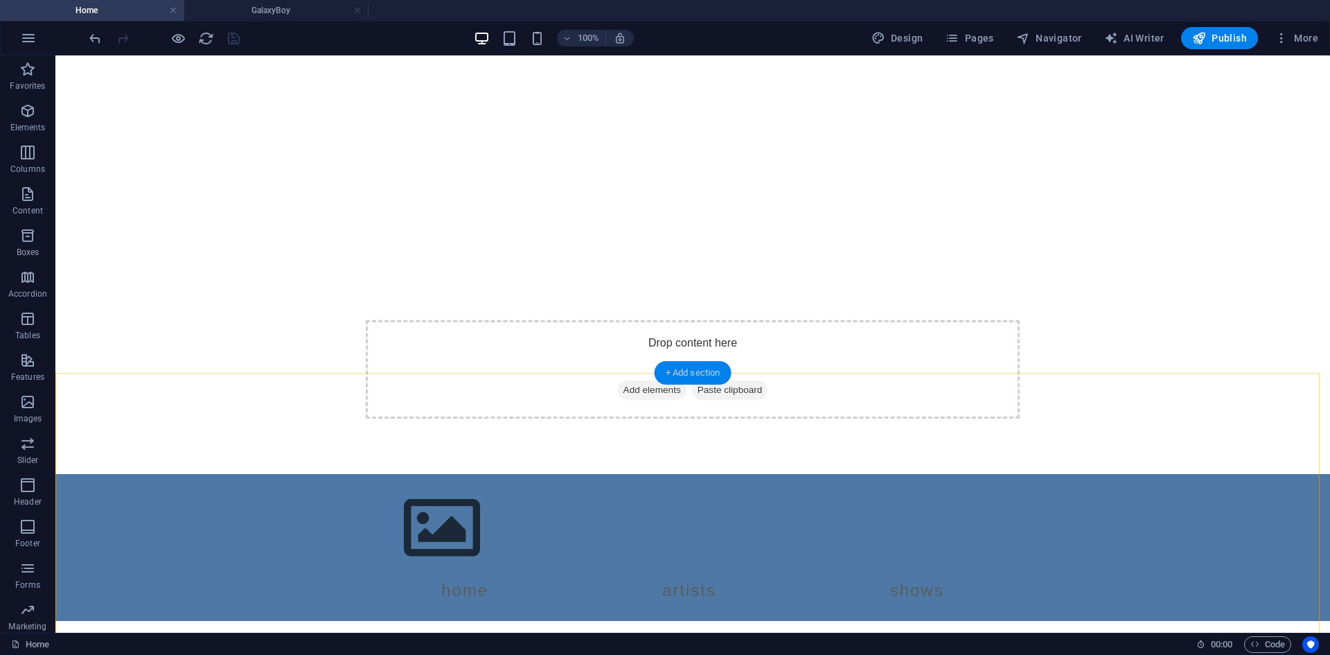
click at [690, 379] on div "+ Add section" at bounding box center [693, 373] width 77 height 24
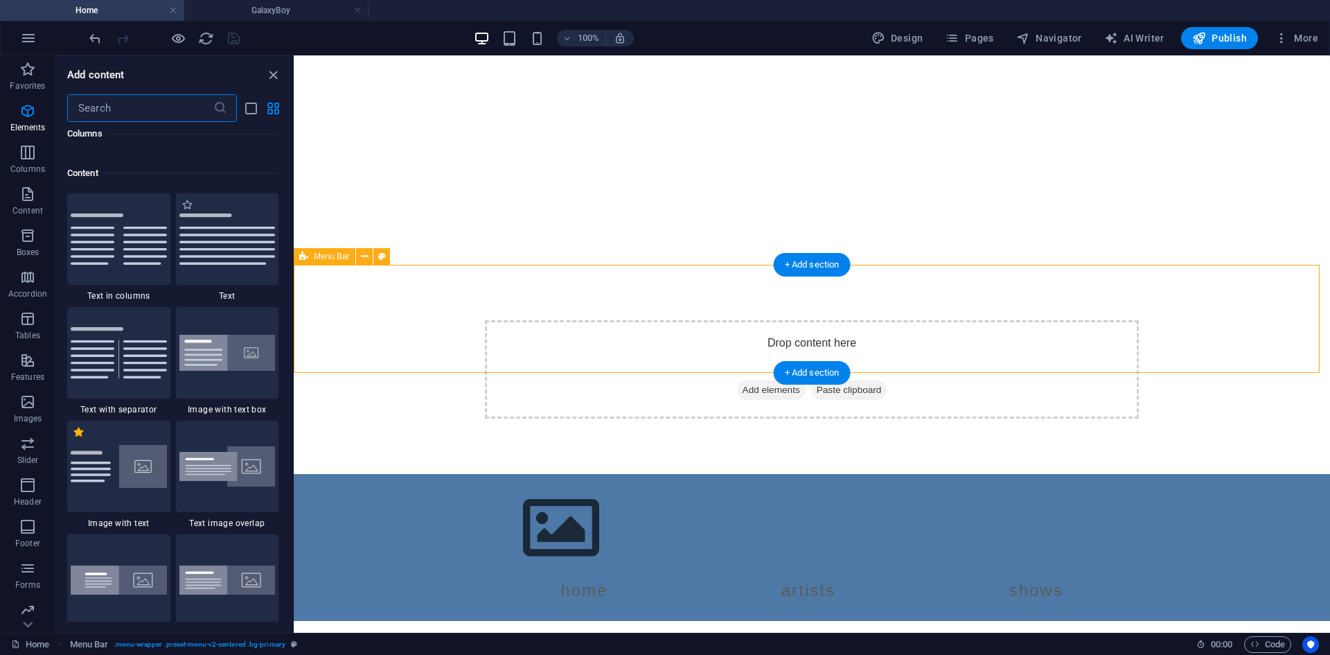
scroll to position [2538, 0]
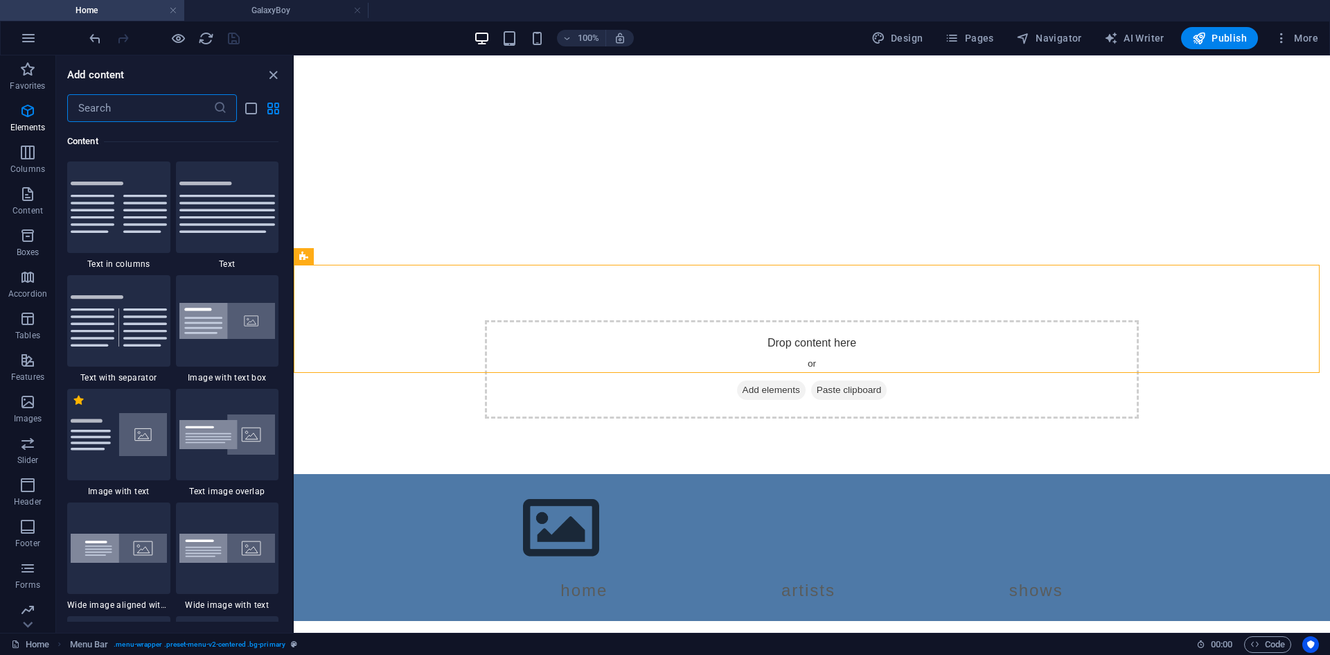
click at [165, 114] on input "text" at bounding box center [140, 108] width 146 height 28
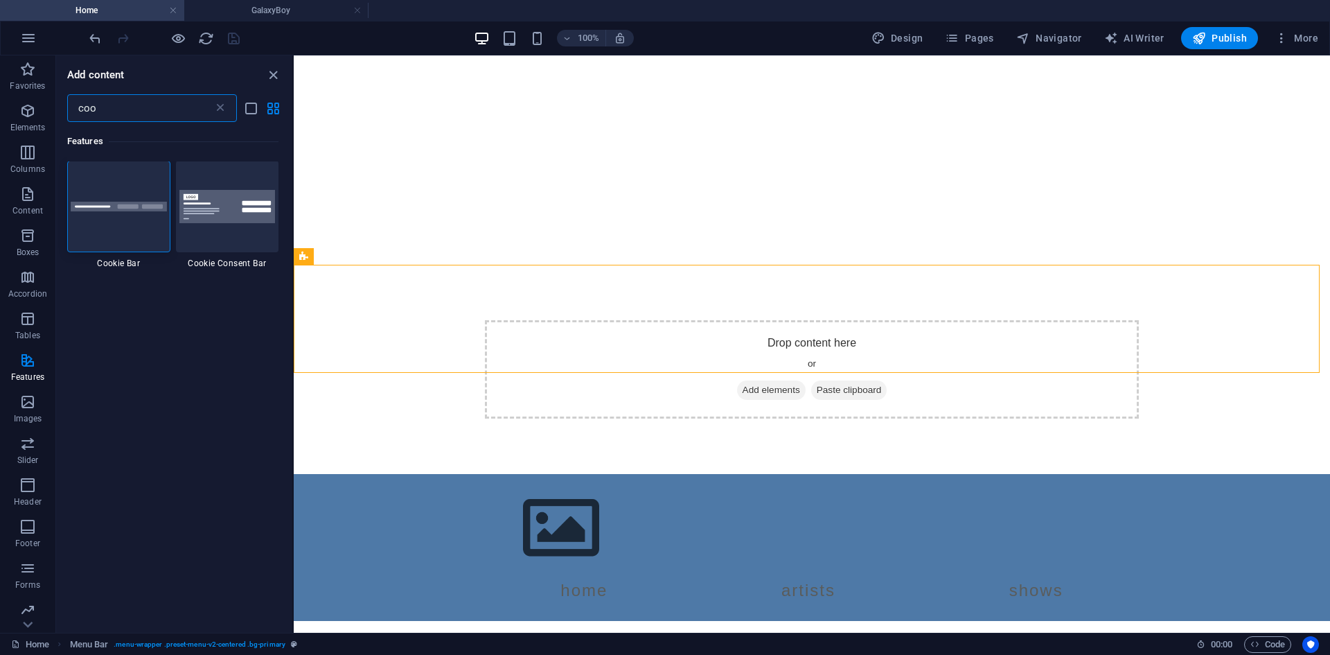
scroll to position [0, 0]
type input "coo"
click at [134, 221] on div at bounding box center [118, 206] width 103 height 91
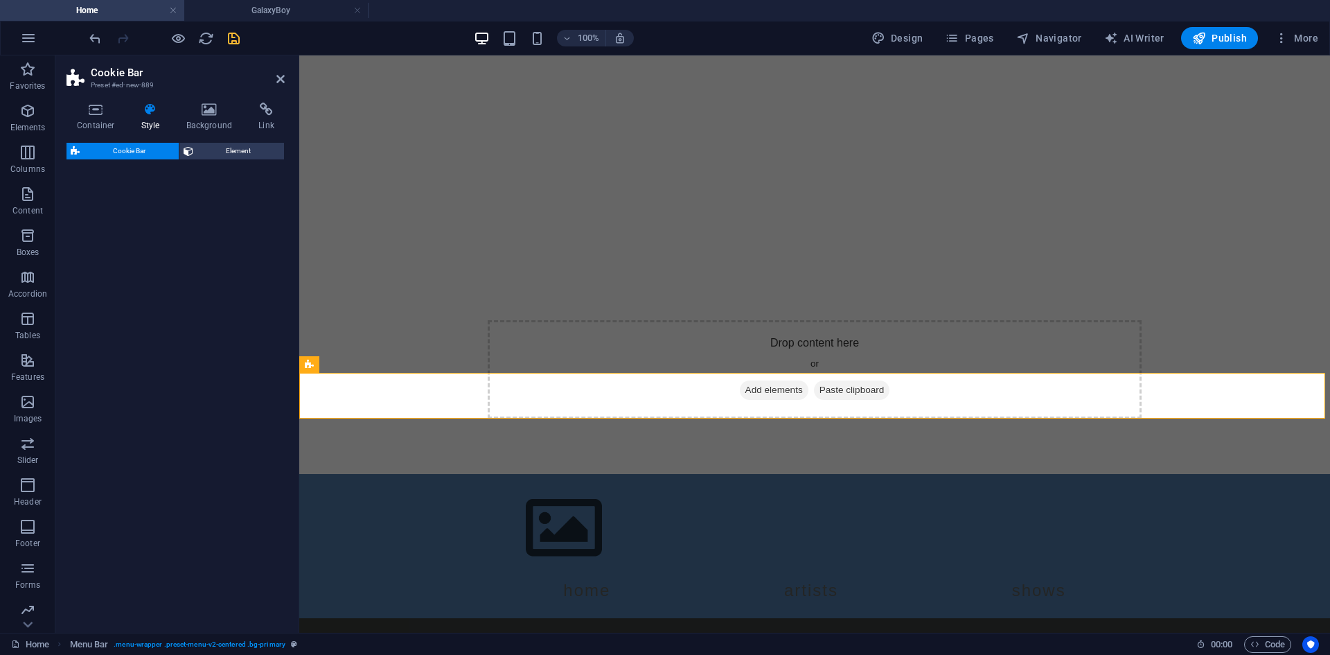
select select "px"
select select "rem"
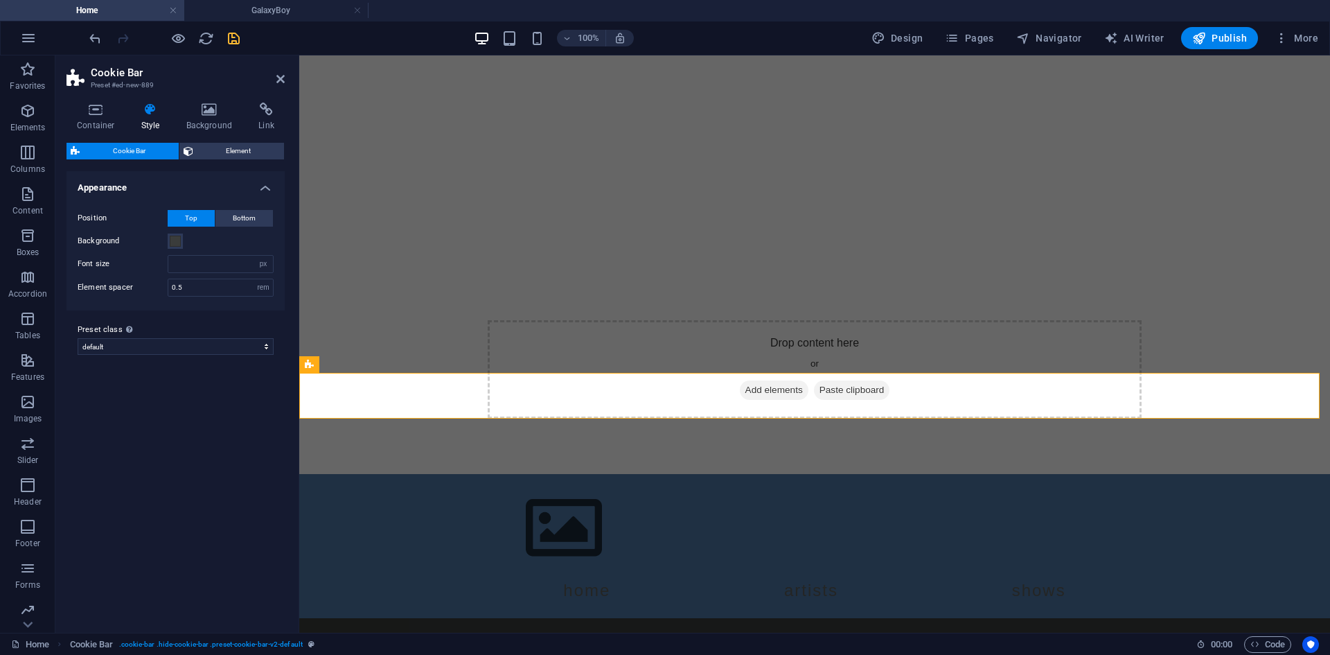
click at [150, 236] on div "Cookie Bar Element Layout How this element expands within the layout (Flexbox).…" at bounding box center [176, 382] width 218 height 479
click at [278, 76] on icon at bounding box center [280, 78] width 8 height 11
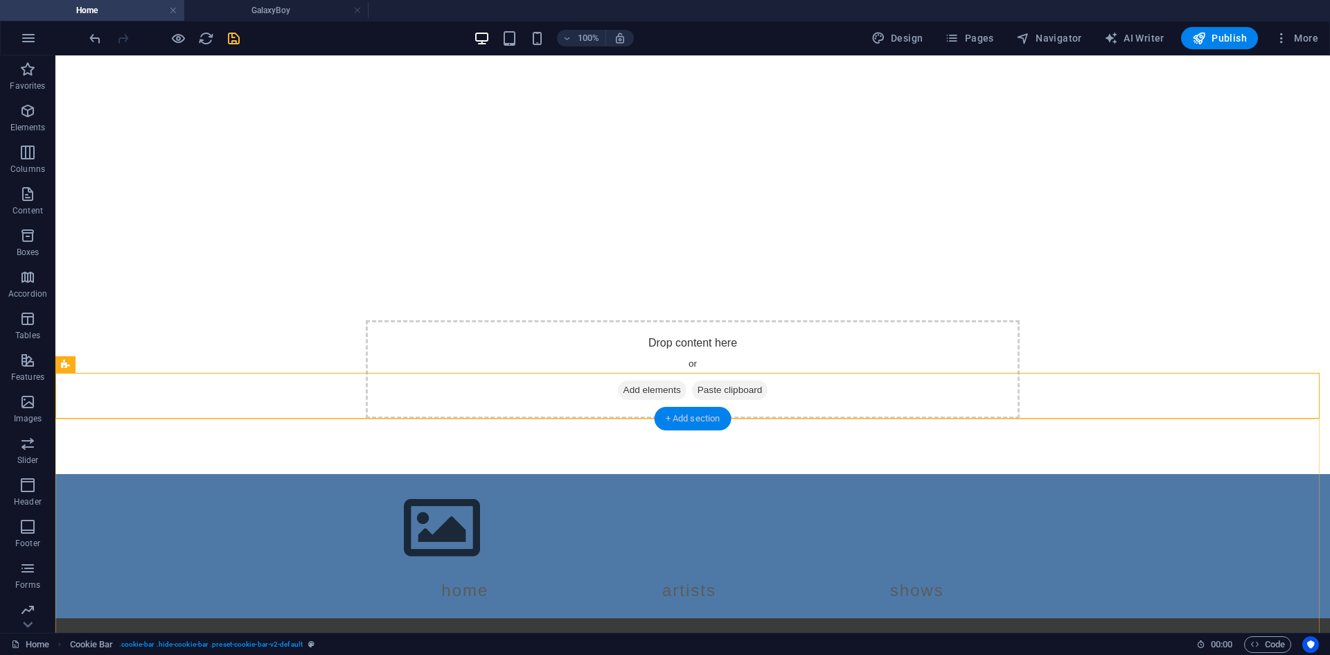
click at [704, 416] on div "+ Add section" at bounding box center [693, 419] width 77 height 24
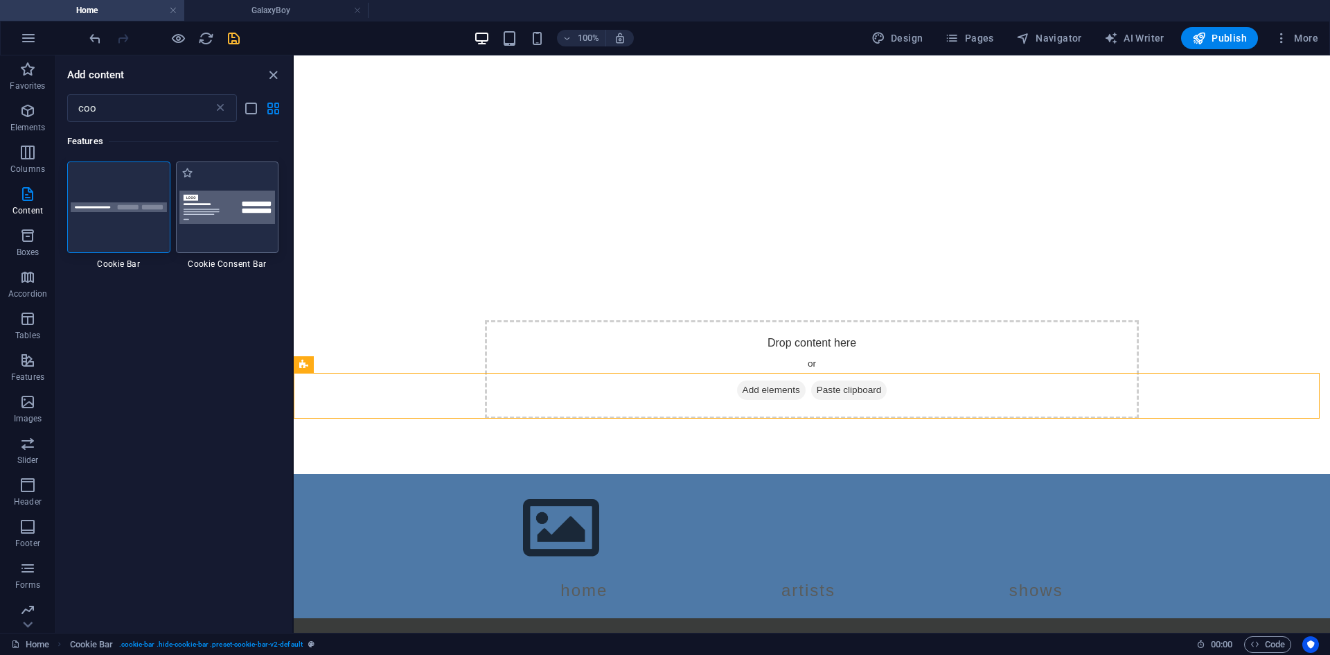
click at [258, 227] on div at bounding box center [227, 206] width 103 height 91
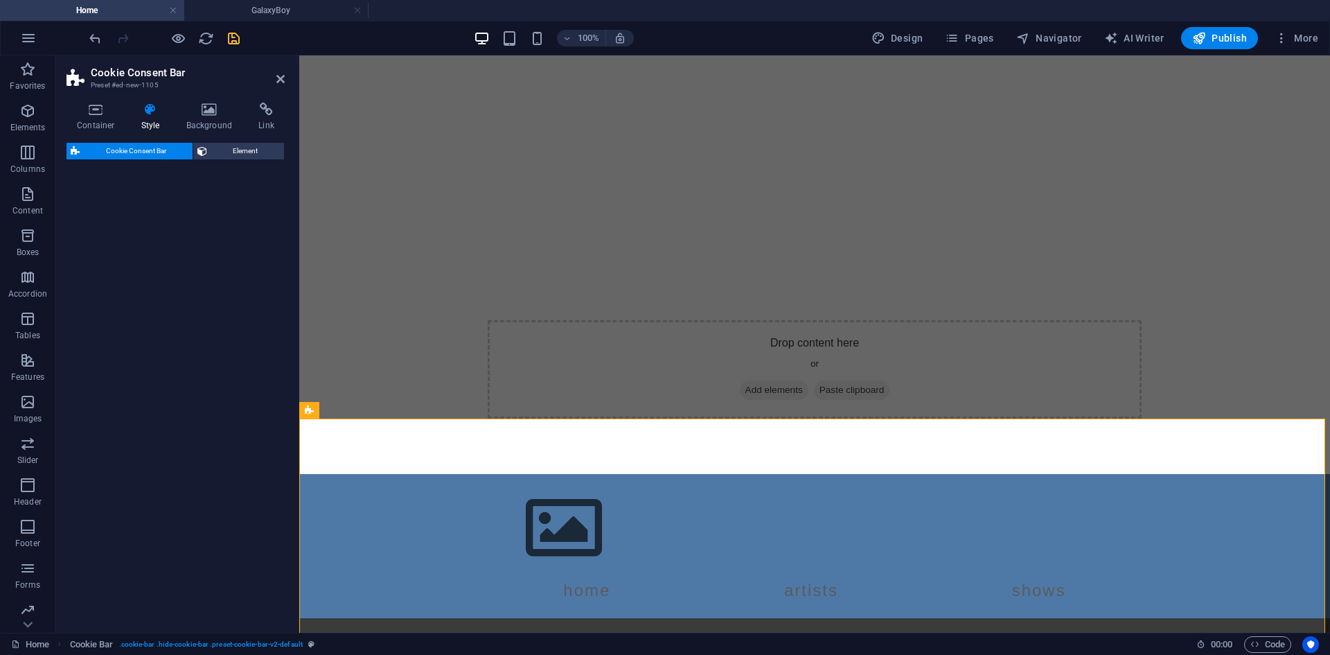
select select "rem"
select select "px"
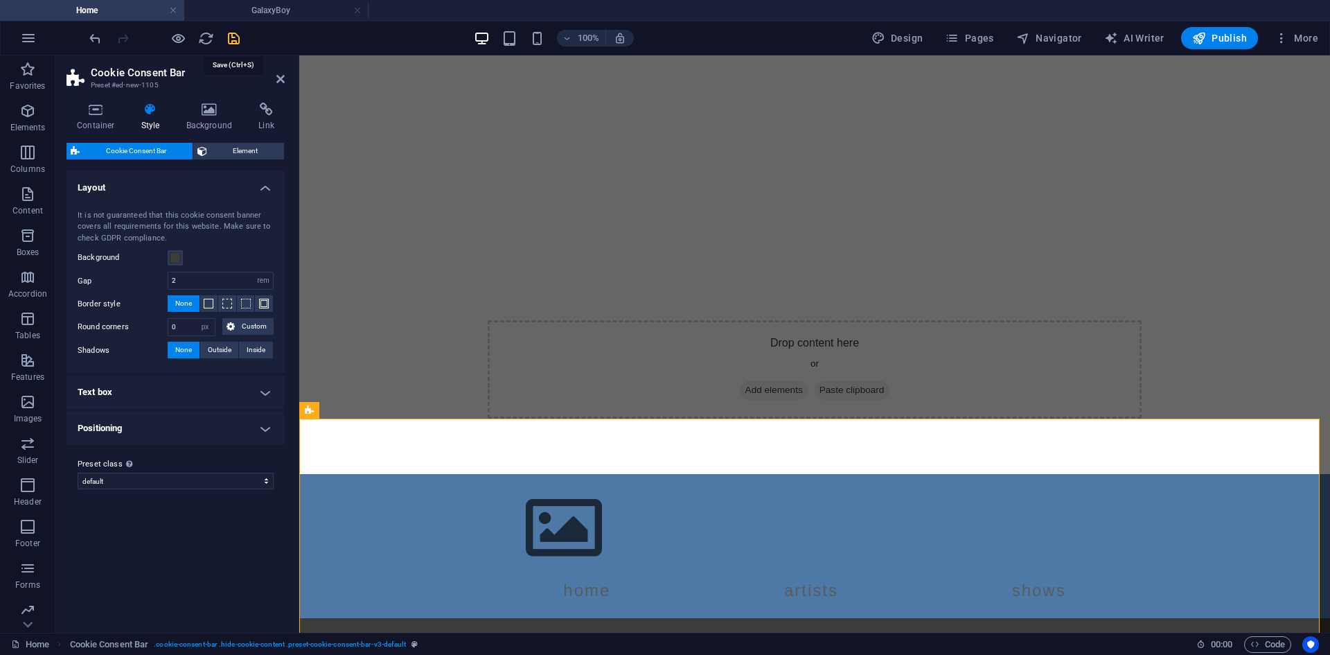
click at [227, 37] on icon "save" at bounding box center [234, 38] width 16 height 16
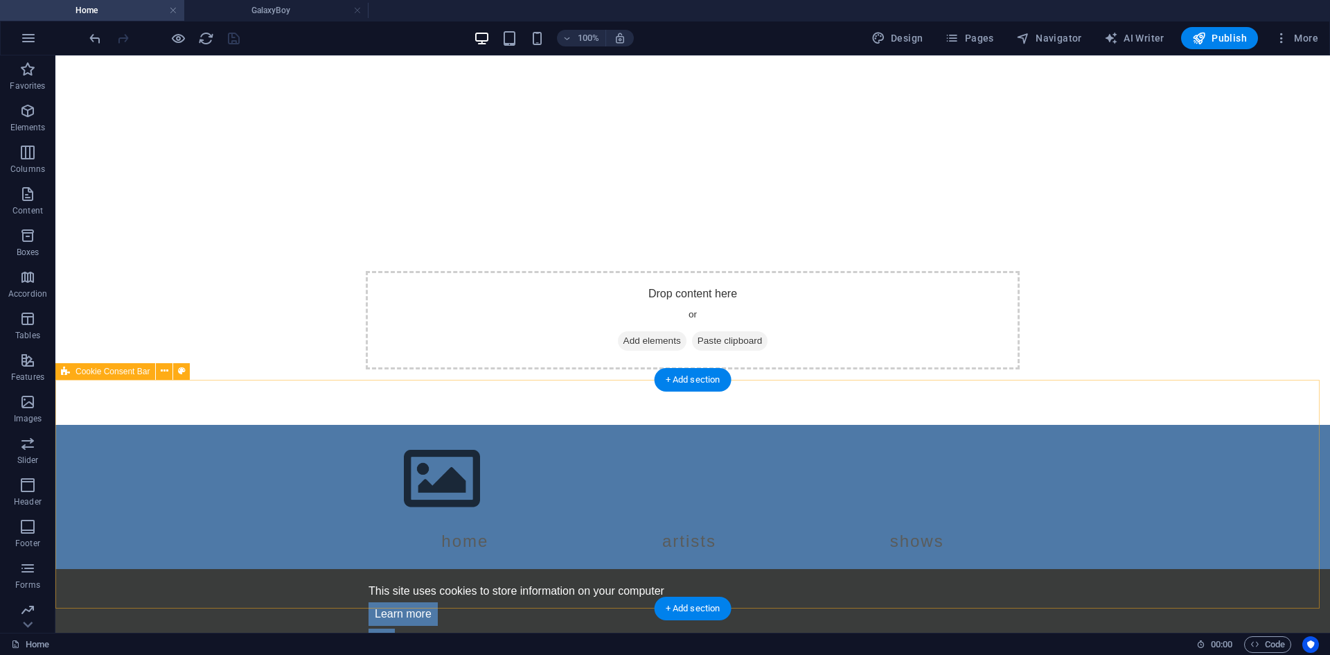
scroll to position [69, 0]
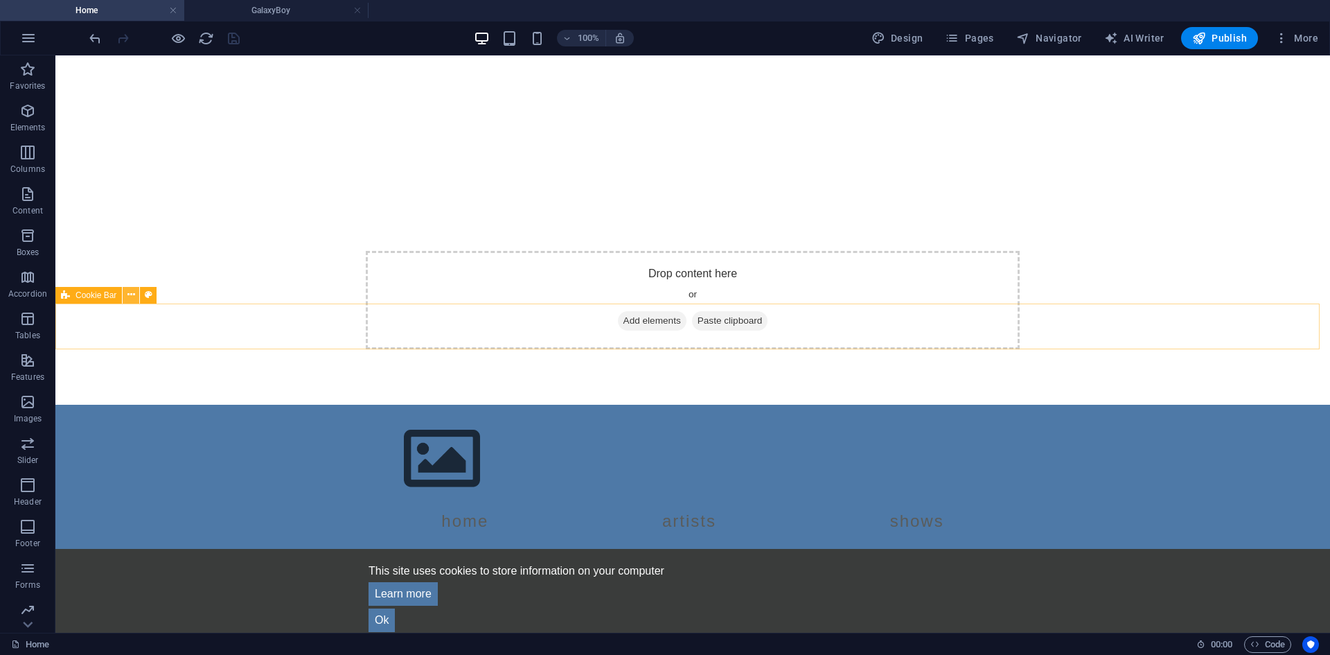
click at [125, 294] on button at bounding box center [131, 295] width 17 height 17
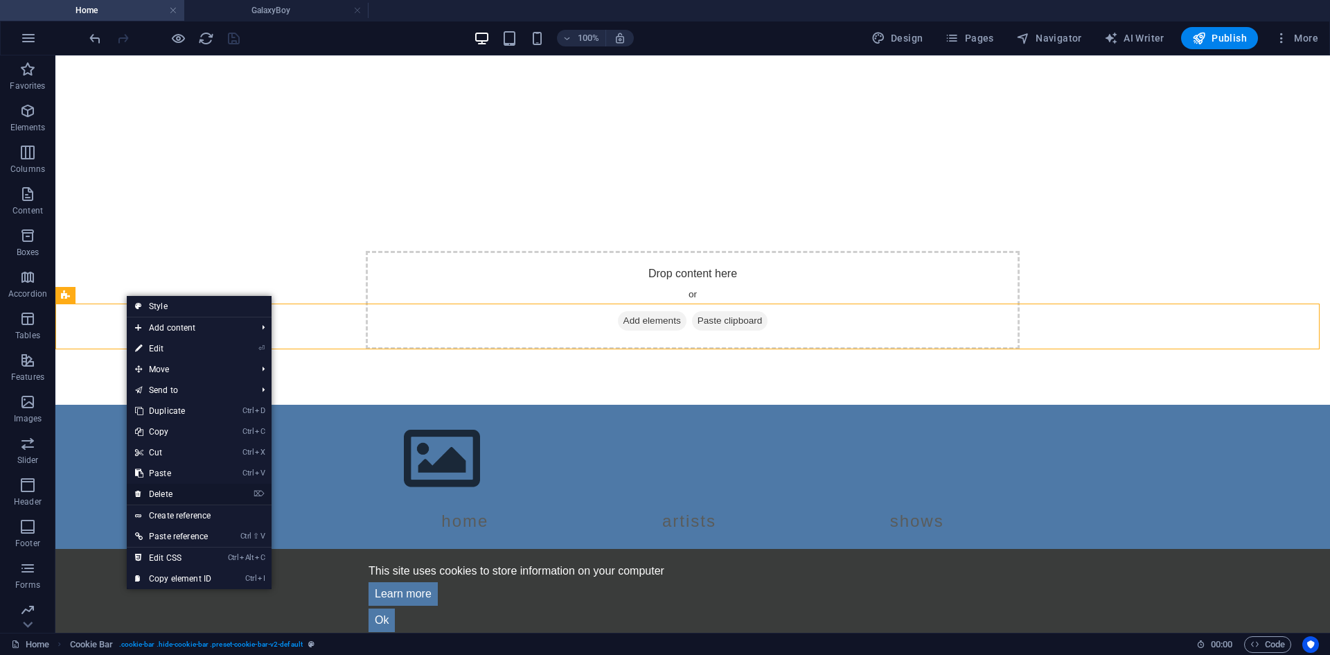
click at [171, 493] on link "⌦ Delete" at bounding box center [173, 494] width 93 height 21
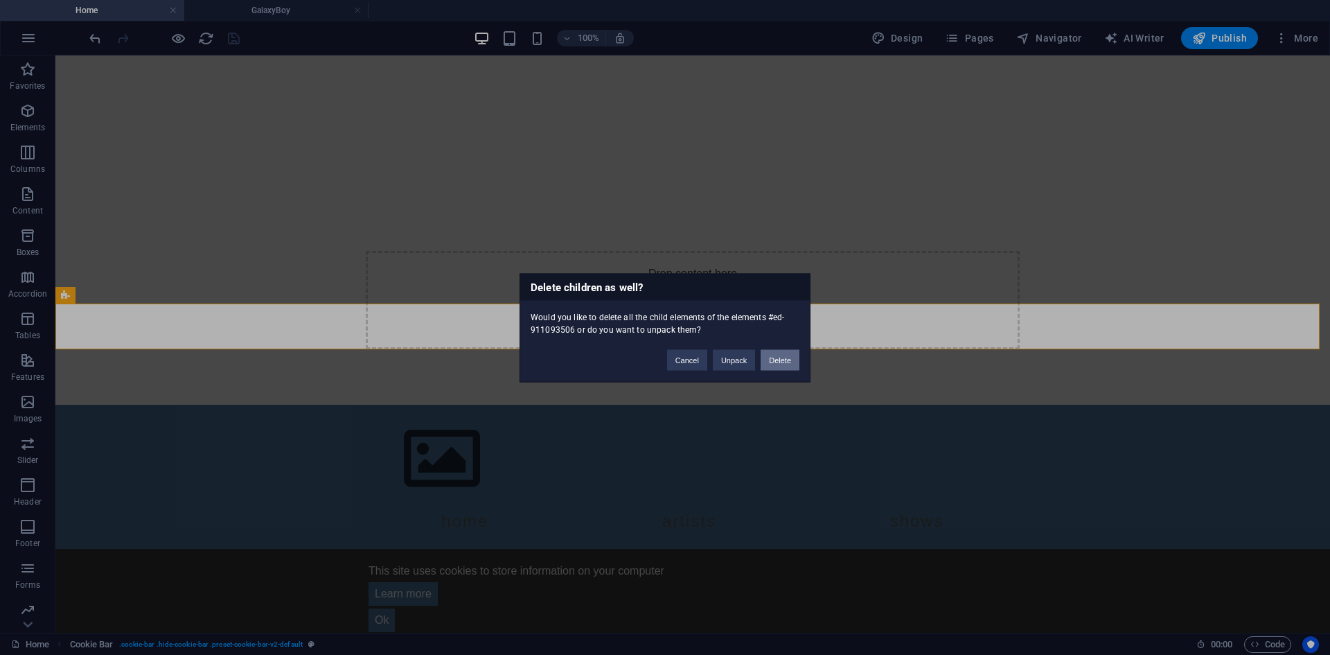
click at [784, 364] on button "Delete" at bounding box center [780, 359] width 39 height 21
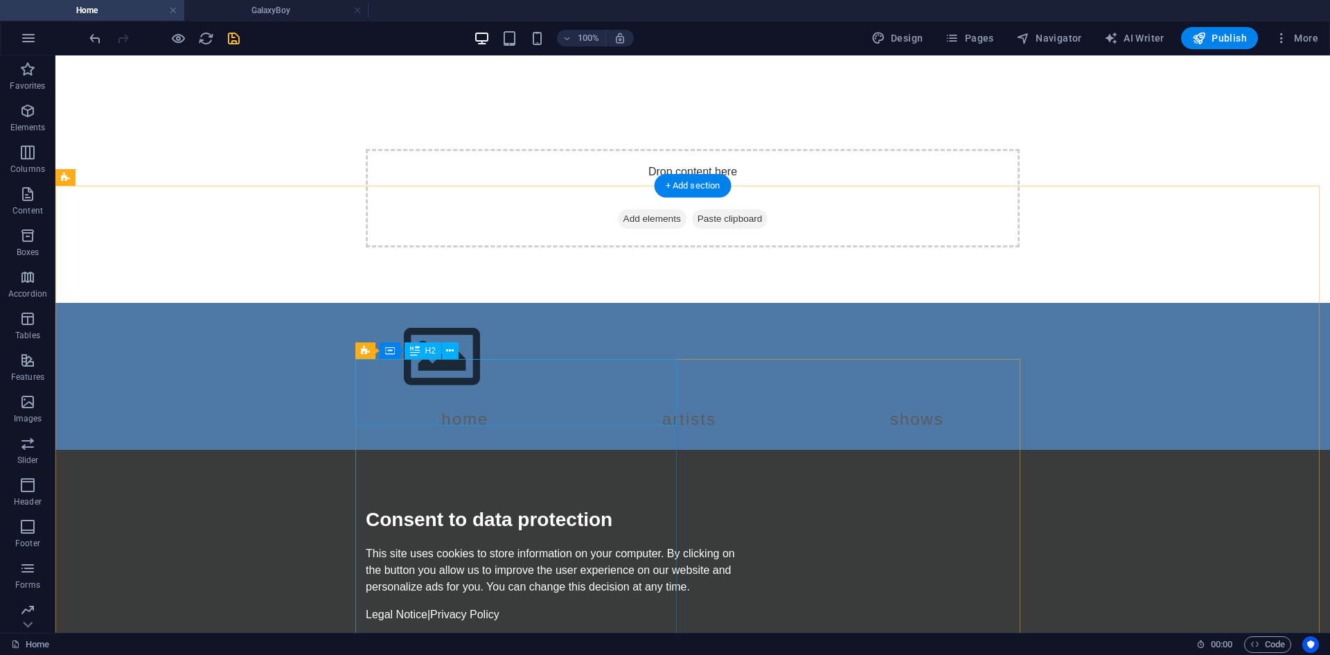
scroll to position [0, 0]
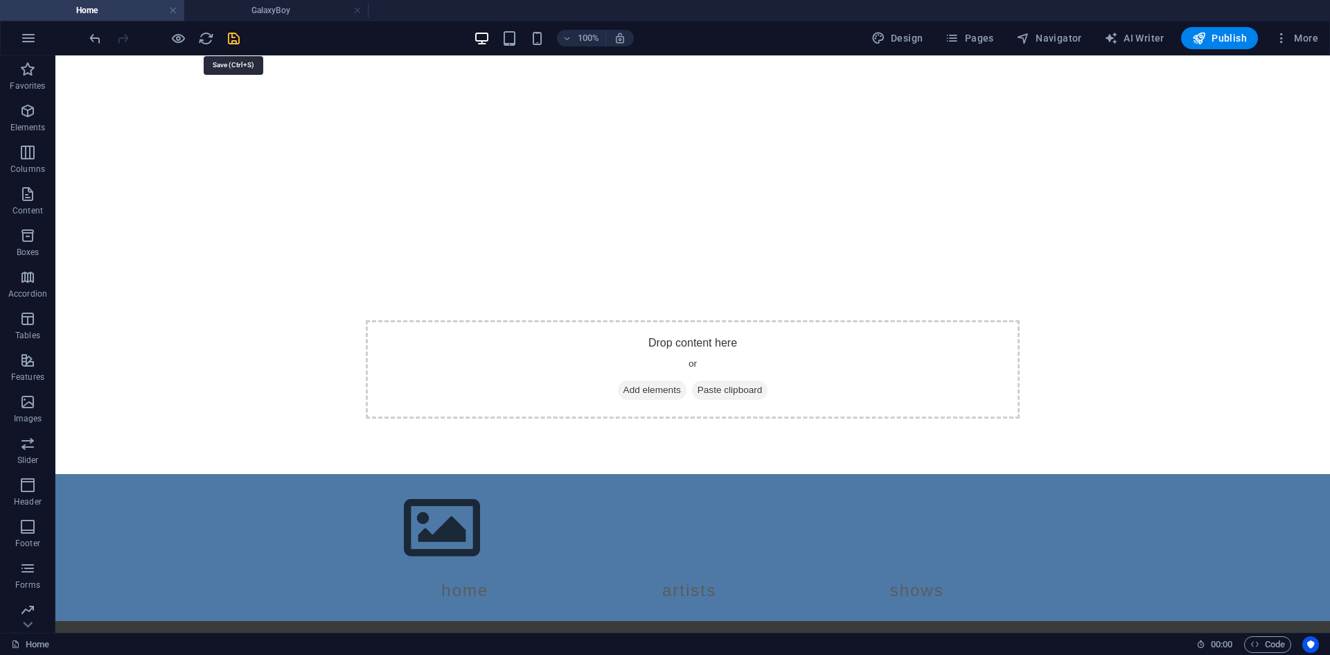
click at [232, 39] on icon "save" at bounding box center [234, 38] width 16 height 16
click at [976, 31] on span "Pages" at bounding box center [969, 38] width 48 height 14
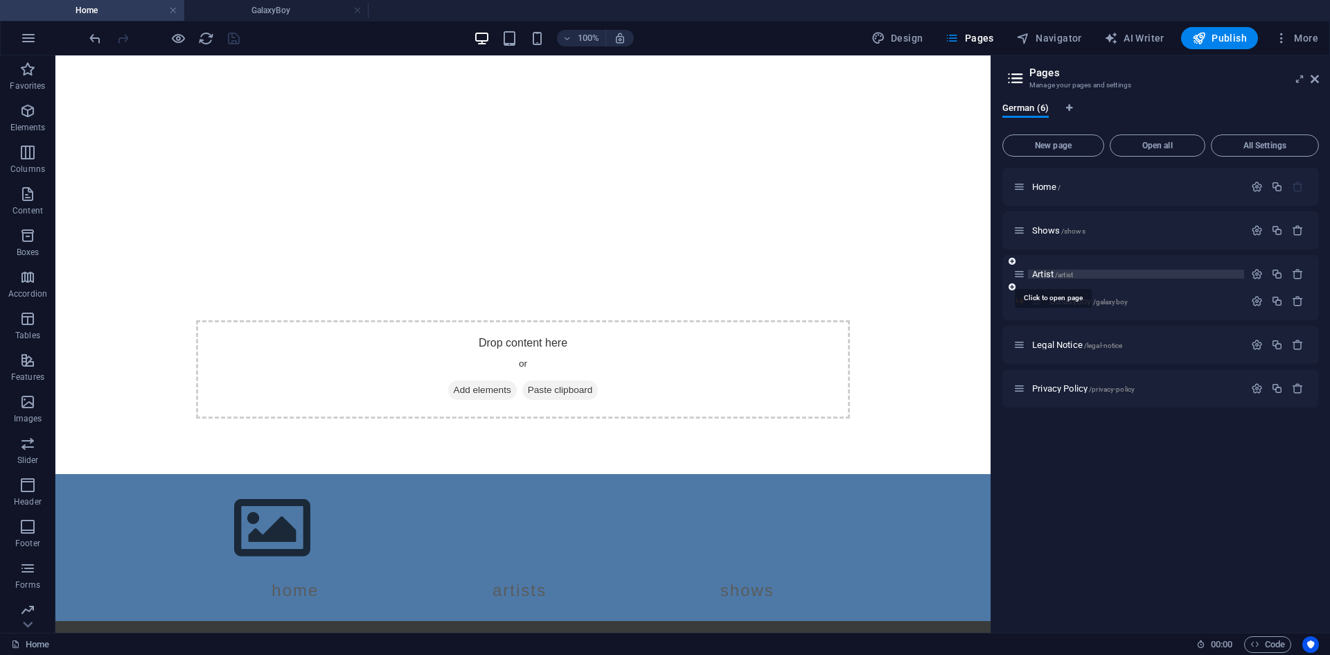
click at [1047, 272] on span "Artist /artist" at bounding box center [1052, 274] width 41 height 10
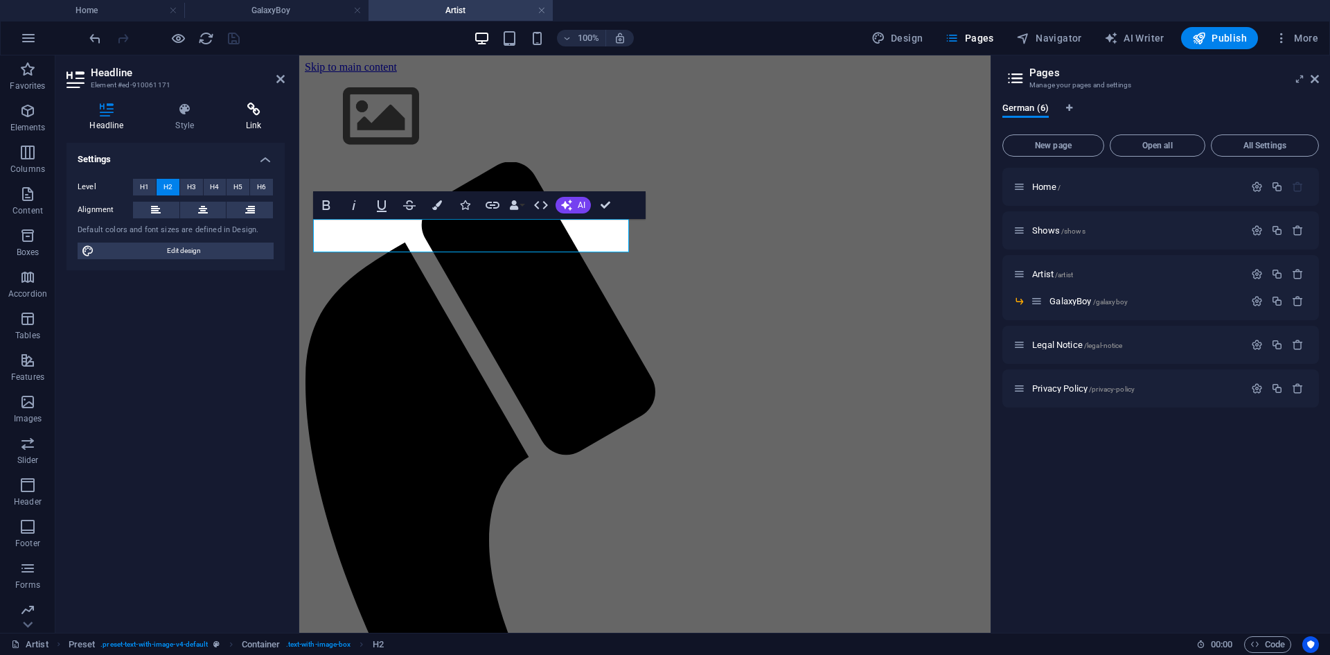
click at [262, 109] on icon at bounding box center [254, 110] width 62 height 14
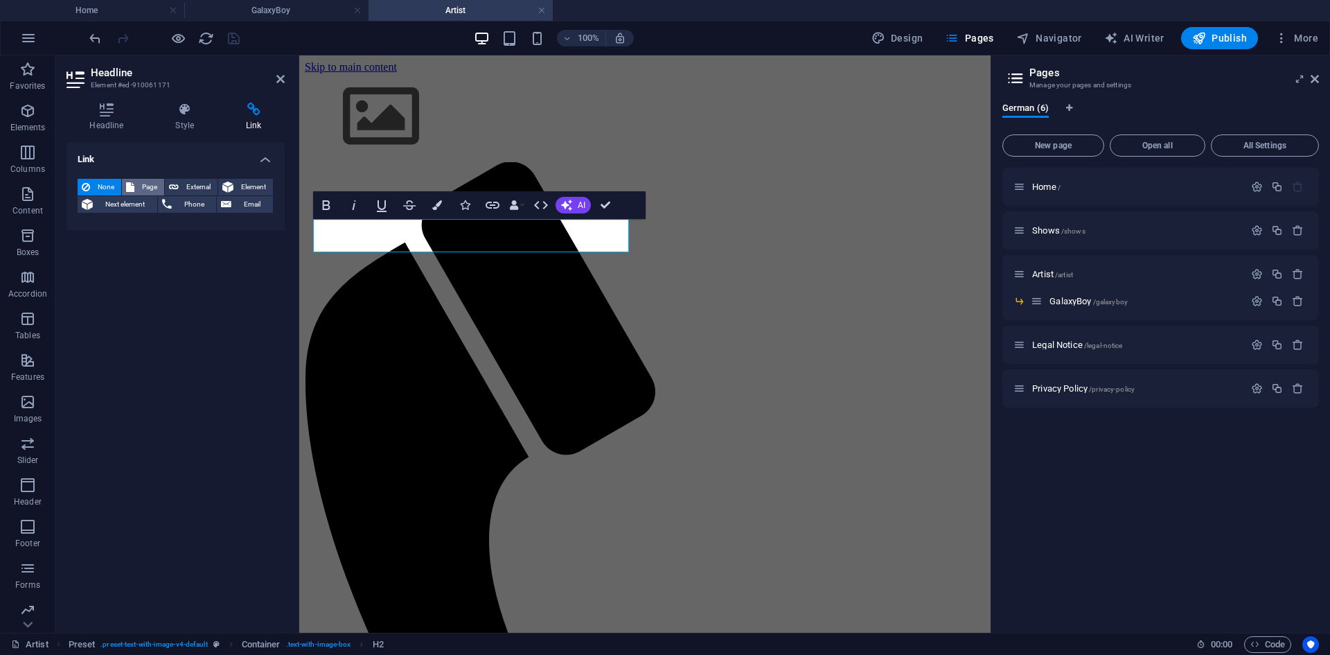
click at [150, 183] on span "Page" at bounding box center [149, 187] width 21 height 17
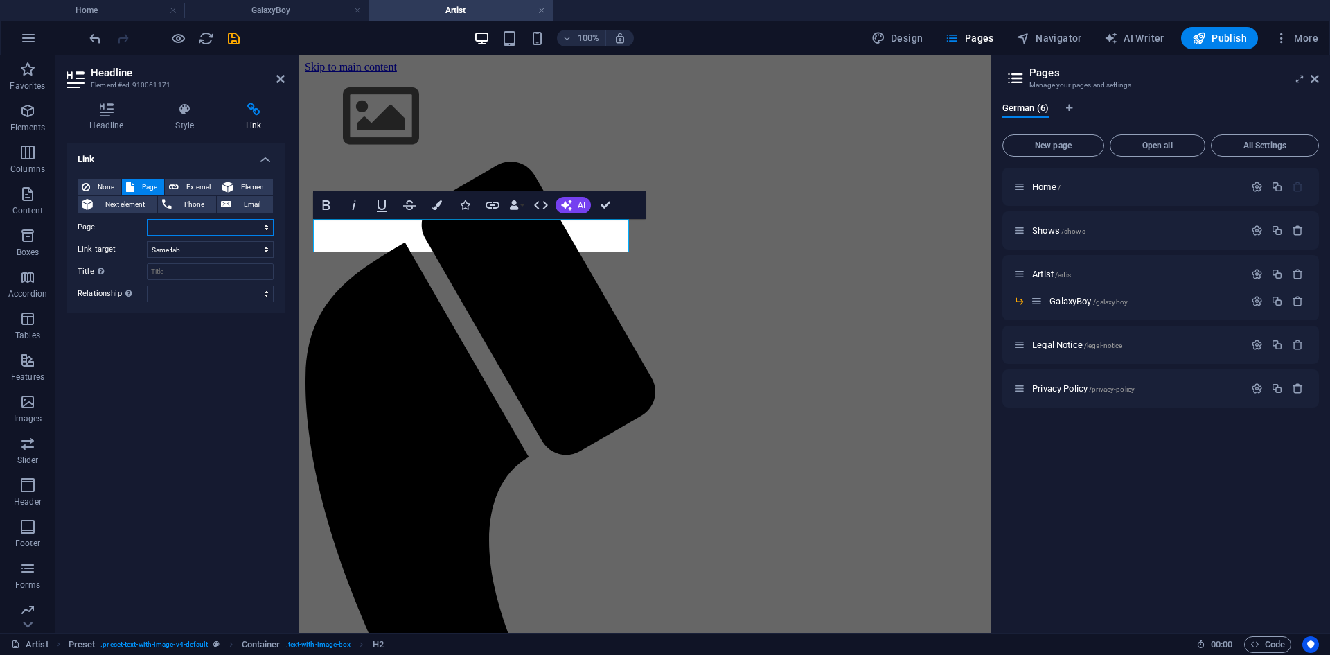
click at [184, 230] on select "Home Shows Artist -- GalaxyBoy Legal Notice Privacy Policy" at bounding box center [210, 227] width 127 height 17
select select "3"
click at [147, 219] on select "Home Shows Artist -- GalaxyBoy Legal Notice Privacy Policy" at bounding box center [210, 227] width 127 height 17
click at [239, 45] on icon "save" at bounding box center [234, 38] width 16 height 16
